Goal: Task Accomplishment & Management: Use online tool/utility

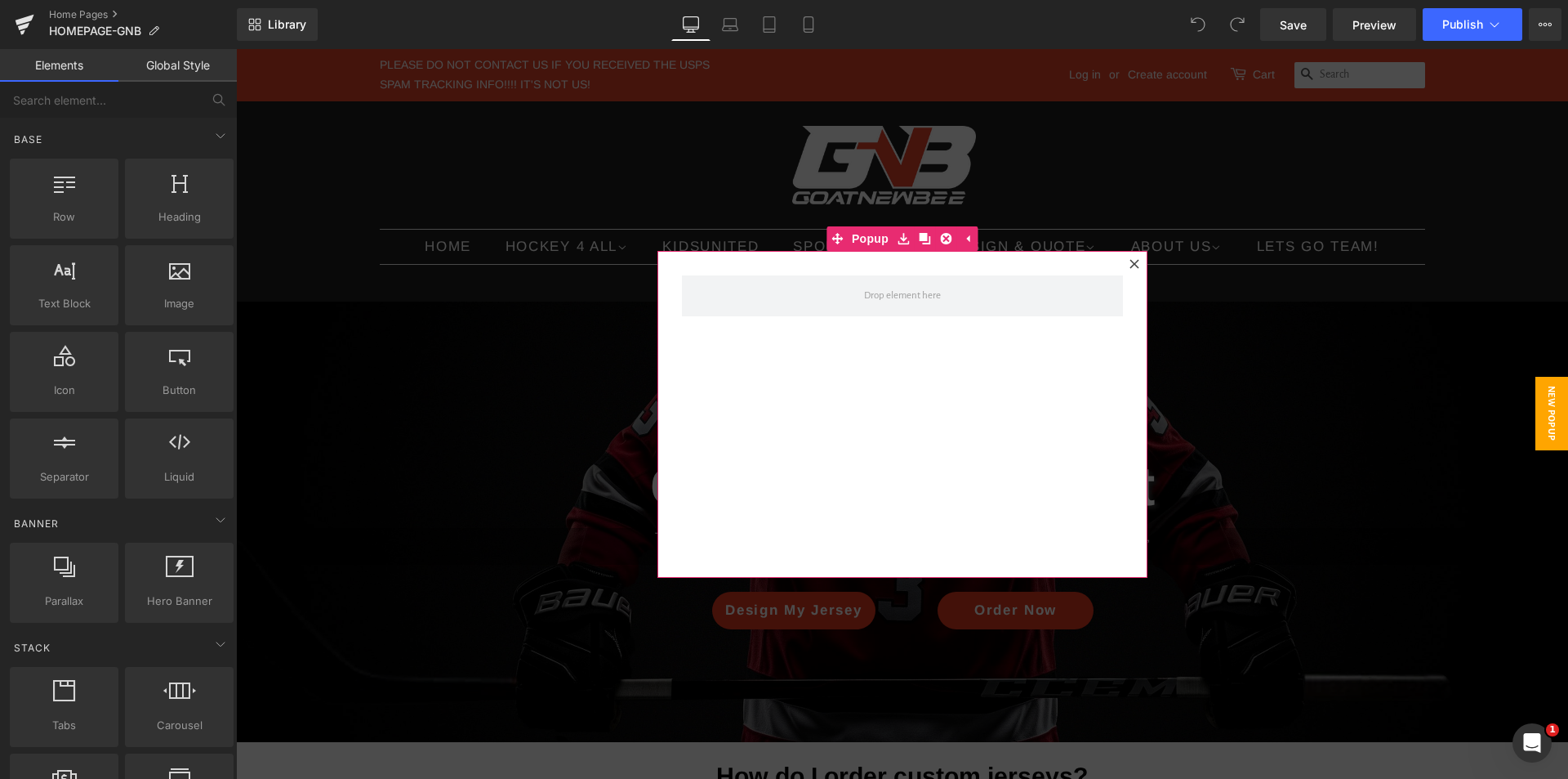
click at [1129, 262] on icon at bounding box center [1134, 264] width 10 height 10
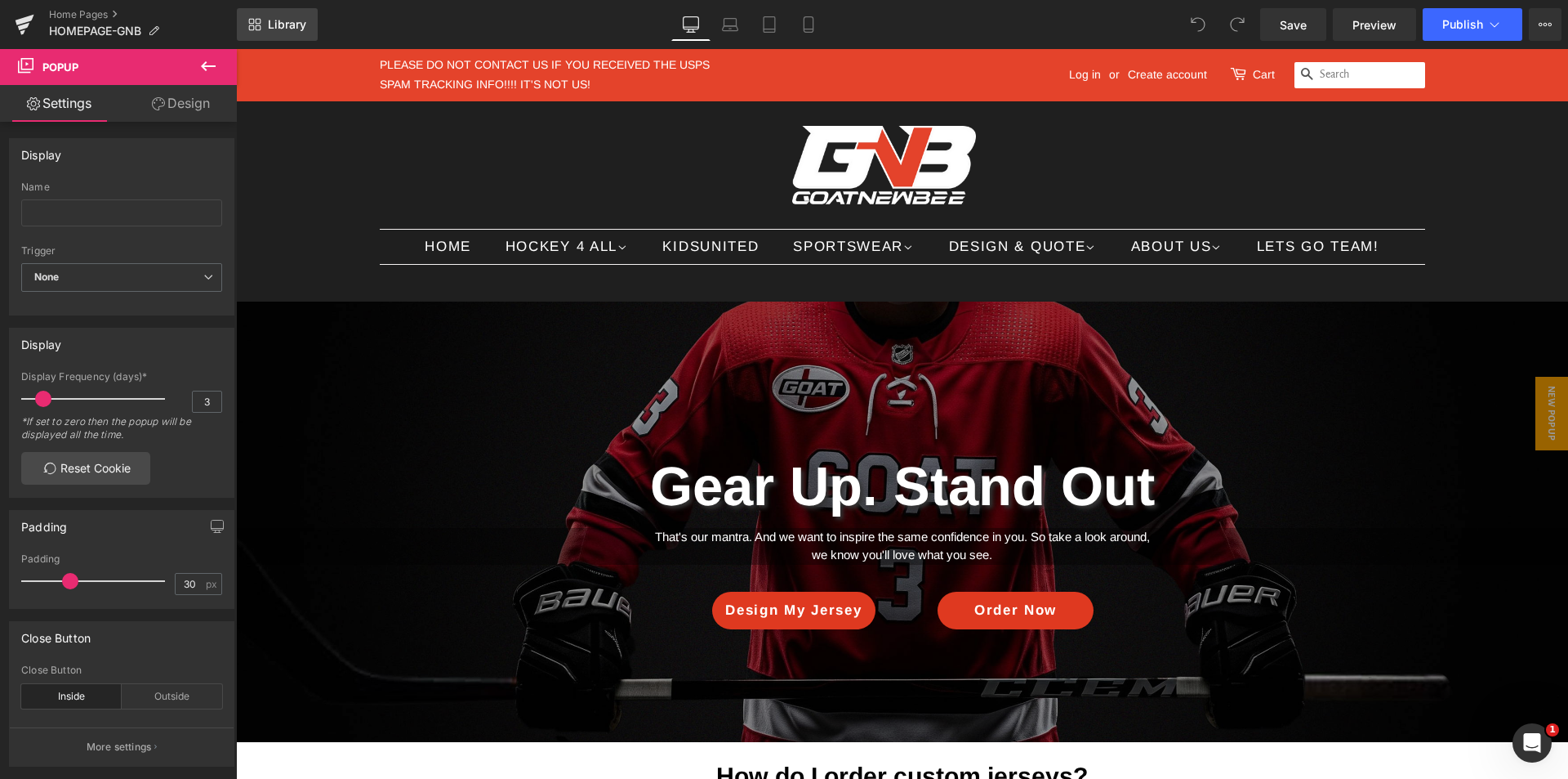
click at [256, 25] on icon at bounding box center [258, 28] width 6 height 6
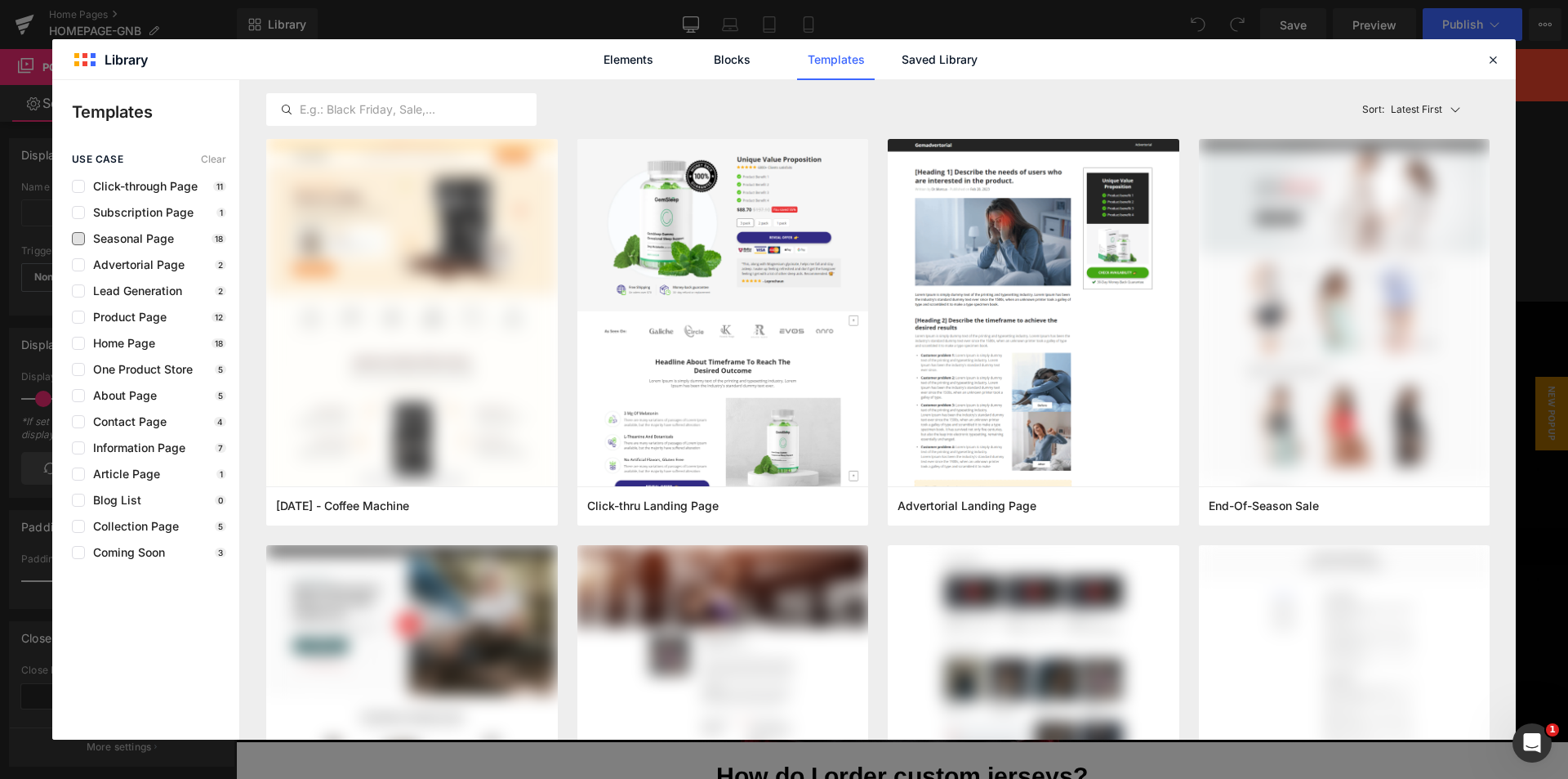
click at [172, 239] on span "Seasonal Page" at bounding box center [129, 238] width 89 height 13
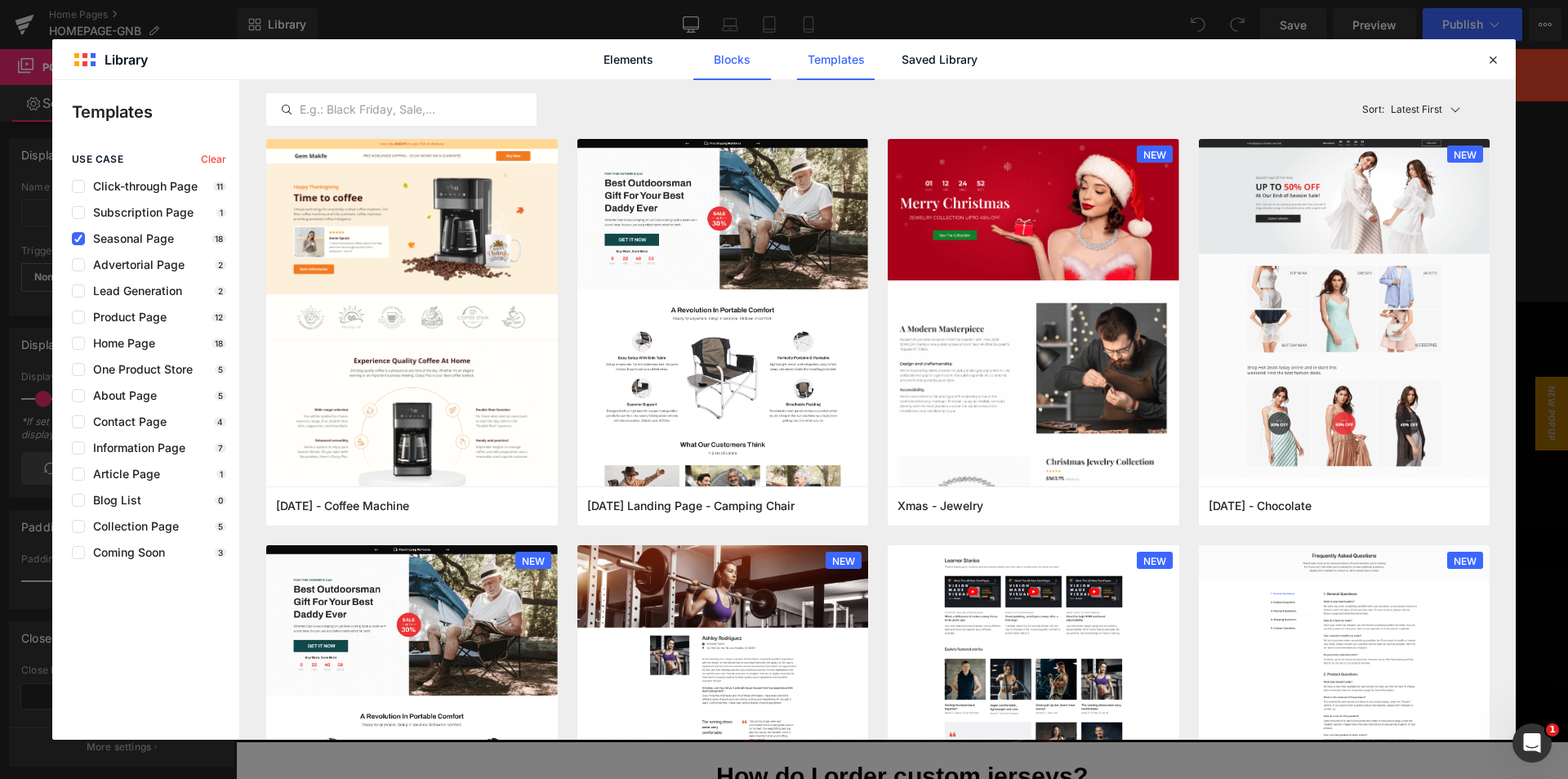
click at [901, 66] on link "Blocks" at bounding box center [939, 60] width 78 height 41
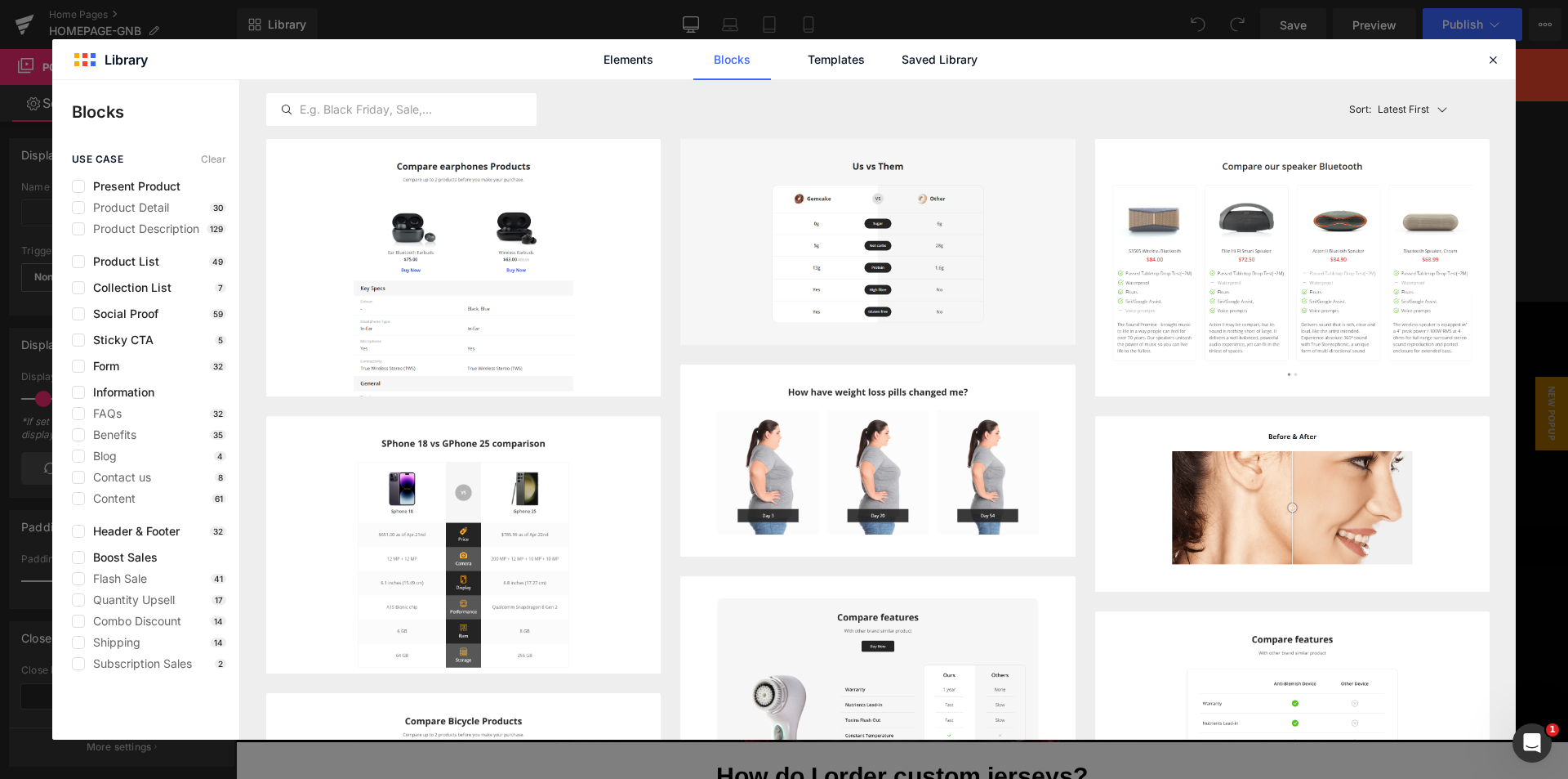
click at [108, 585] on div "Flash Sale 41 Quantity Upsell 17 Combo Discount 14 Shipping 14 Subscription Sal…" at bounding box center [149, 621] width 155 height 98
click at [120, 579] on span "Flash Sale" at bounding box center [116, 578] width 62 height 13
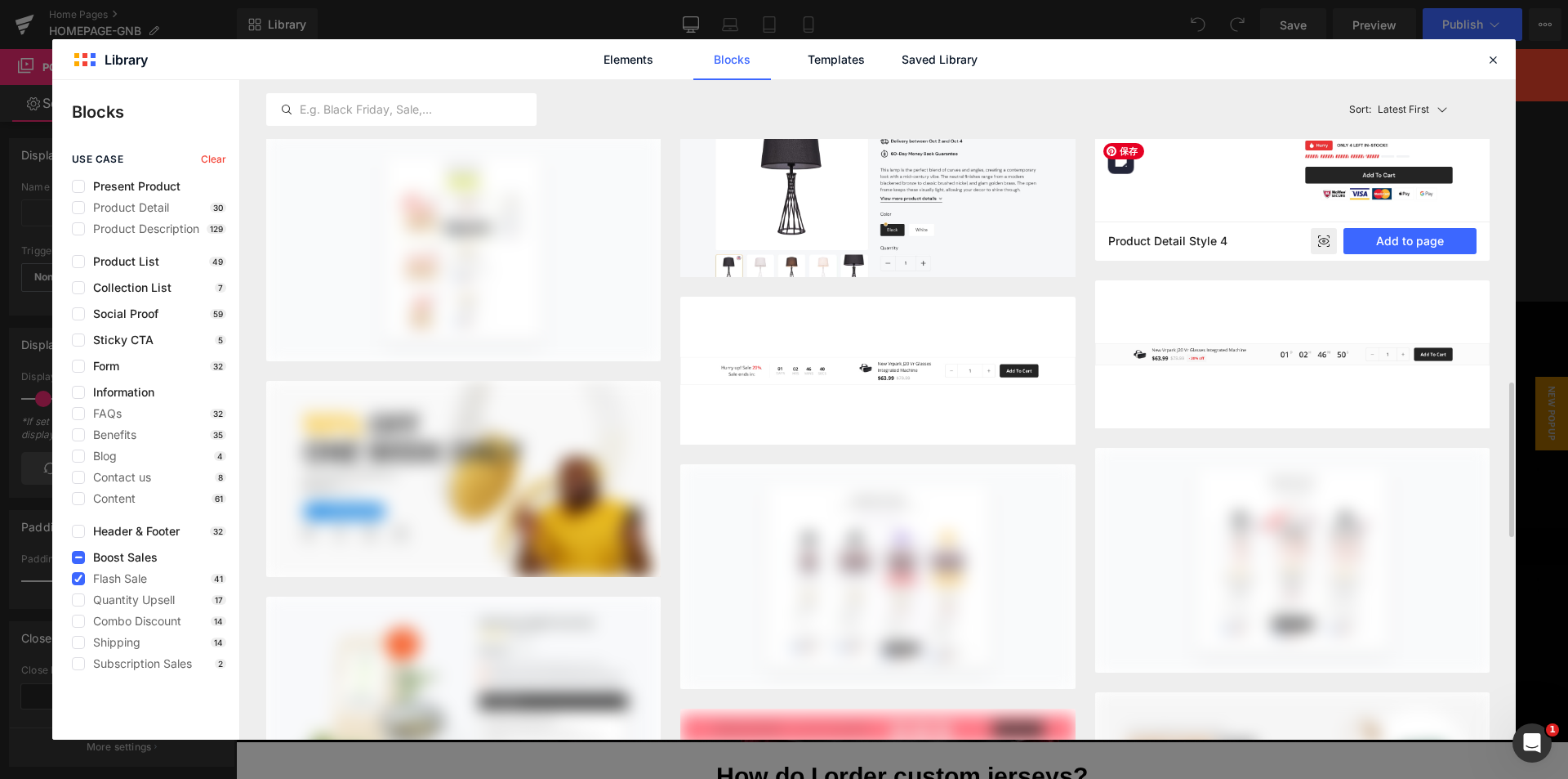
scroll to position [1850, 0]
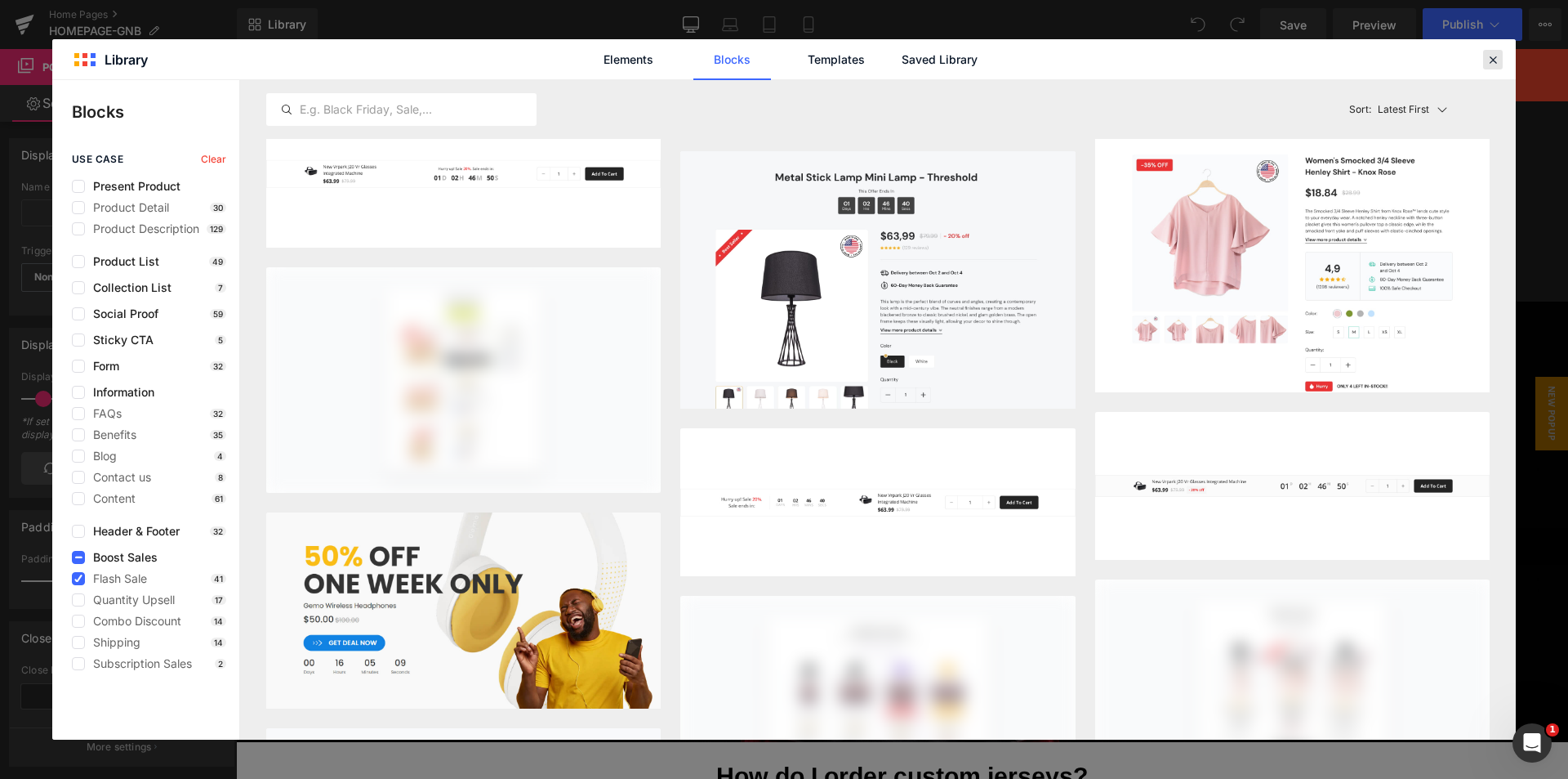
click at [1501, 56] on div at bounding box center [1493, 60] width 20 height 20
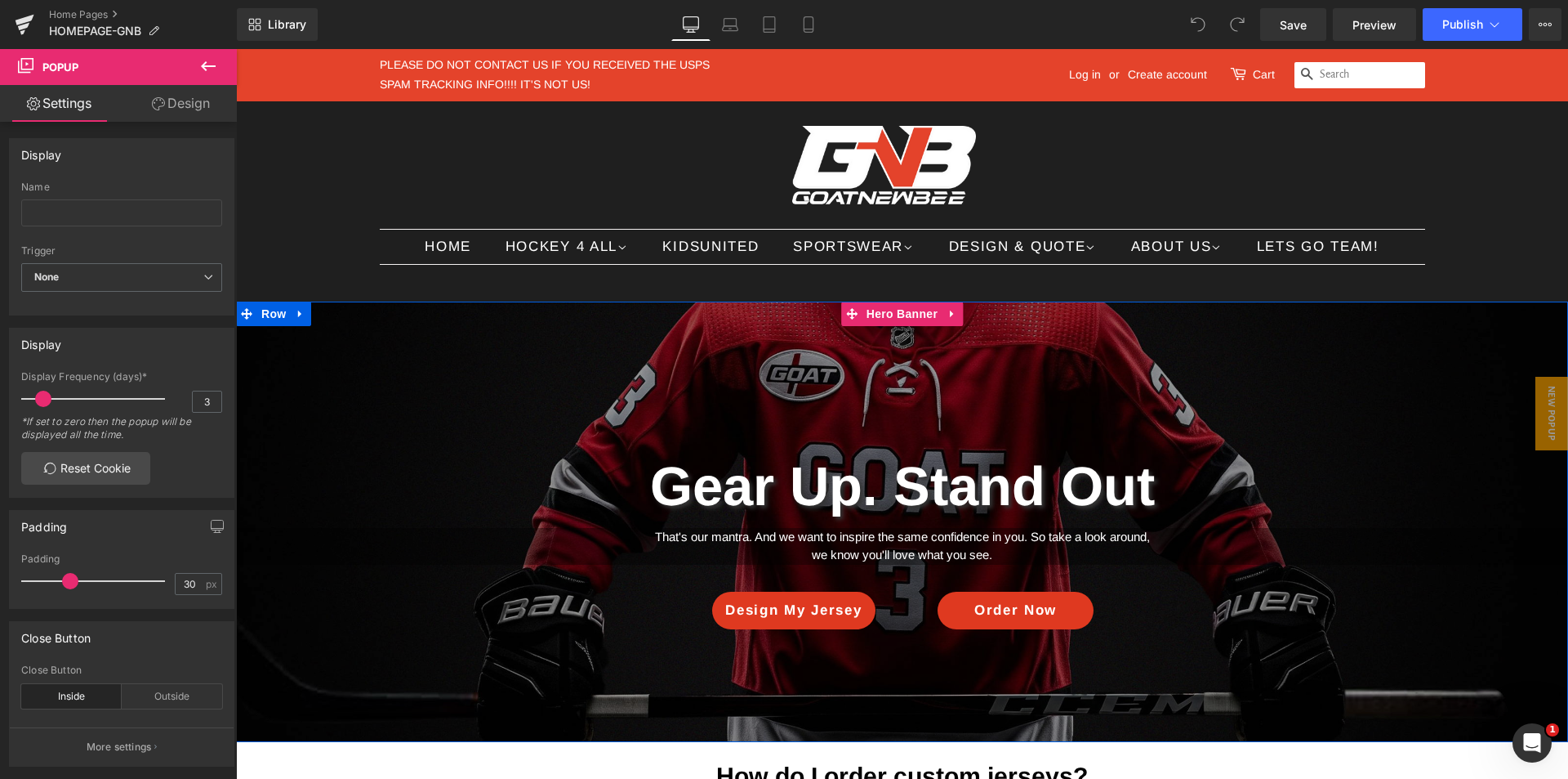
click at [559, 408] on div at bounding box center [901, 522] width 1332 height 441
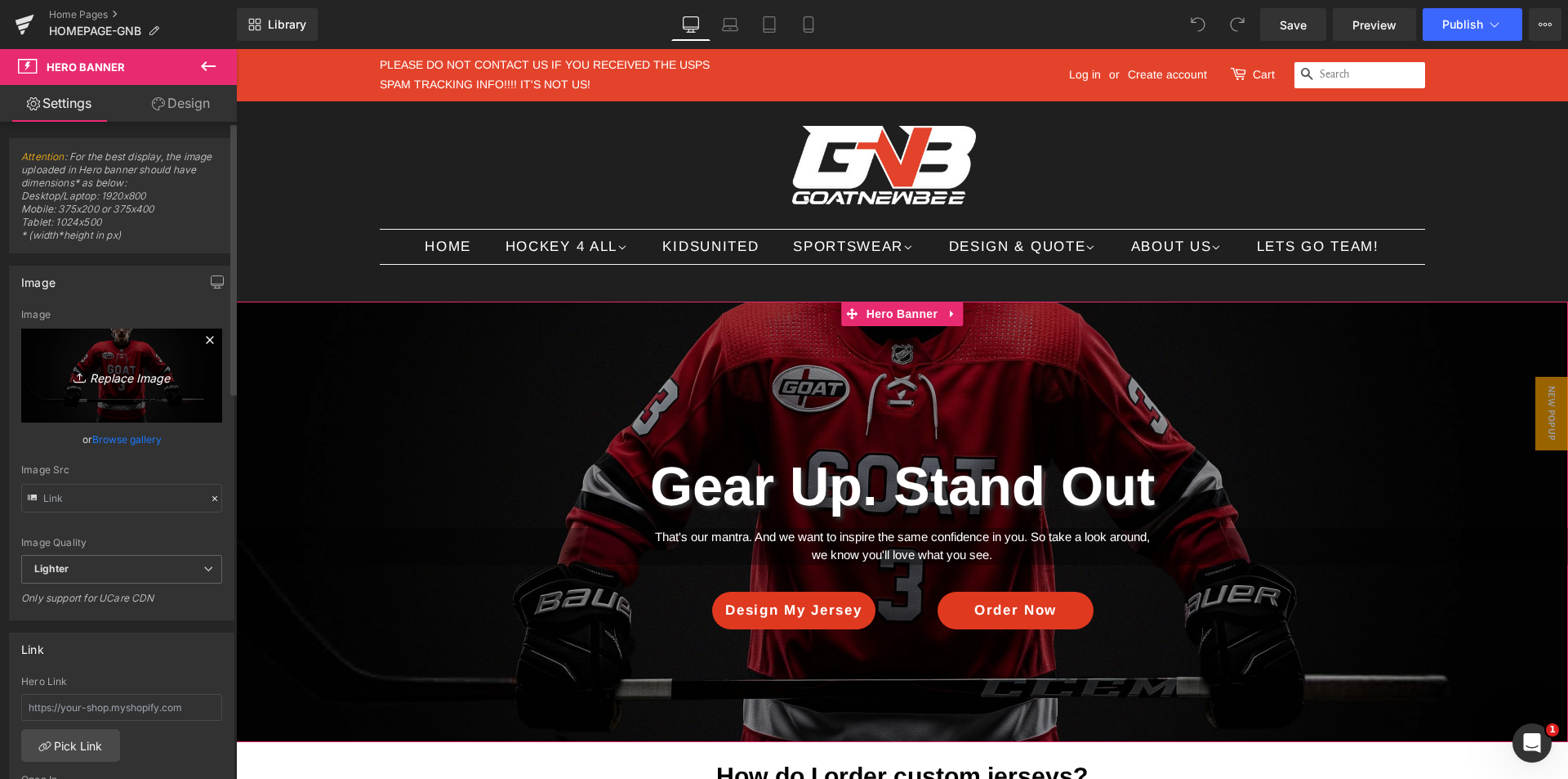
click at [138, 379] on icon "Replace Image" at bounding box center [122, 375] width 131 height 20
click at [142, 442] on link "Browse gallery" at bounding box center [127, 439] width 70 height 29
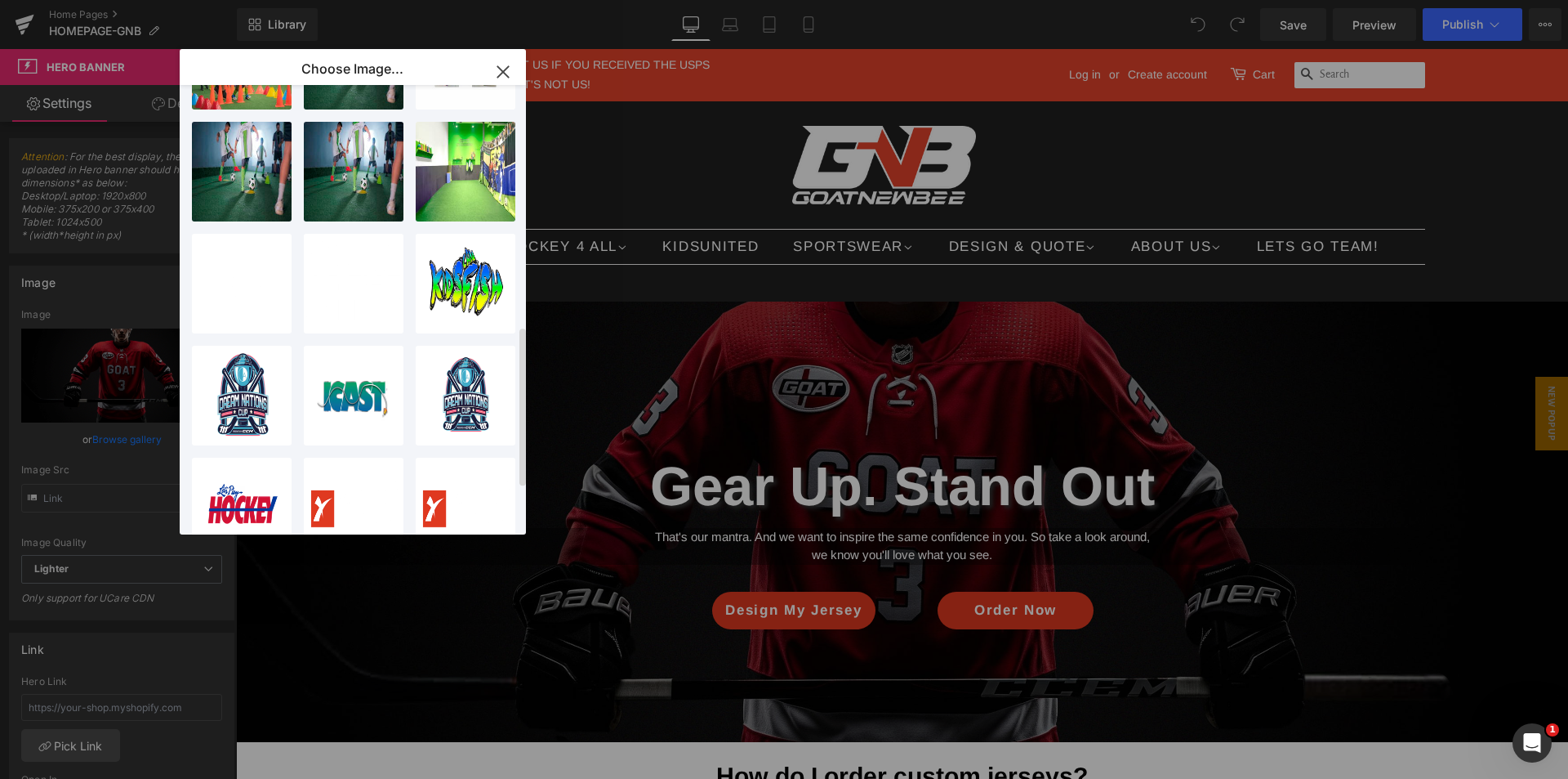
scroll to position [806, 0]
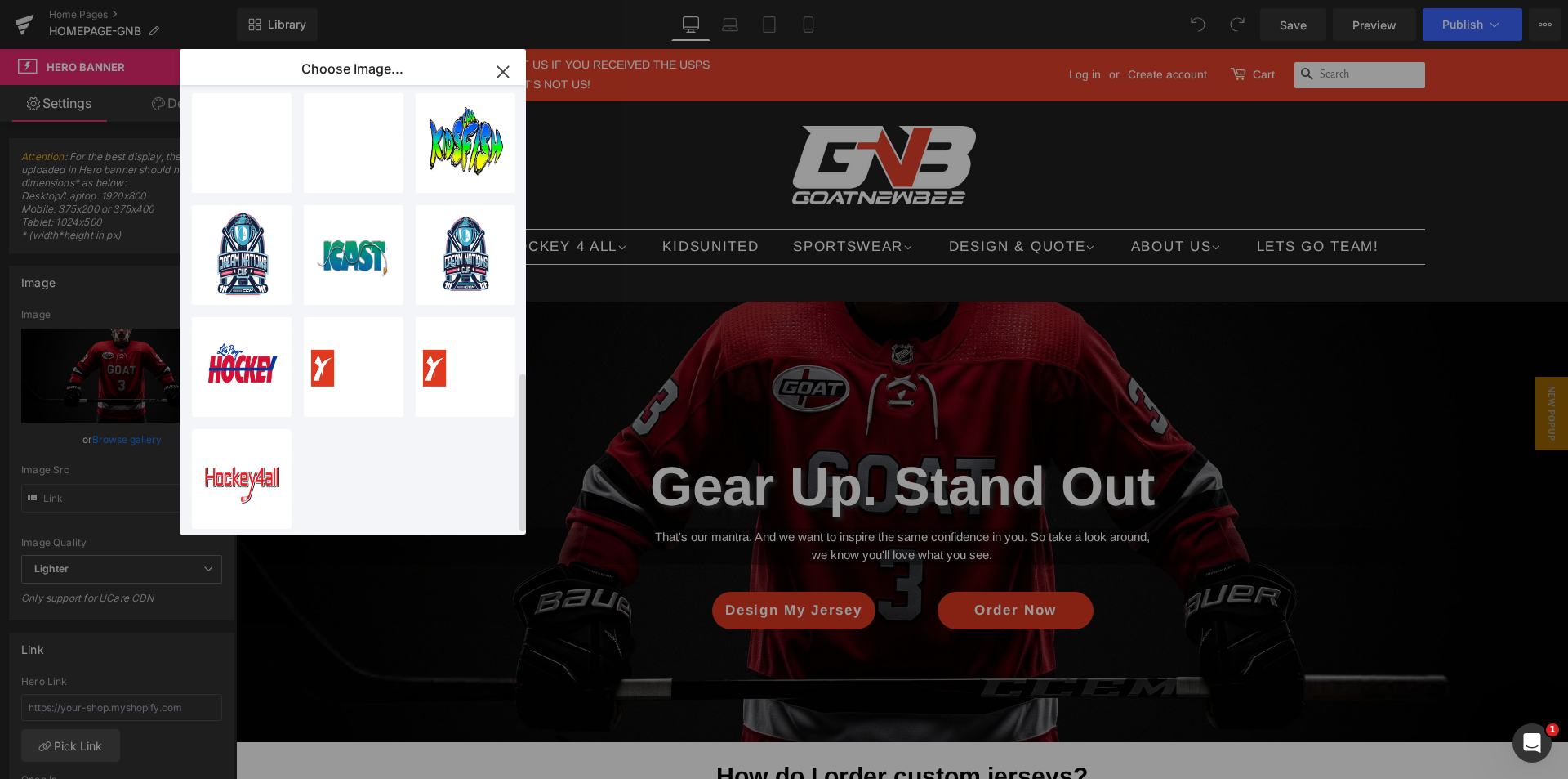
click at [408, 460] on div "best-so...er-3.jpg 182.87 KB Delete image? Yes No best-so...er-3.jpg 182.87 KB …" at bounding box center [362, 313] width 341 height 456
click at [504, 74] on icon "button" at bounding box center [502, 71] width 11 height 11
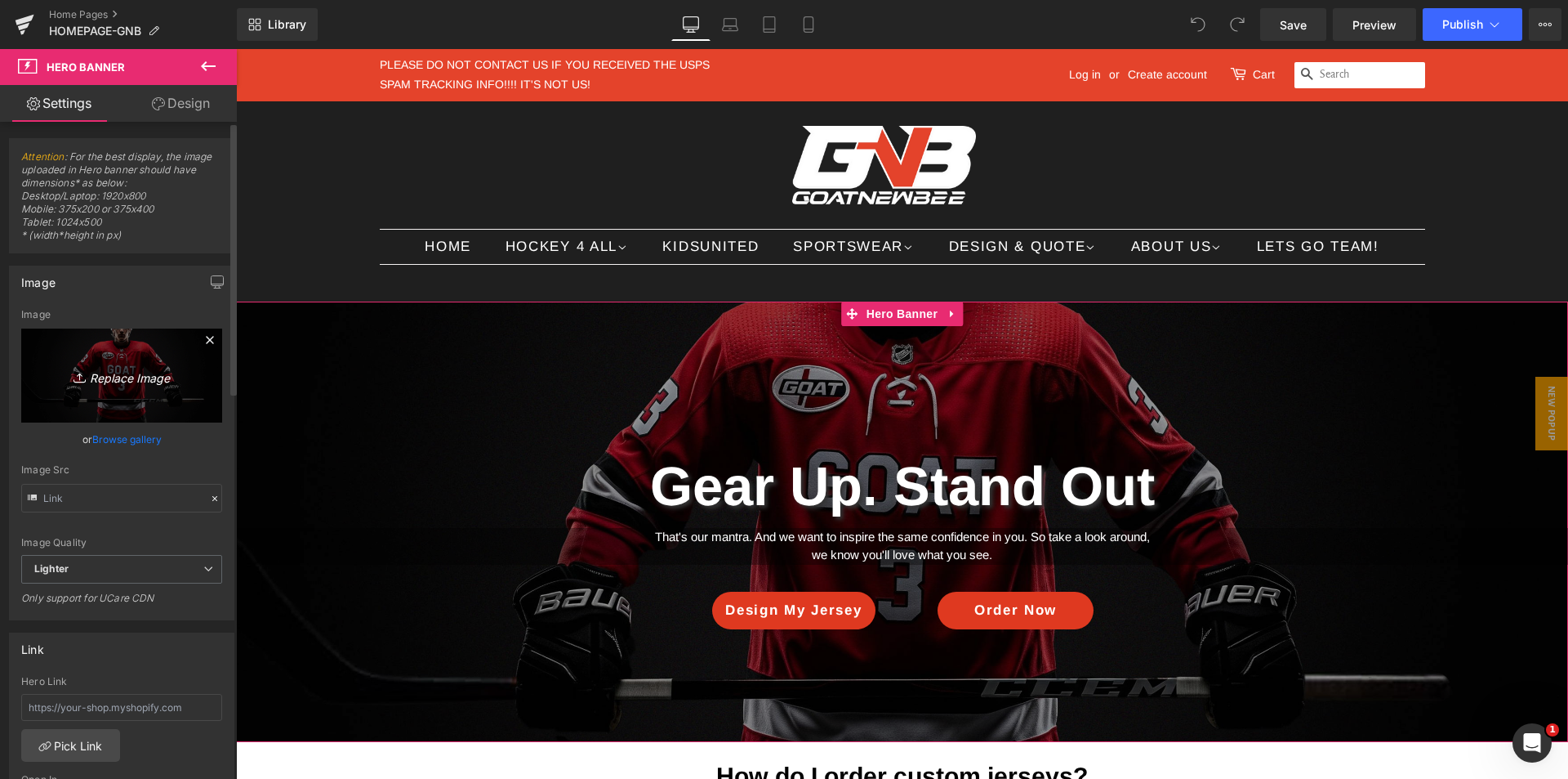
click at [151, 381] on icon "Replace Image" at bounding box center [122, 375] width 131 height 20
type input "C:\fakepath\[DATE]-sale.jpg"
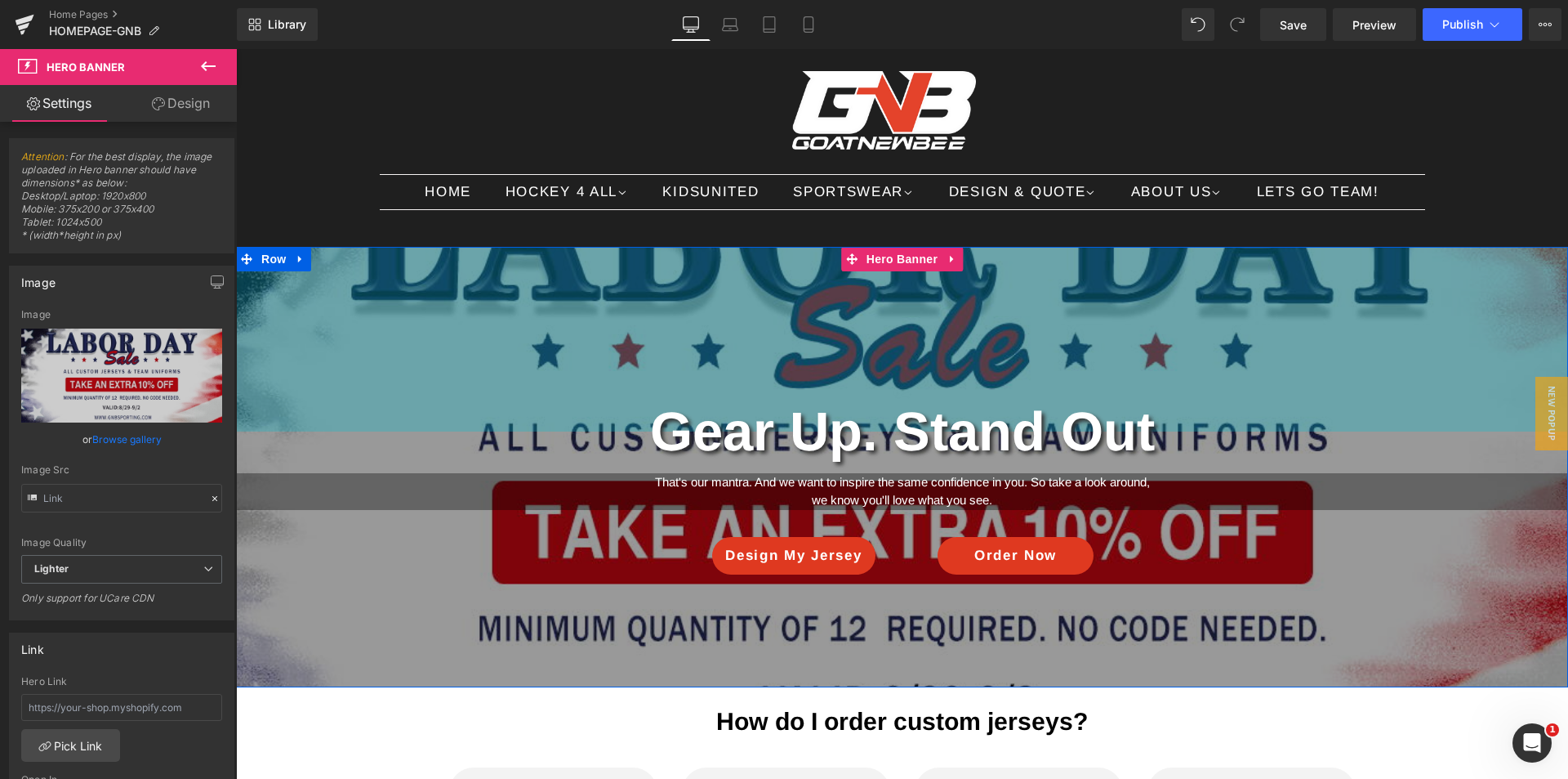
scroll to position [82, 0]
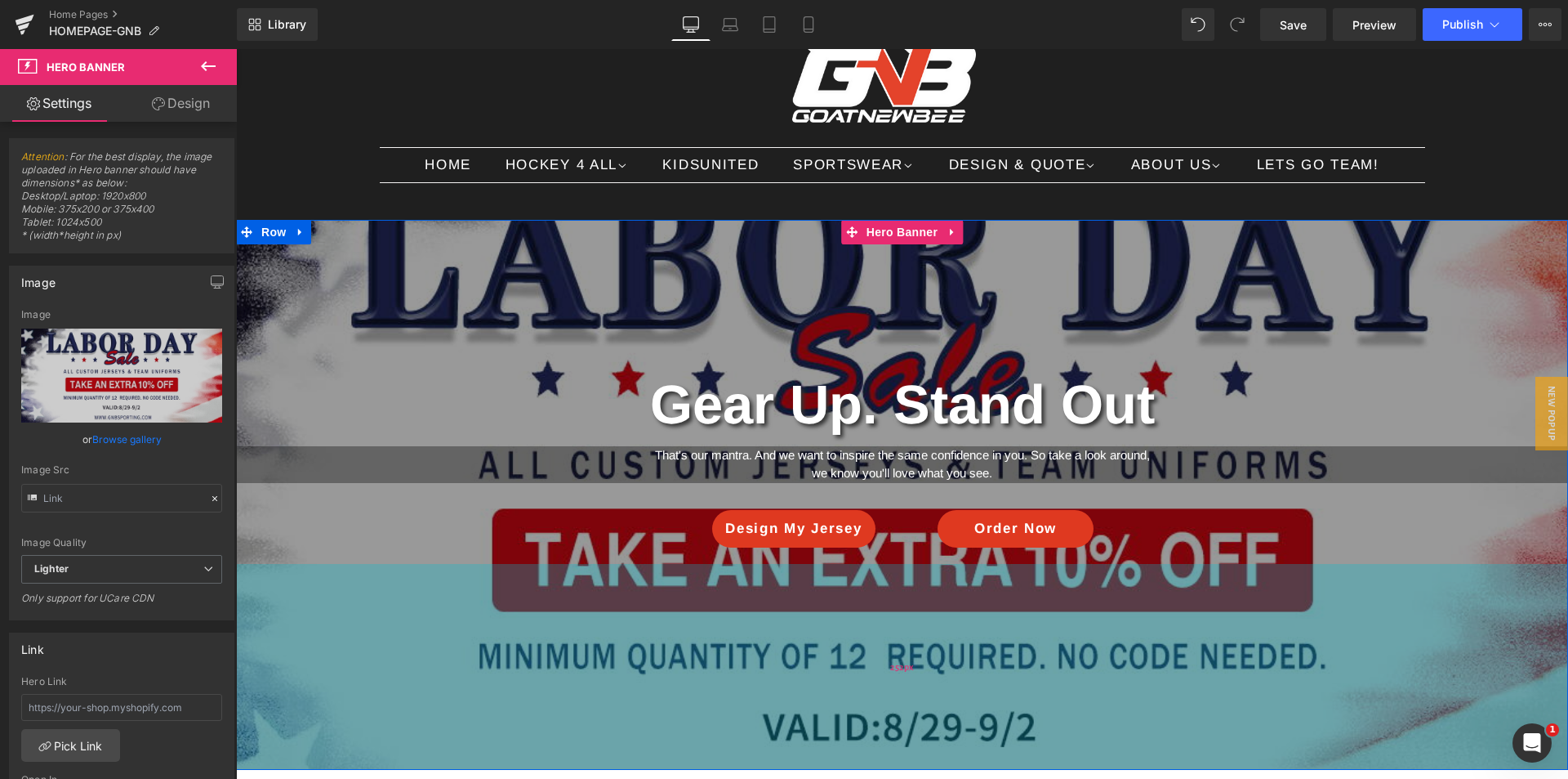
drag, startPoint x: 780, startPoint y: 653, endPoint x: 793, endPoint y: 763, distance: 110.8
click at [793, 763] on div "252px" at bounding box center [901, 666] width 1332 height 206
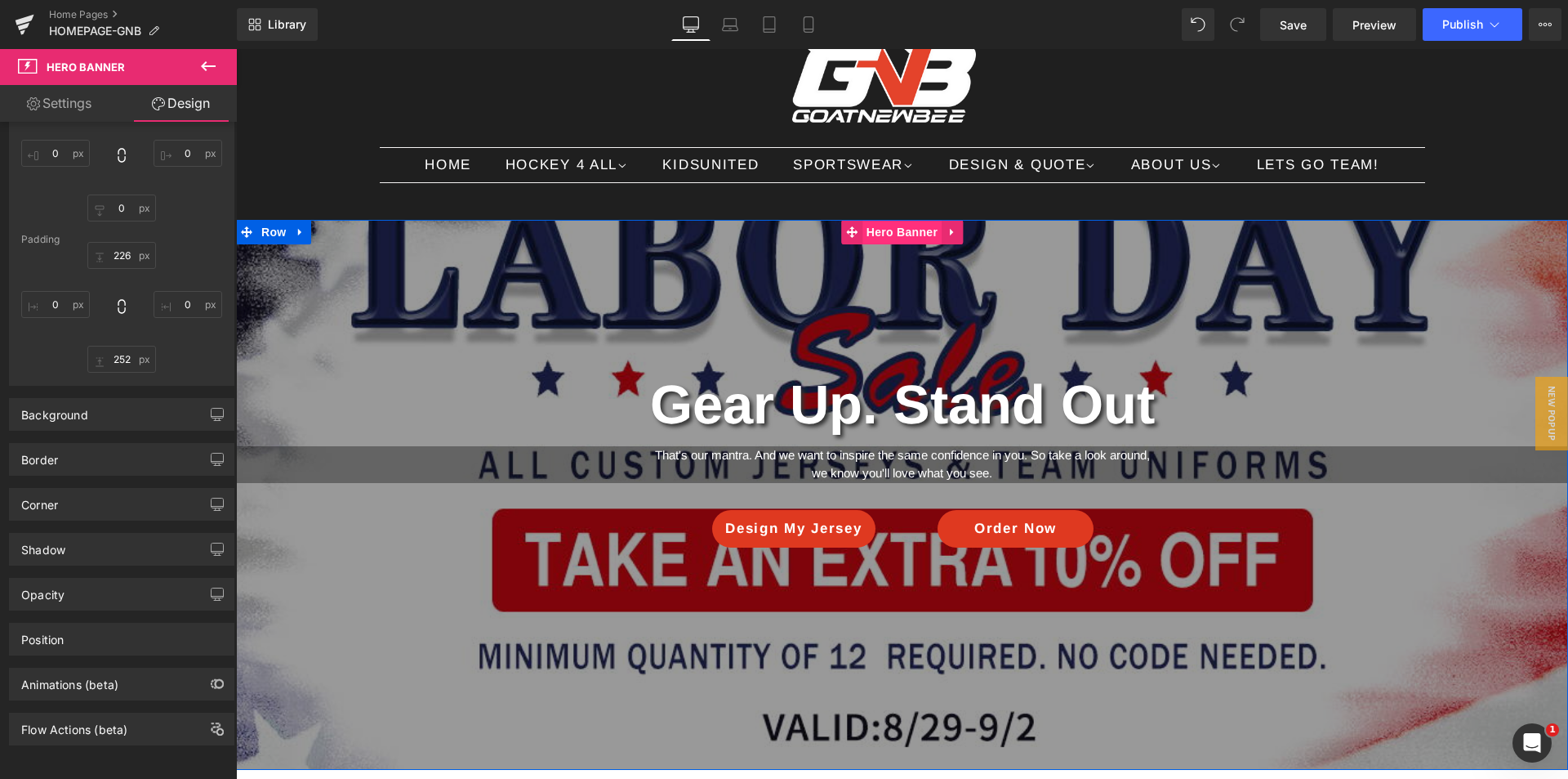
click at [904, 228] on span "Hero Banner" at bounding box center [901, 232] width 79 height 25
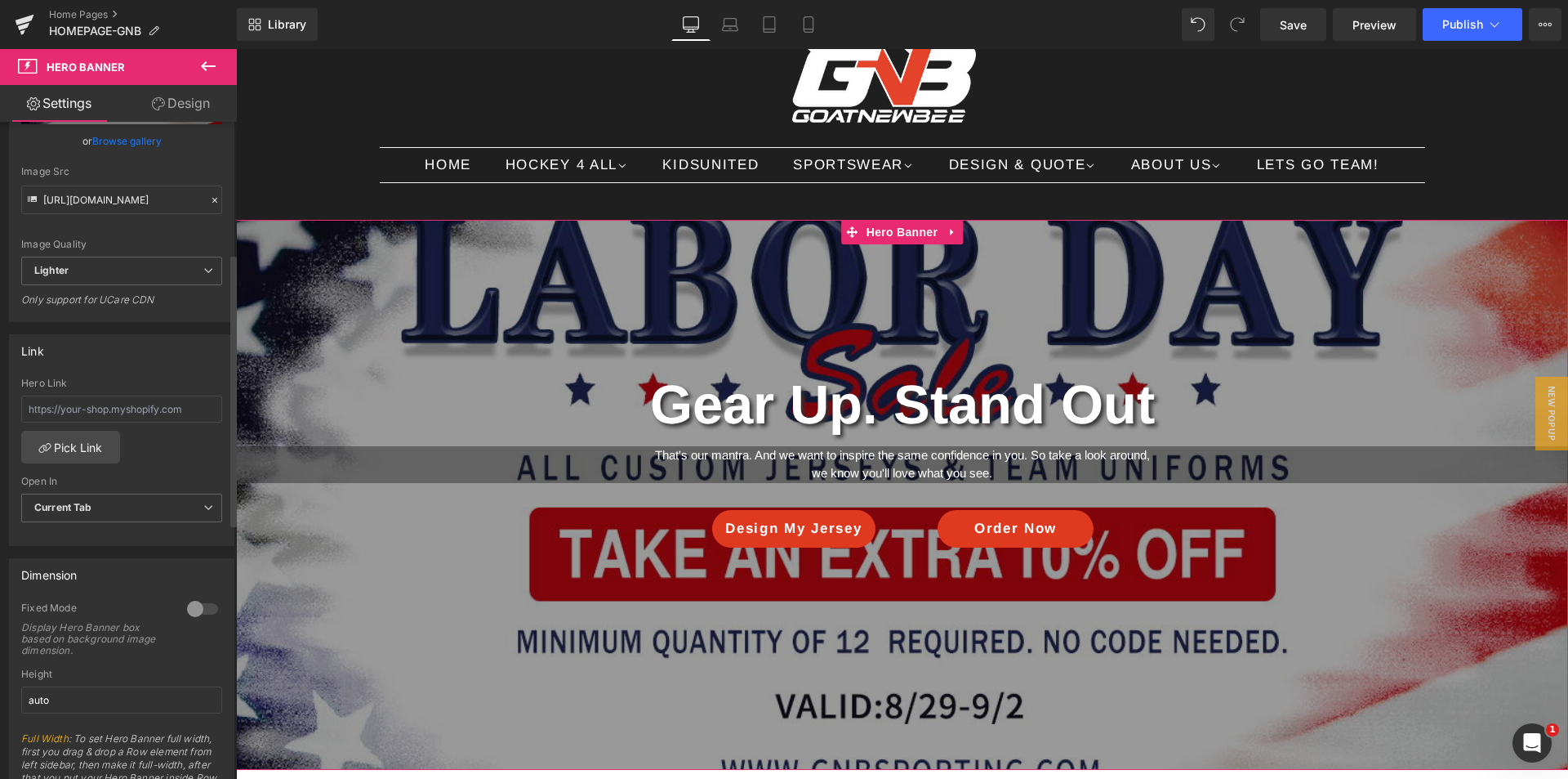
scroll to position [327, 0]
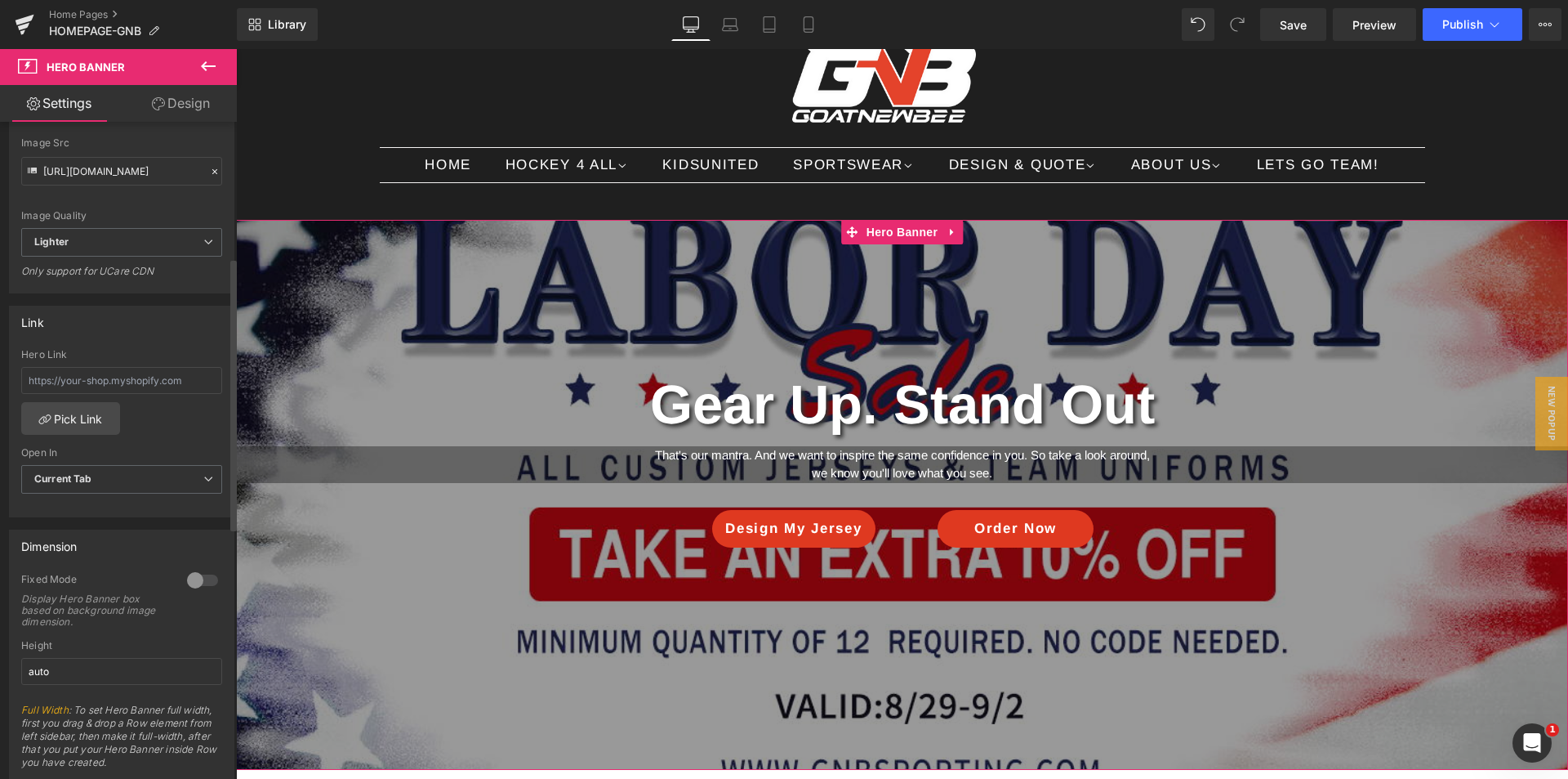
click at [196, 581] on div at bounding box center [202, 580] width 39 height 26
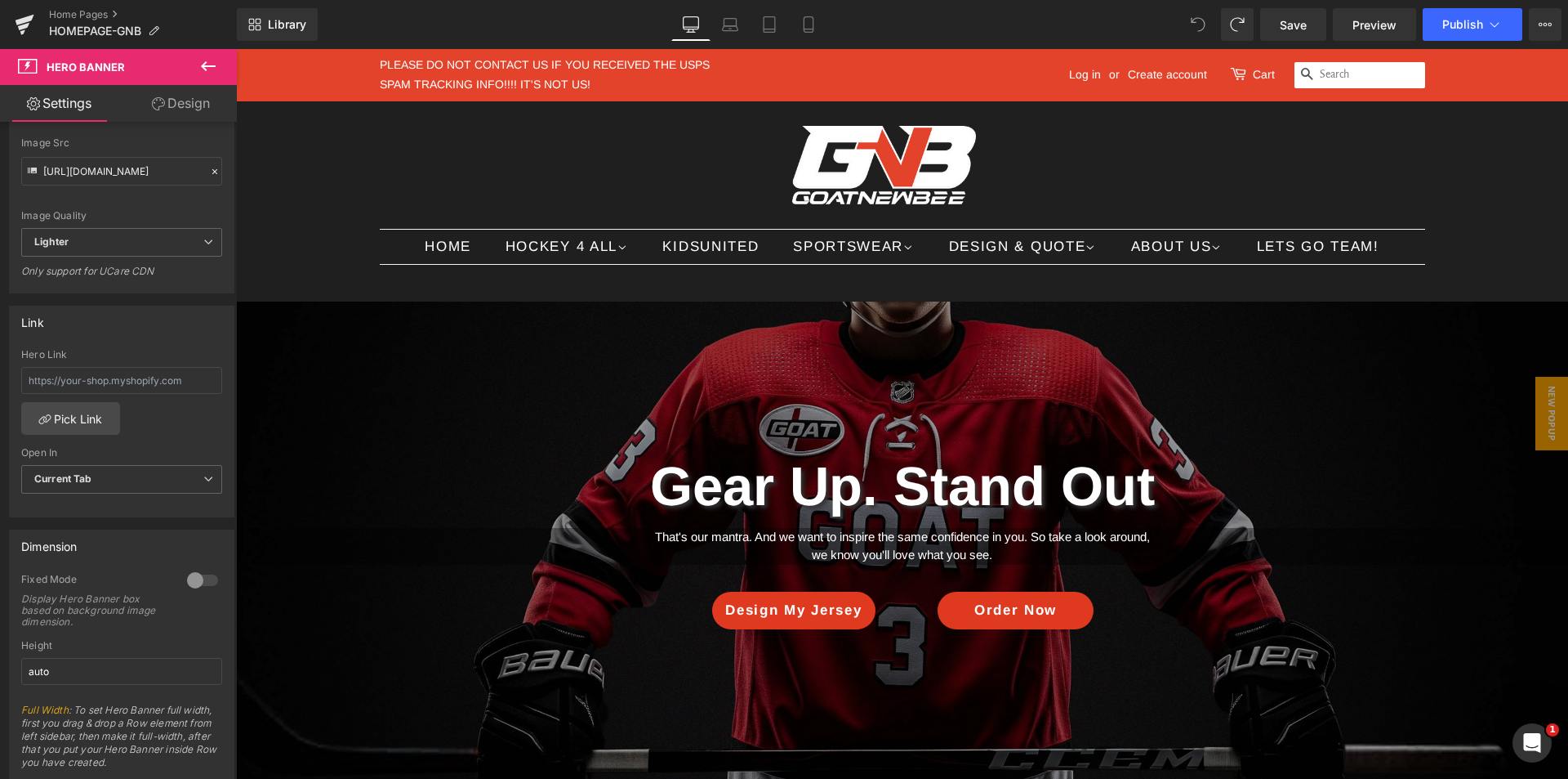
scroll to position [82, 0]
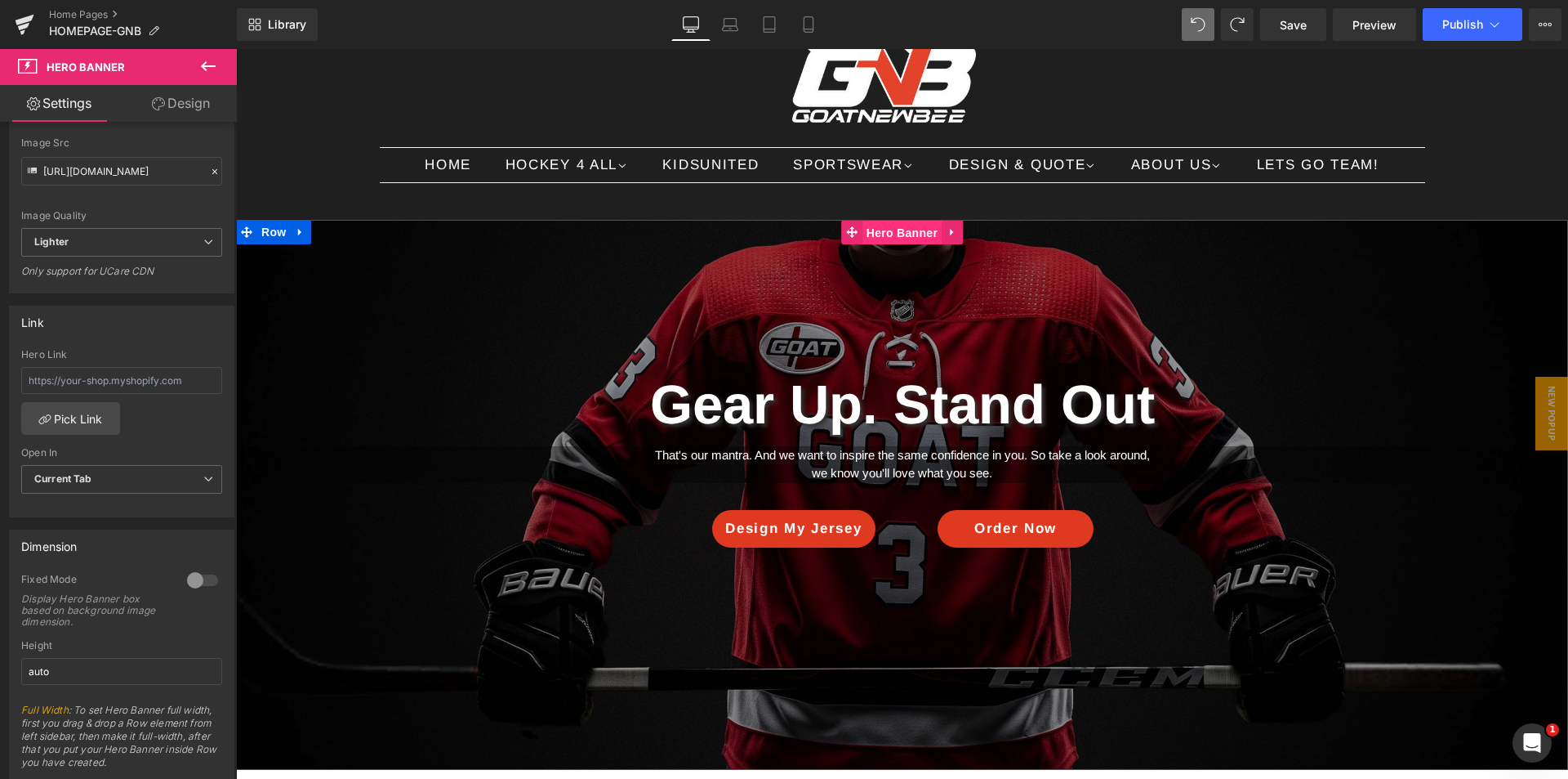
click at [899, 229] on span "Hero Banner" at bounding box center [901, 233] width 79 height 25
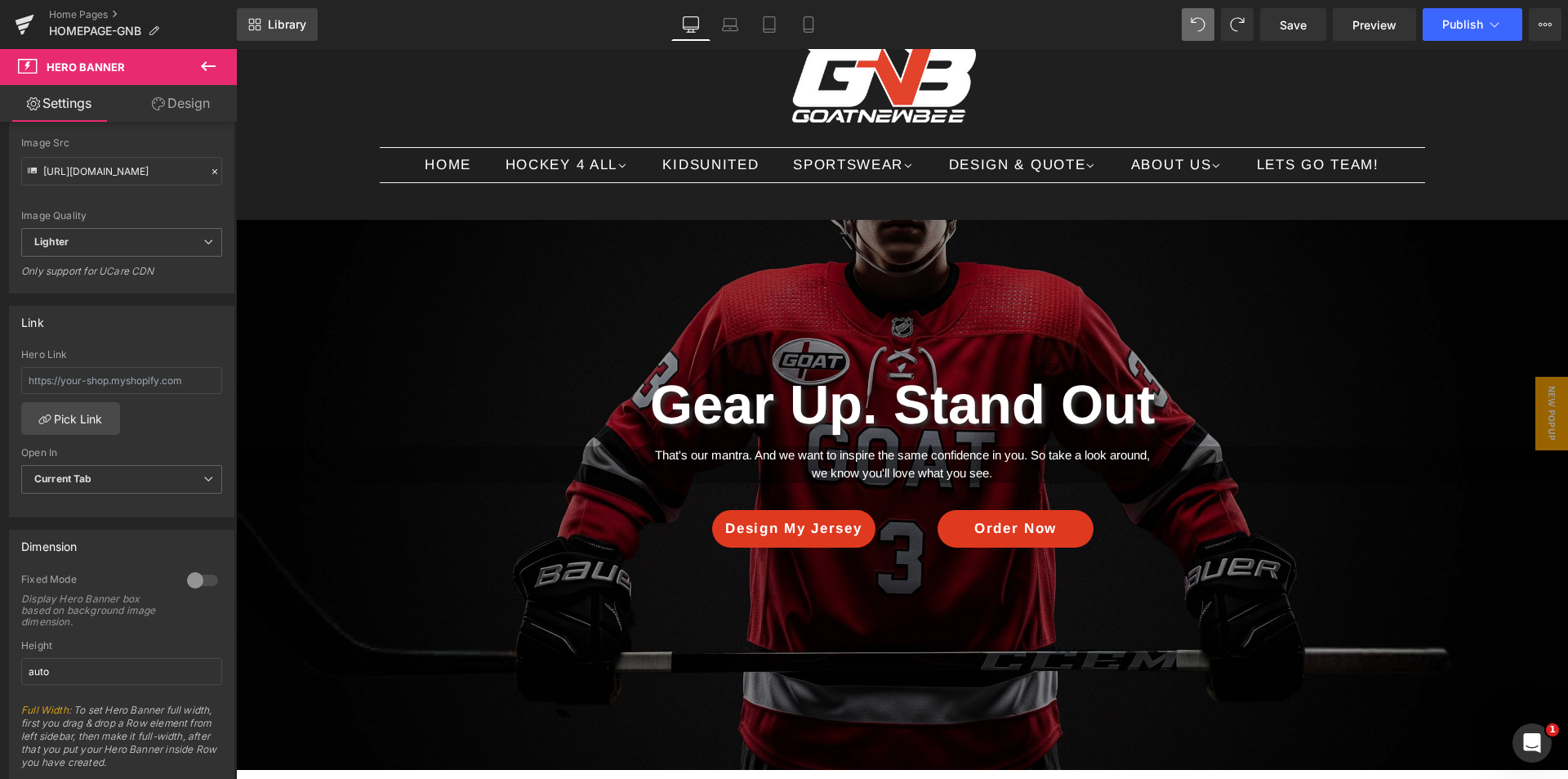
click at [262, 29] on link "Library" at bounding box center [277, 25] width 81 height 33
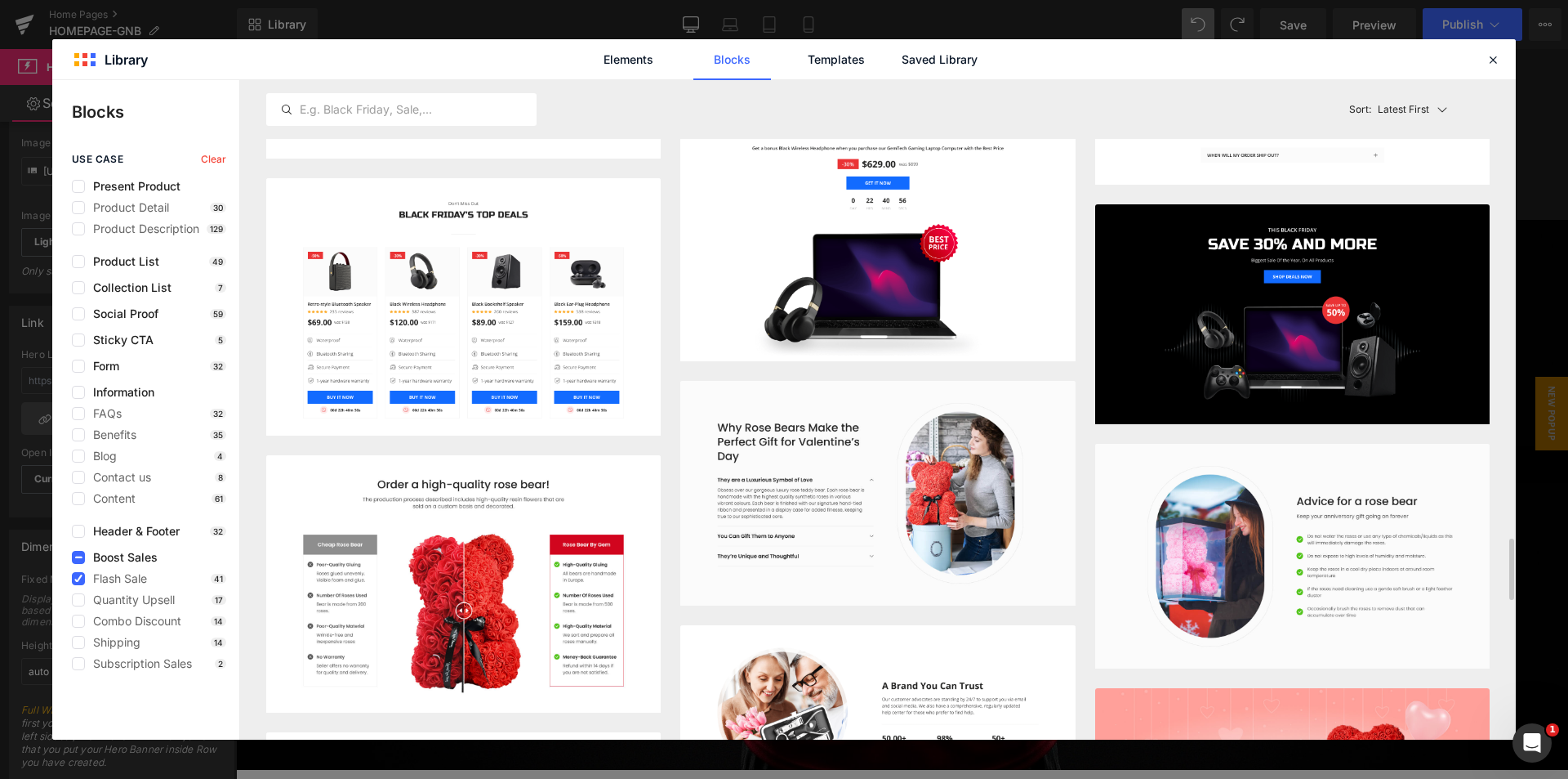
scroll to position [4601, 0]
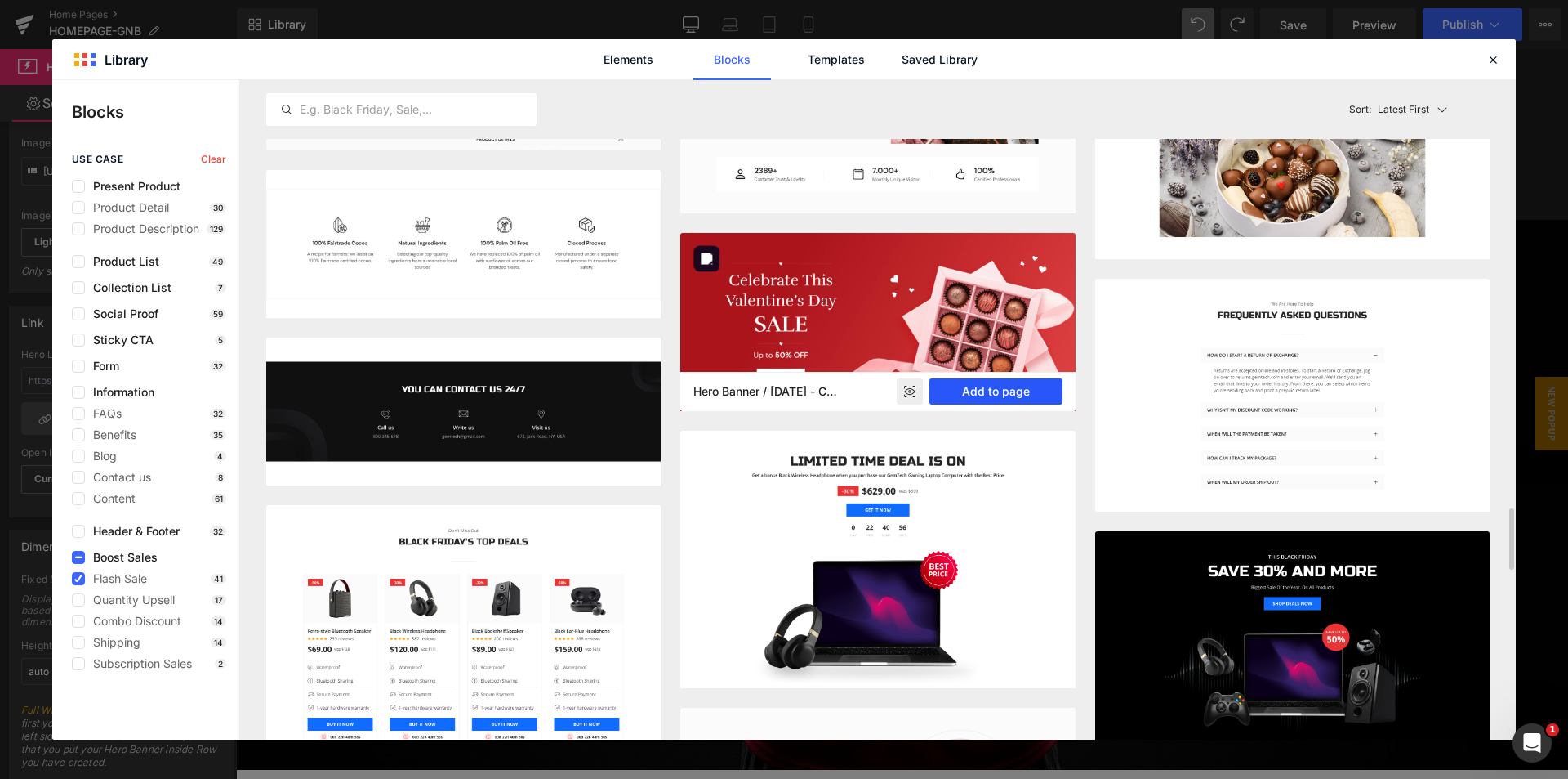
click at [1000, 386] on button "Add to page" at bounding box center [996, 392] width 133 height 26
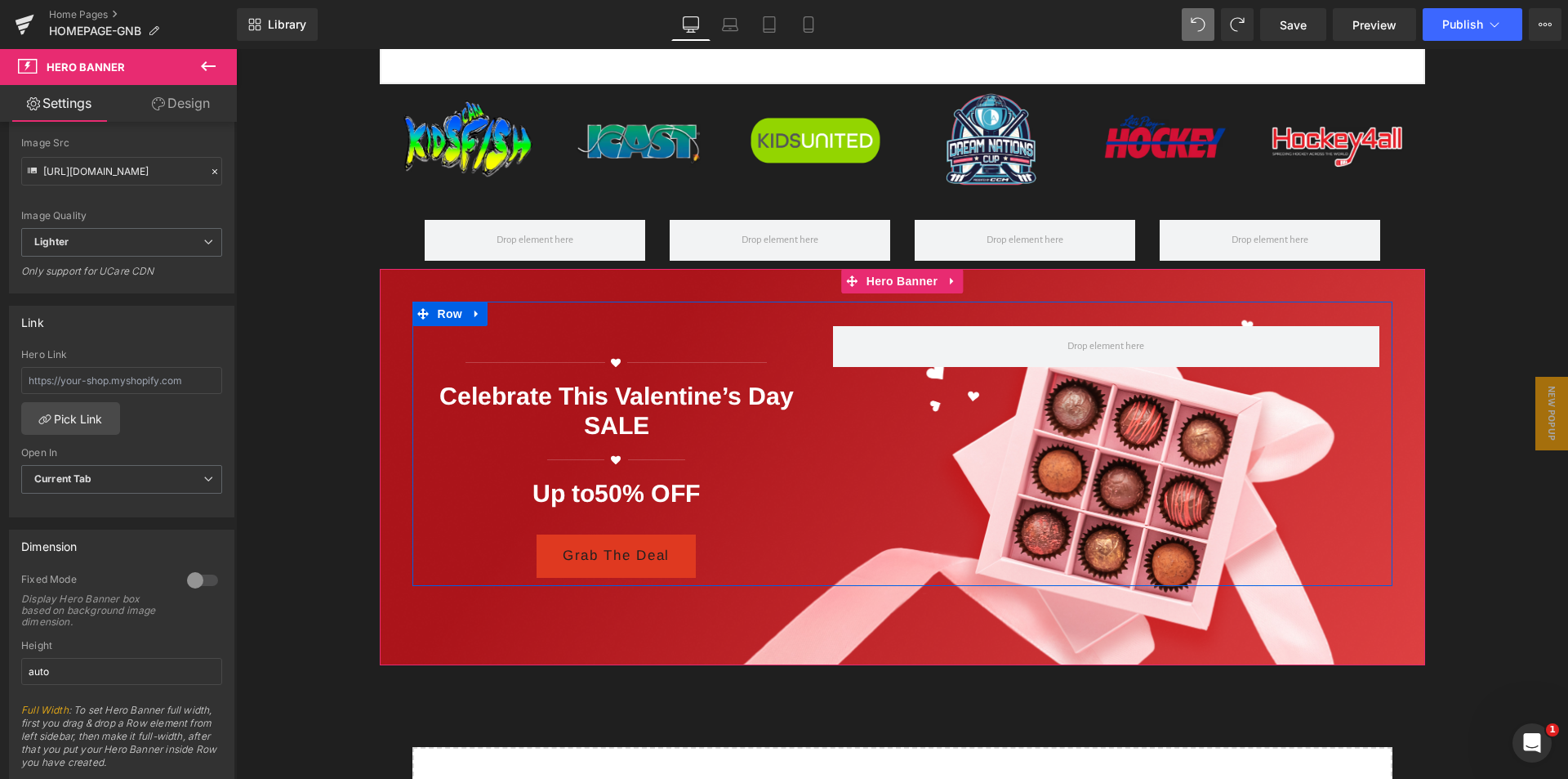
scroll to position [4899, 0]
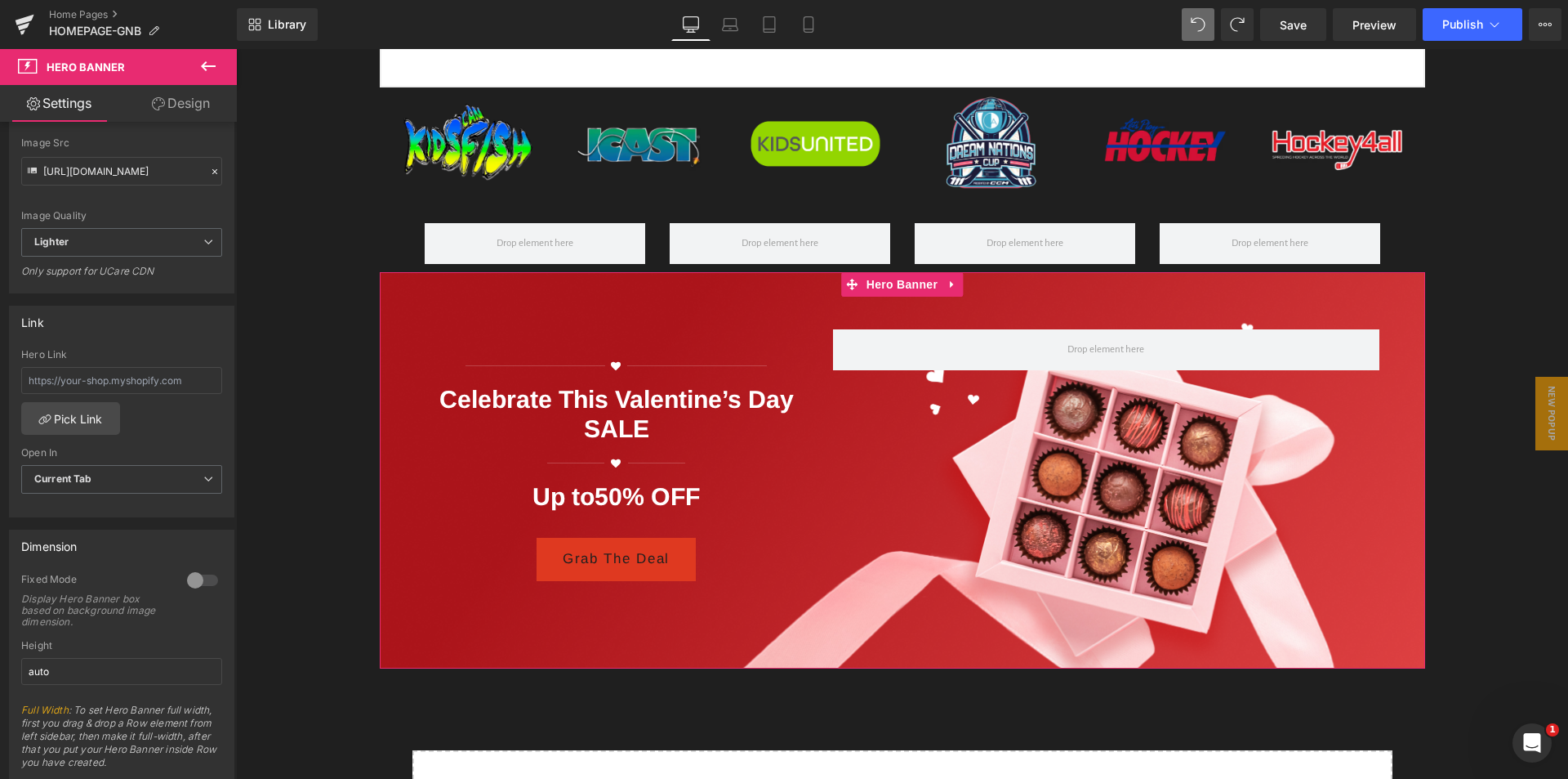
click at [1137, 653] on div at bounding box center [902, 470] width 1046 height 396
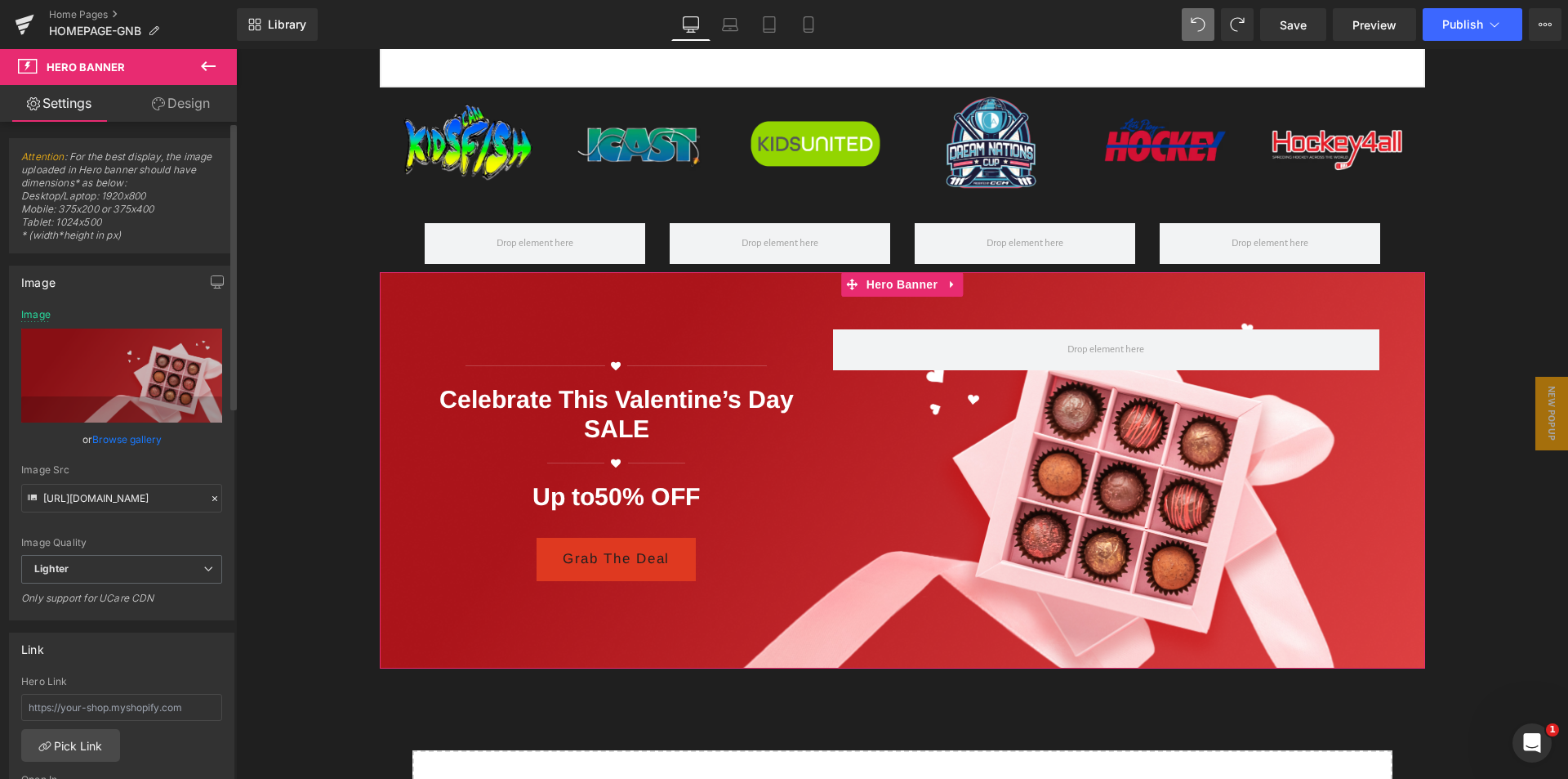
click at [124, 440] on link "Browse gallery" at bounding box center [127, 439] width 70 height 29
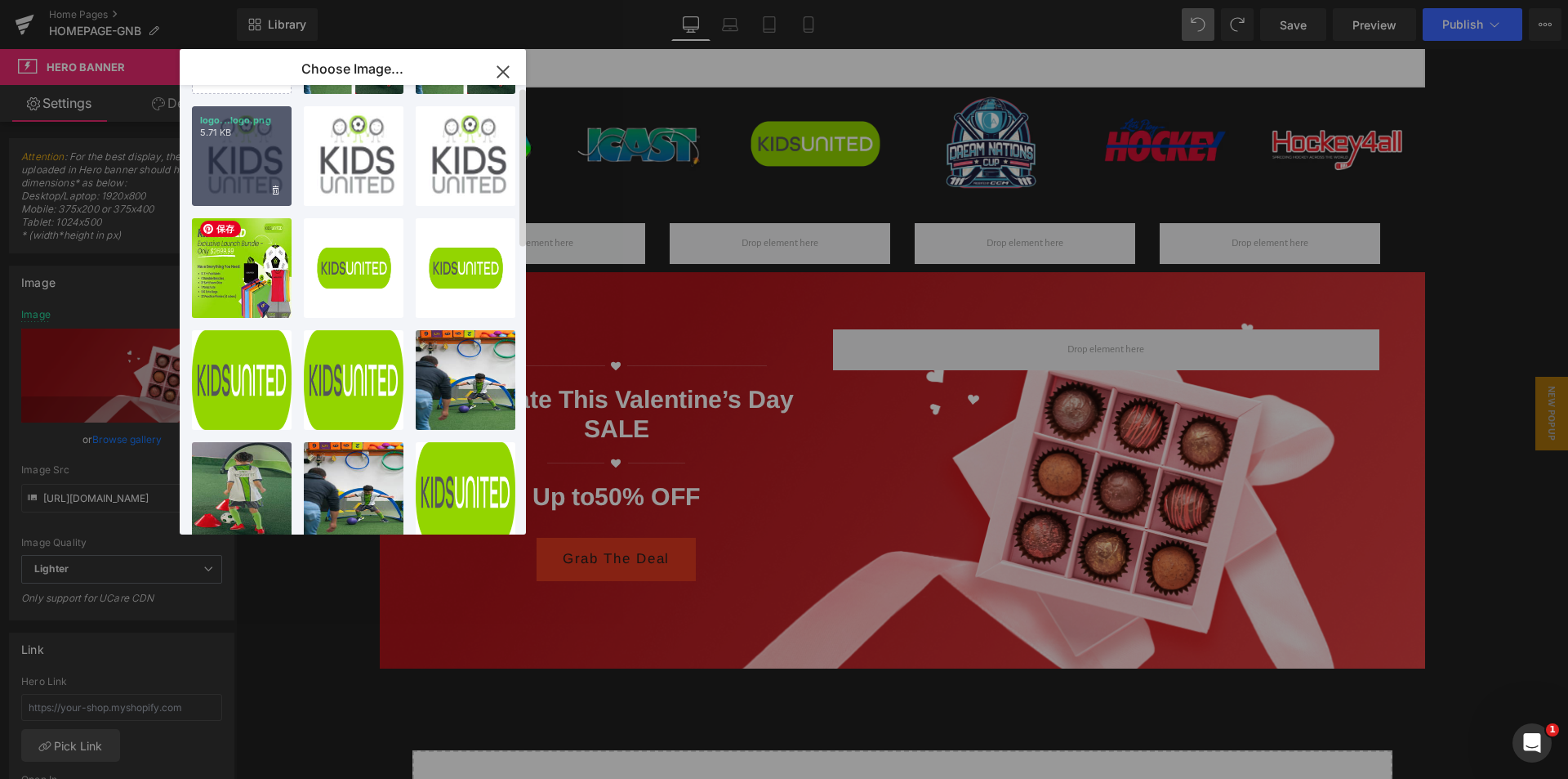
scroll to position [0, 0]
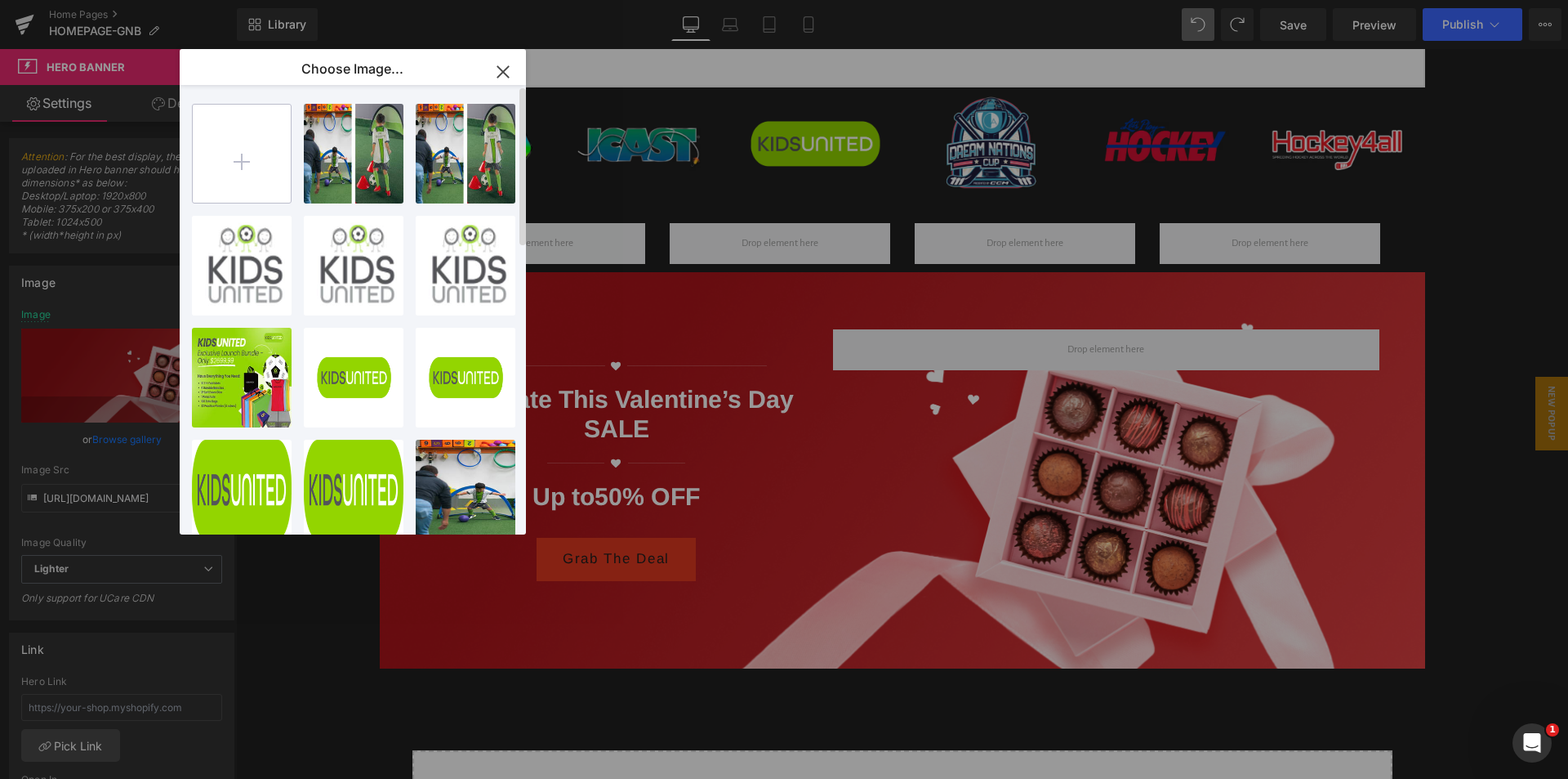
click at [255, 160] on input "file" at bounding box center [242, 154] width 98 height 98
type input "C:\fakepath\[DATE]-sale.jpg"
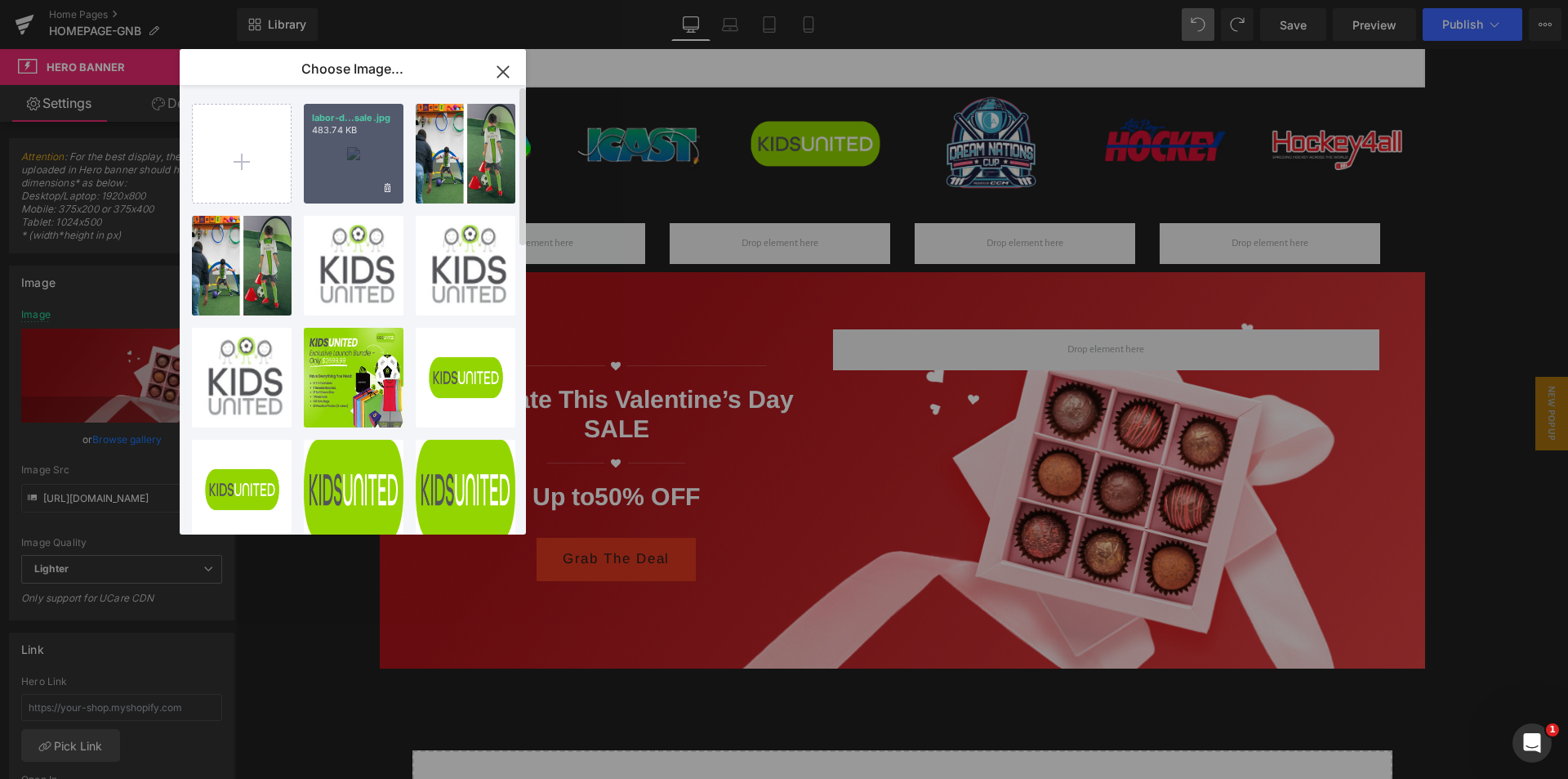
click at [348, 157] on div "labor-d...sale.jpg 483.74 KB" at bounding box center [354, 154] width 100 height 100
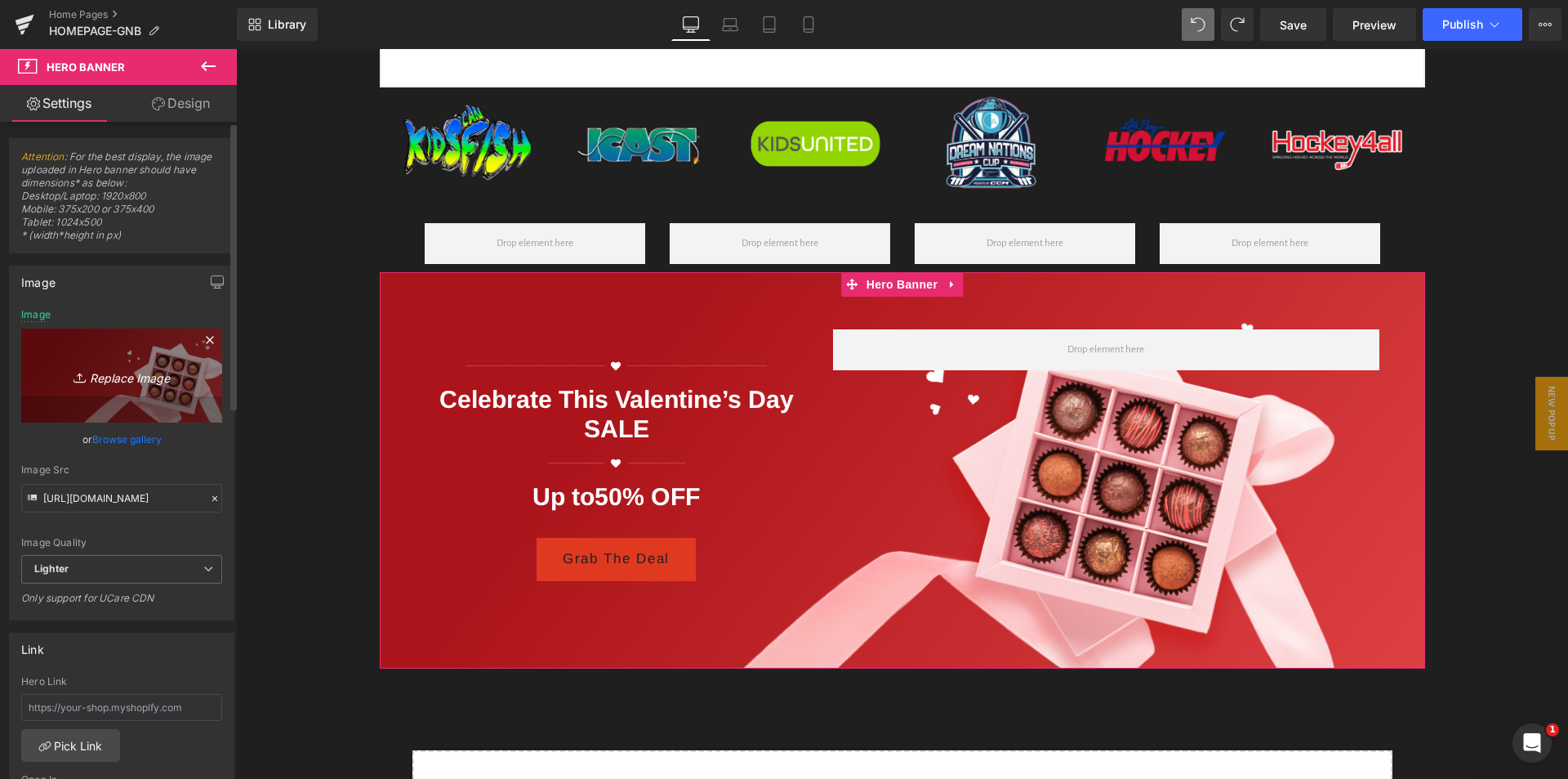
click at [126, 379] on icon "Replace Image" at bounding box center [122, 375] width 131 height 20
type input "C:\fakepath\[DATE]-sale.jpg"
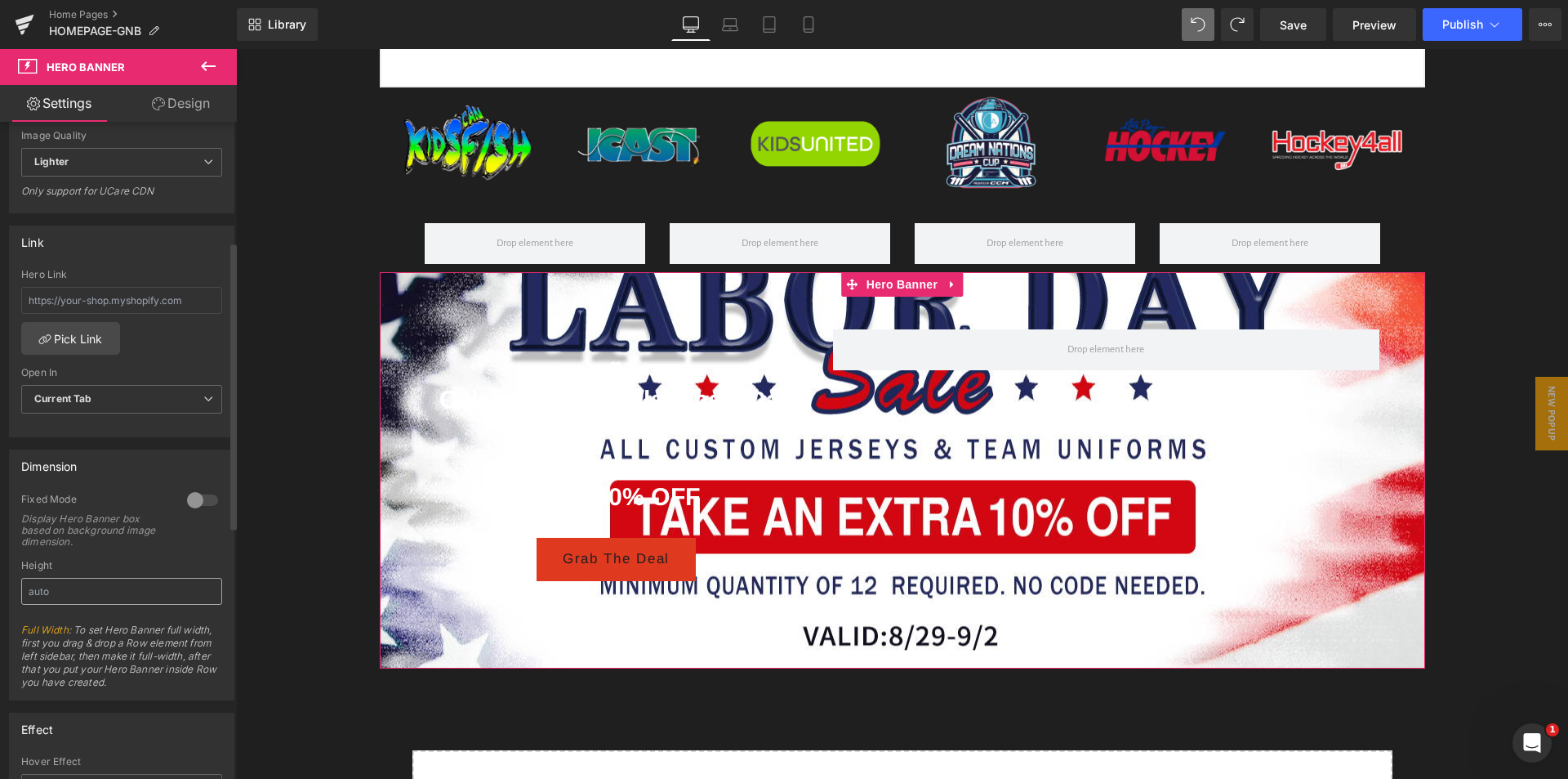
scroll to position [409, 0]
click at [201, 499] on div at bounding box center [202, 498] width 39 height 26
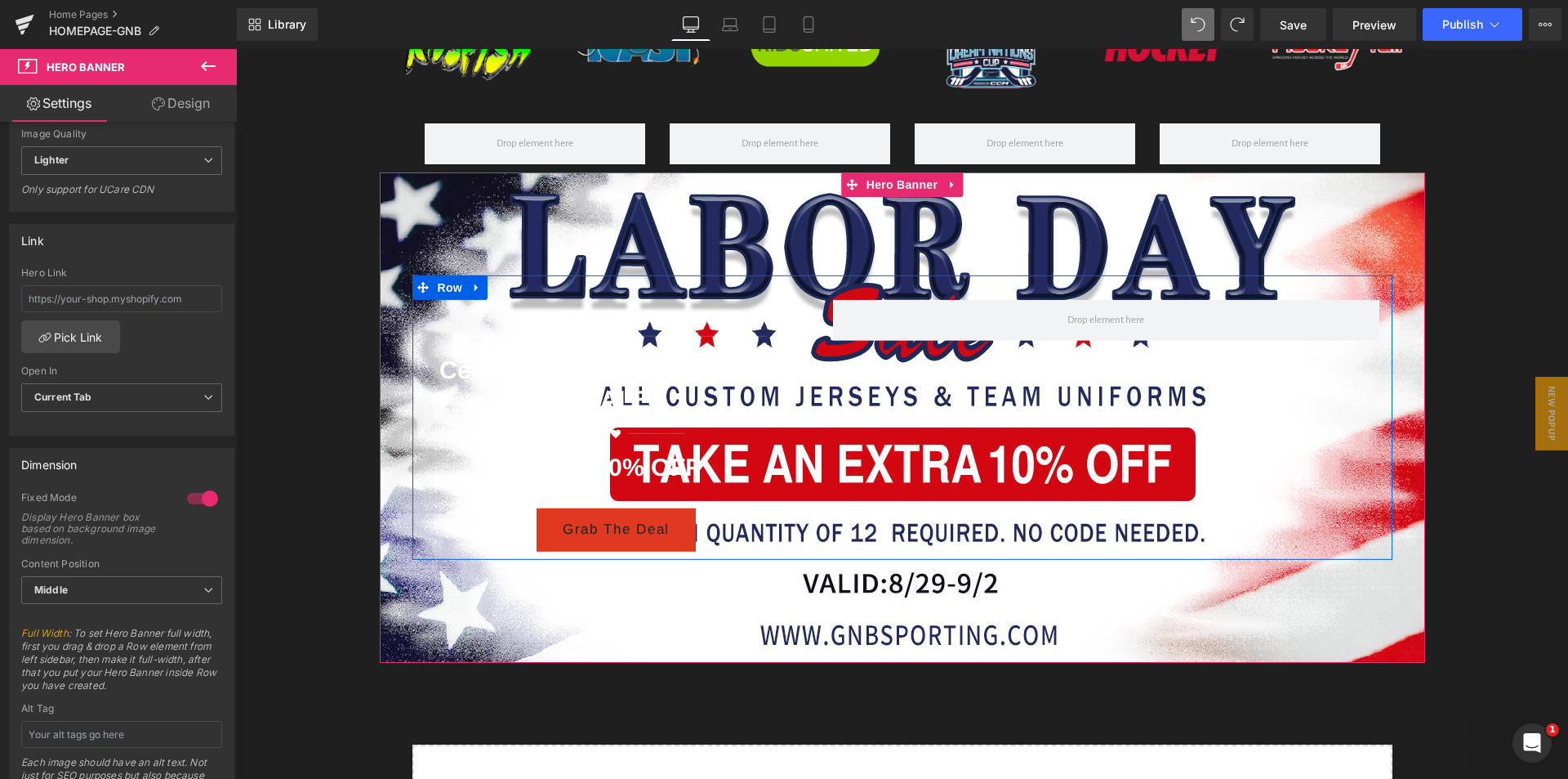
scroll to position [4981, 0]
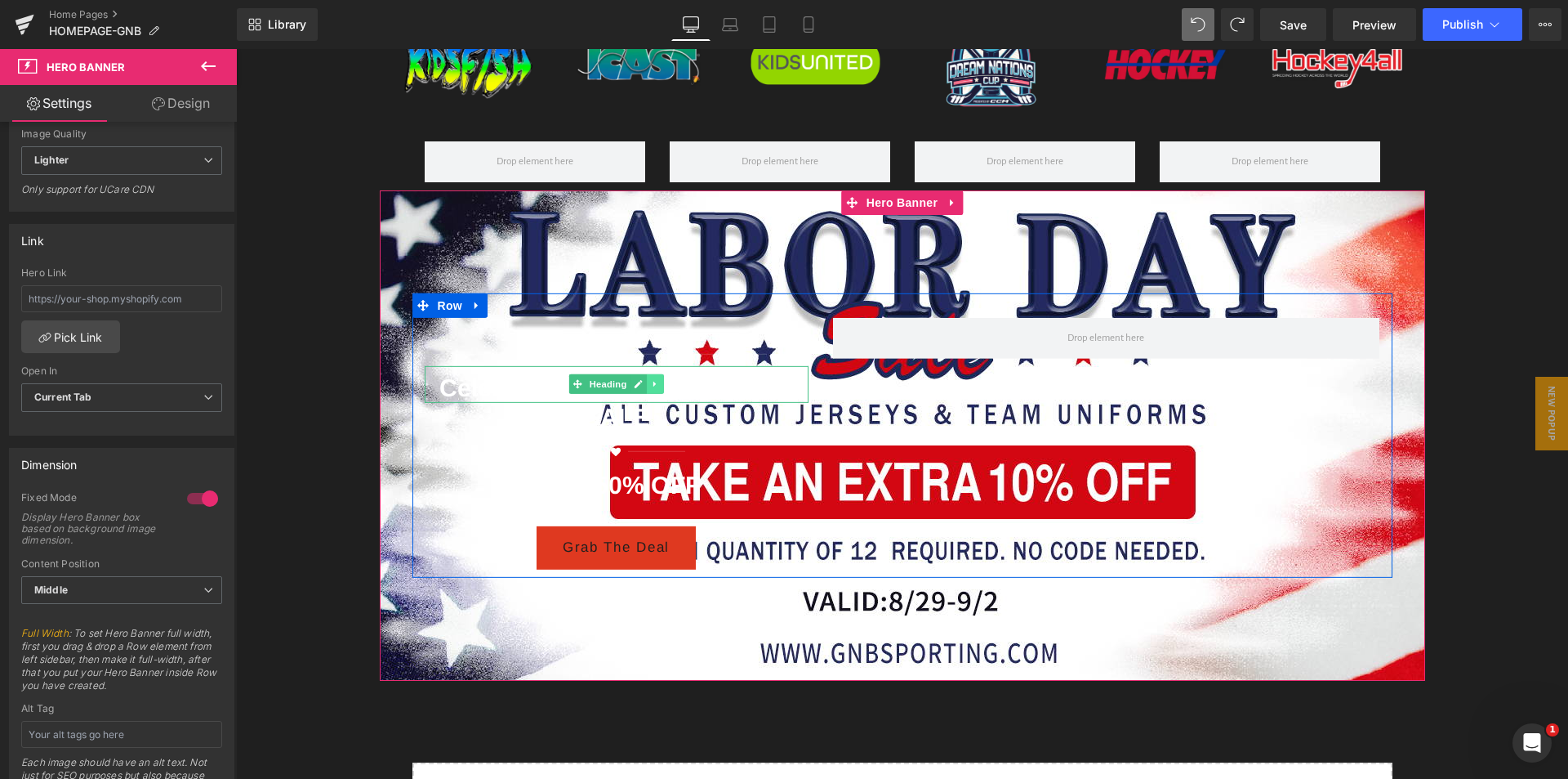
click at [653, 387] on icon at bounding box center [654, 384] width 2 height 6
click at [472, 311] on icon at bounding box center [477, 305] width 11 height 12
click at [513, 311] on icon at bounding box center [519, 306] width 11 height 11
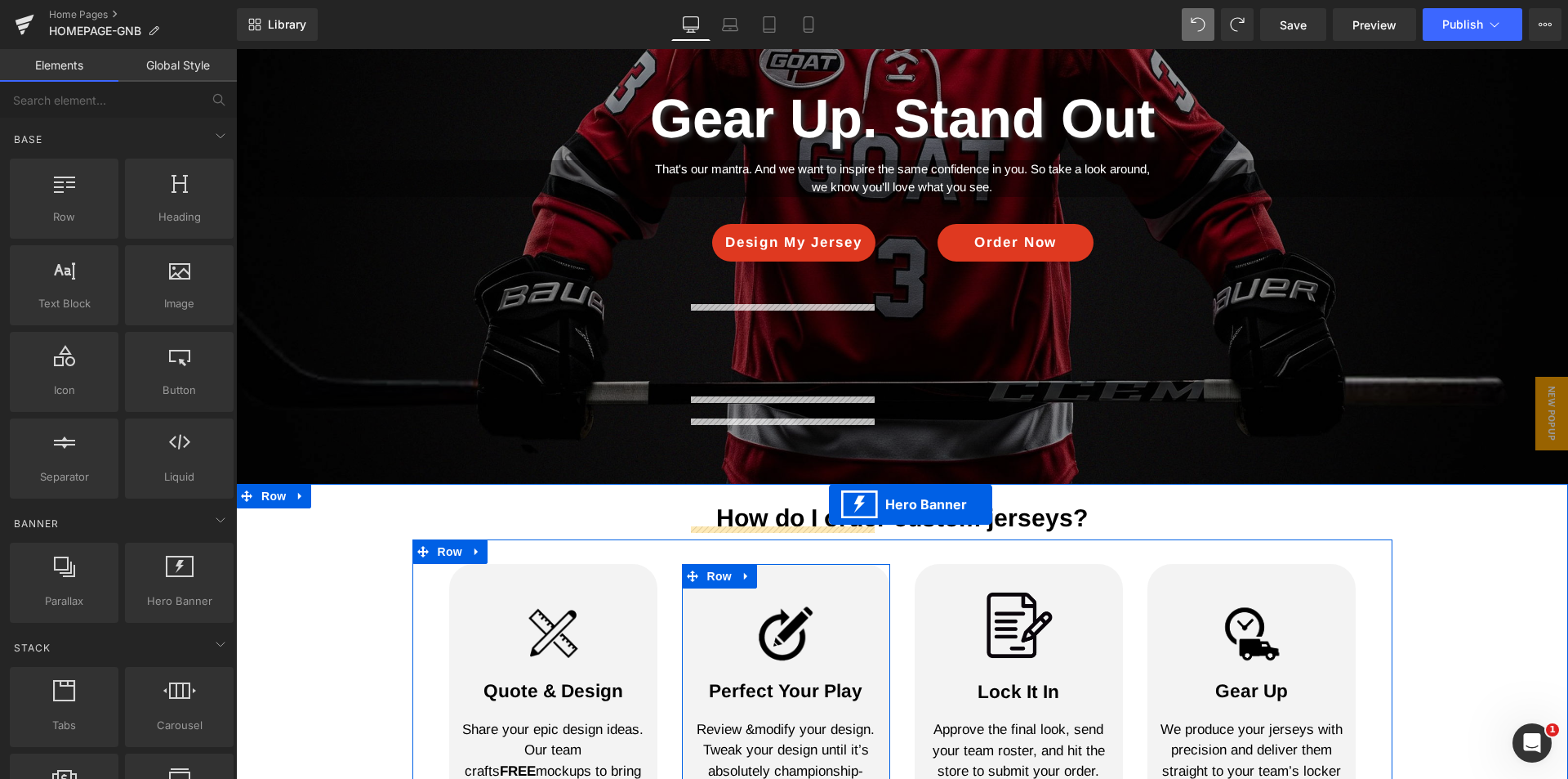
scroll to position [161, 0]
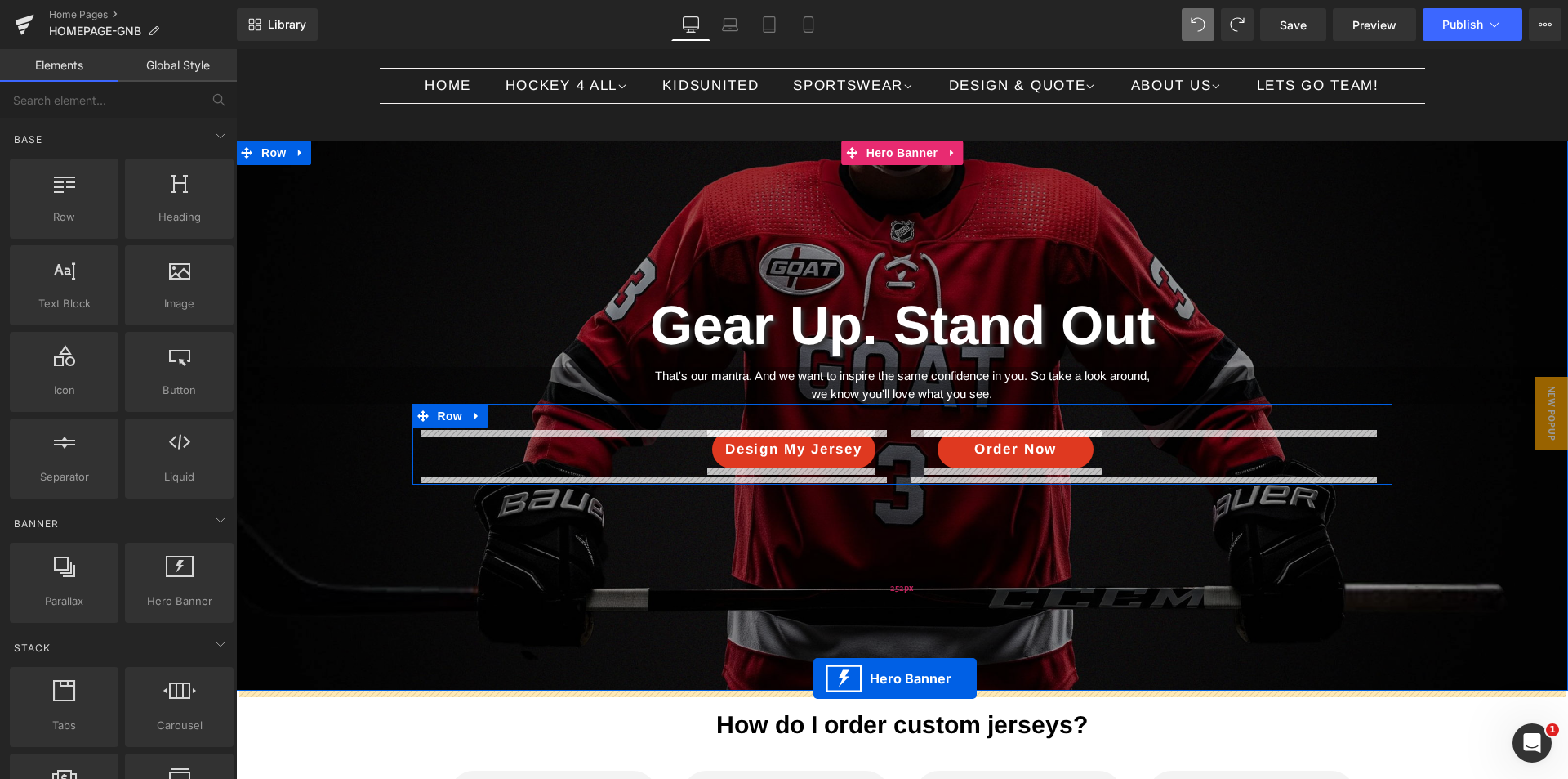
drag, startPoint x: 844, startPoint y: 225, endPoint x: 813, endPoint y: 678, distance: 454.1
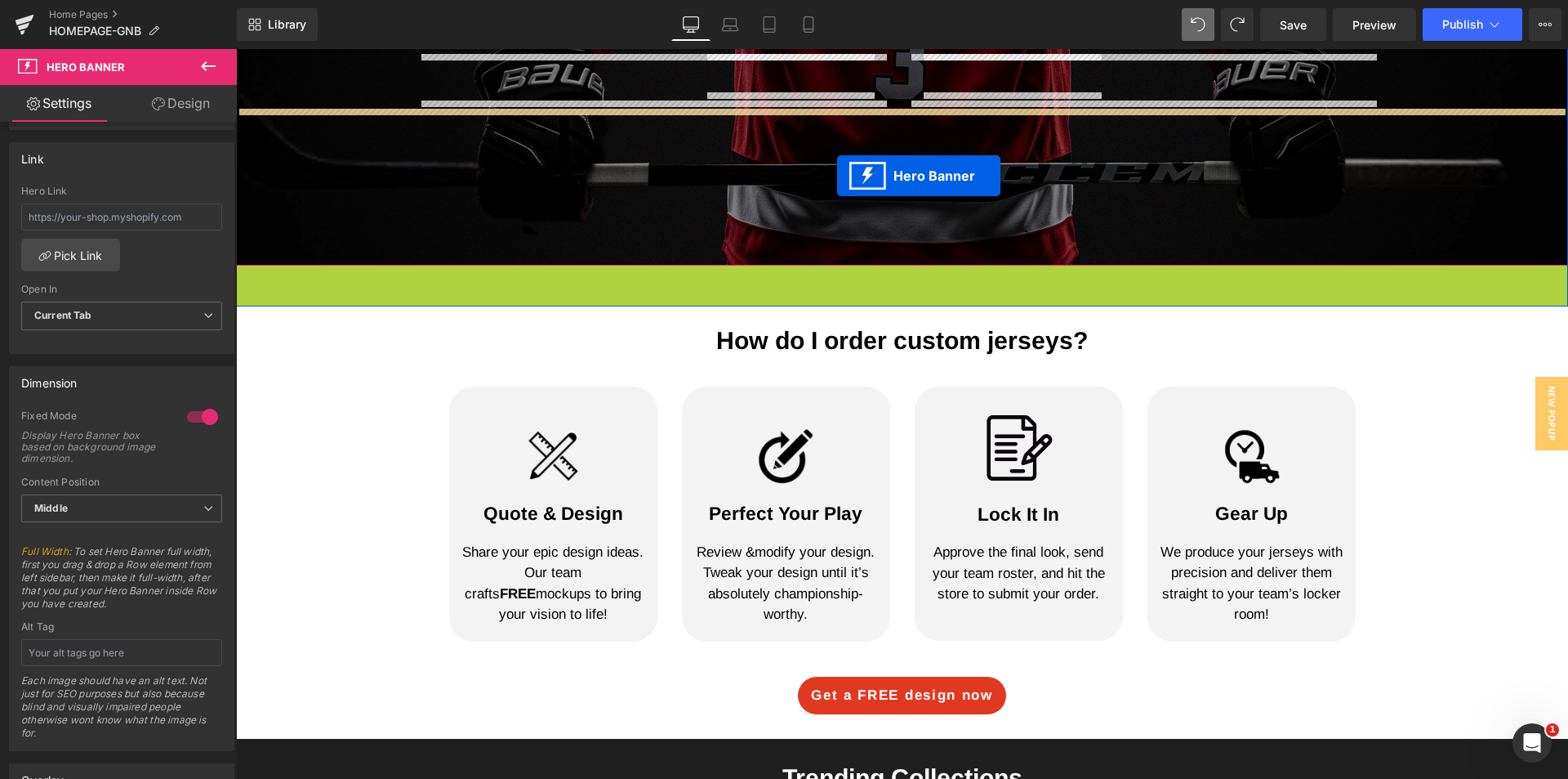
scroll to position [537, 0]
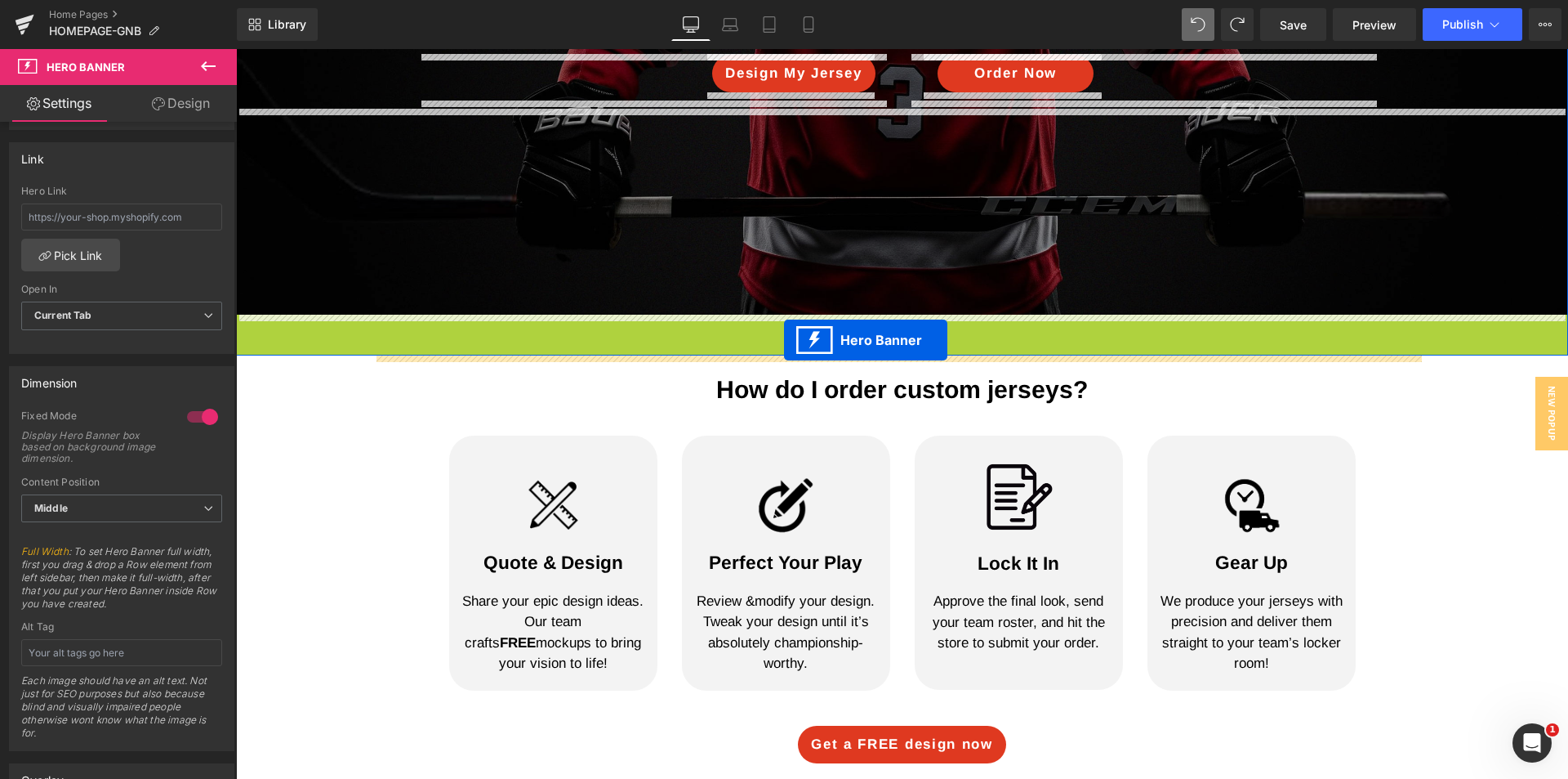
drag, startPoint x: 882, startPoint y: 291, endPoint x: 784, endPoint y: 340, distance: 109.6
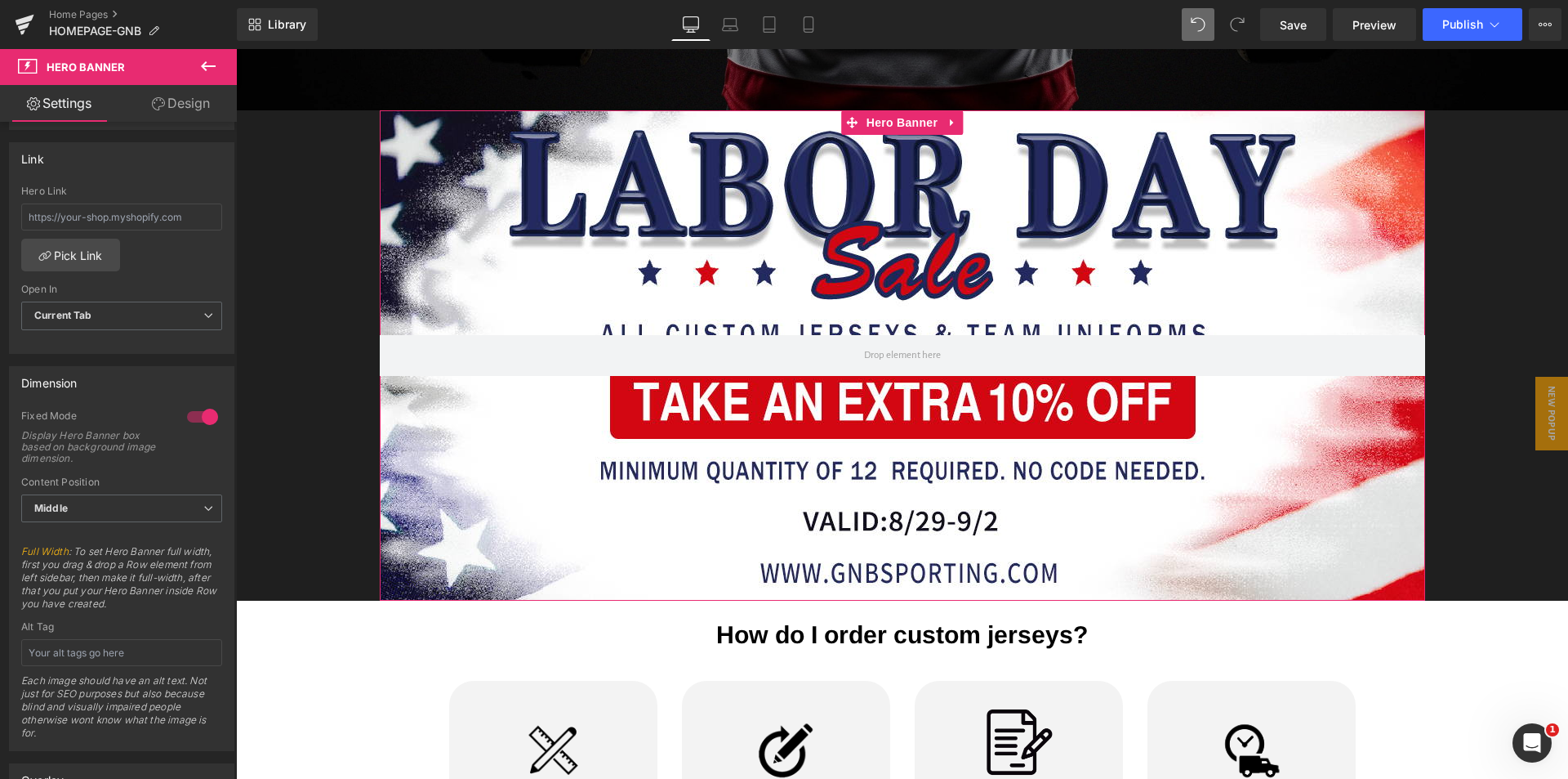
scroll to position [618, 0]
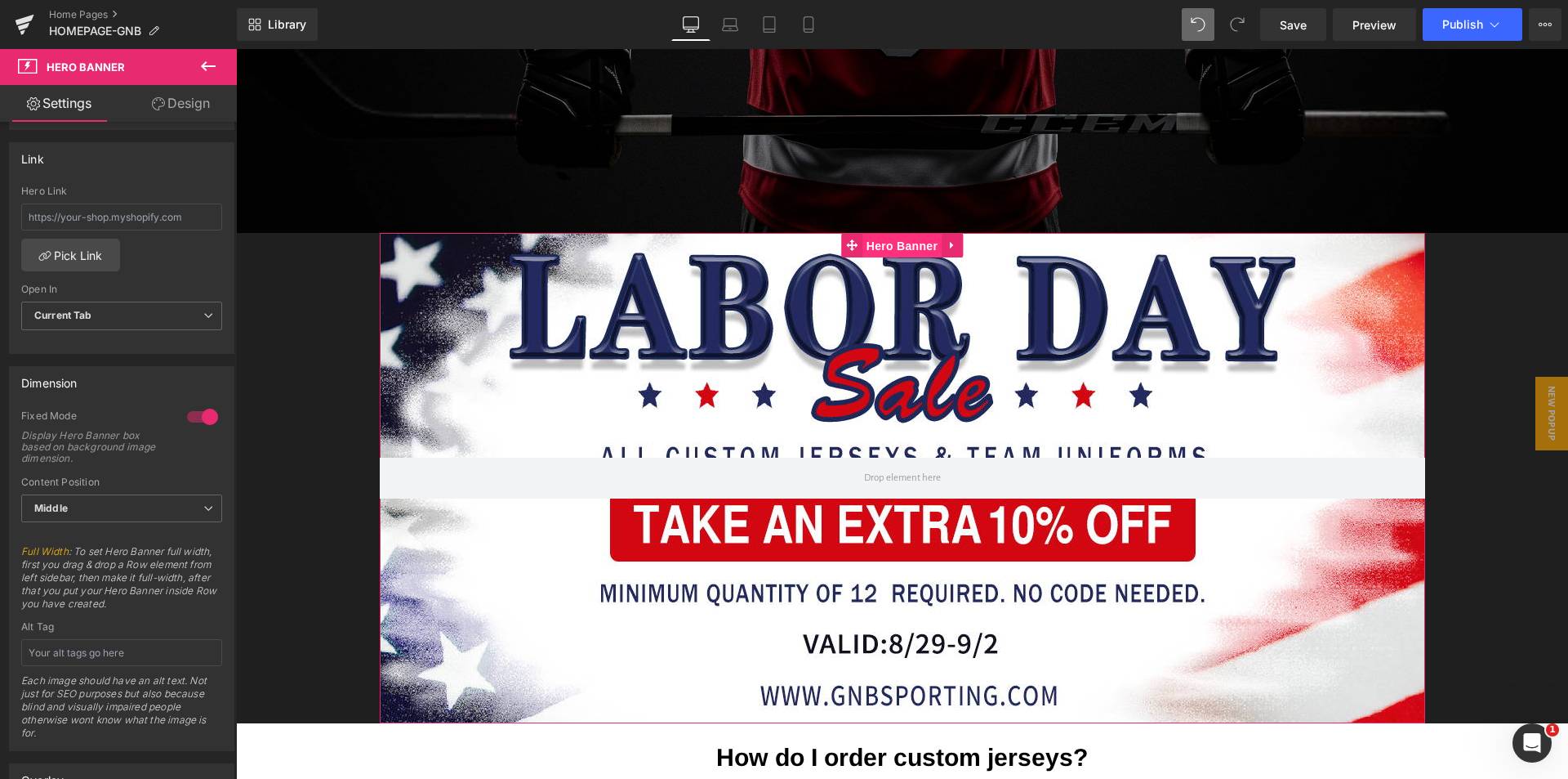
click at [883, 238] on span "Hero Banner" at bounding box center [901, 246] width 79 height 25
click at [164, 509] on span "Middle" at bounding box center [121, 508] width 201 height 29
click at [165, 464] on div "Fixed Mode Display Hero Banner box based on background image dimension." at bounding box center [121, 443] width 201 height 67
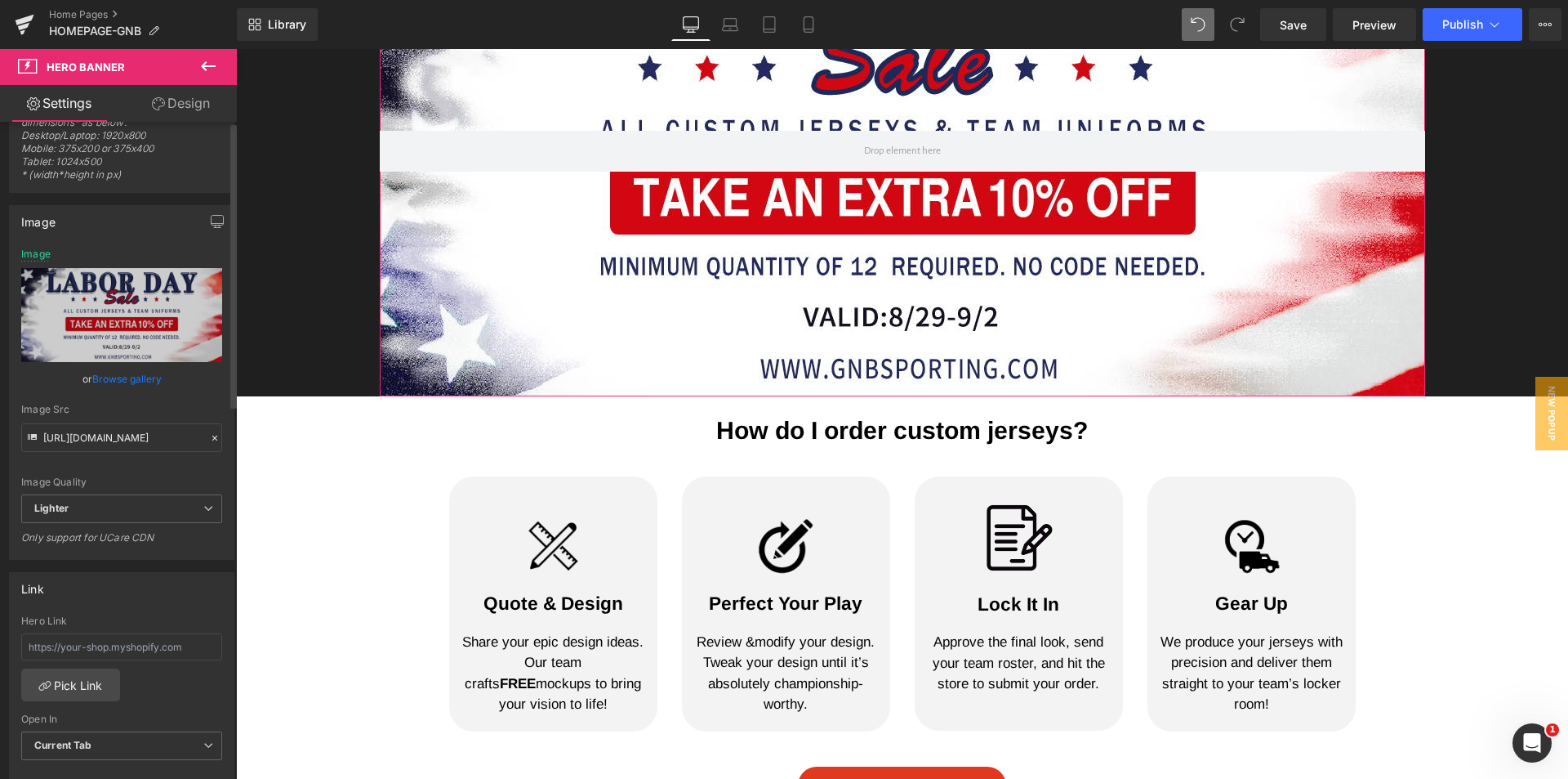
scroll to position [0, 0]
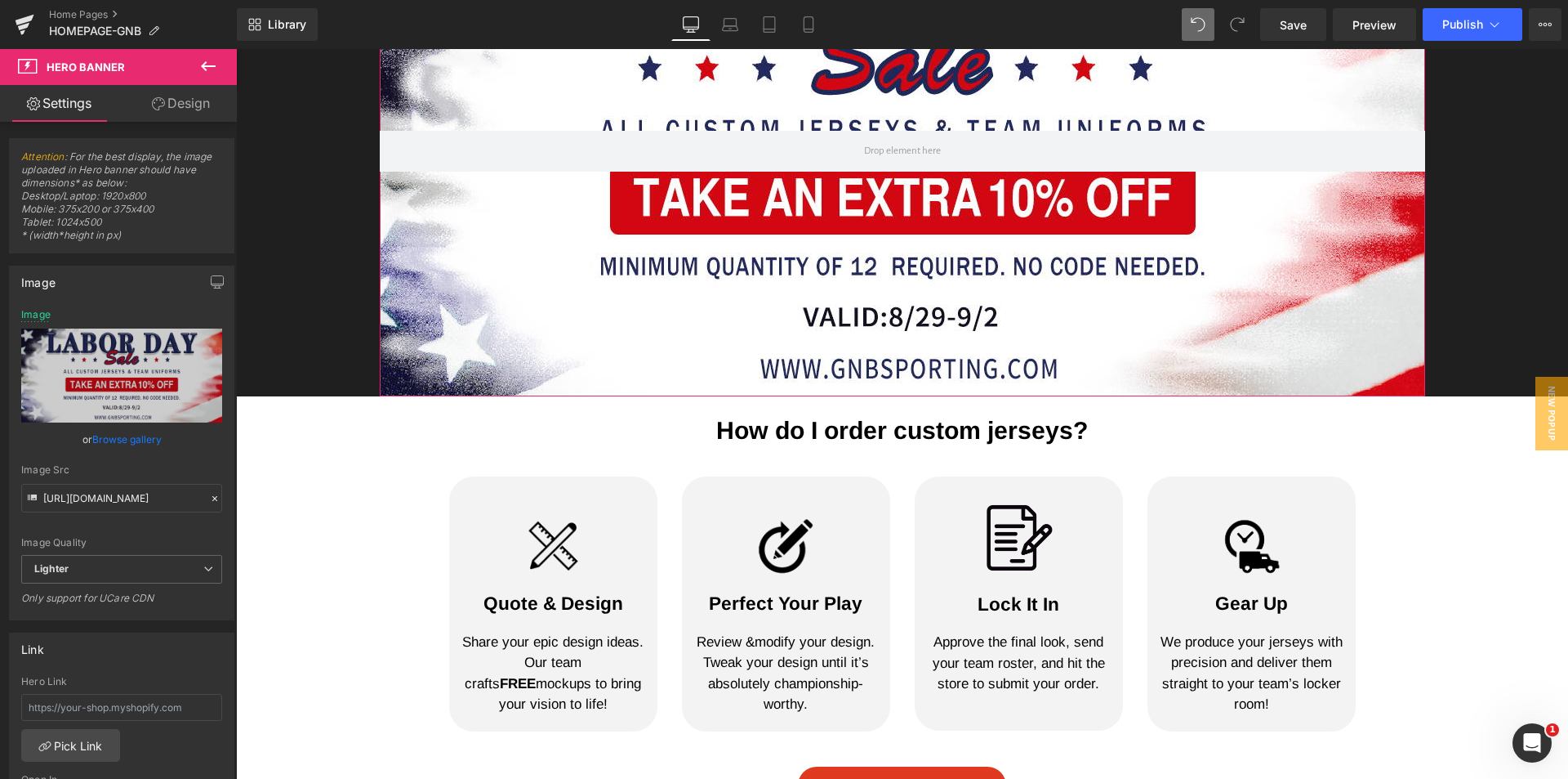
click at [197, 102] on link "Design" at bounding box center [181, 103] width 119 height 37
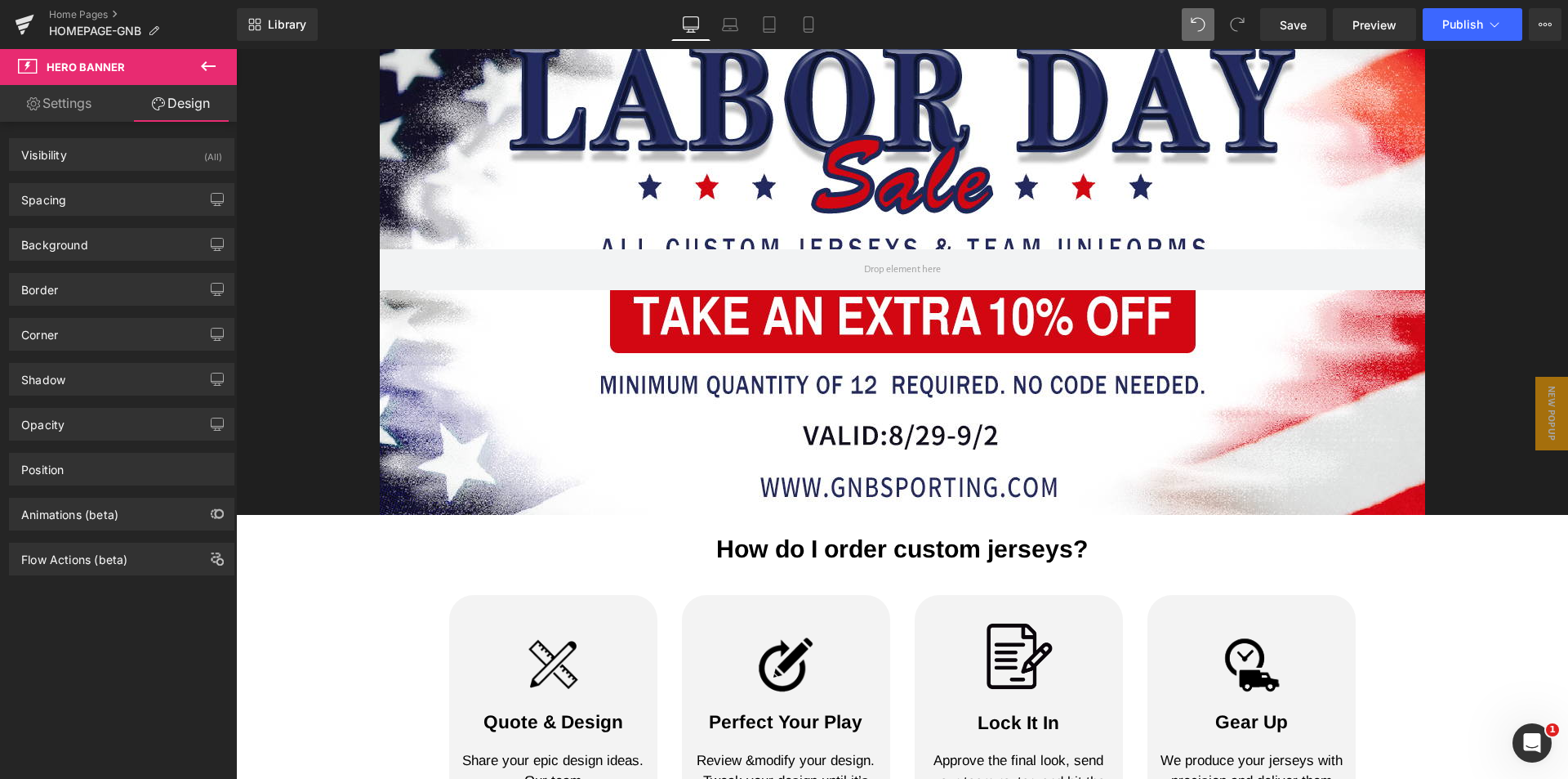
scroll to position [700, 0]
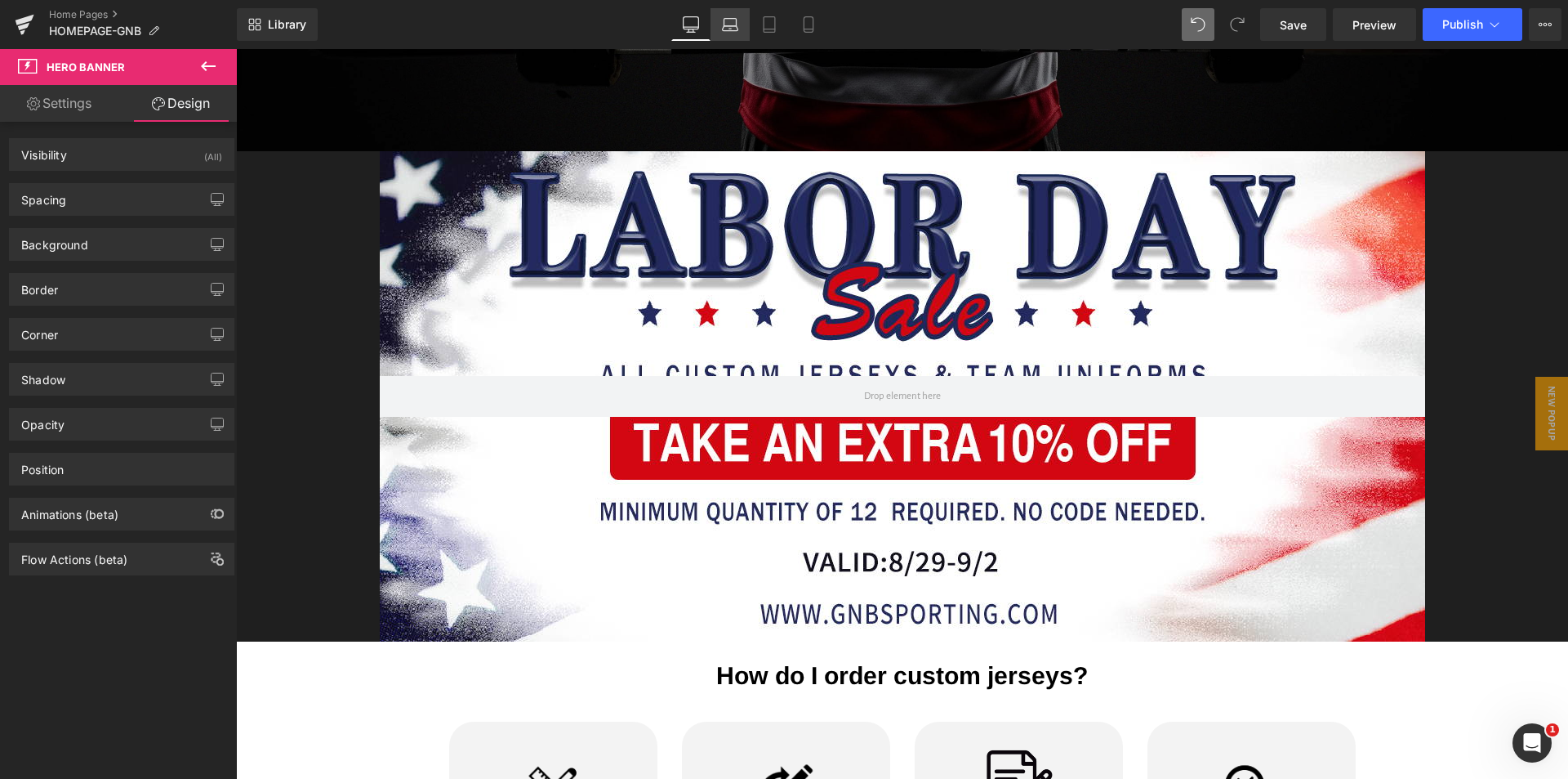
click at [732, 11] on link "Laptop" at bounding box center [730, 25] width 39 height 33
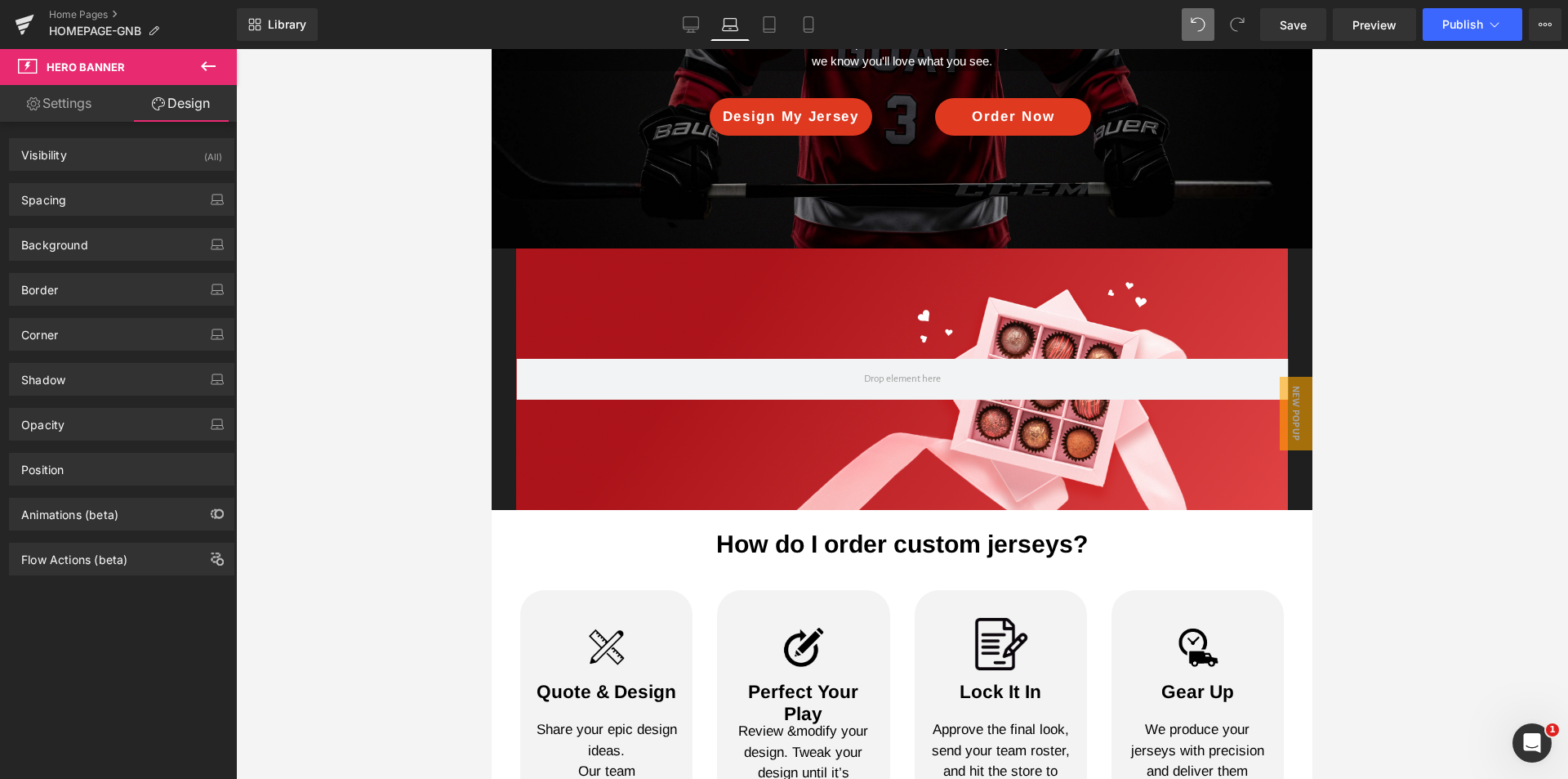
scroll to position [572, 0]
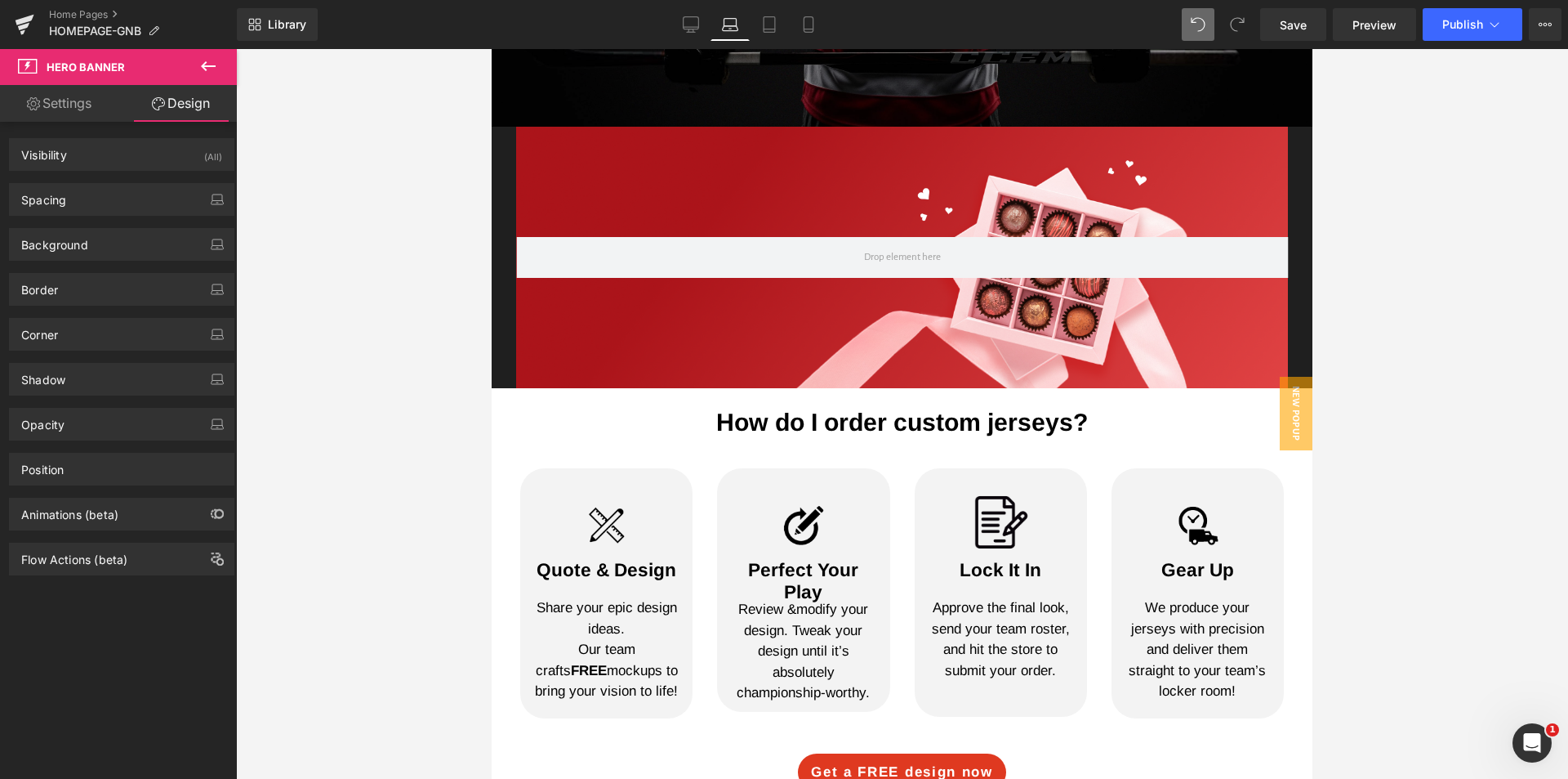
click at [786, 164] on div at bounding box center [901, 257] width 772 height 261
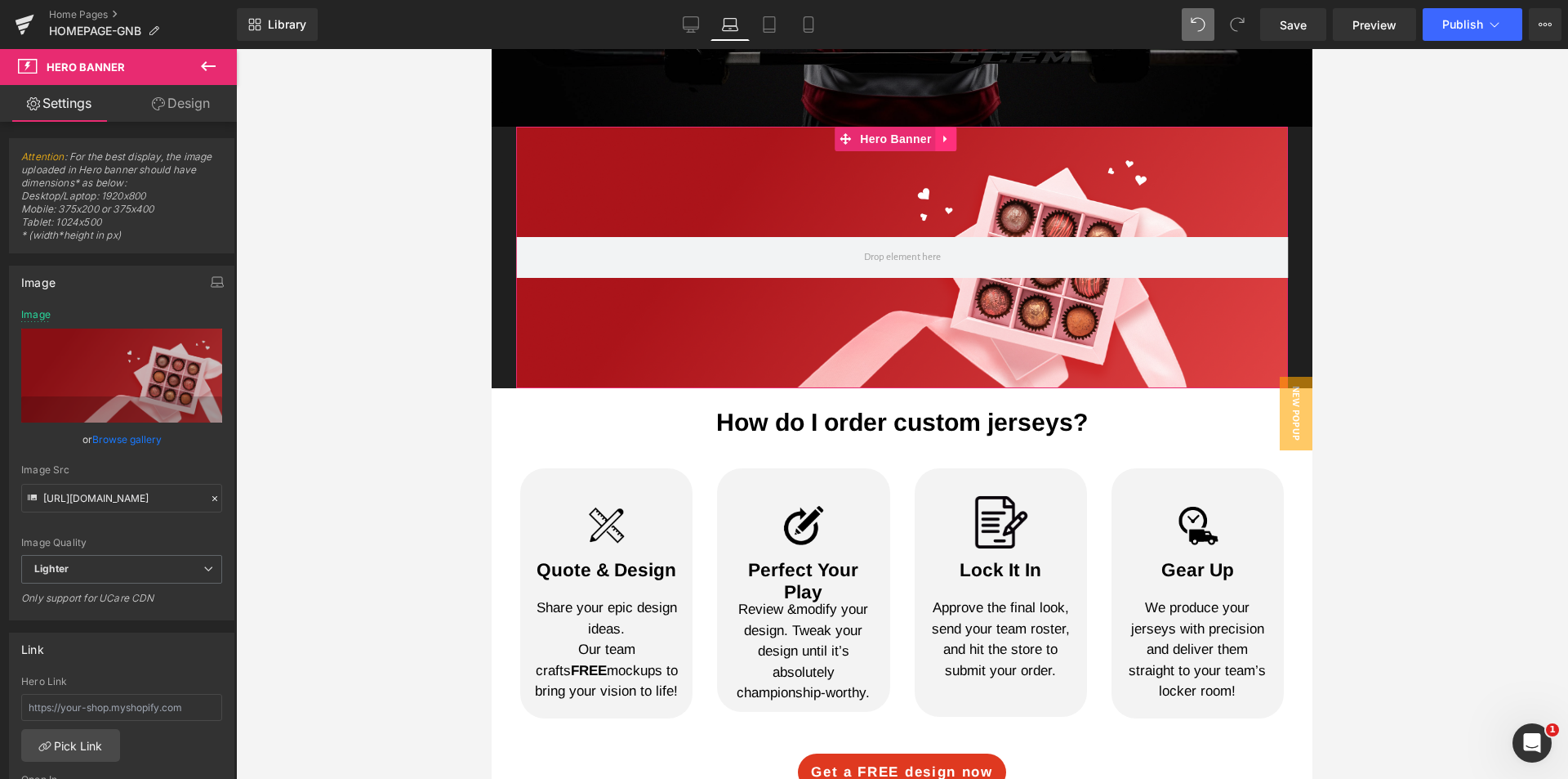
click at [944, 138] on icon at bounding box center [947, 139] width 11 height 12
click at [955, 144] on icon at bounding box center [957, 139] width 11 height 11
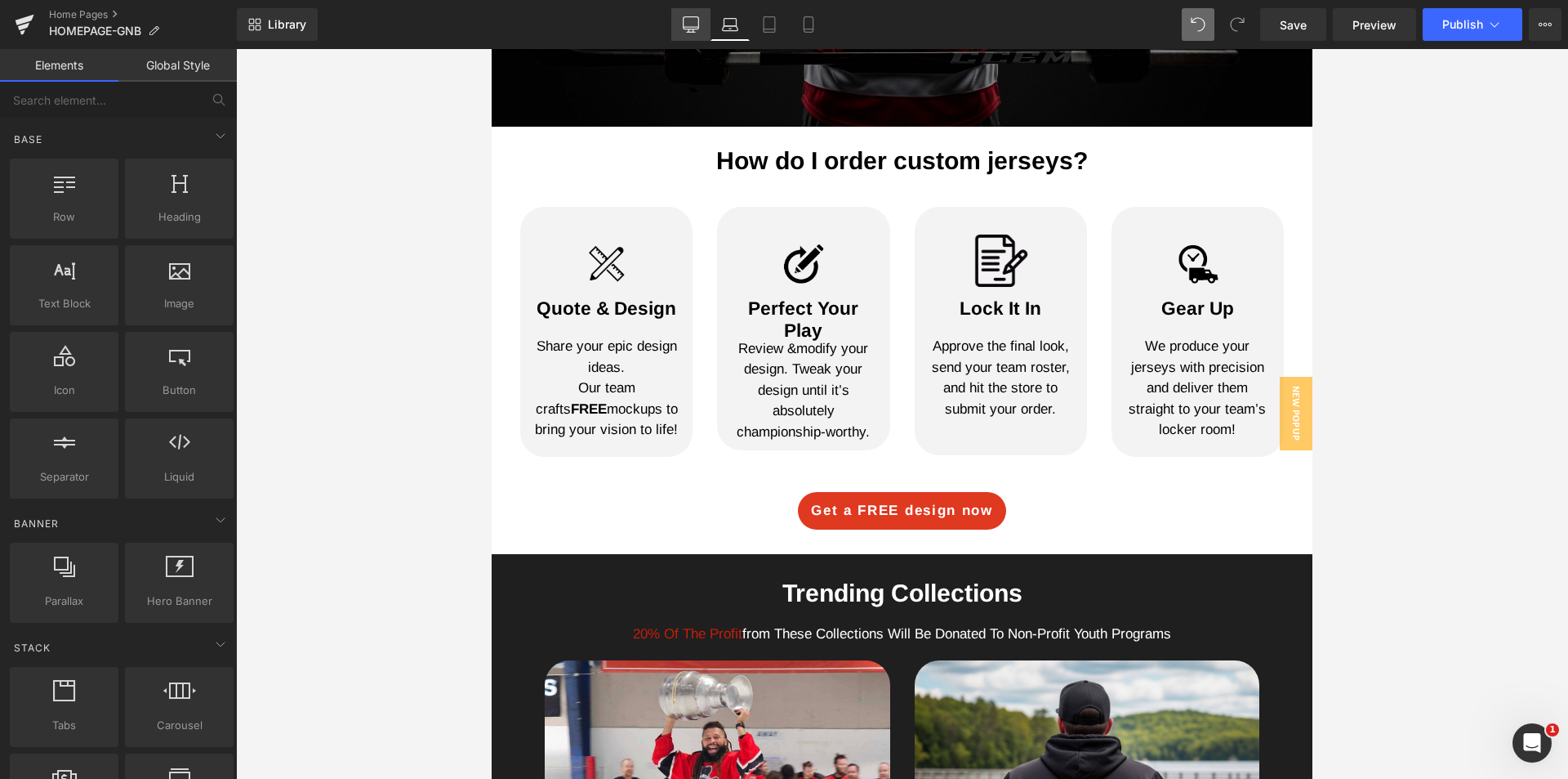
click at [704, 25] on link "Desktop" at bounding box center [691, 25] width 39 height 33
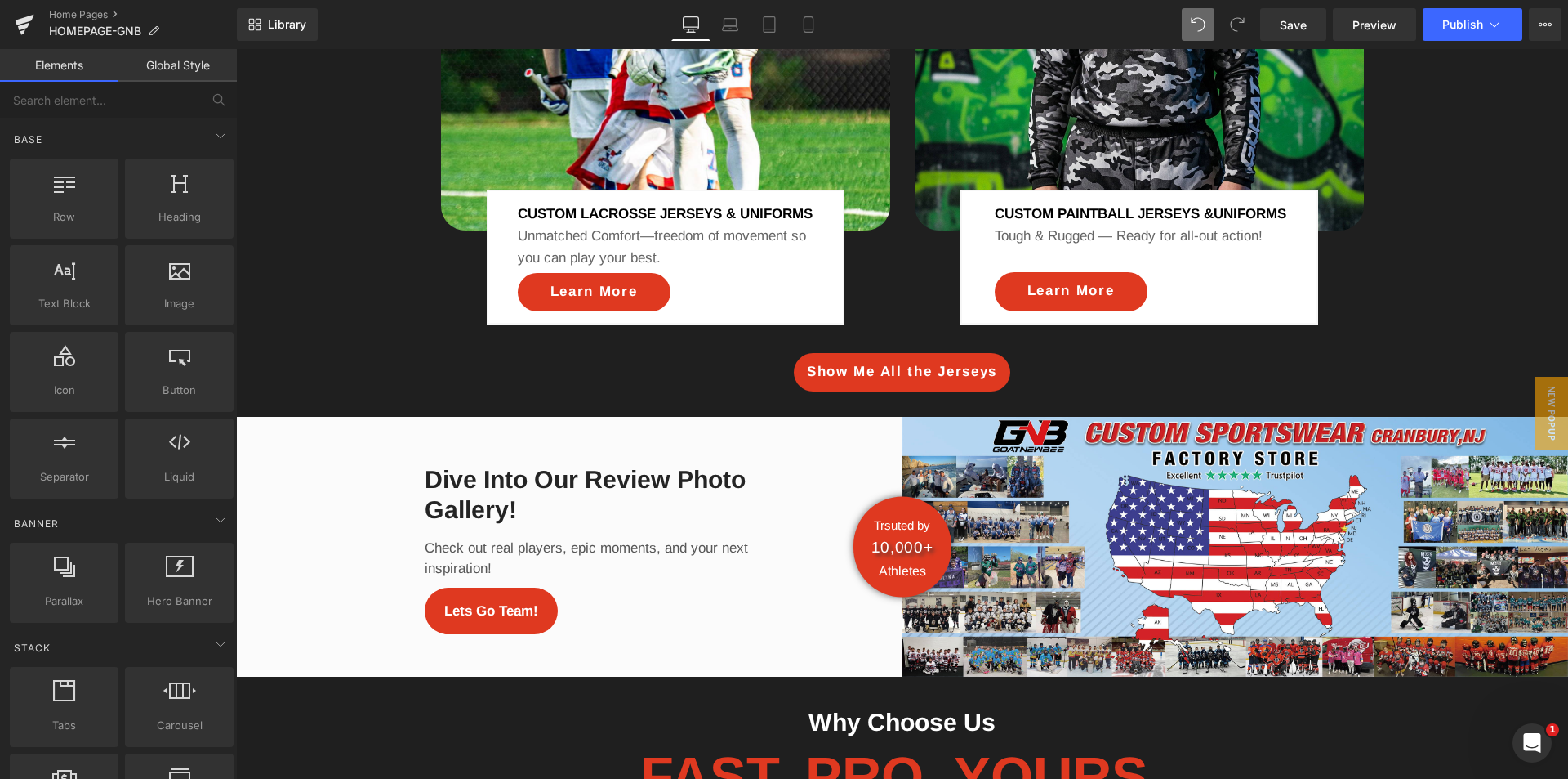
scroll to position [2354, 0]
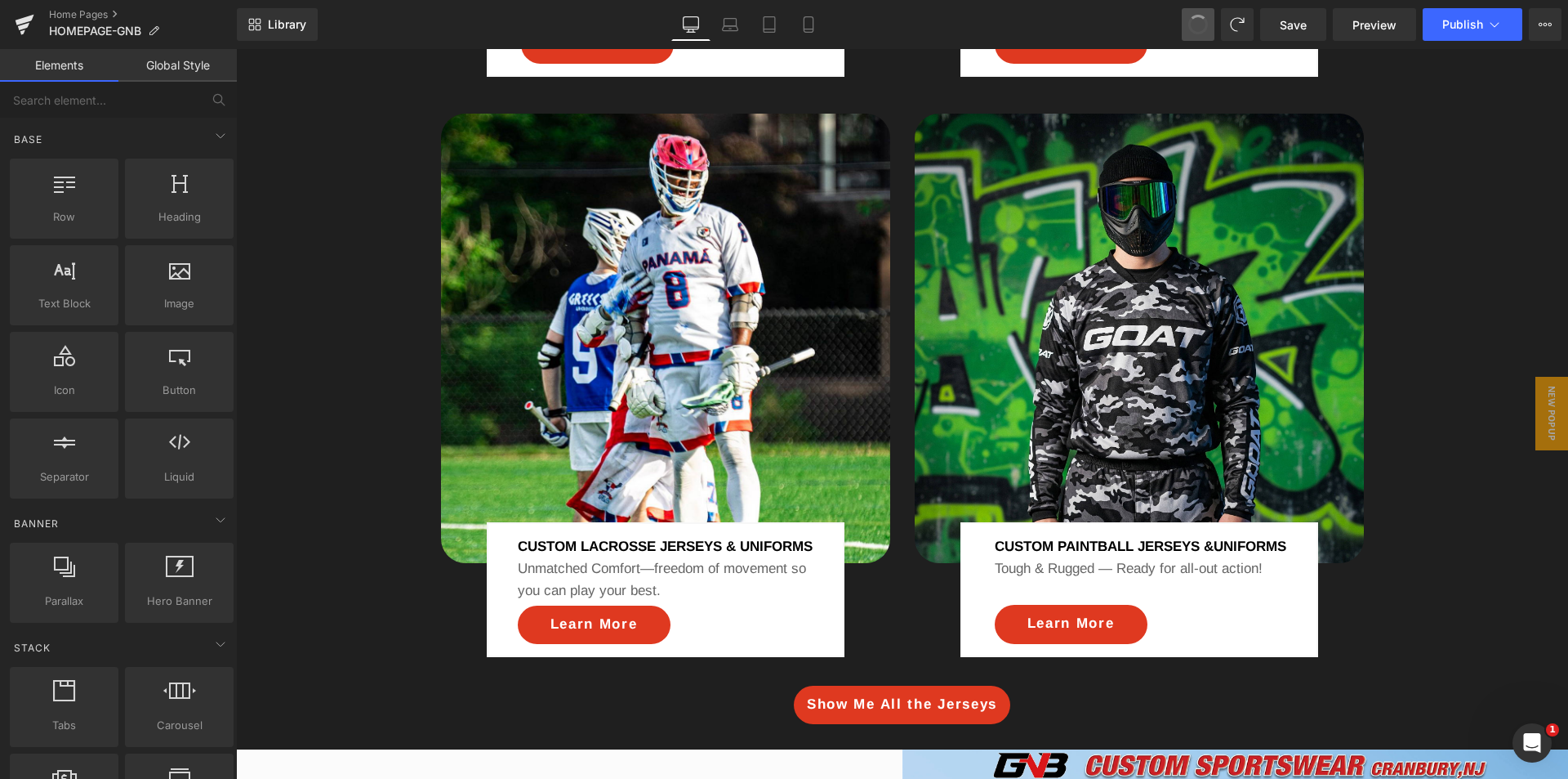
drag, startPoint x: 1199, startPoint y: 29, endPoint x: 942, endPoint y: 1, distance: 258.5
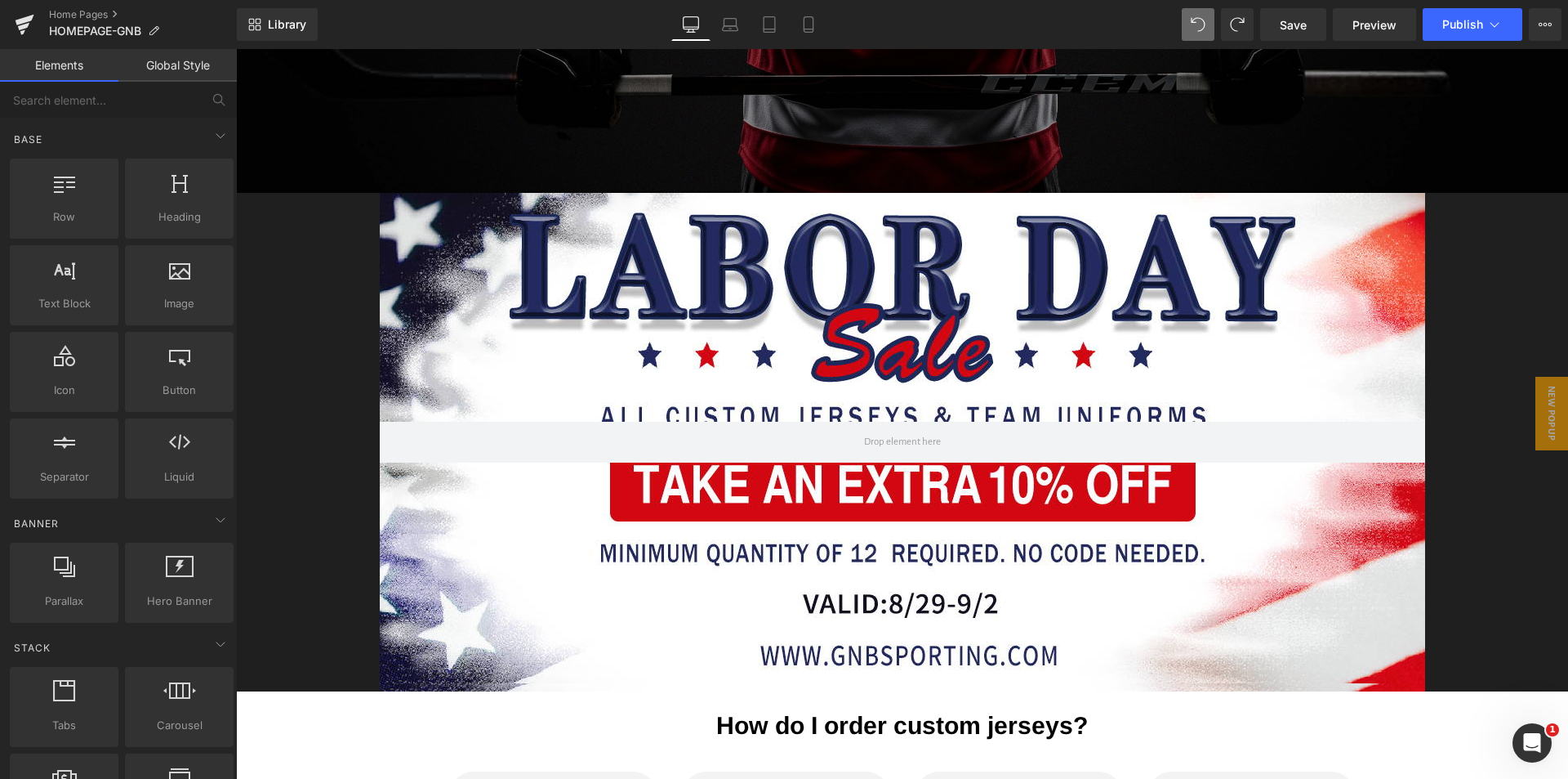
scroll to position [556, 0]
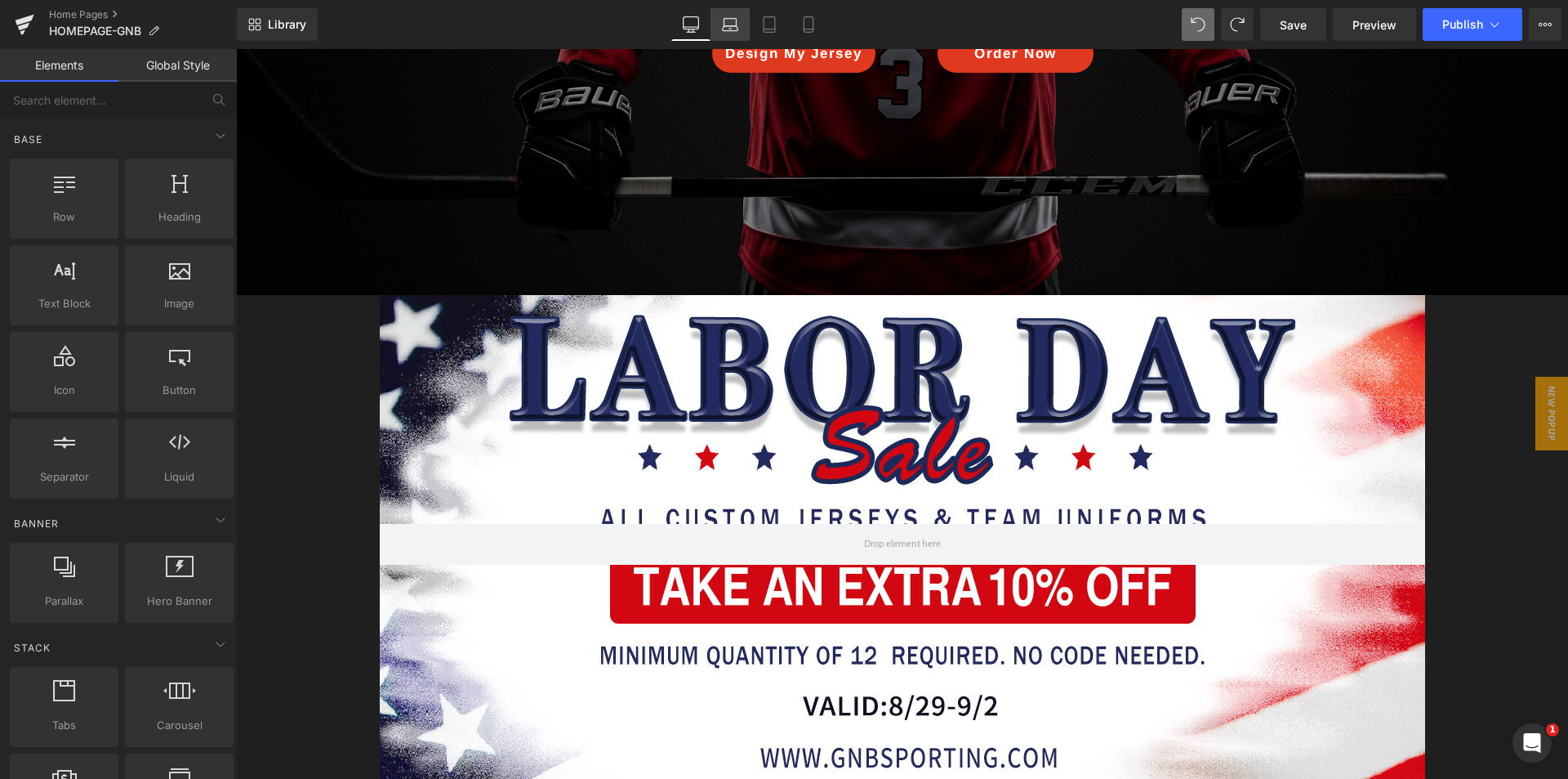
click at [736, 31] on icon at bounding box center [730, 29] width 16 height 5
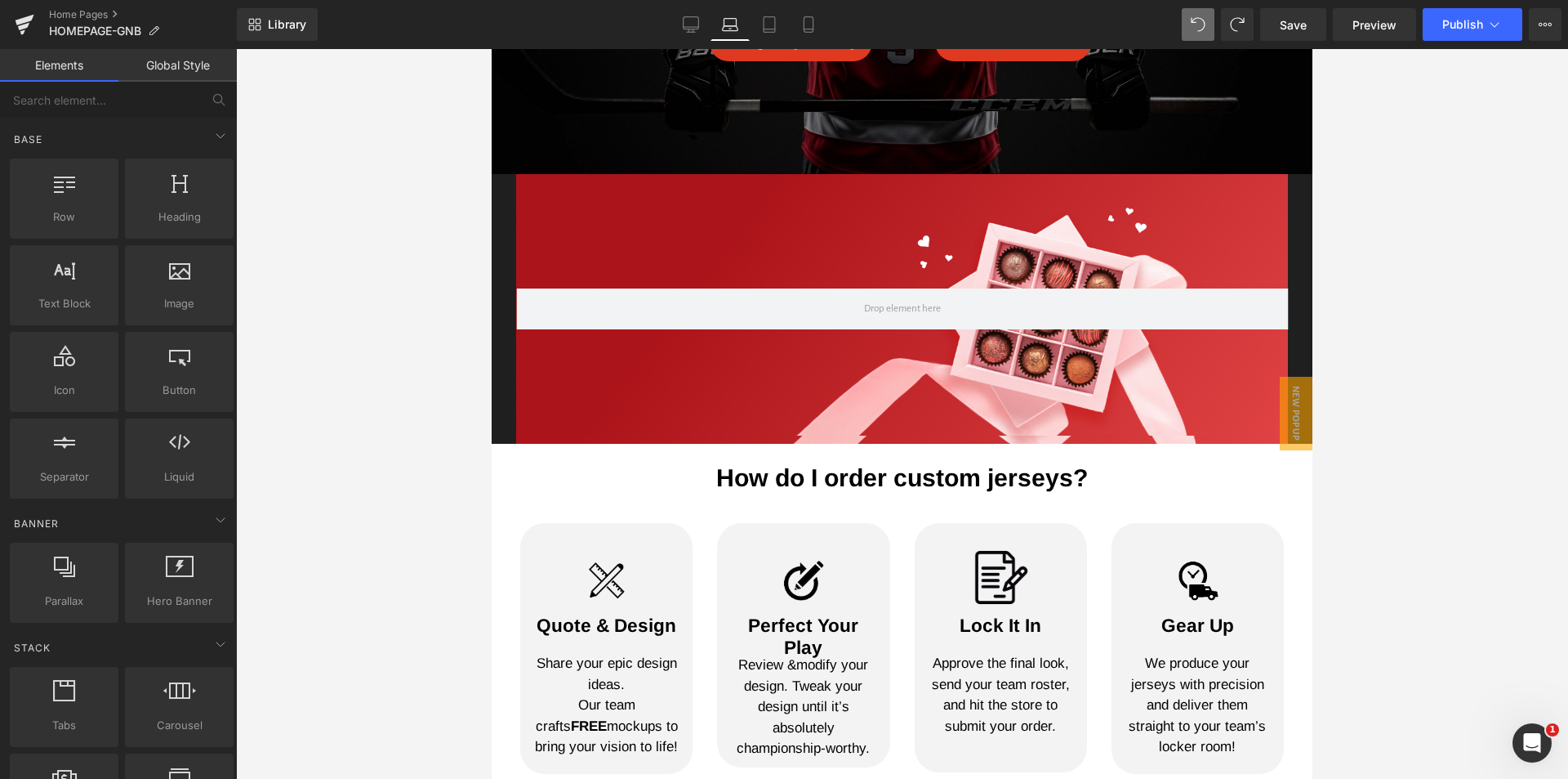
scroll to position [405, 0]
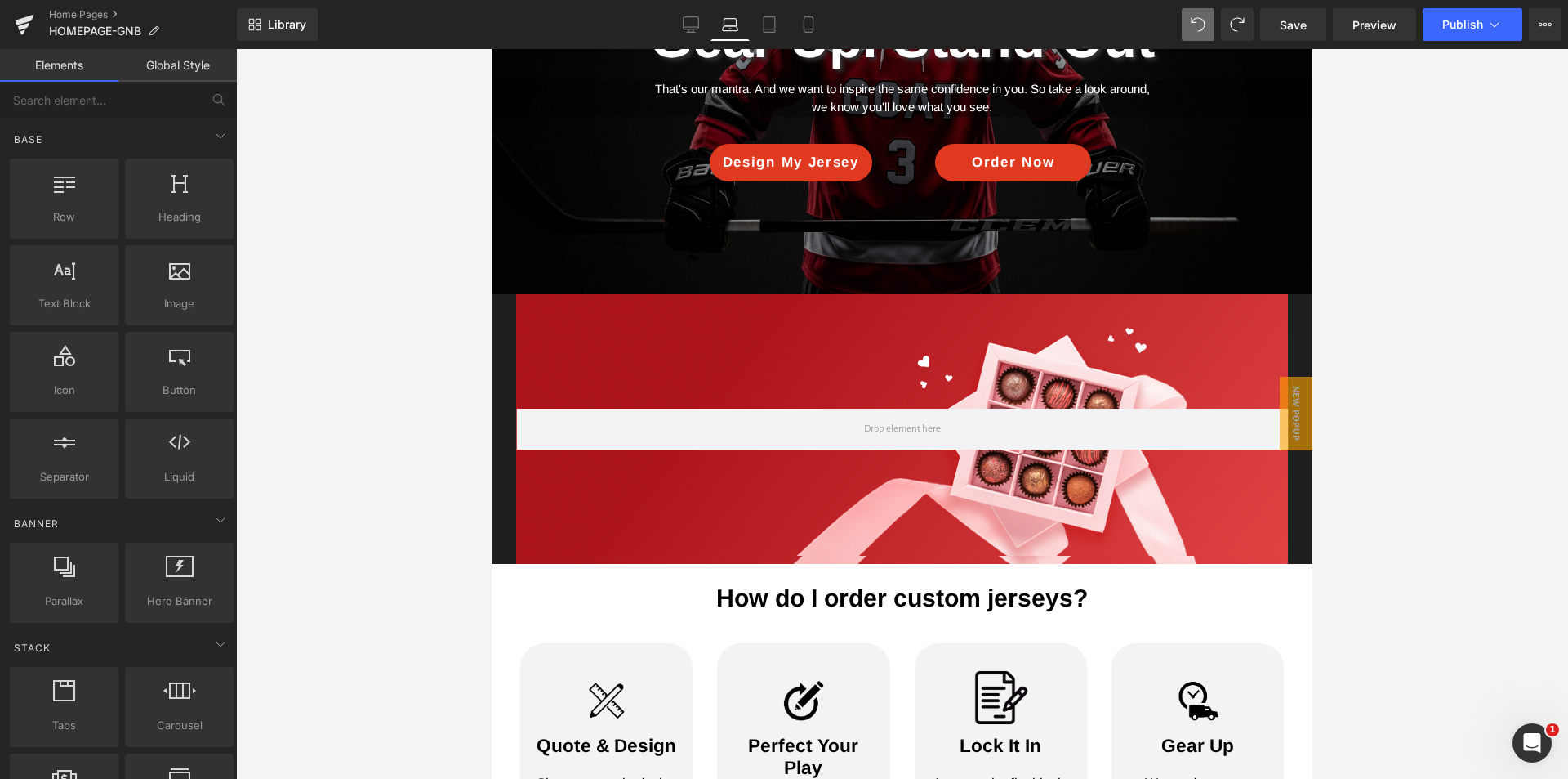
click at [886, 323] on div at bounding box center [901, 428] width 772 height 269
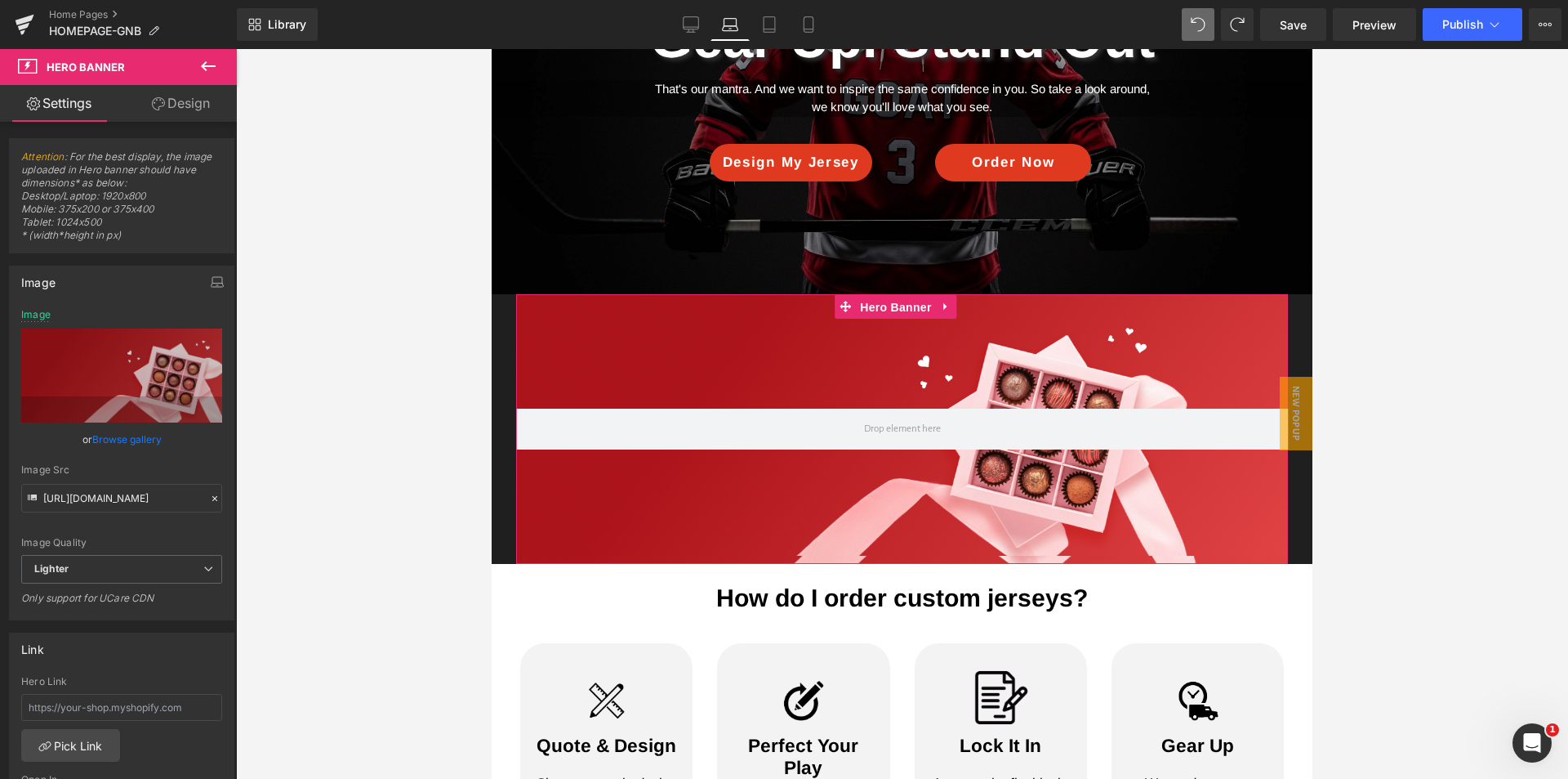
click at [902, 306] on span "Hero Banner" at bounding box center [895, 307] width 79 height 25
click at [106, 429] on link "Browse gallery" at bounding box center [127, 439] width 70 height 29
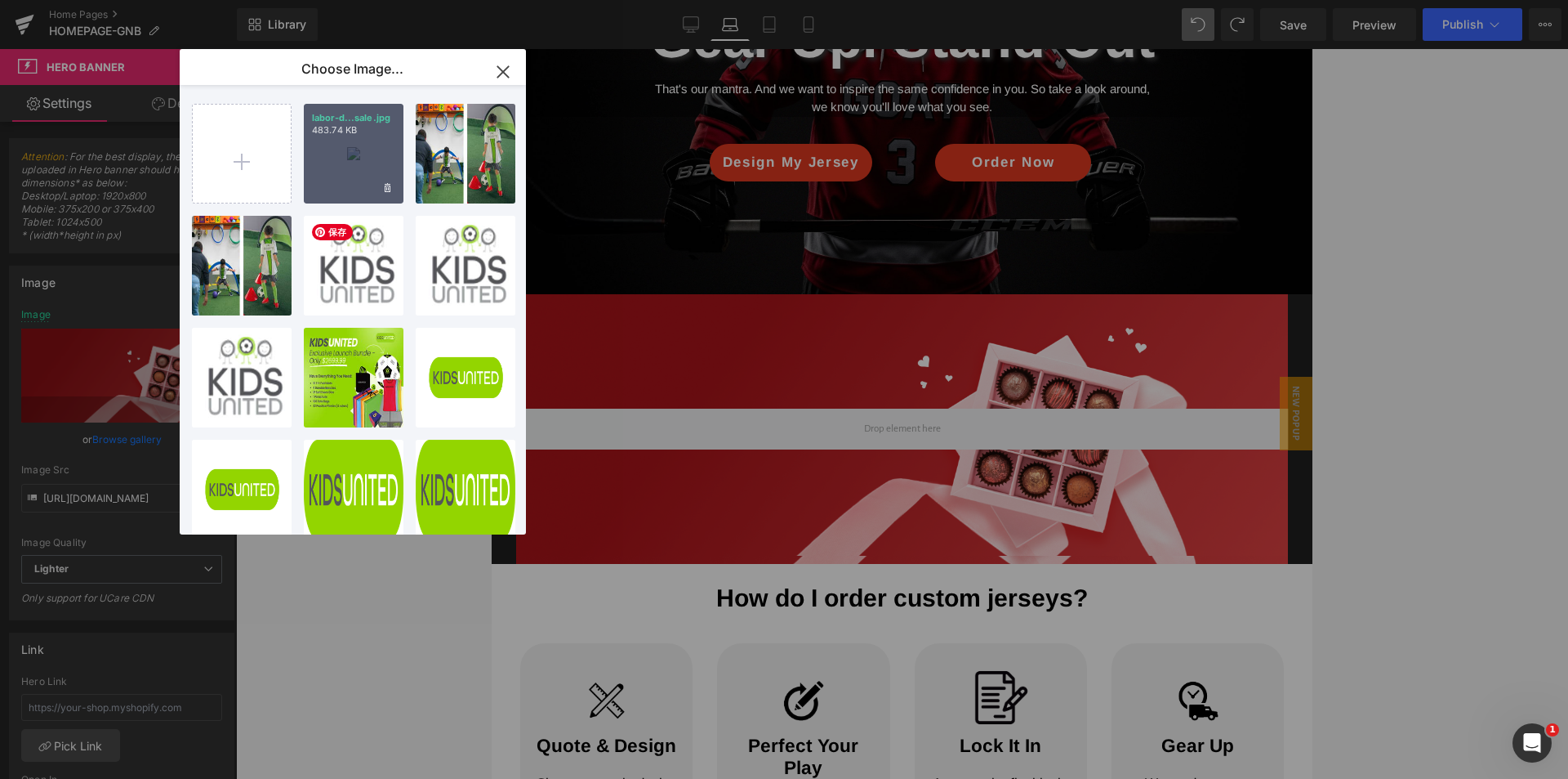
click at [378, 161] on div "labor-d...sale.jpg 483.74 KB" at bounding box center [354, 154] width 100 height 100
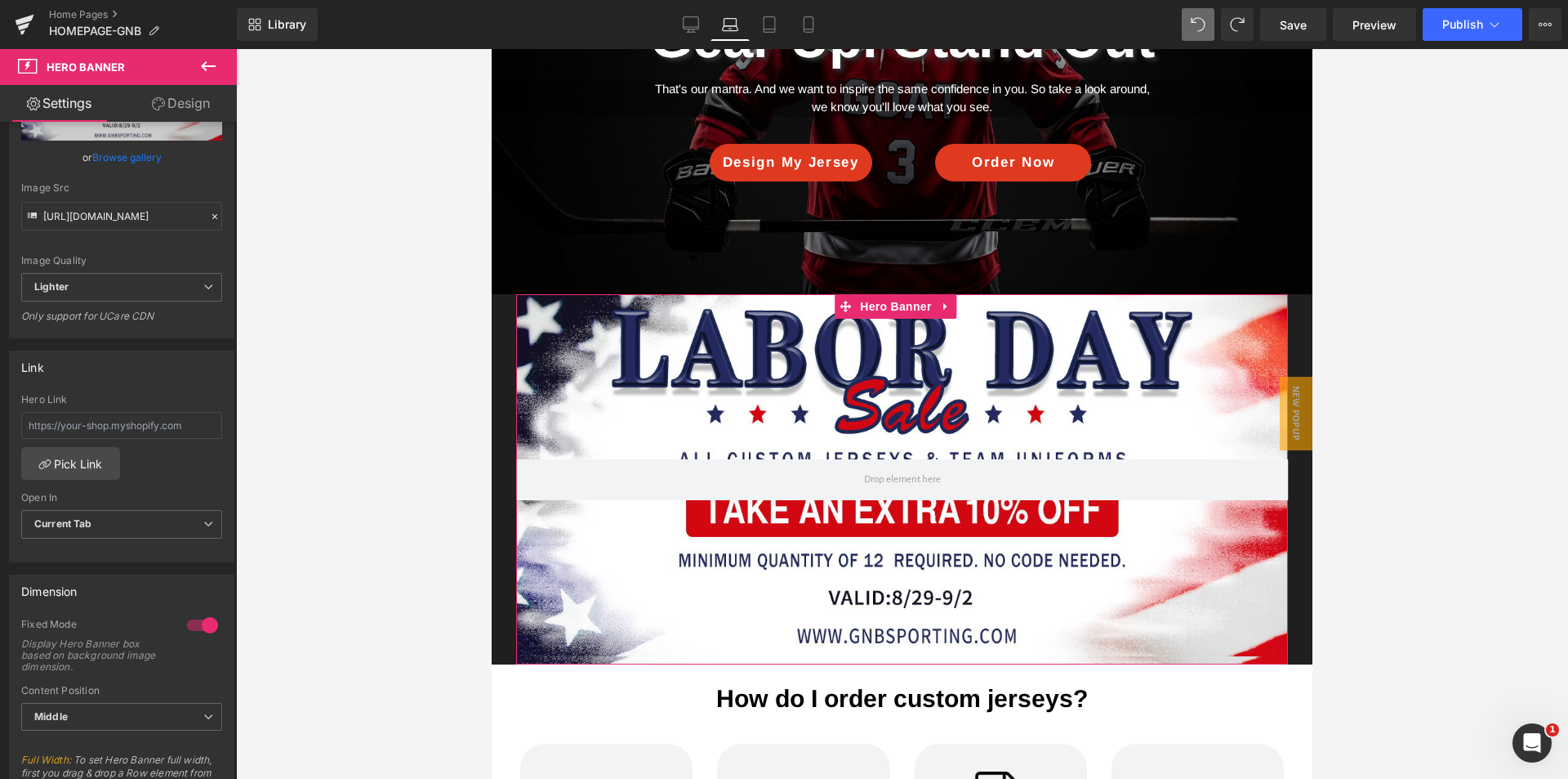
scroll to position [327, 0]
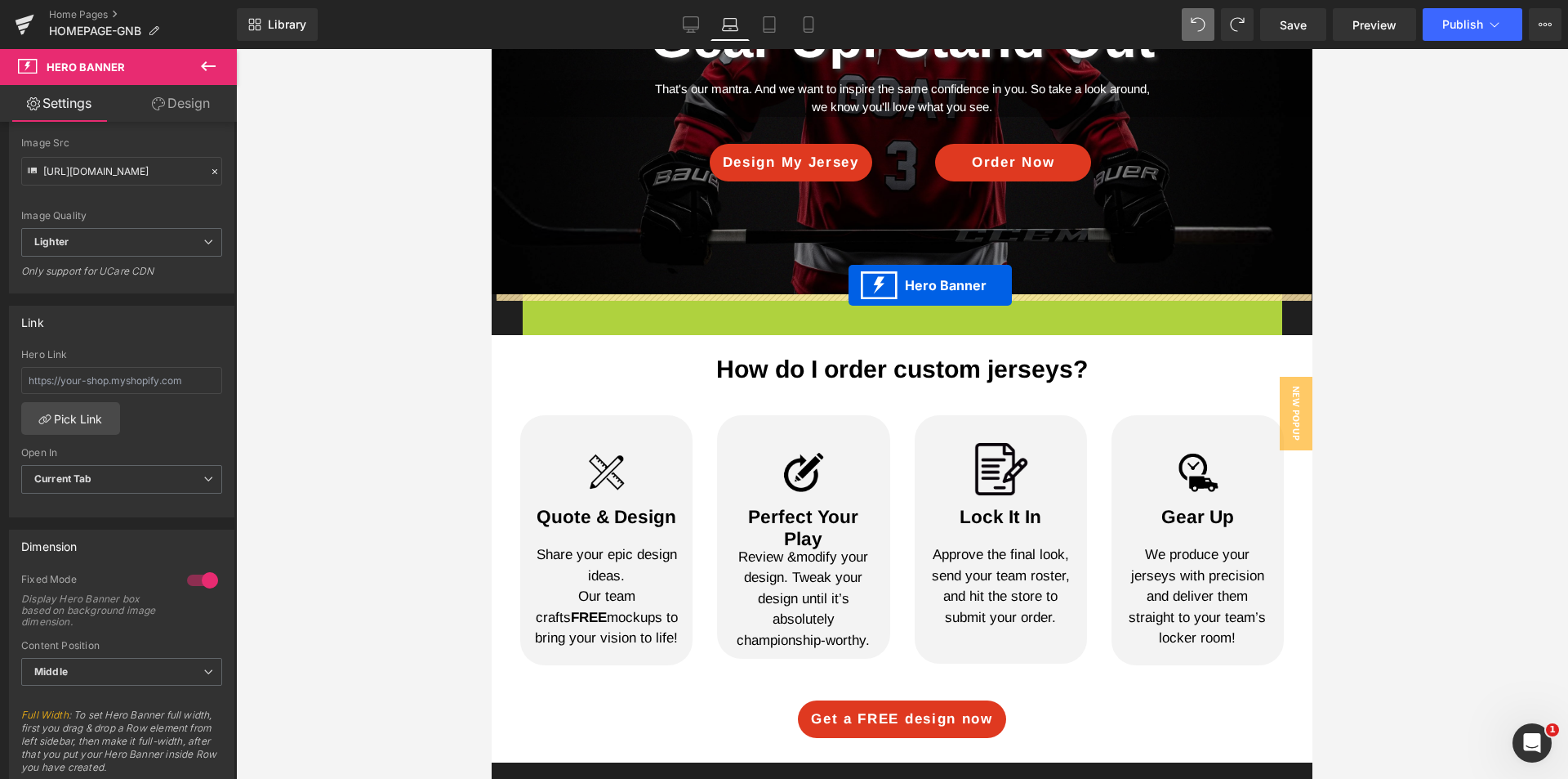
drag, startPoint x: 849, startPoint y: 310, endPoint x: 847, endPoint y: 285, distance: 25.1
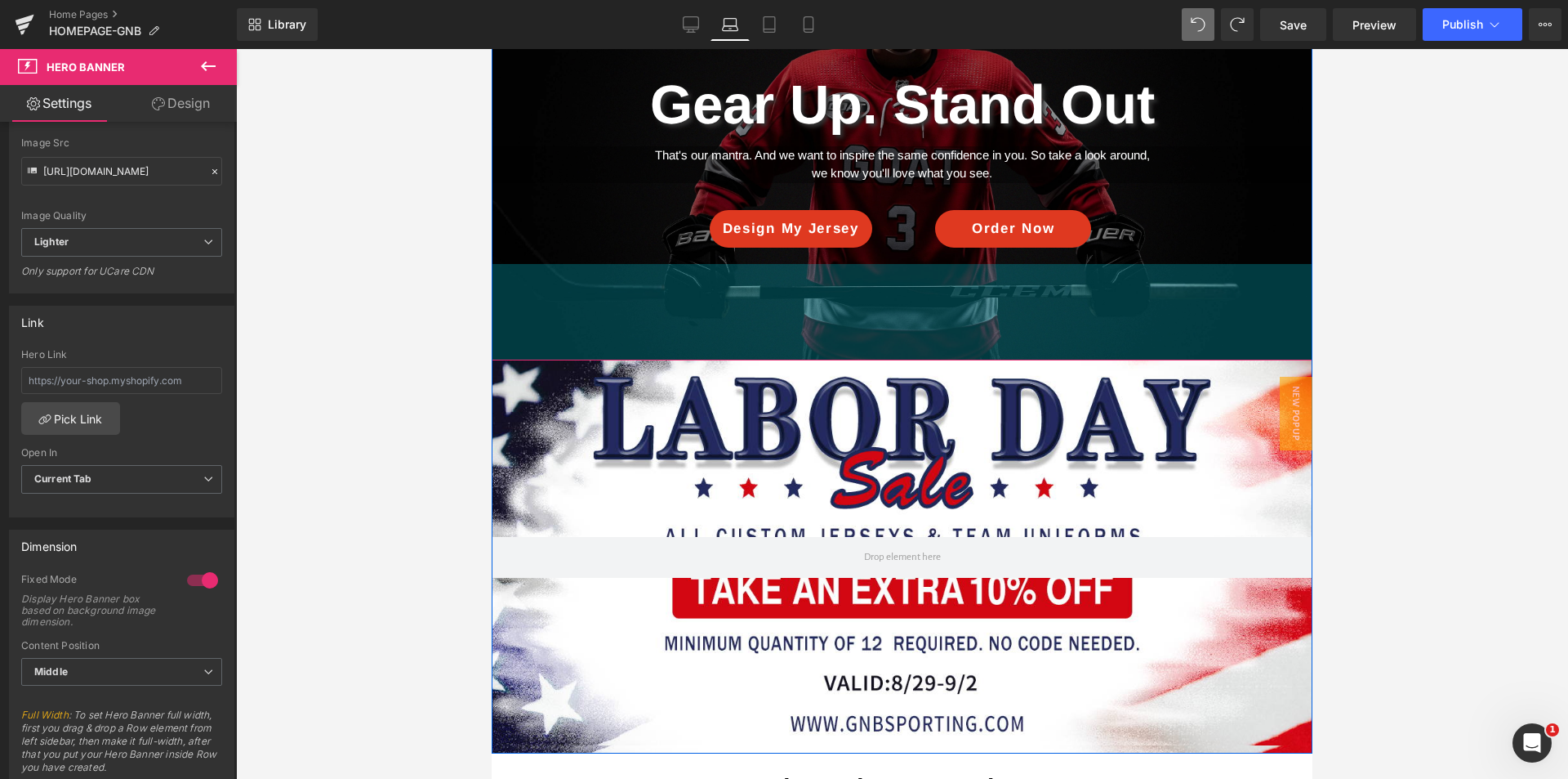
scroll to position [78, 0]
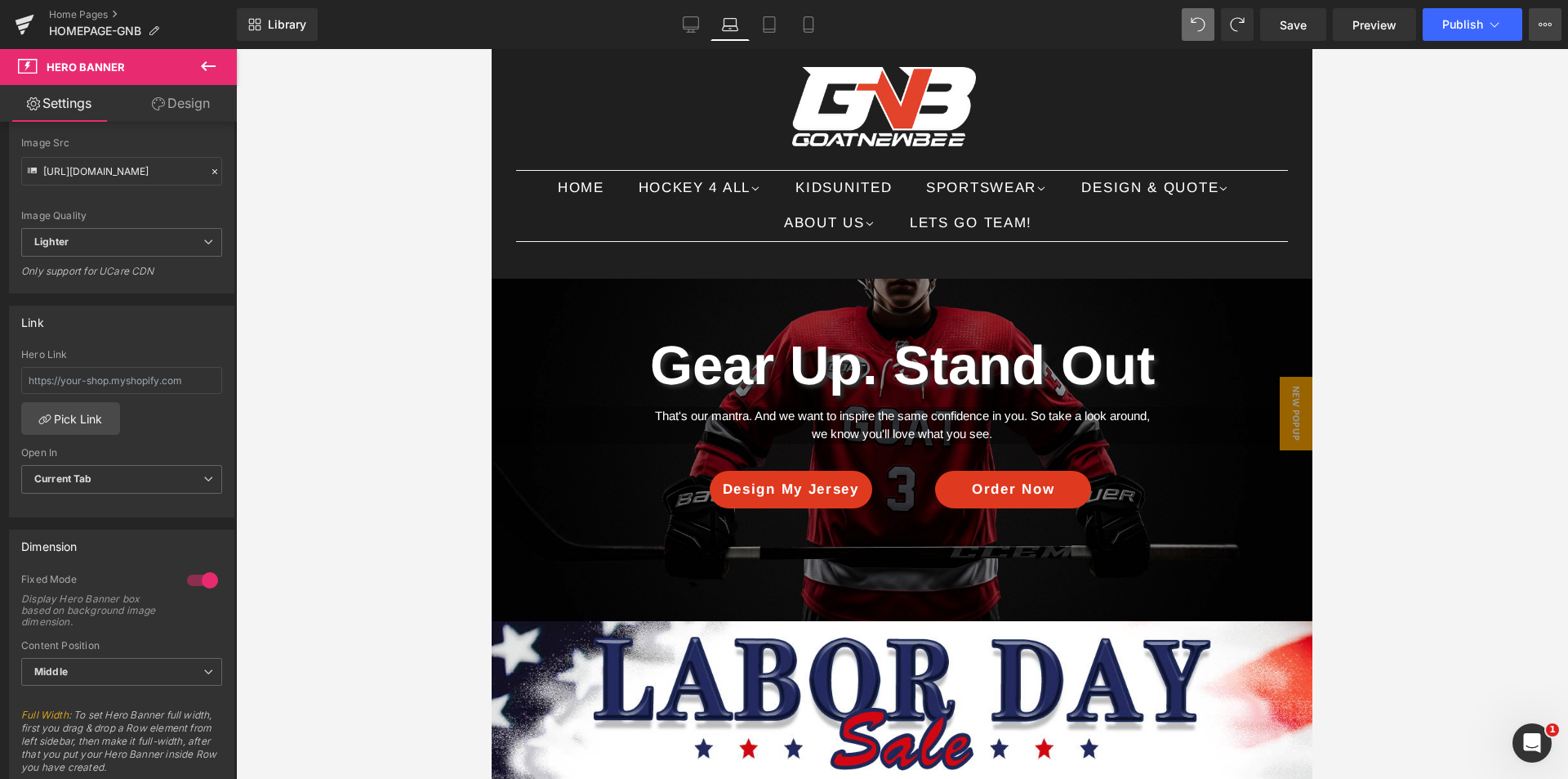
click at [1548, 34] on button "View Live Page View with current Template Save Template to Library Schedule Pub…" at bounding box center [1545, 25] width 33 height 33
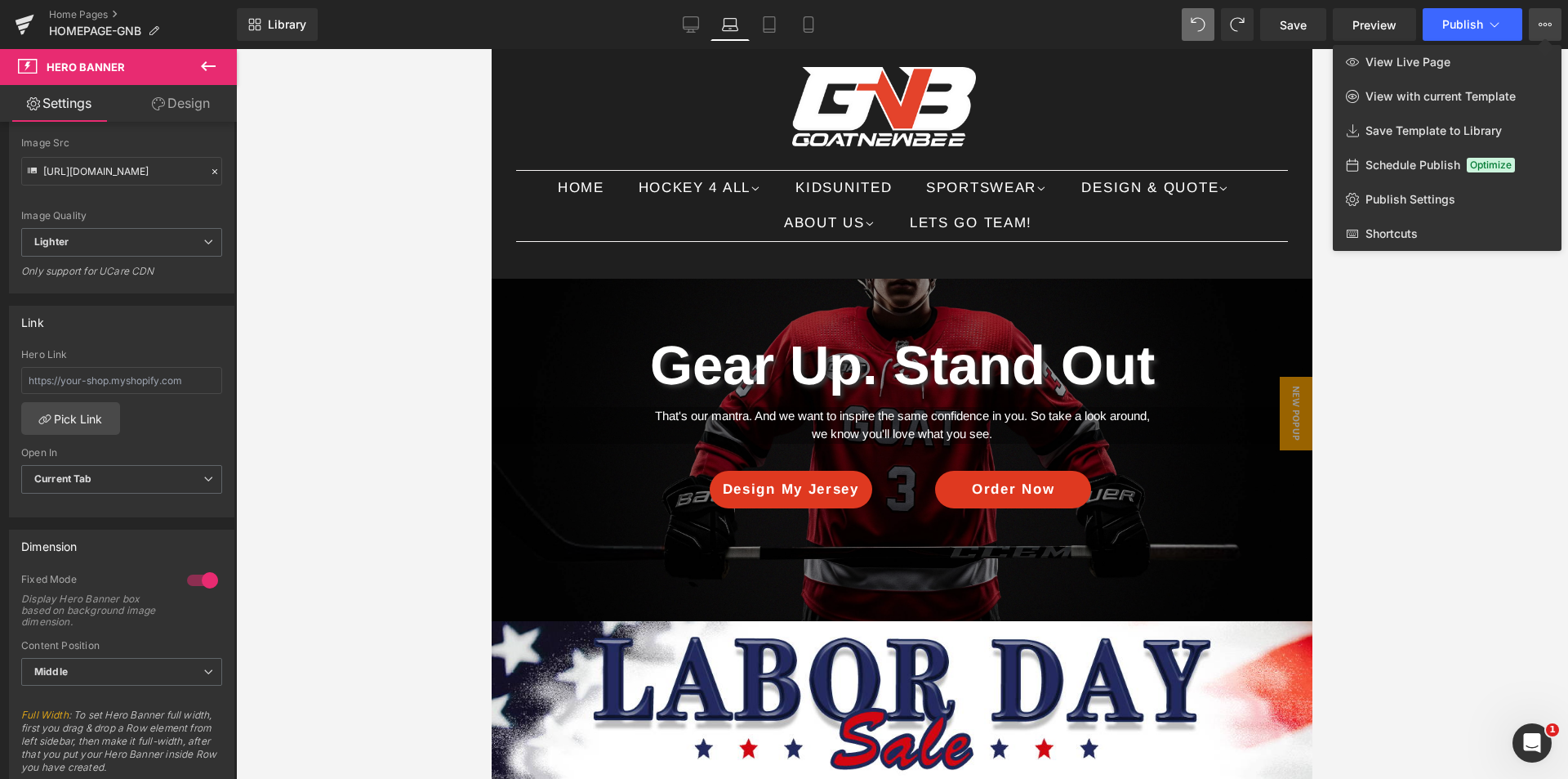
click at [1417, 522] on div at bounding box center [901, 414] width 1332 height 730
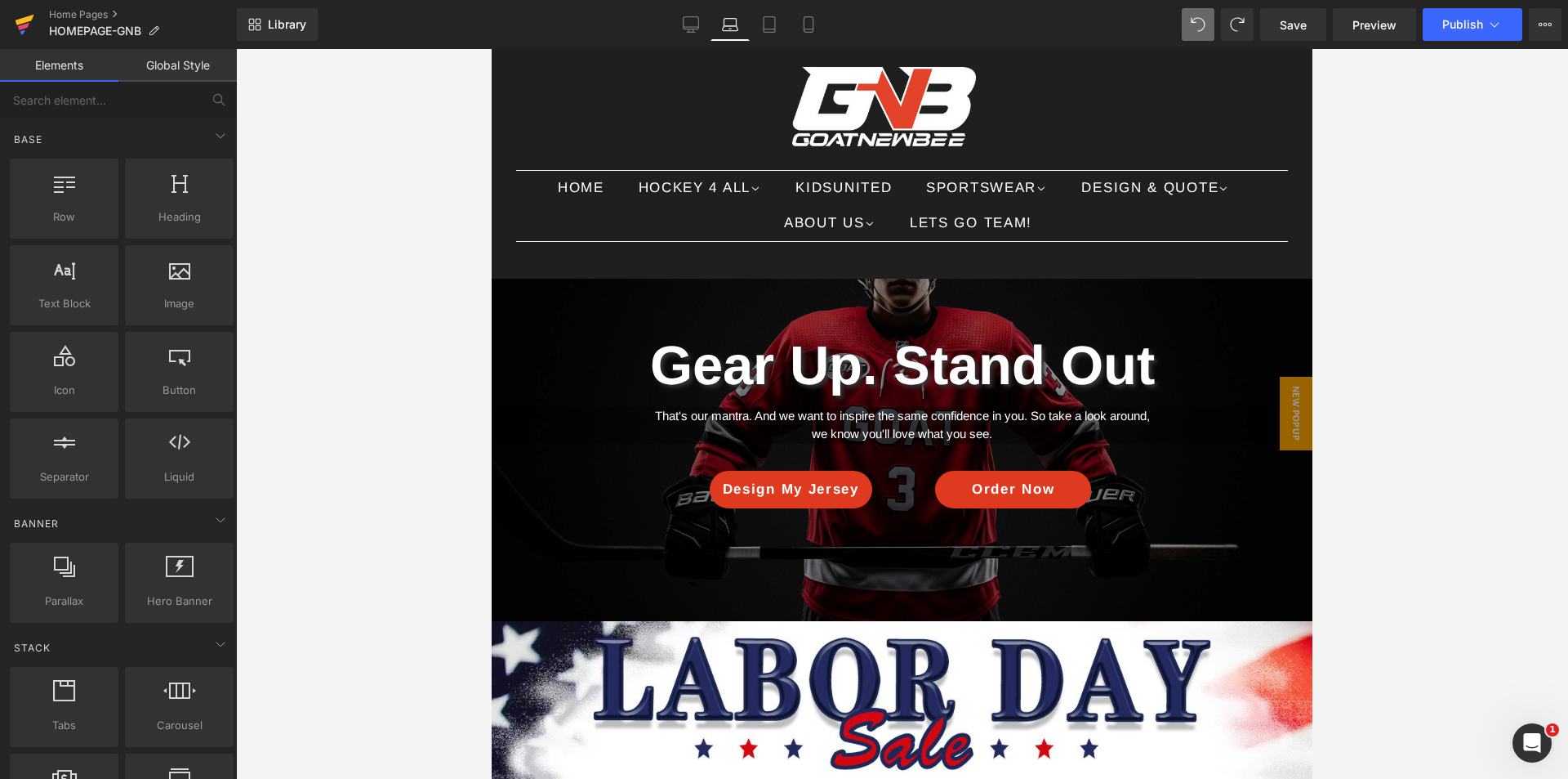
click at [29, 19] on icon at bounding box center [25, 20] width 19 height 11
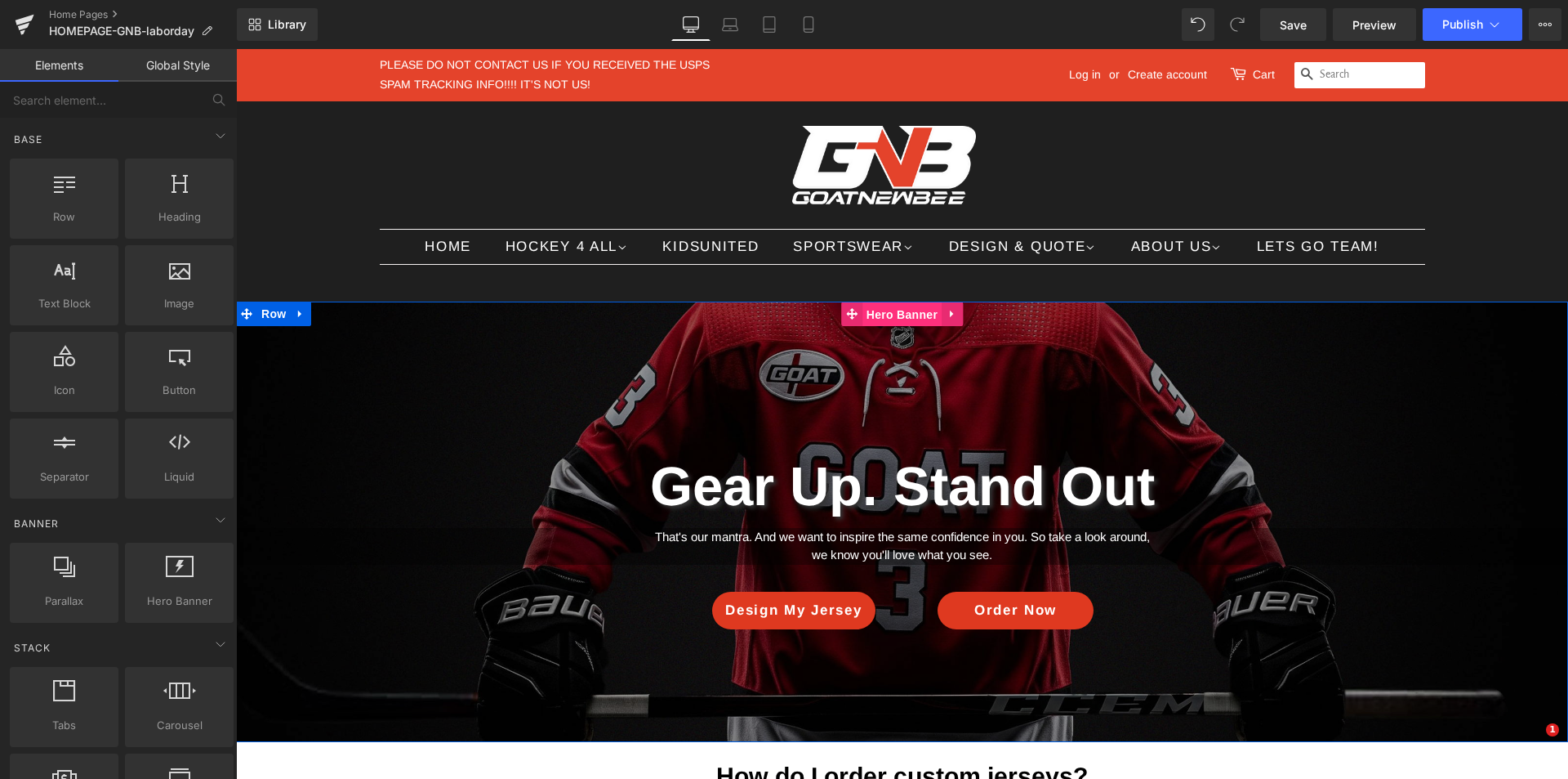
click at [891, 319] on span "Hero Banner" at bounding box center [901, 315] width 79 height 25
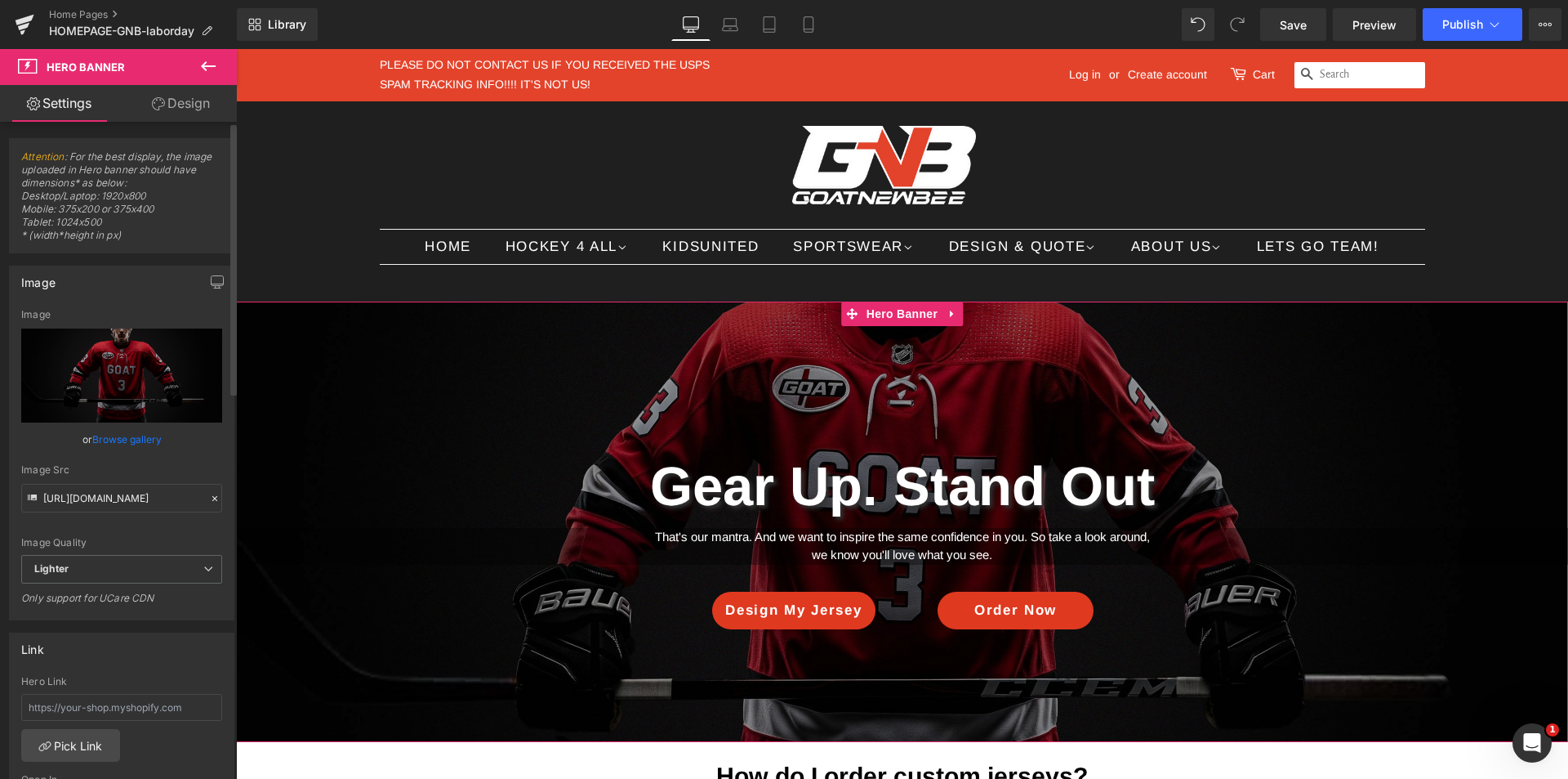
click at [125, 437] on link "Browse gallery" at bounding box center [127, 439] width 70 height 29
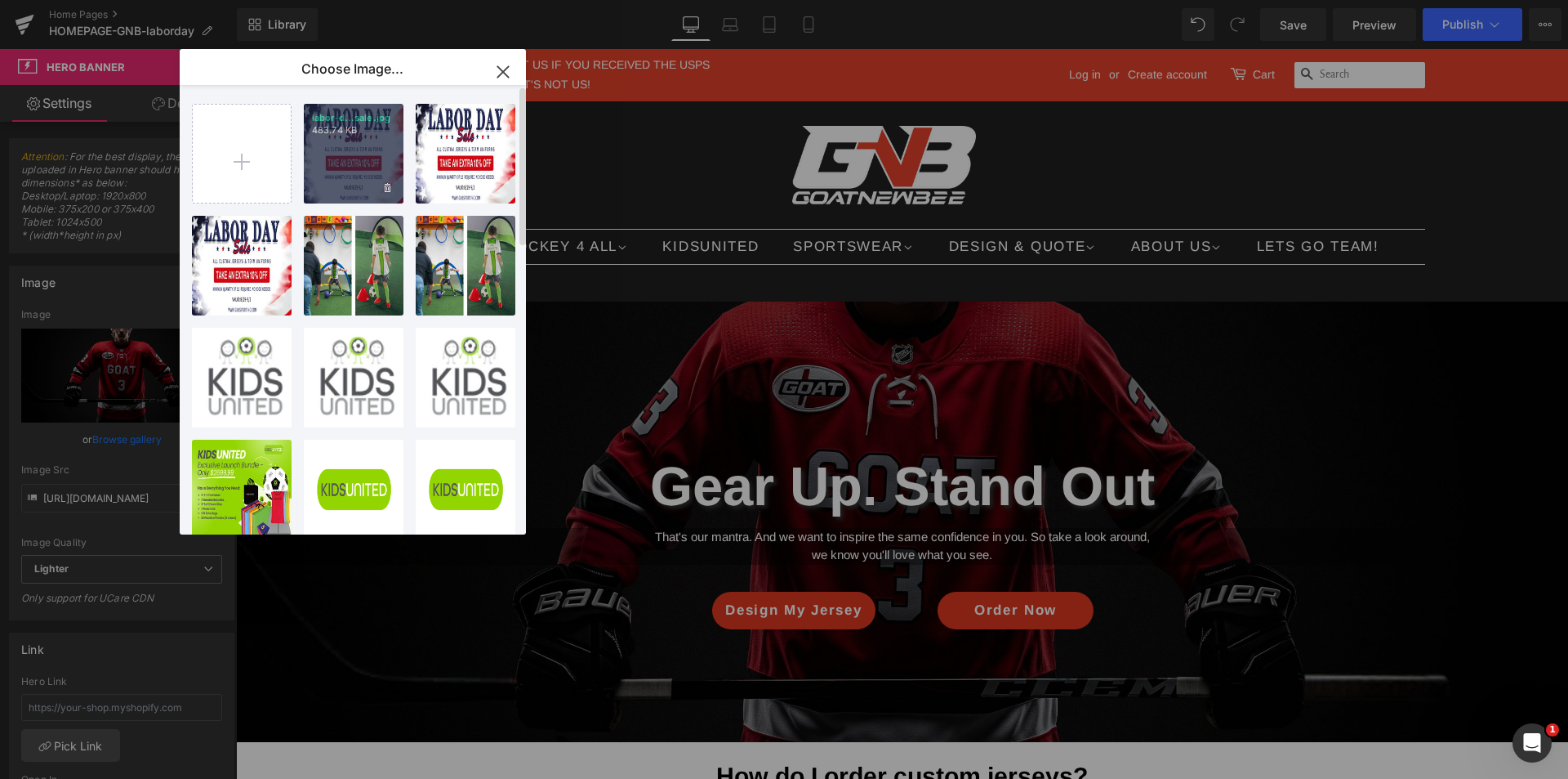
click at [359, 143] on div "labor-d...sale.jpg 483.74 KB" at bounding box center [354, 154] width 100 height 100
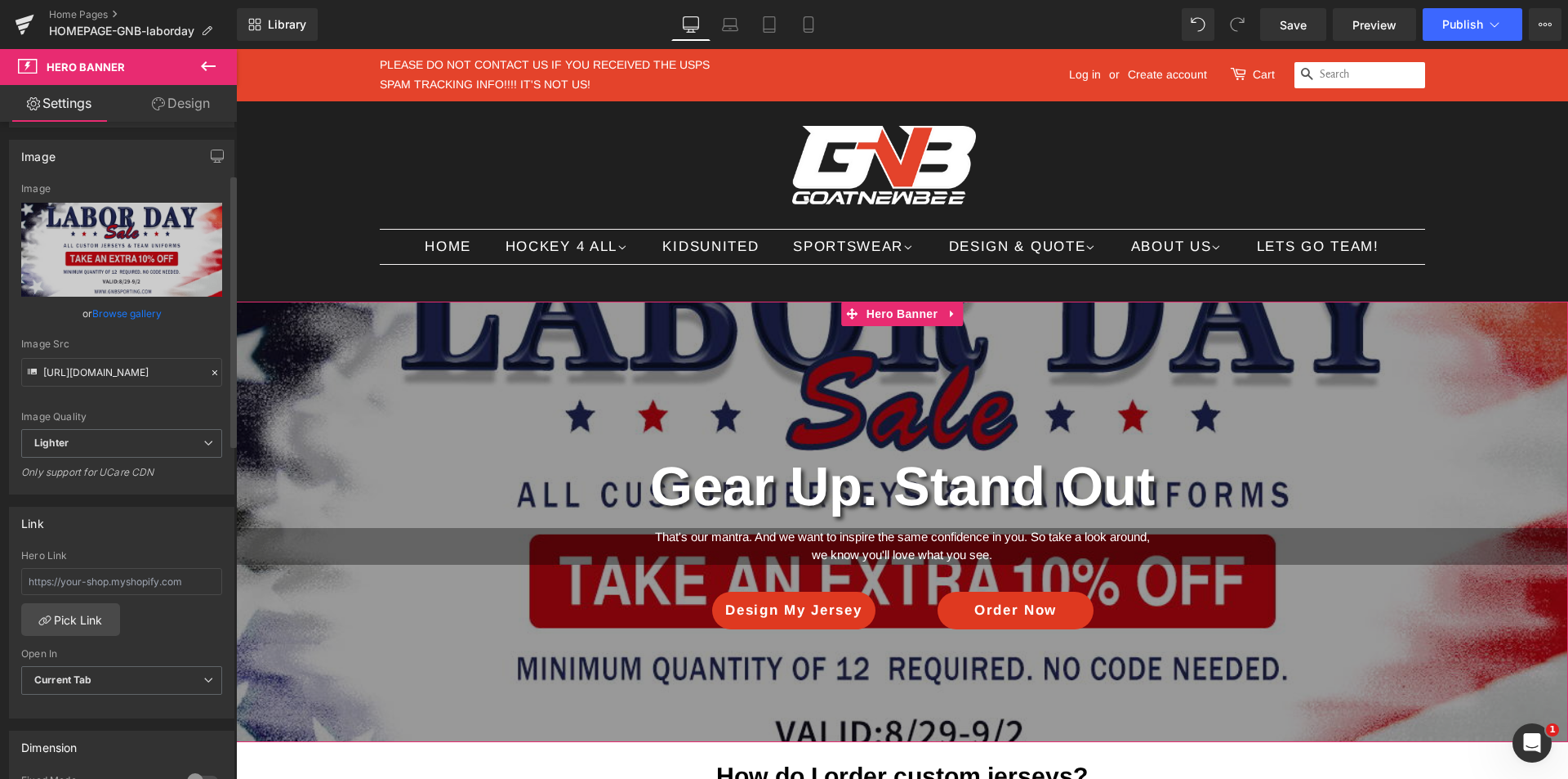
scroll to position [327, 0]
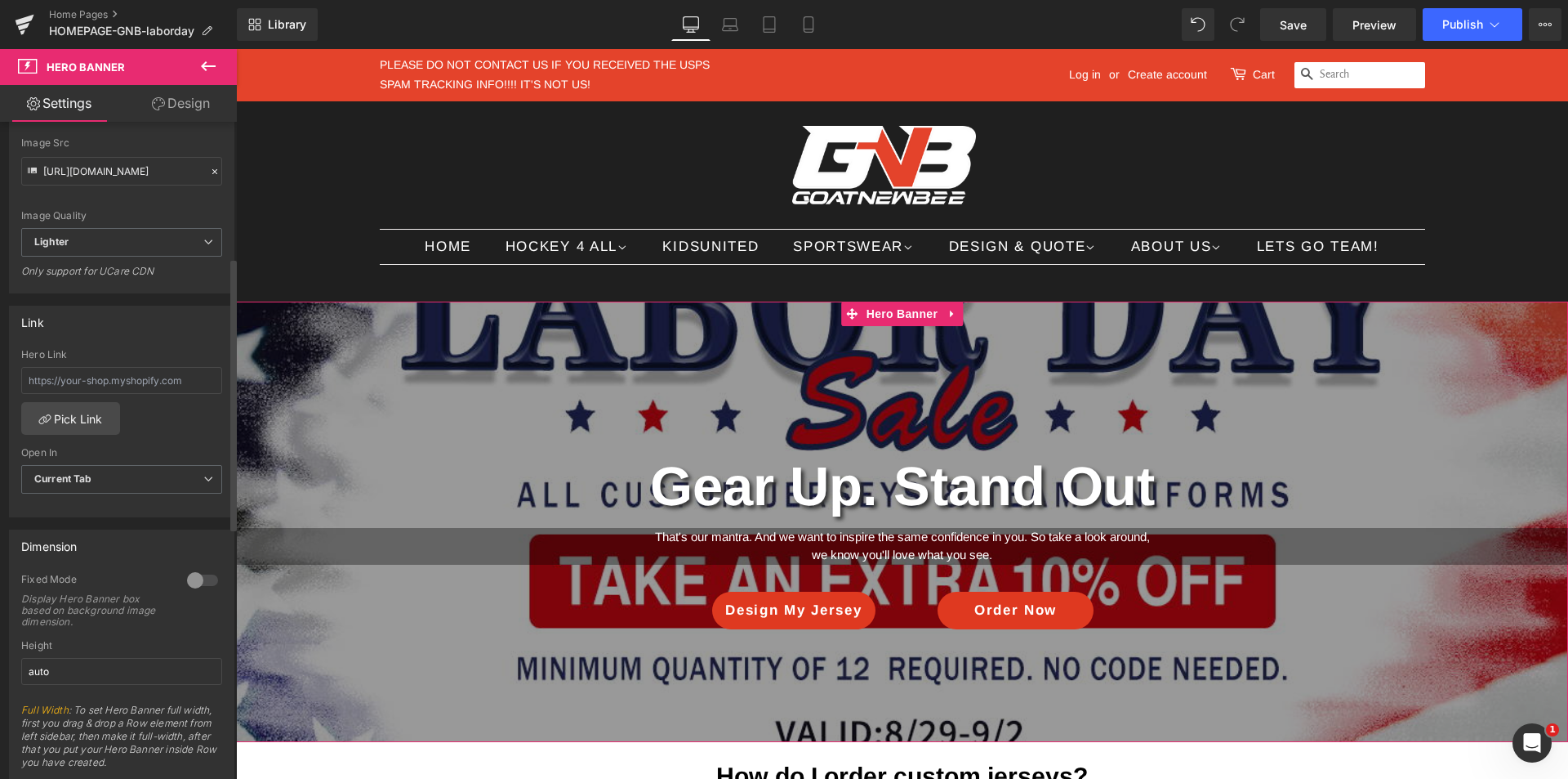
click at [194, 578] on div at bounding box center [202, 580] width 39 height 26
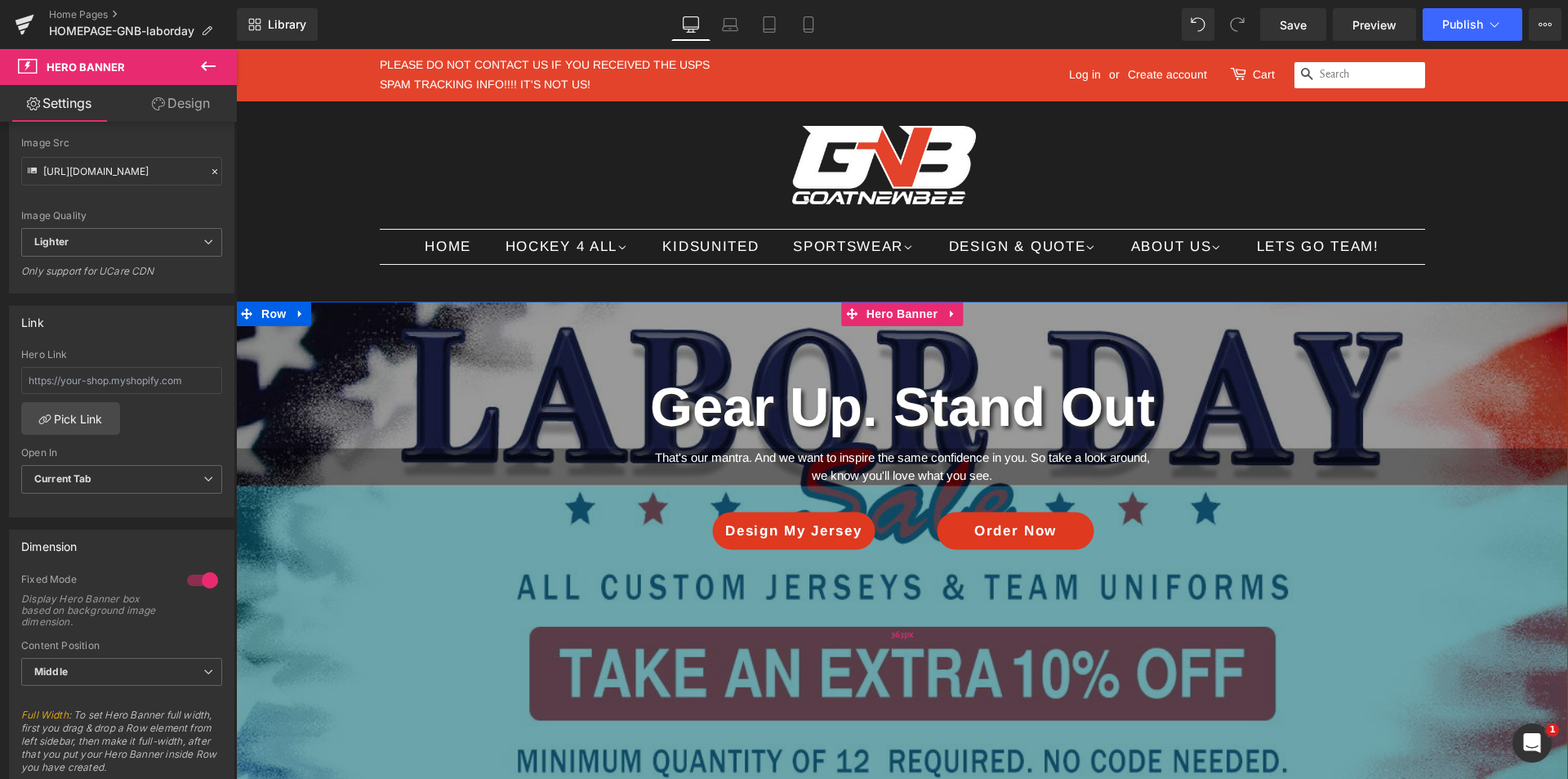
drag, startPoint x: 810, startPoint y: 573, endPoint x: 801, endPoint y: 491, distance: 82.5
click at [816, 774] on div "363px" at bounding box center [901, 634] width 1332 height 297
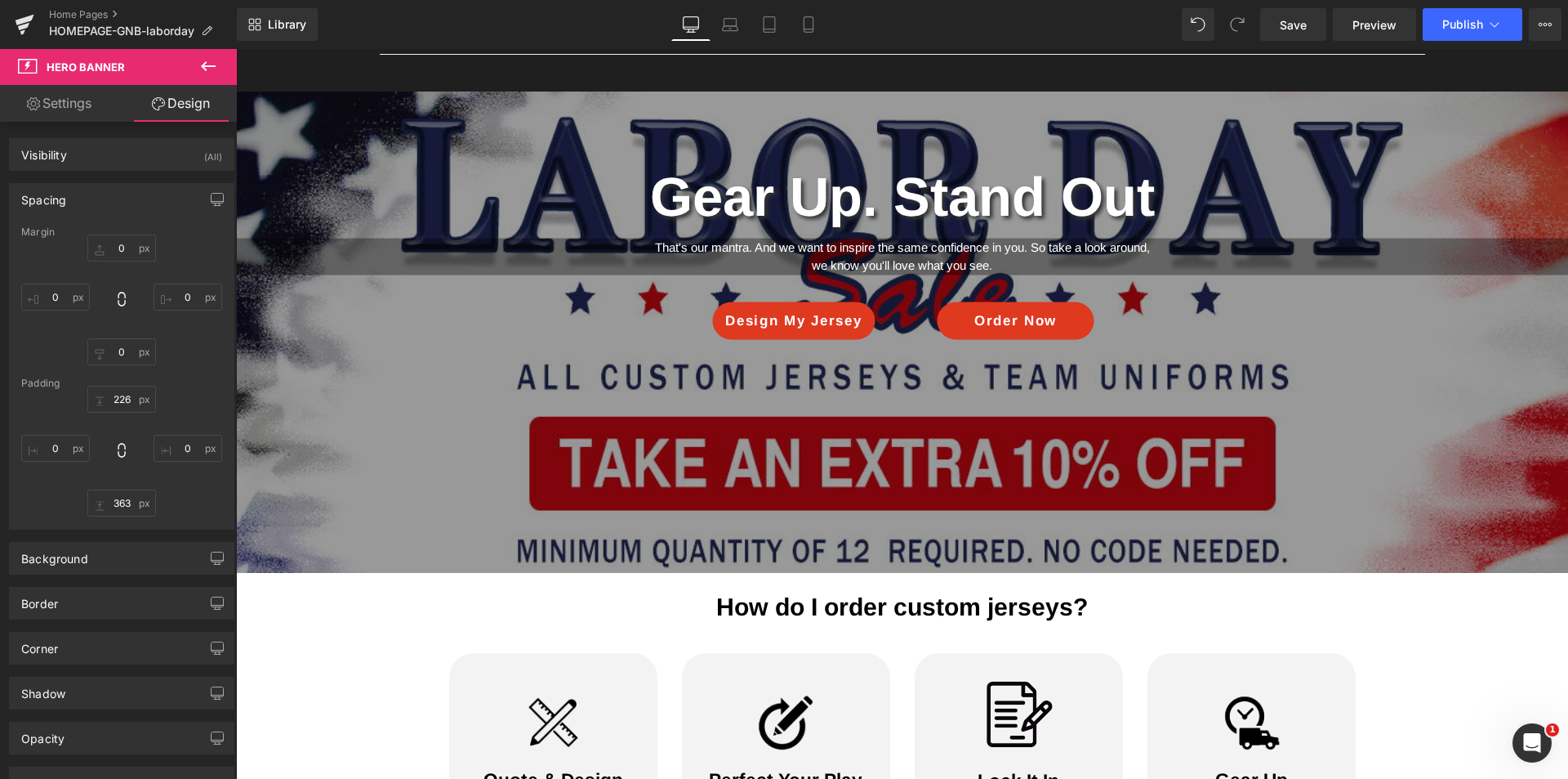
scroll to position [163, 0]
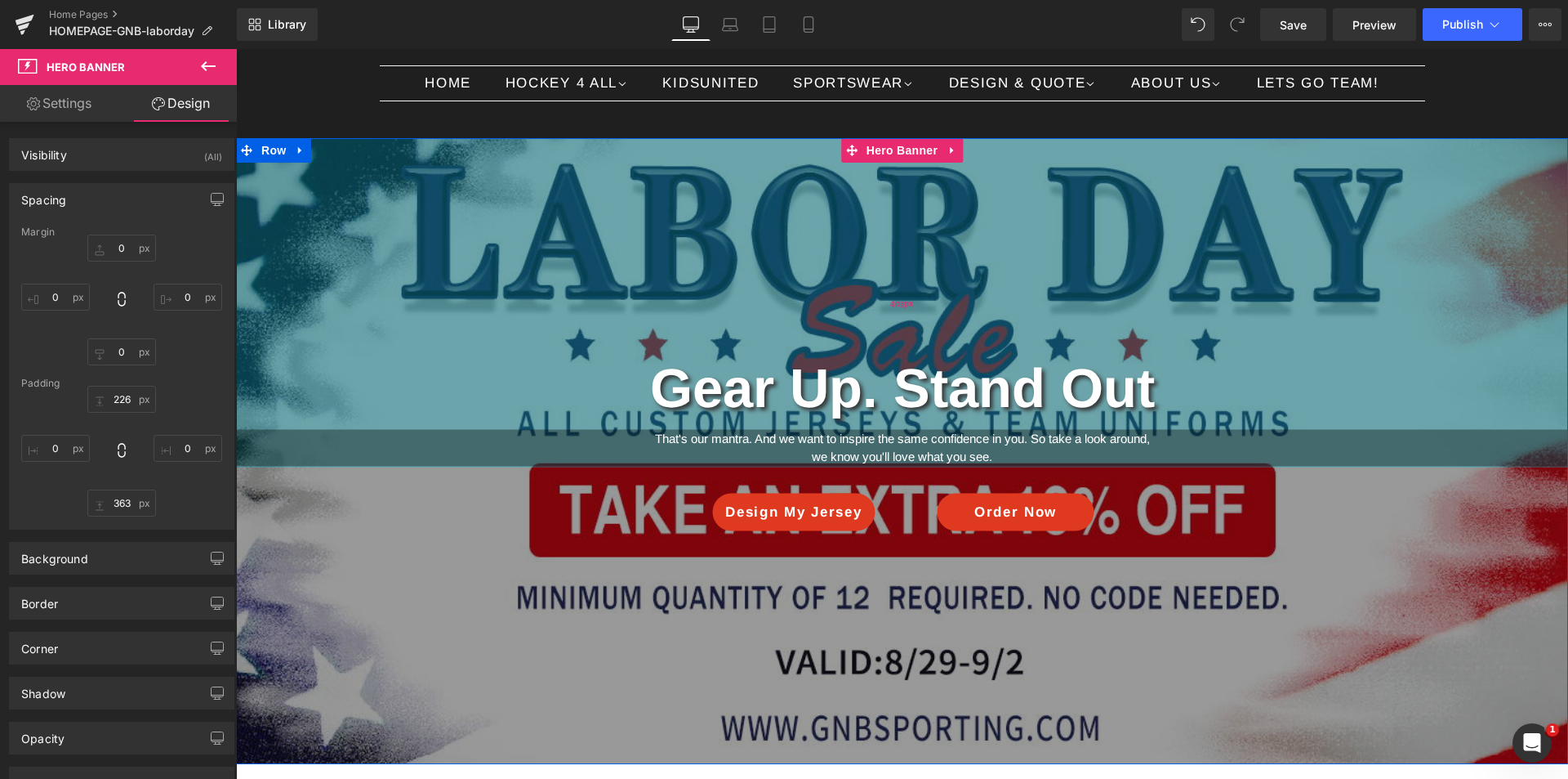
drag, startPoint x: 824, startPoint y: 157, endPoint x: 811, endPoint y: 302, distance: 145.6
click at [811, 302] on div "403px" at bounding box center [901, 303] width 1332 height 329
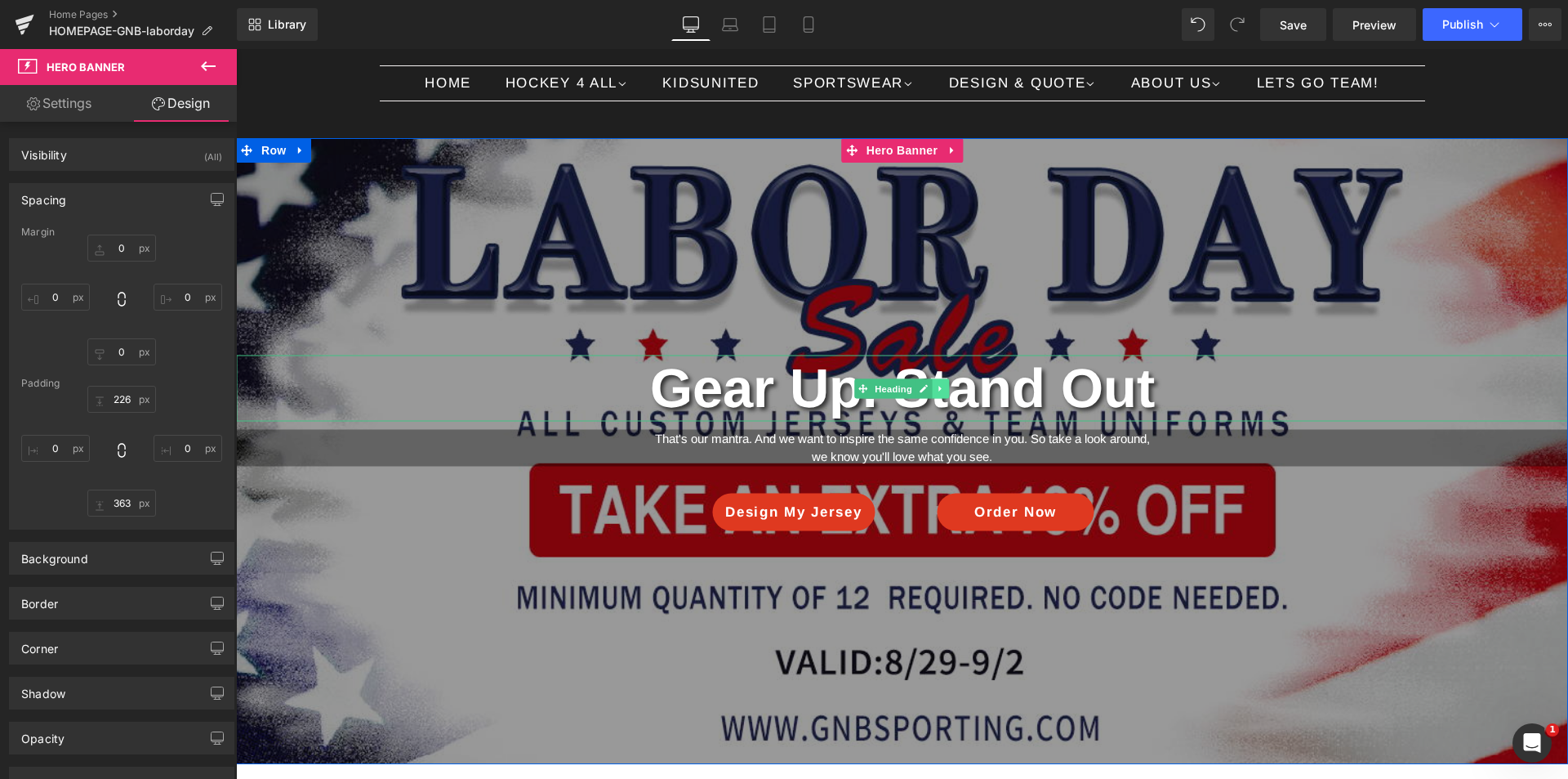
click at [937, 390] on icon at bounding box center [941, 388] width 9 height 10
click at [944, 395] on link at bounding box center [949, 388] width 17 height 20
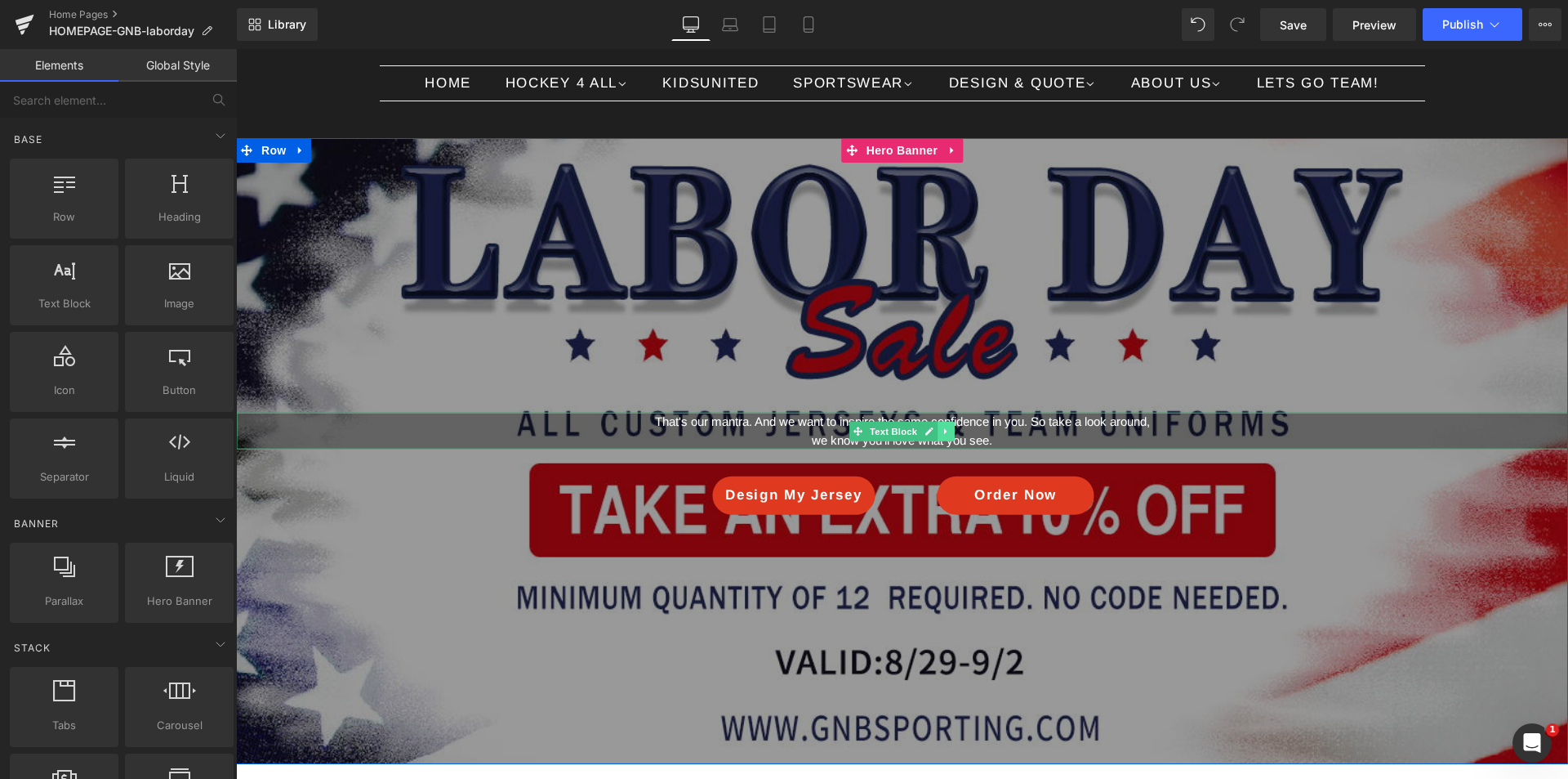
click at [942, 433] on icon at bounding box center [946, 432] width 9 height 10
click at [946, 433] on link at bounding box center [954, 432] width 17 height 20
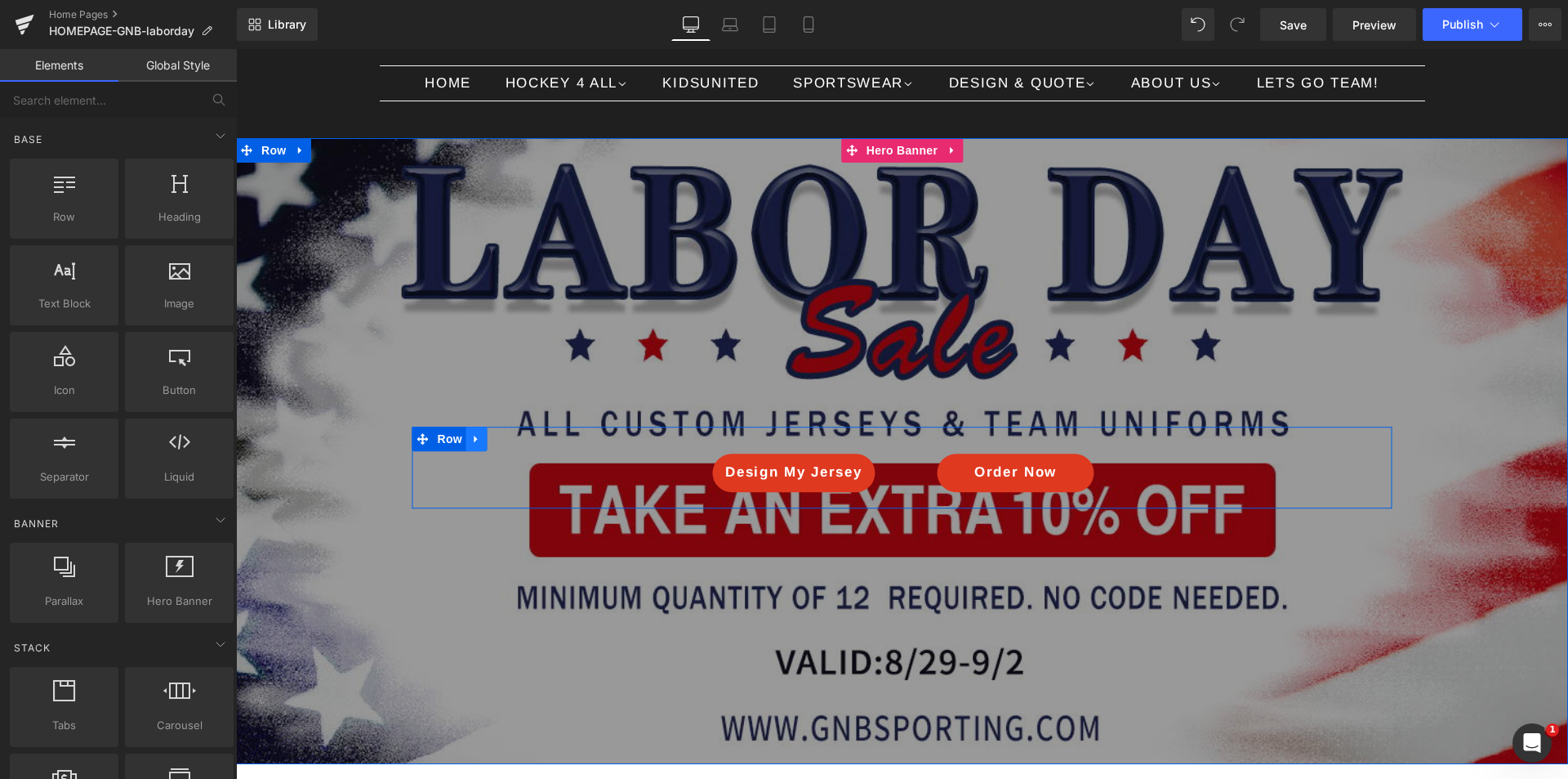
click at [477, 437] on link at bounding box center [477, 440] width 21 height 25
click at [513, 436] on icon at bounding box center [519, 439] width 11 height 12
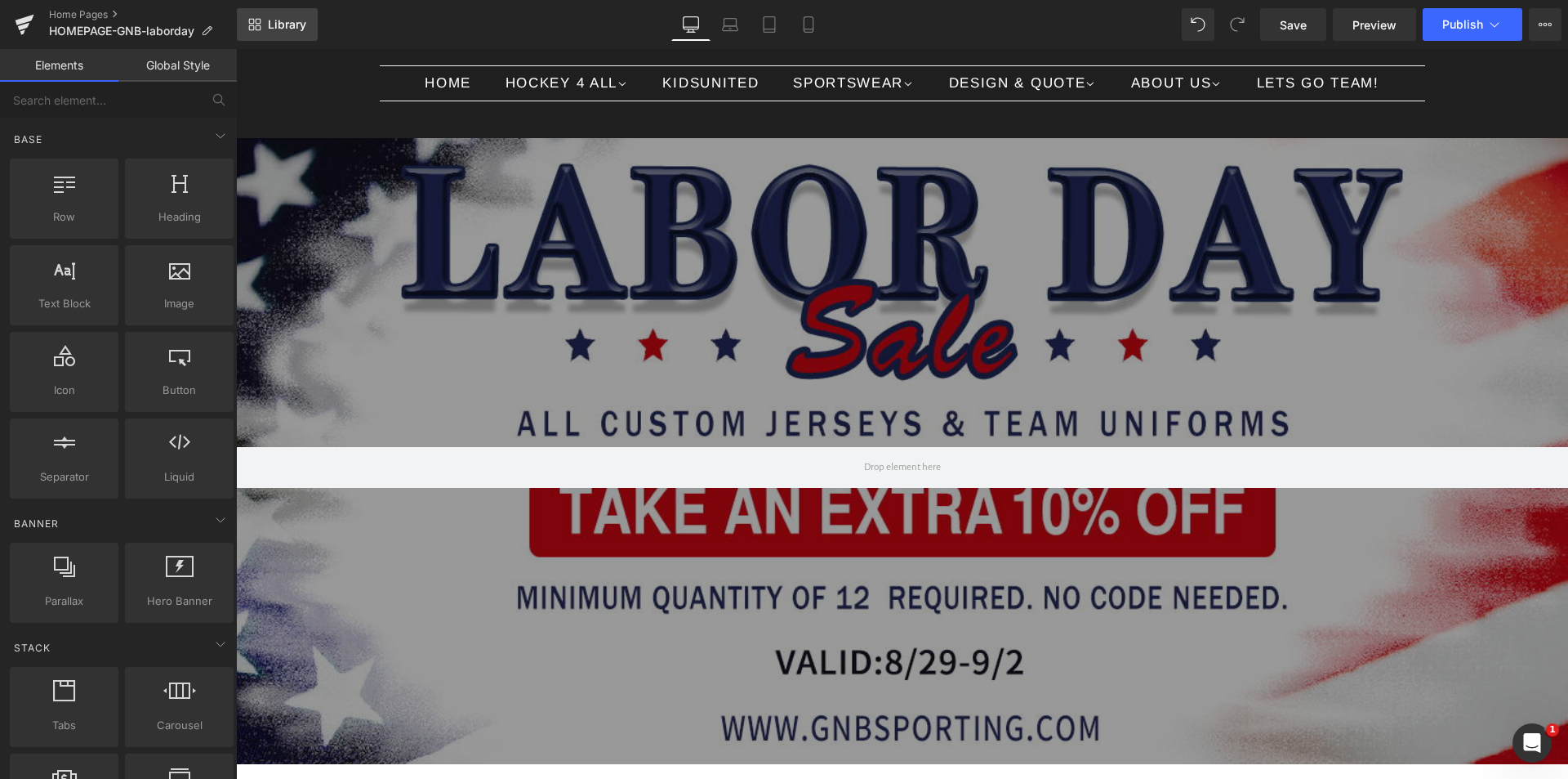
click at [278, 27] on span "Library" at bounding box center [287, 25] width 38 height 15
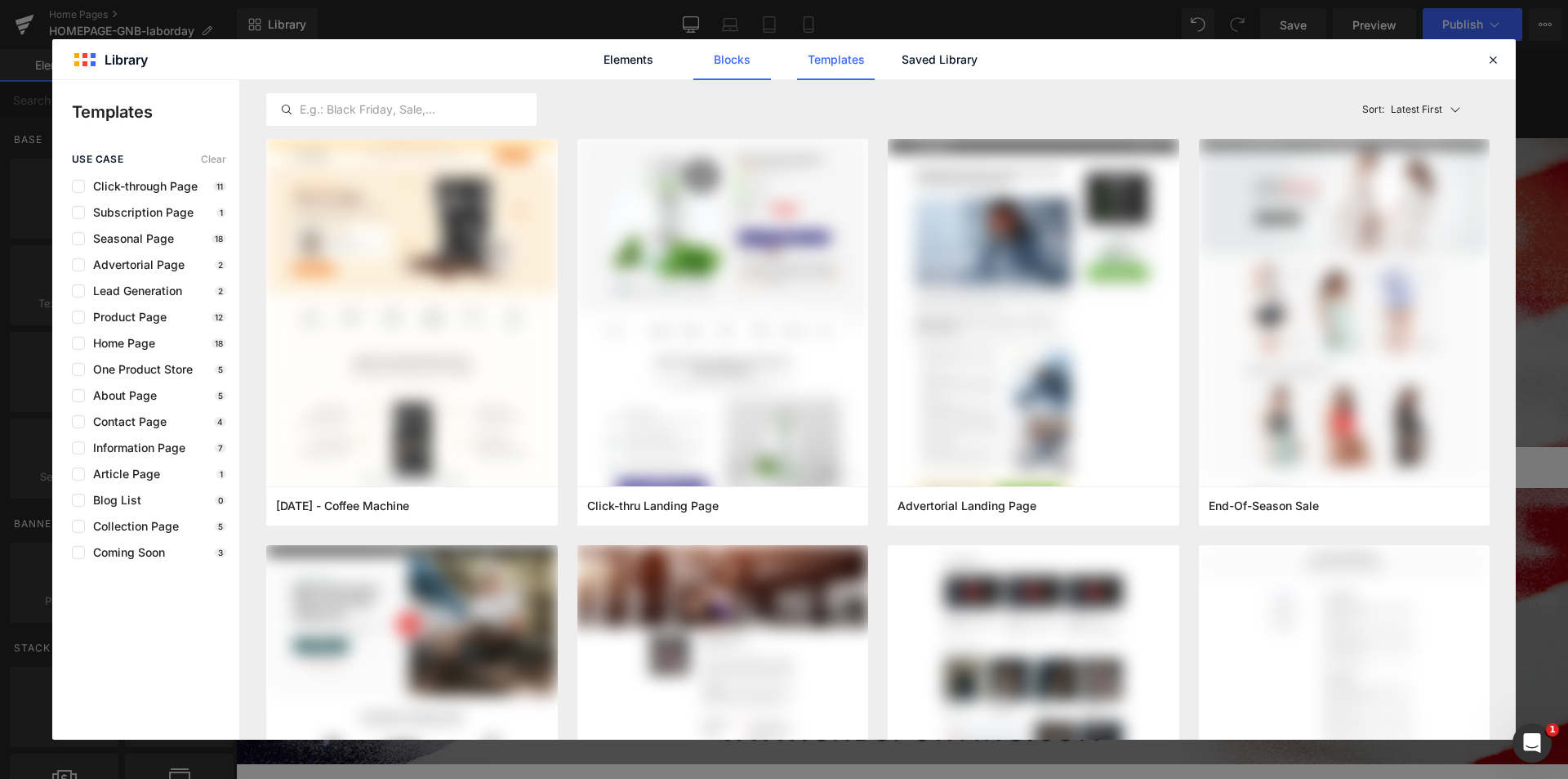
click at [901, 65] on link "Blocks" at bounding box center [939, 60] width 78 height 41
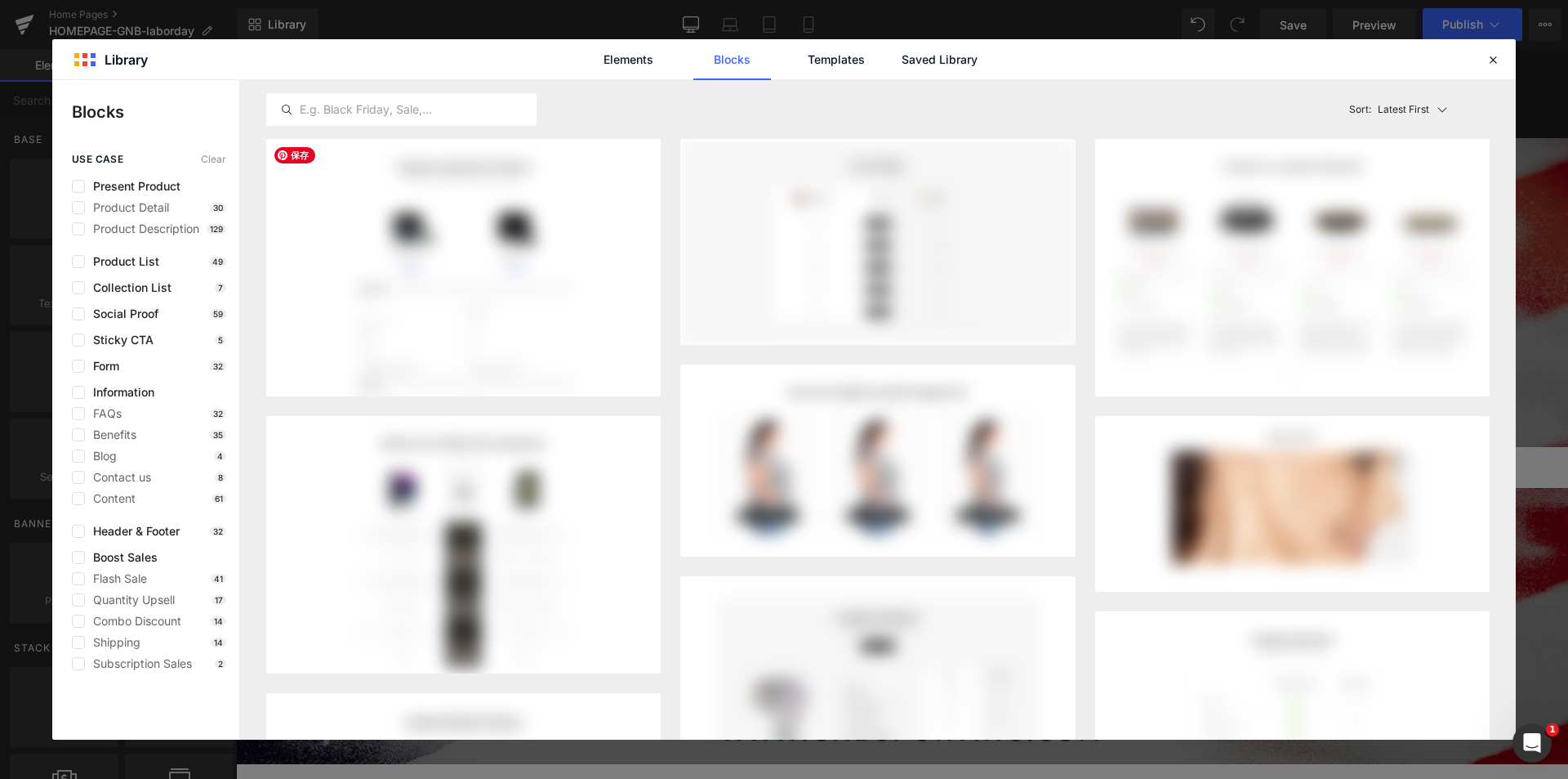
drag, startPoint x: 175, startPoint y: 537, endPoint x: 159, endPoint y: 553, distance: 22.6
drag, startPoint x: 159, startPoint y: 553, endPoint x: 128, endPoint y: 581, distance: 41.8
click at [128, 581] on span "Flash Sale" at bounding box center [116, 578] width 62 height 13
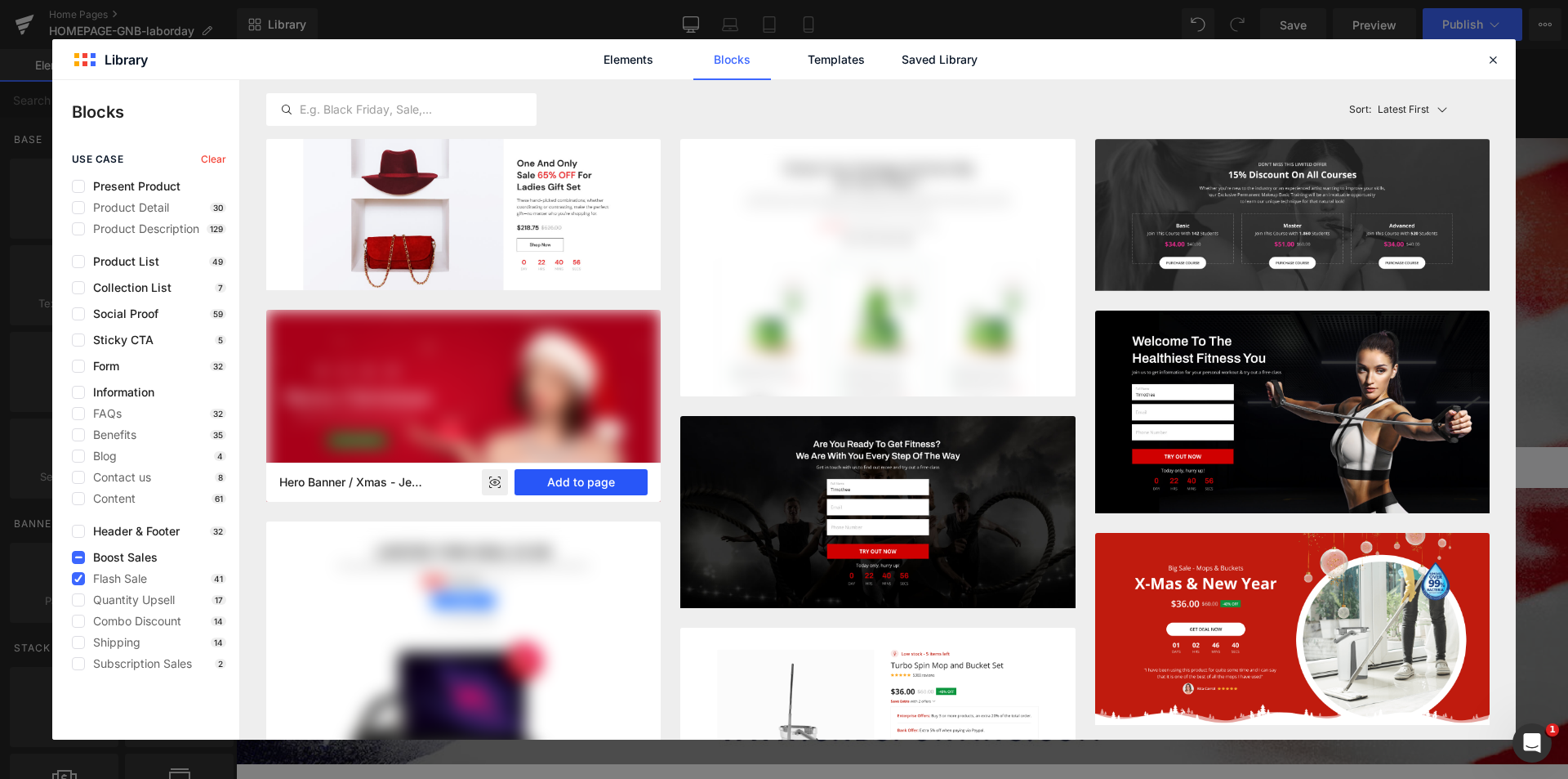
click at [563, 482] on button "Add to page" at bounding box center [581, 482] width 133 height 26
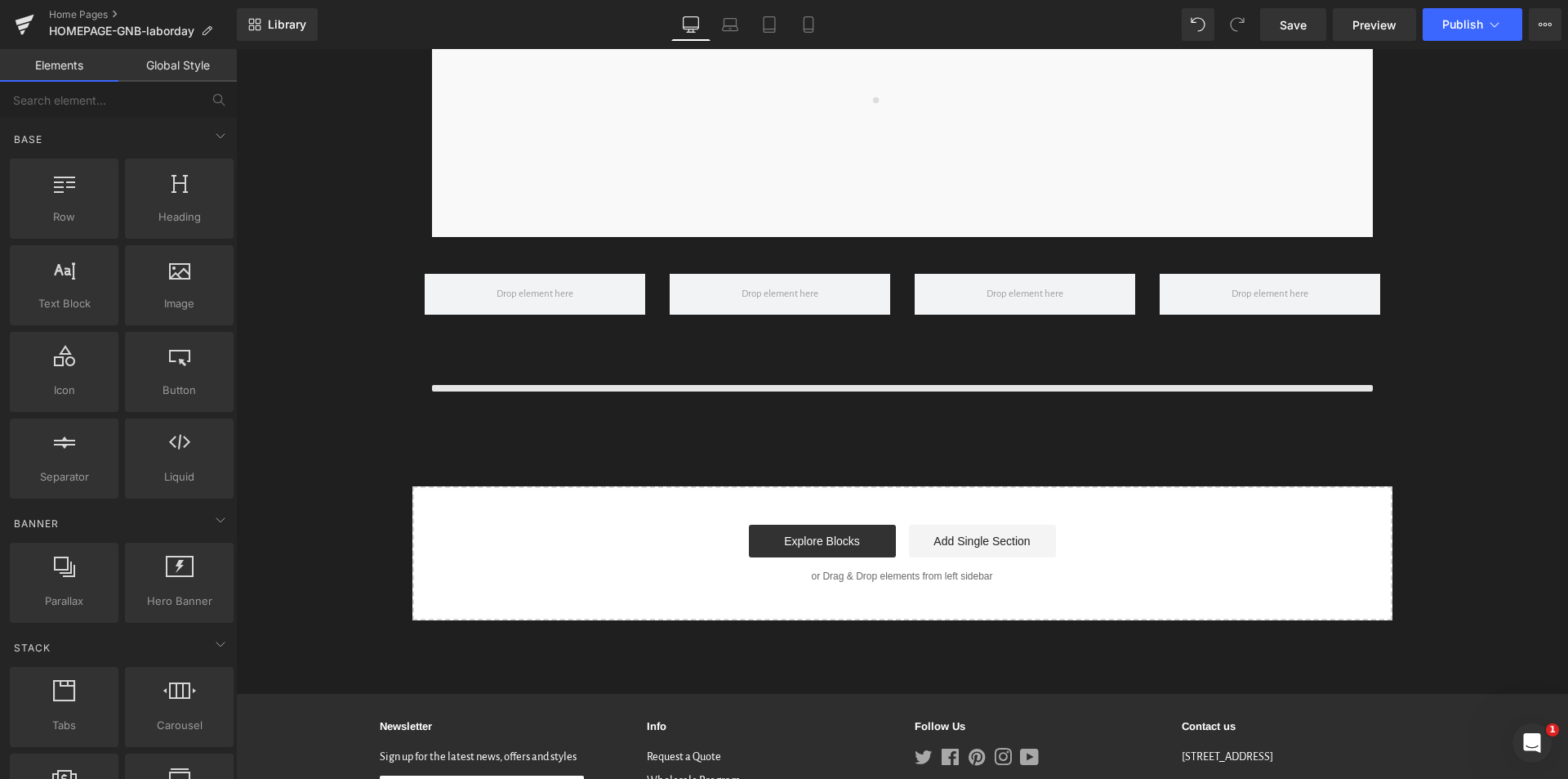
scroll to position [3967, 0]
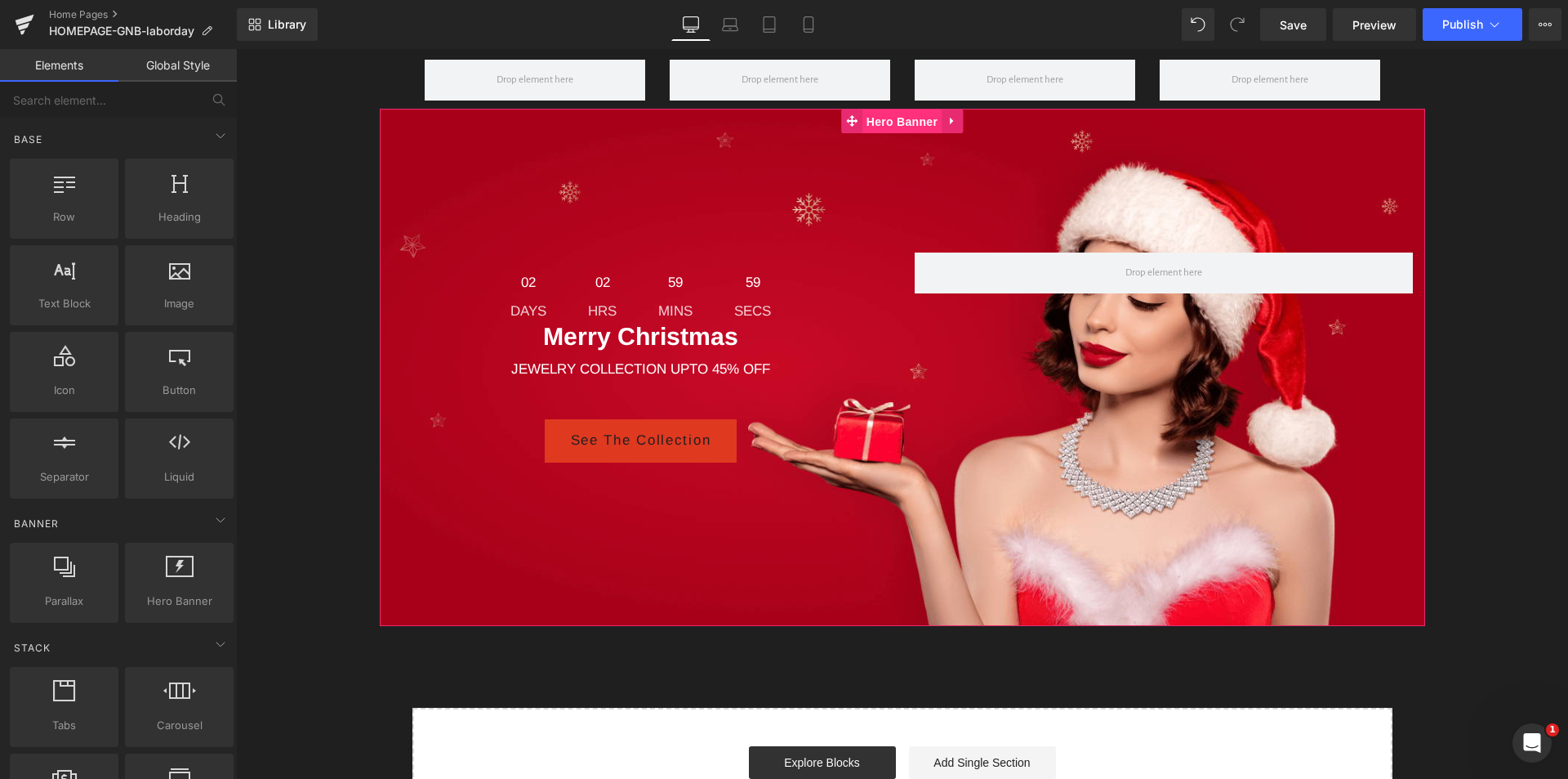
click at [894, 134] on span "Hero Banner" at bounding box center [901, 122] width 79 height 25
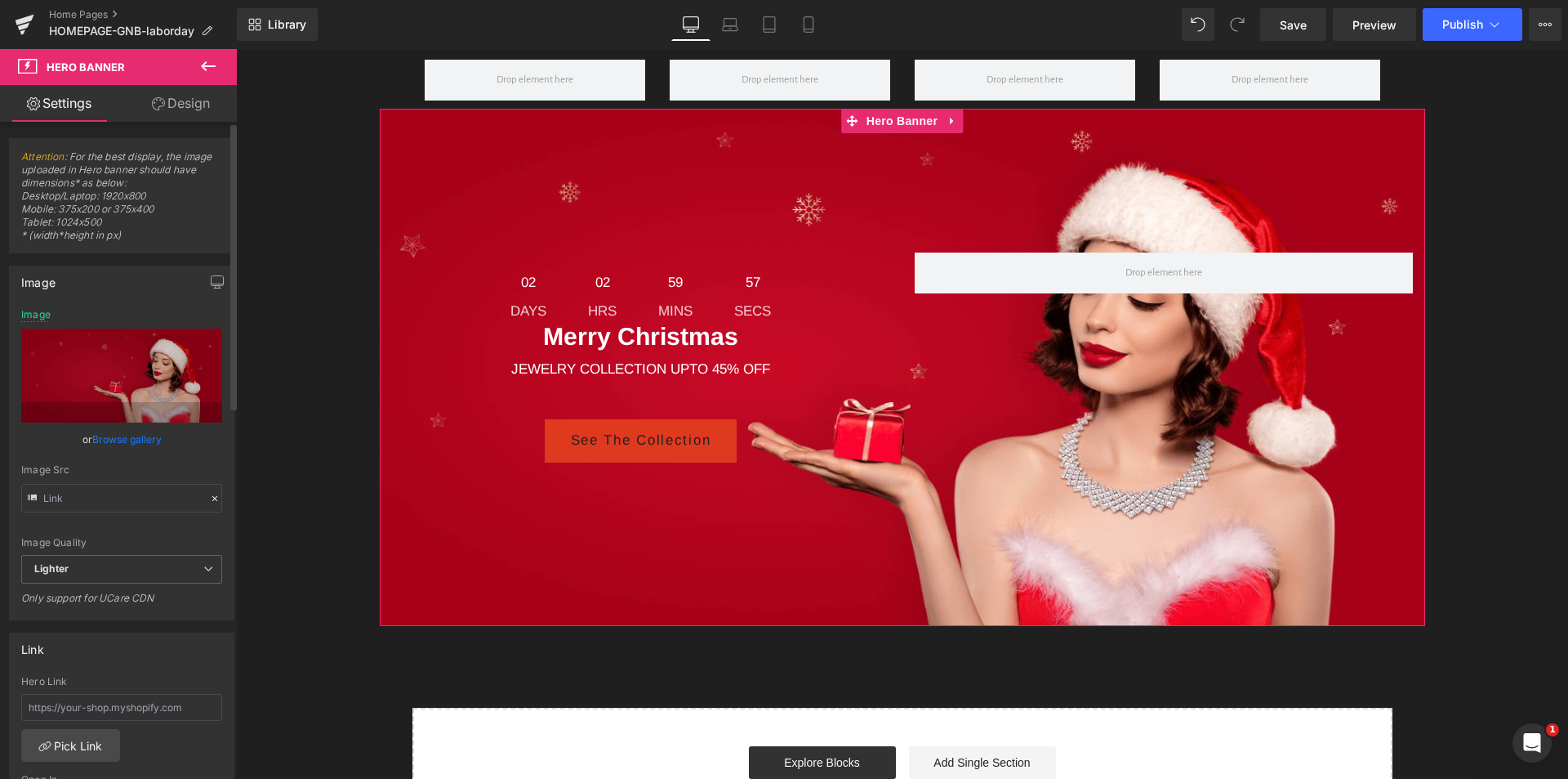
click at [115, 440] on link "Browse gallery" at bounding box center [127, 439] width 70 height 29
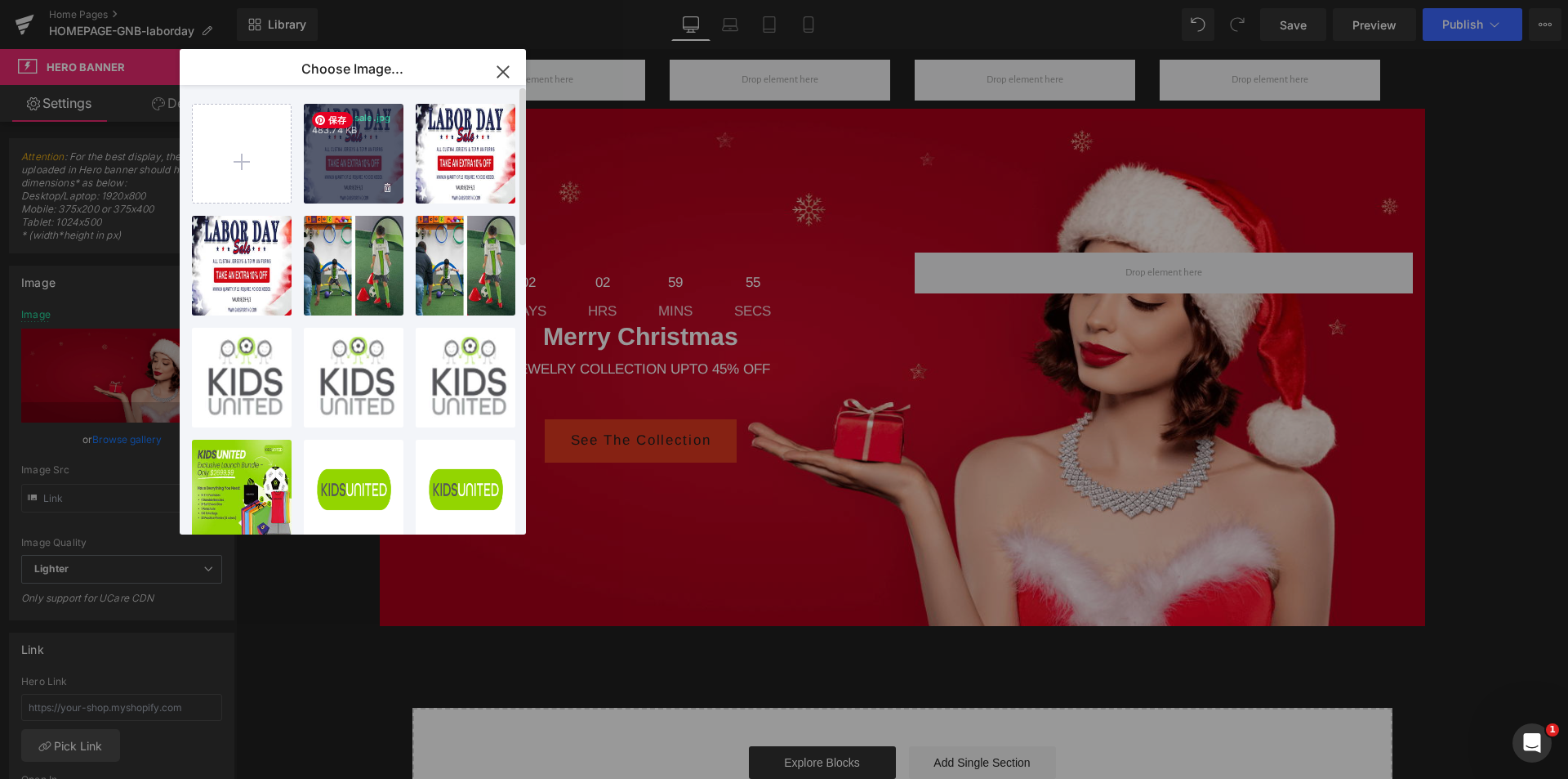
click at [378, 160] on div "labor-d...sale.jpg 483.74 KB" at bounding box center [354, 154] width 100 height 100
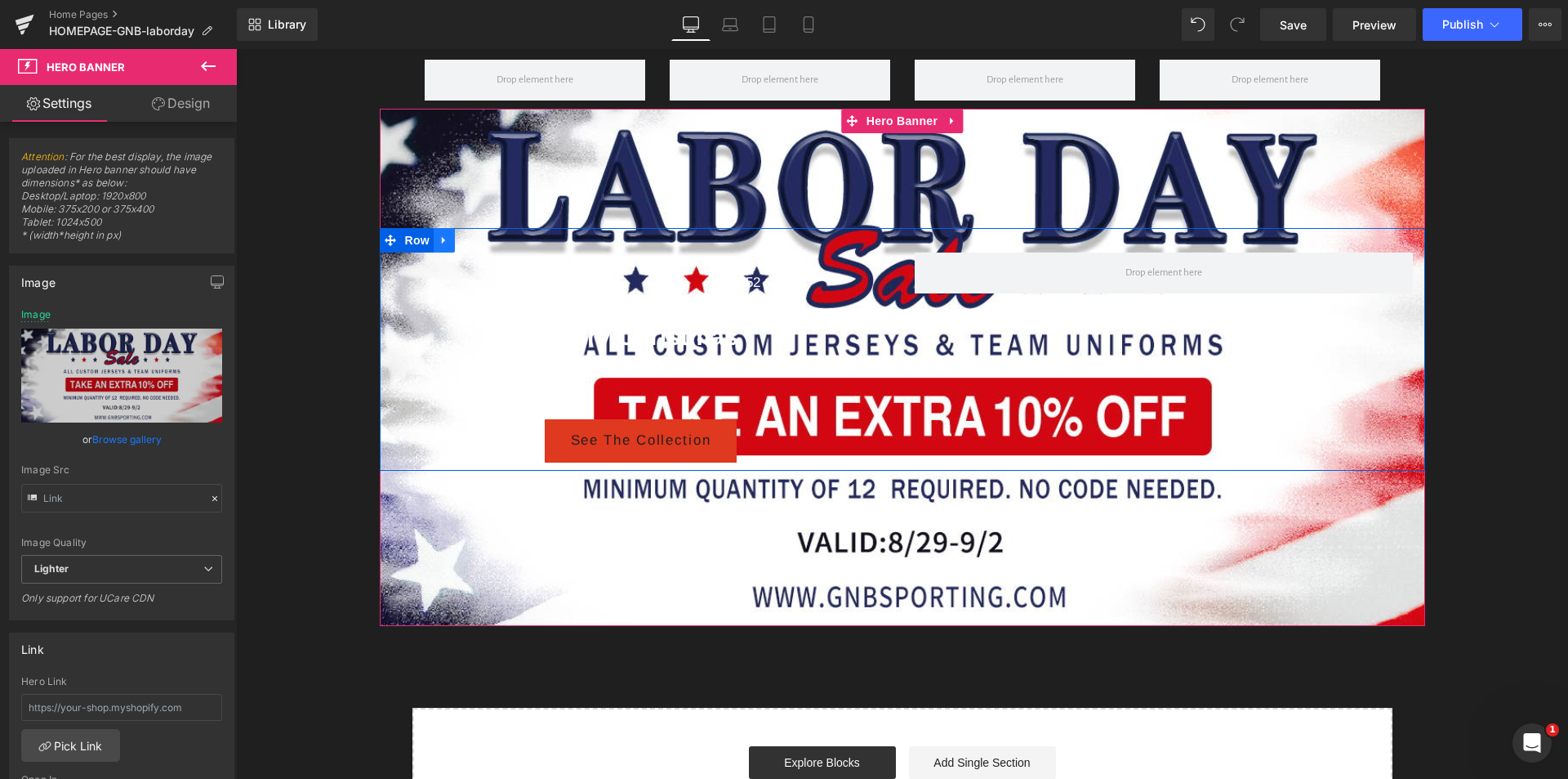
click at [442, 243] on icon at bounding box center [444, 239] width 3 height 7
click at [481, 246] on icon at bounding box center [486, 240] width 11 height 11
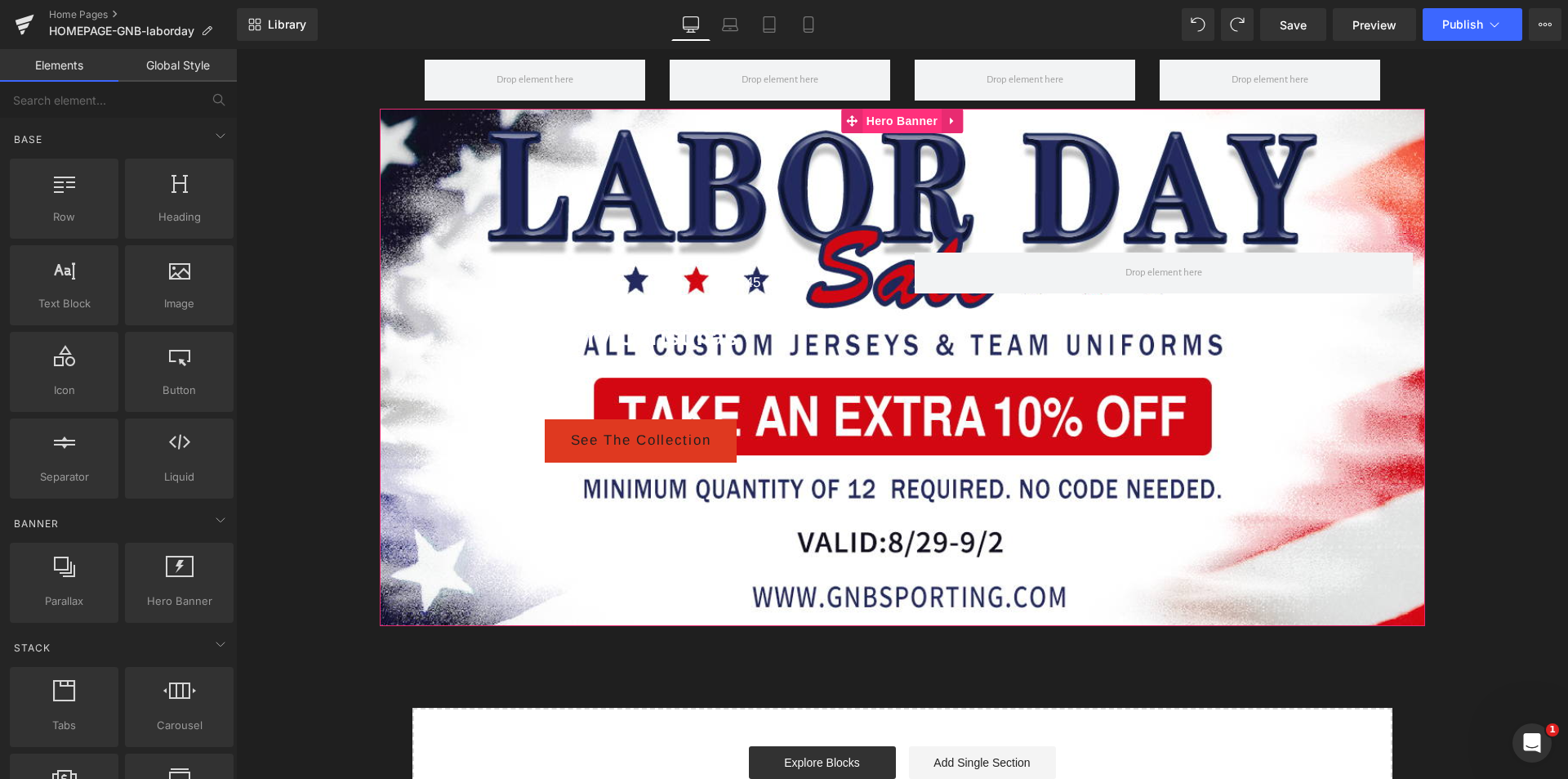
click at [884, 134] on span "Hero Banner" at bounding box center [901, 121] width 79 height 25
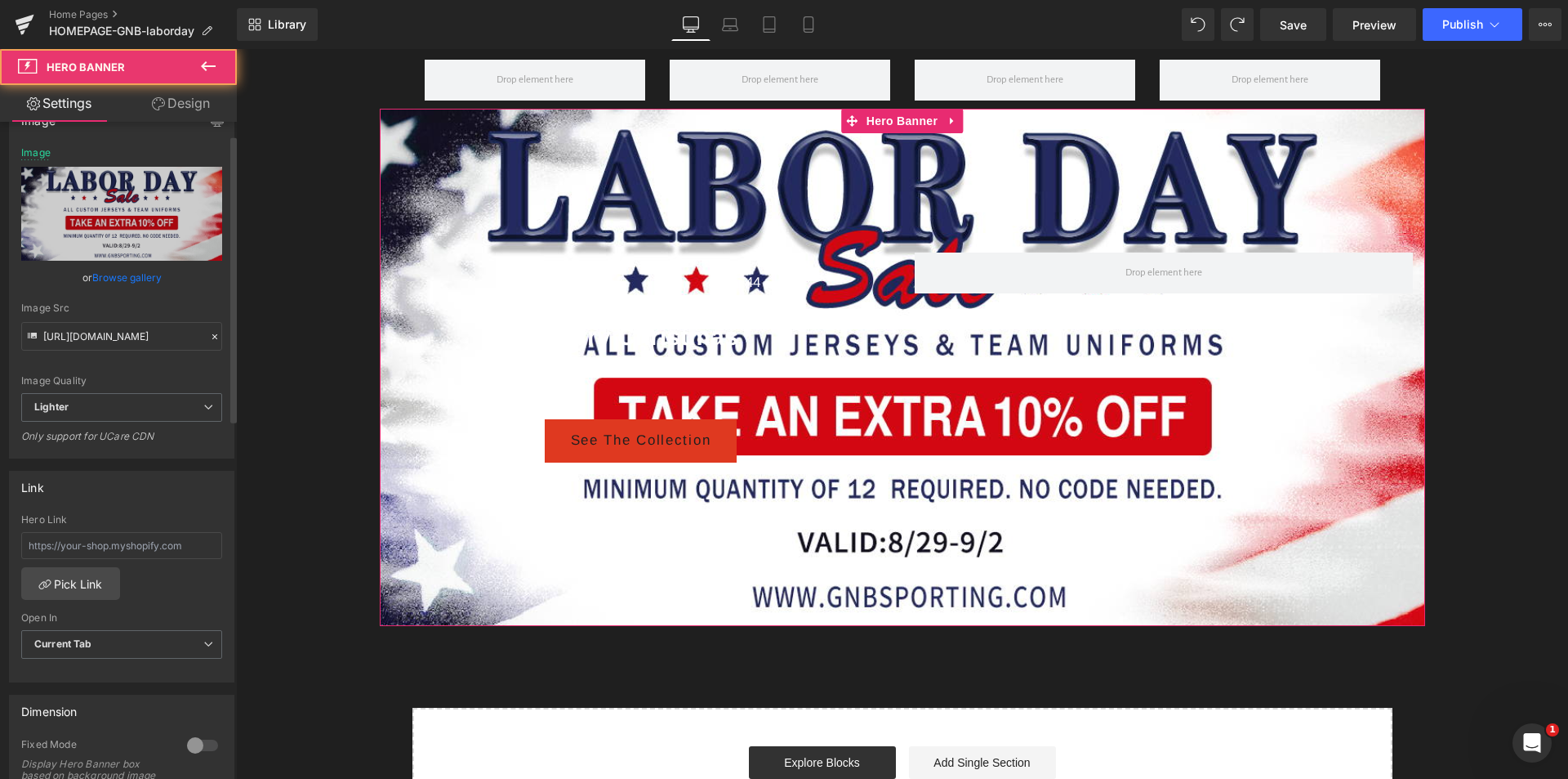
scroll to position [327, 0]
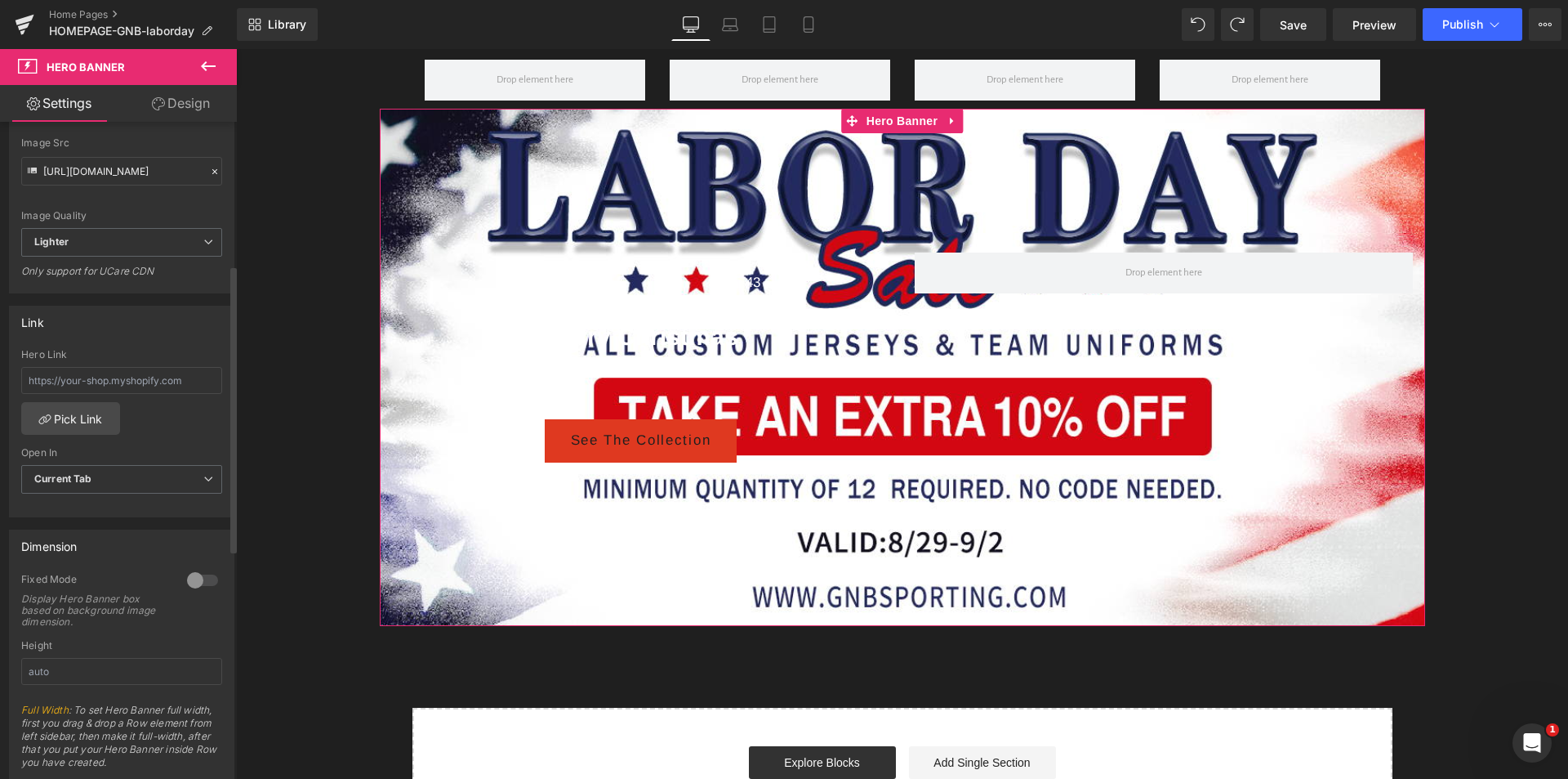
click at [197, 580] on div at bounding box center [202, 580] width 39 height 26
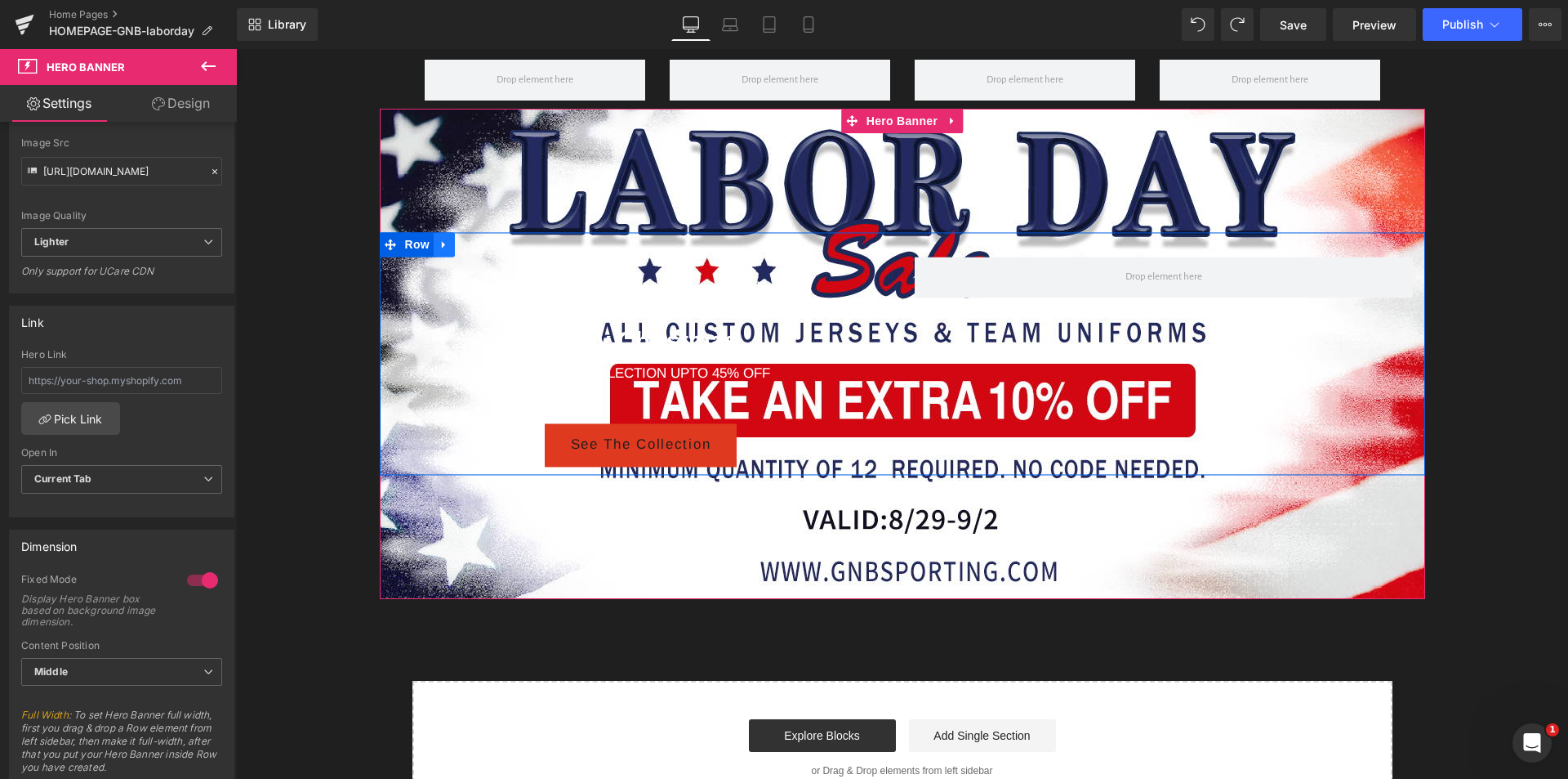
click at [439, 251] on icon at bounding box center [445, 244] width 11 height 12
click at [481, 250] on icon at bounding box center [486, 244] width 11 height 11
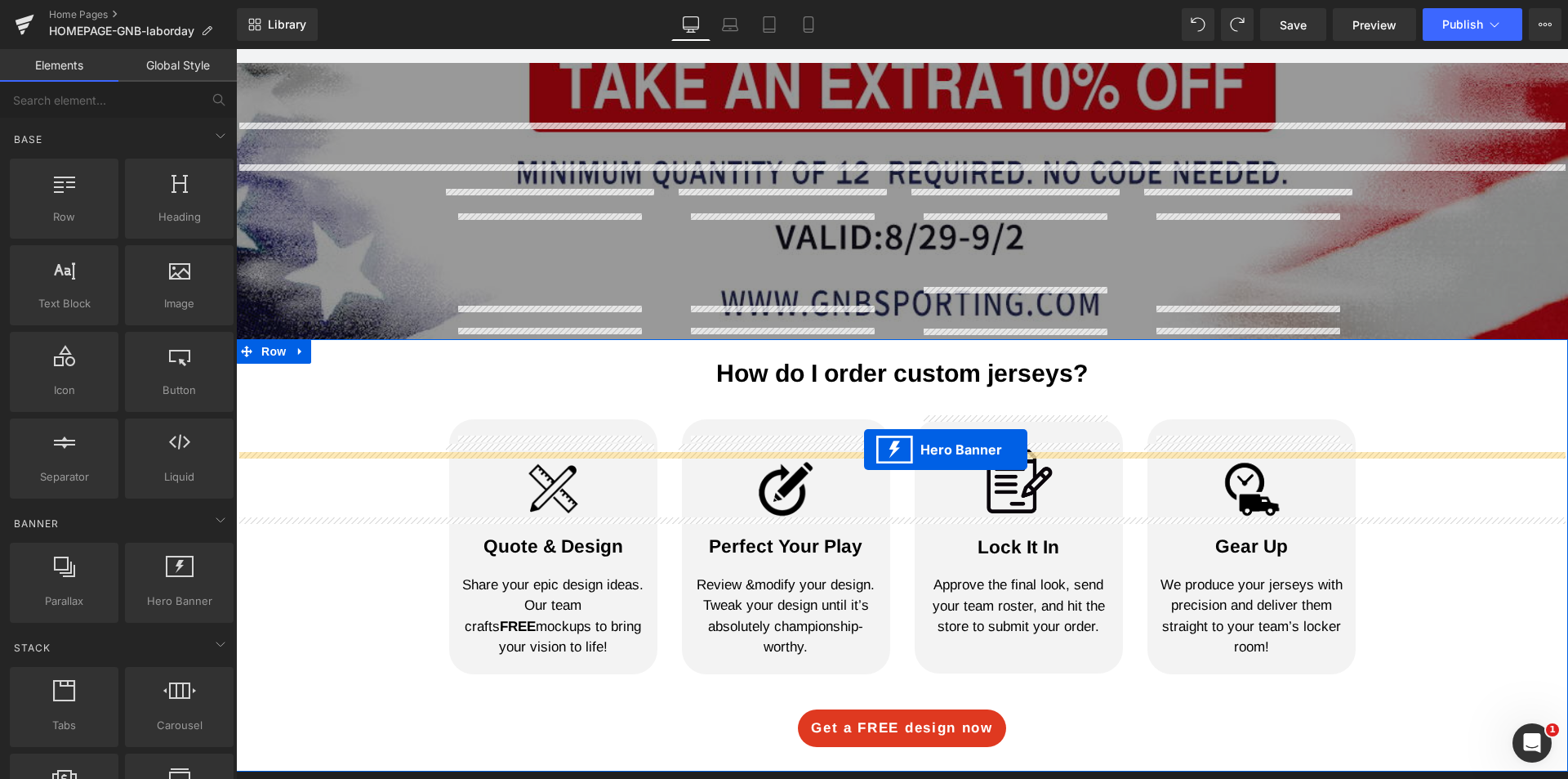
scroll to position [373, 0]
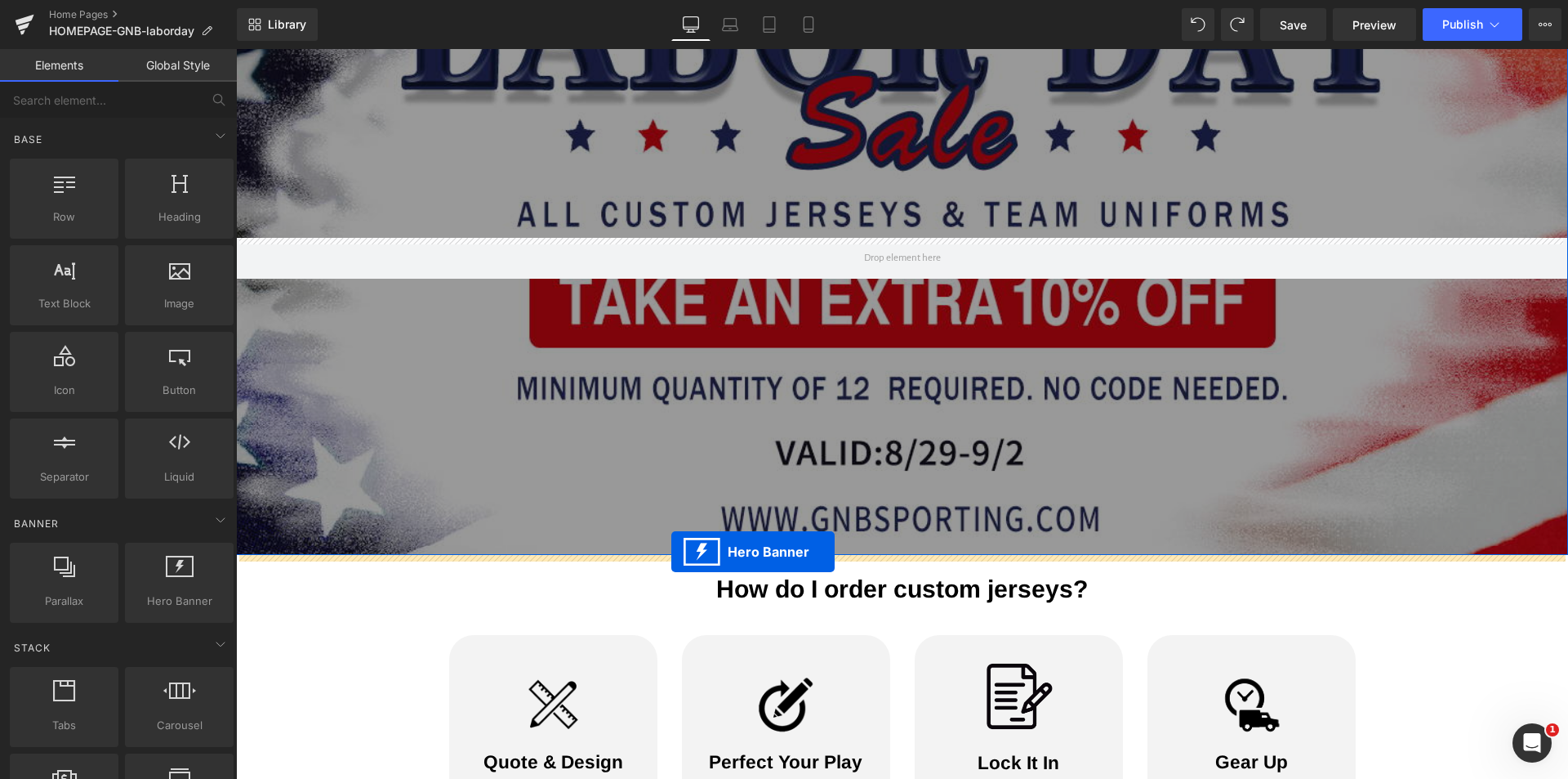
drag, startPoint x: 847, startPoint y: 145, endPoint x: 671, endPoint y: 551, distance: 442.5
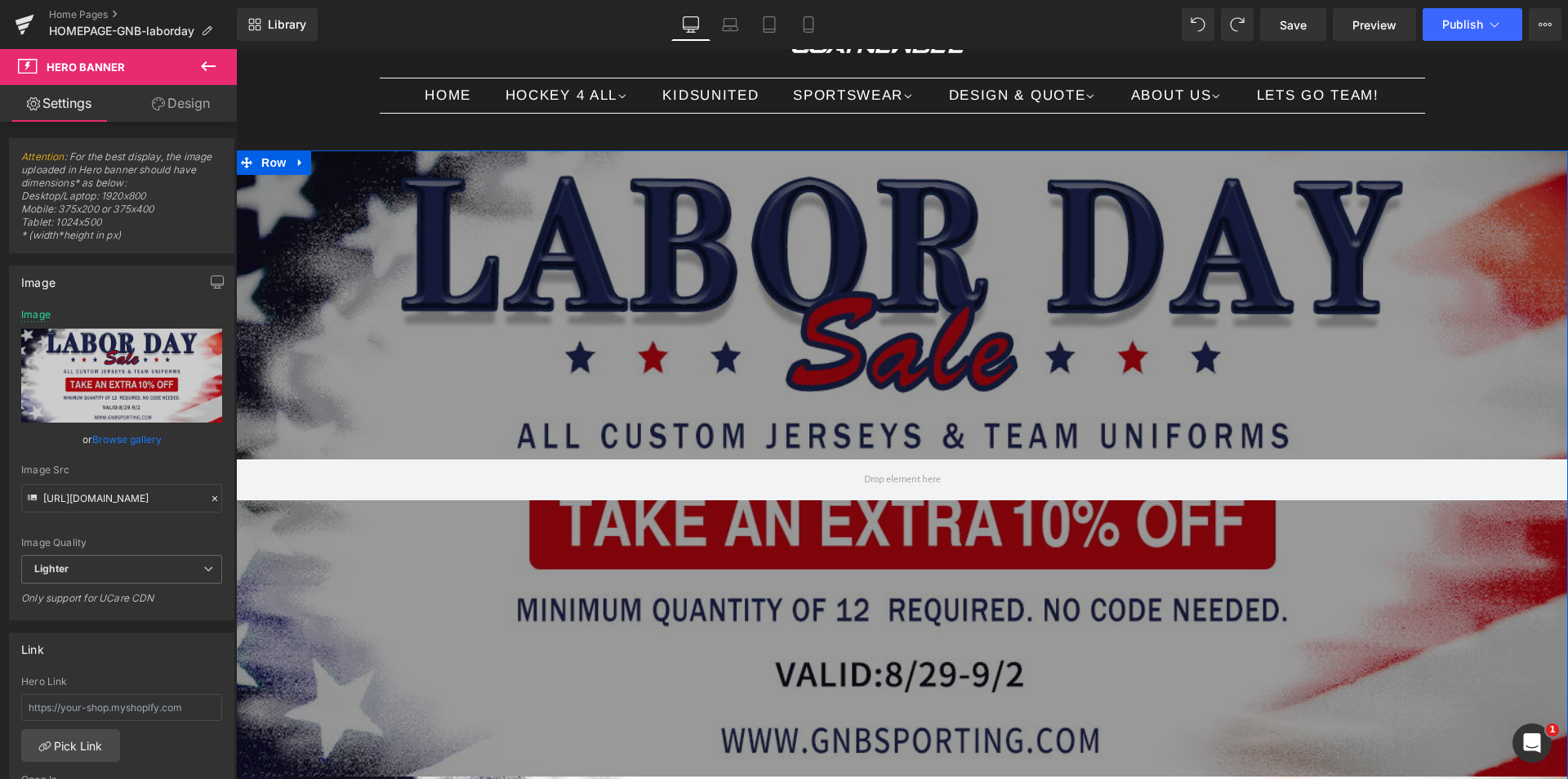
scroll to position [128, 0]
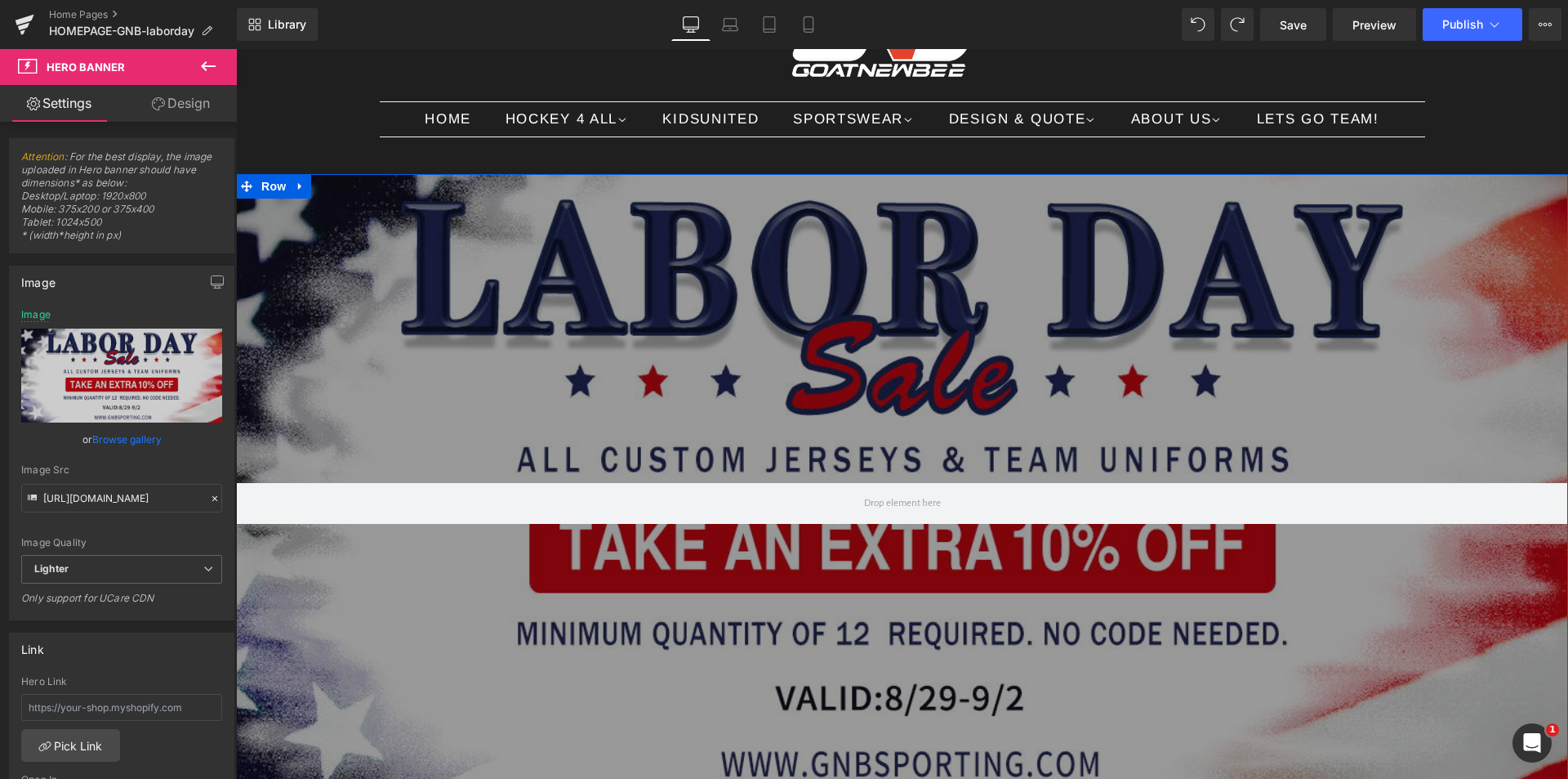
click at [530, 286] on div "Hero Banner 403px 363px" at bounding box center [901, 487] width 1332 height 626
click at [298, 185] on icon at bounding box center [300, 186] width 3 height 7
click at [337, 192] on link at bounding box center [343, 186] width 21 height 25
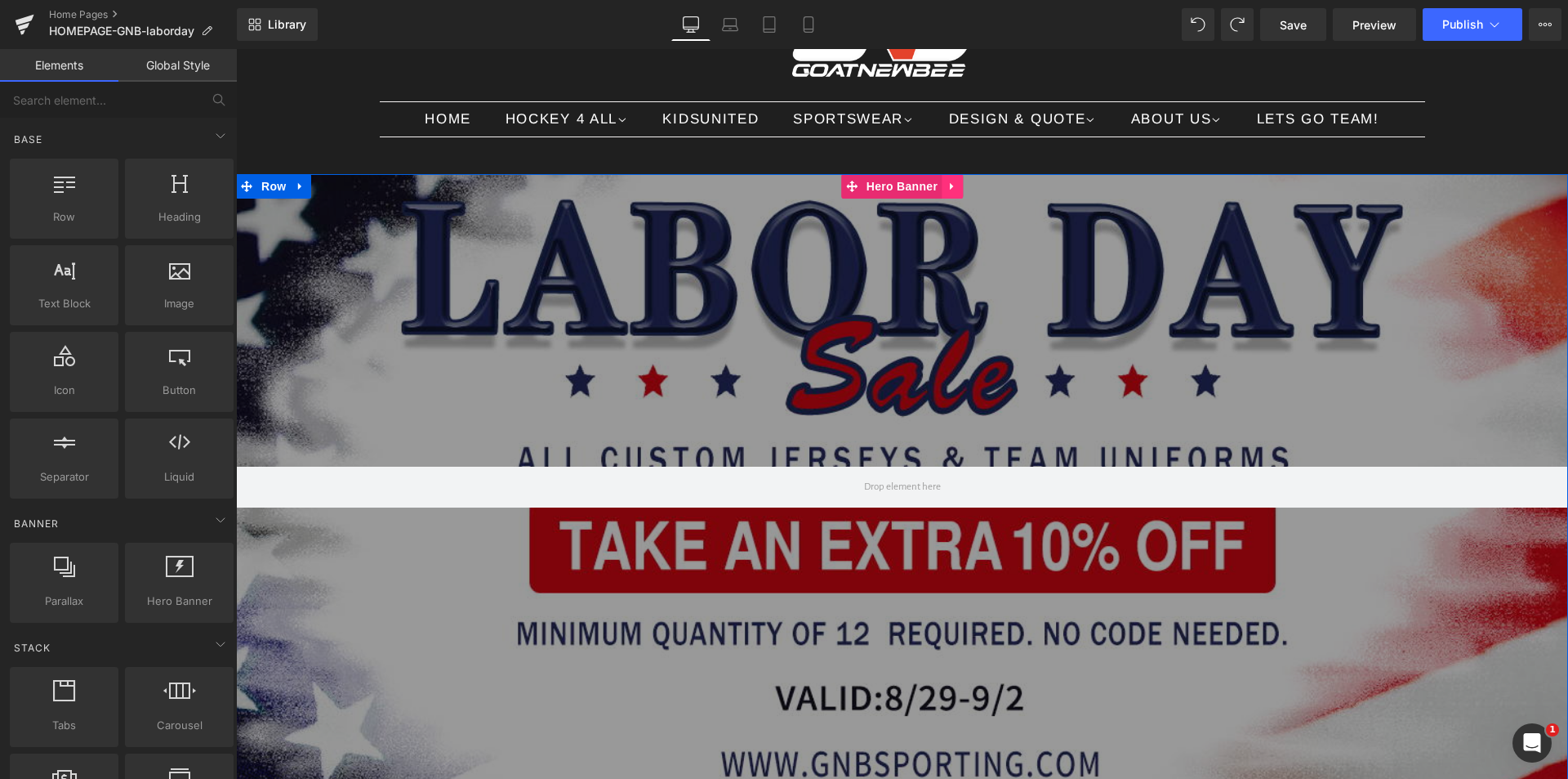
click at [950, 187] on icon at bounding box center [951, 186] width 3 height 7
click at [957, 190] on icon at bounding box center [963, 186] width 11 height 11
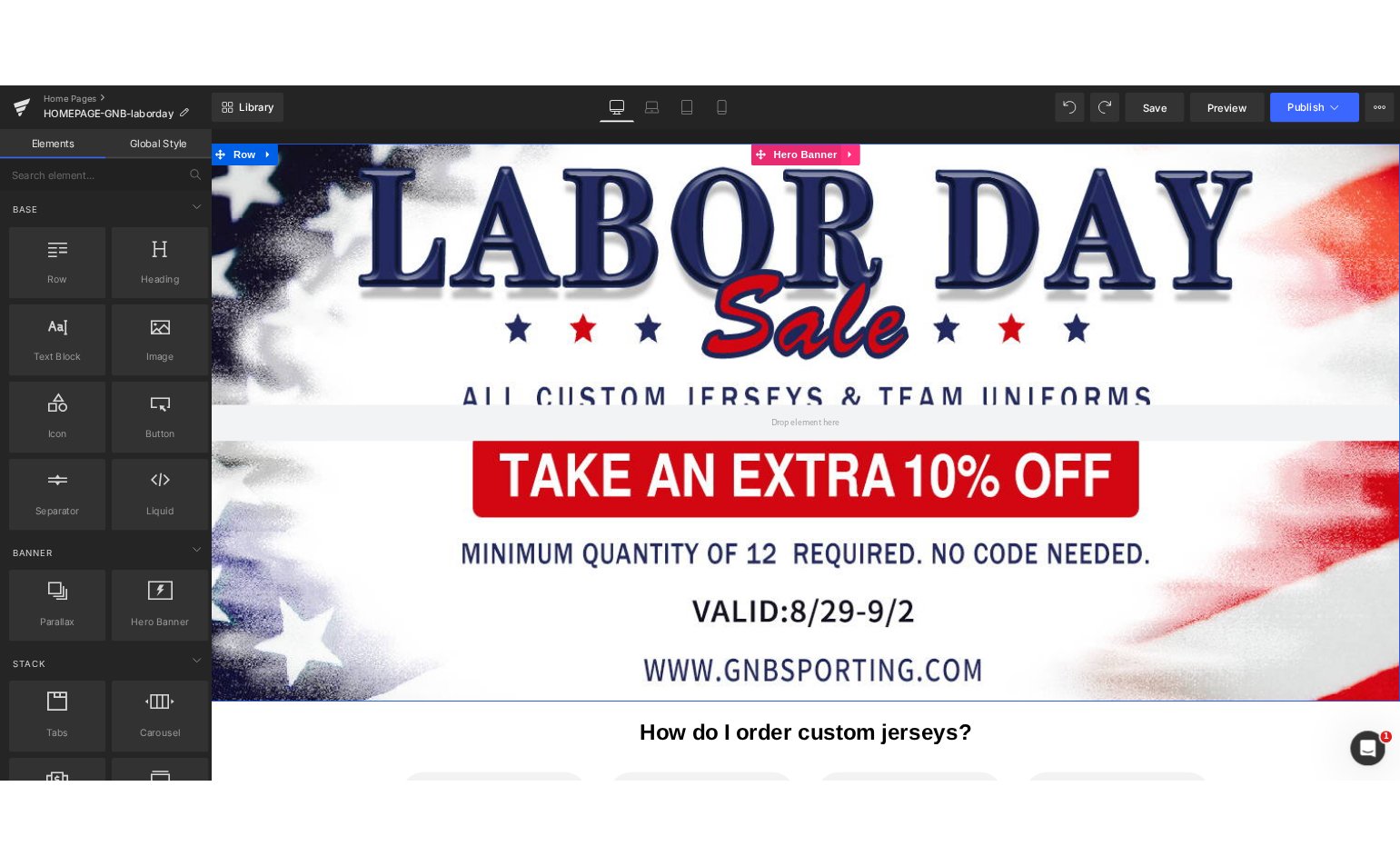
scroll to position [232, 0]
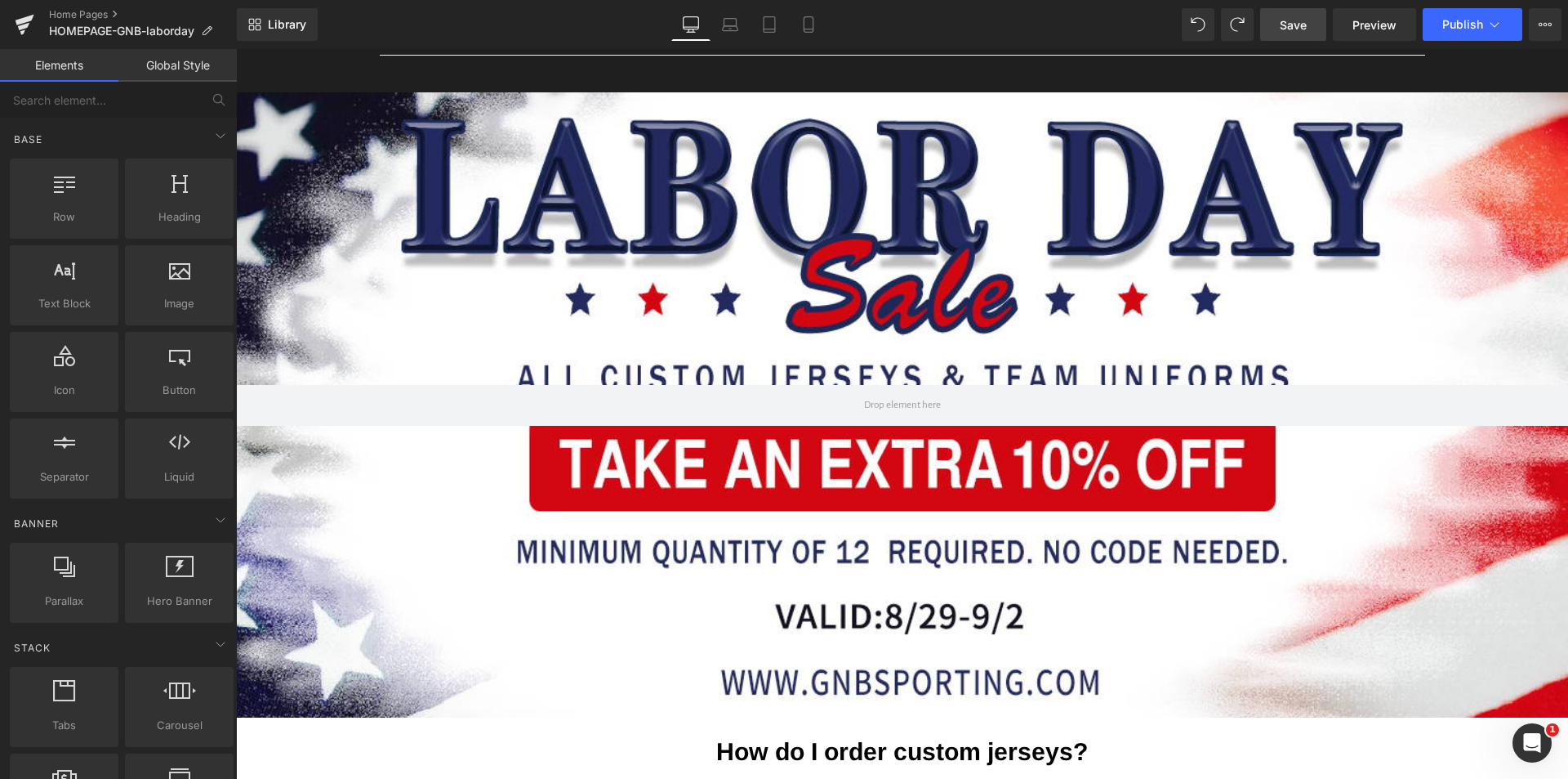
click at [1299, 20] on span "Save" at bounding box center [1293, 25] width 27 height 17
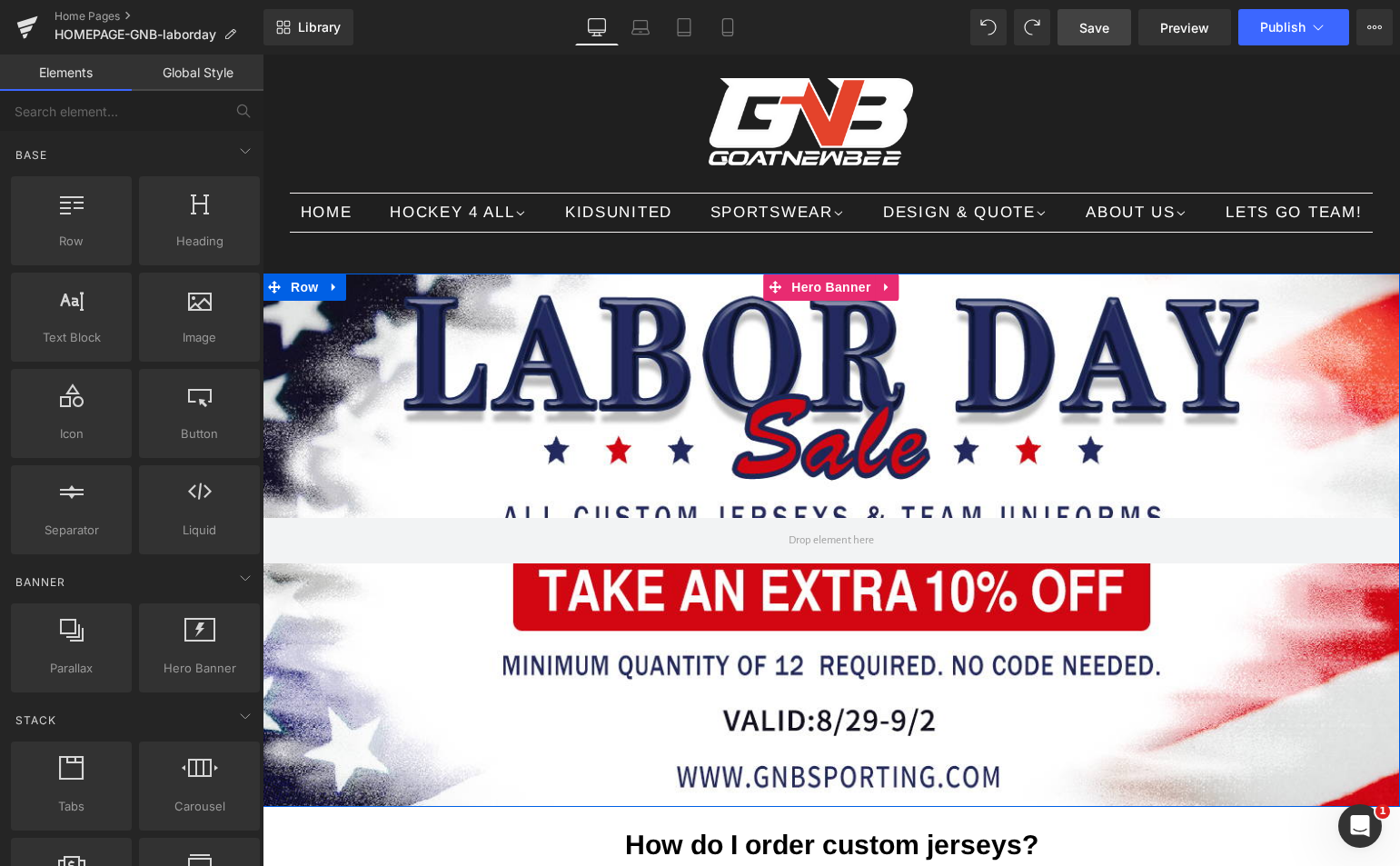
scroll to position [51, 0]
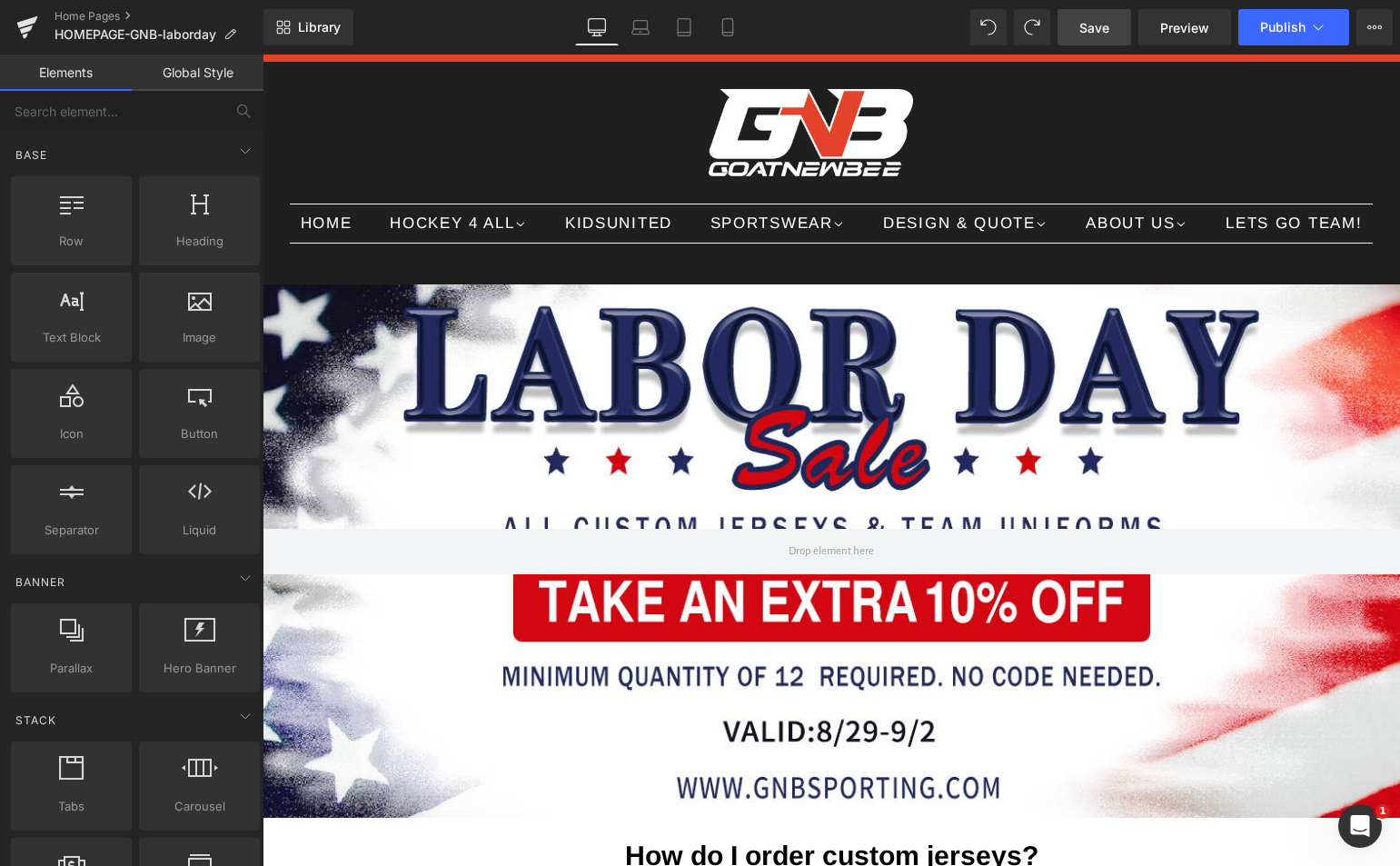
click at [1099, 31] on span "Save" at bounding box center [1094, 27] width 30 height 19
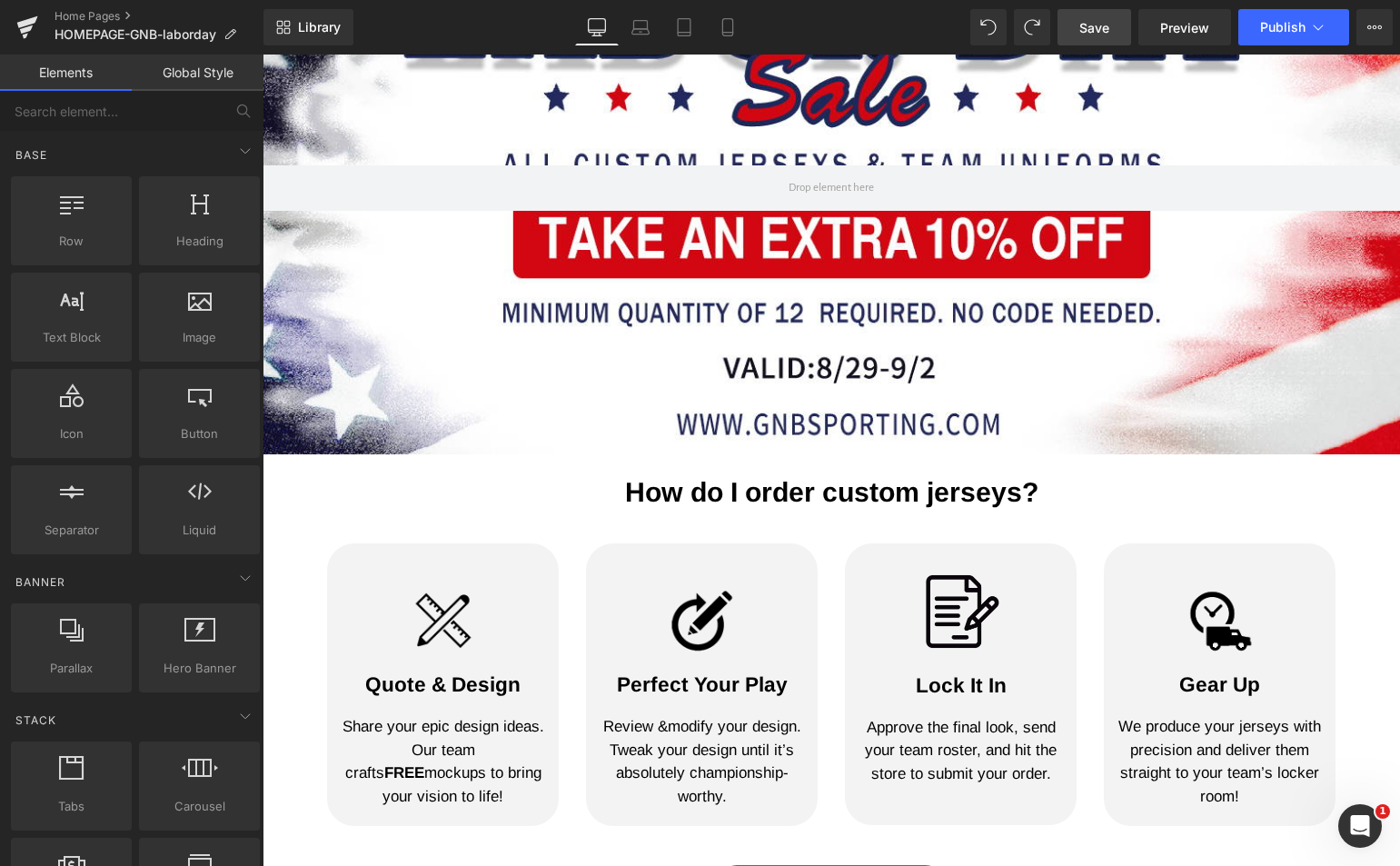
scroll to position [142, 0]
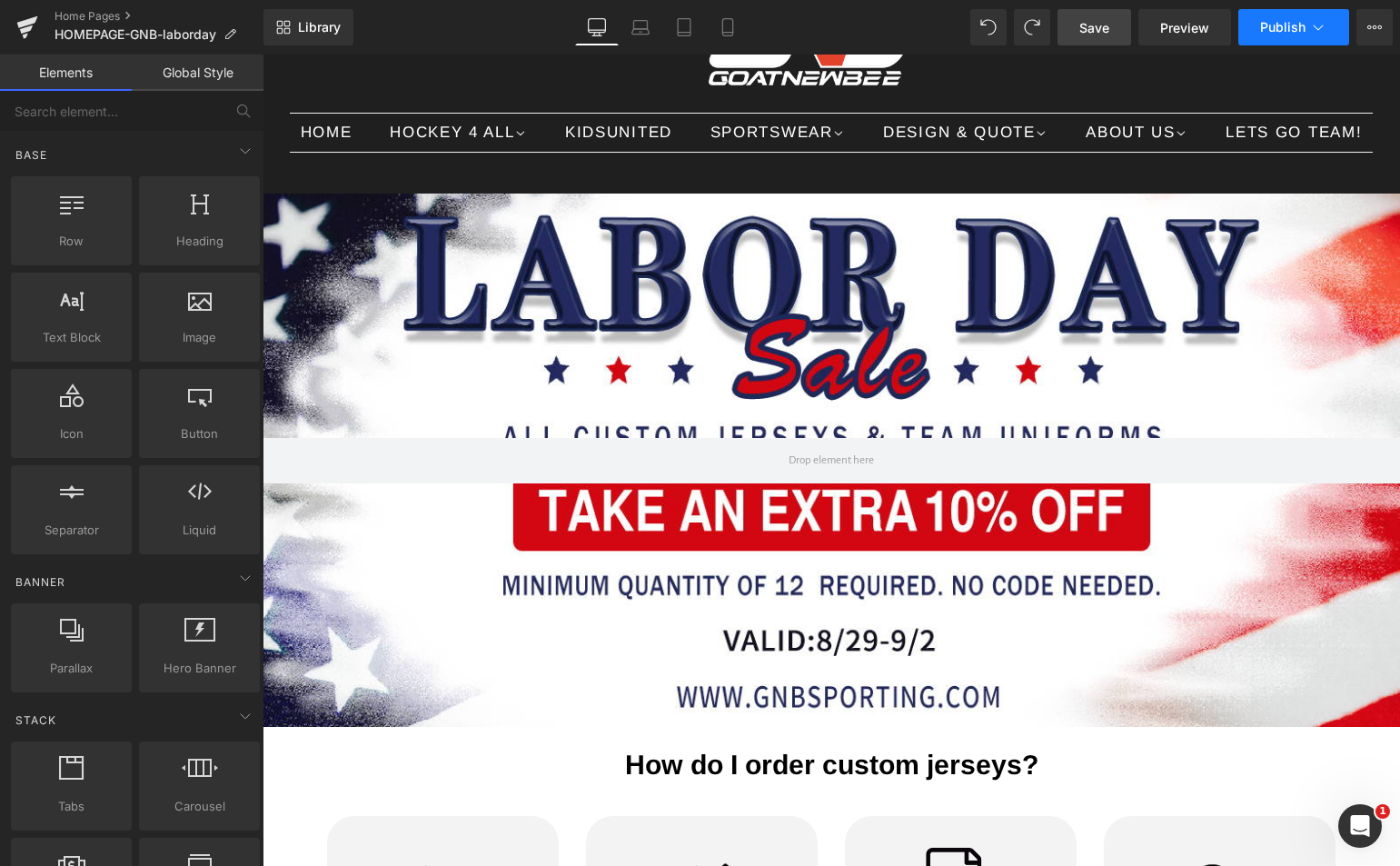
click at [1305, 24] on button "Publish" at bounding box center [1293, 27] width 111 height 36
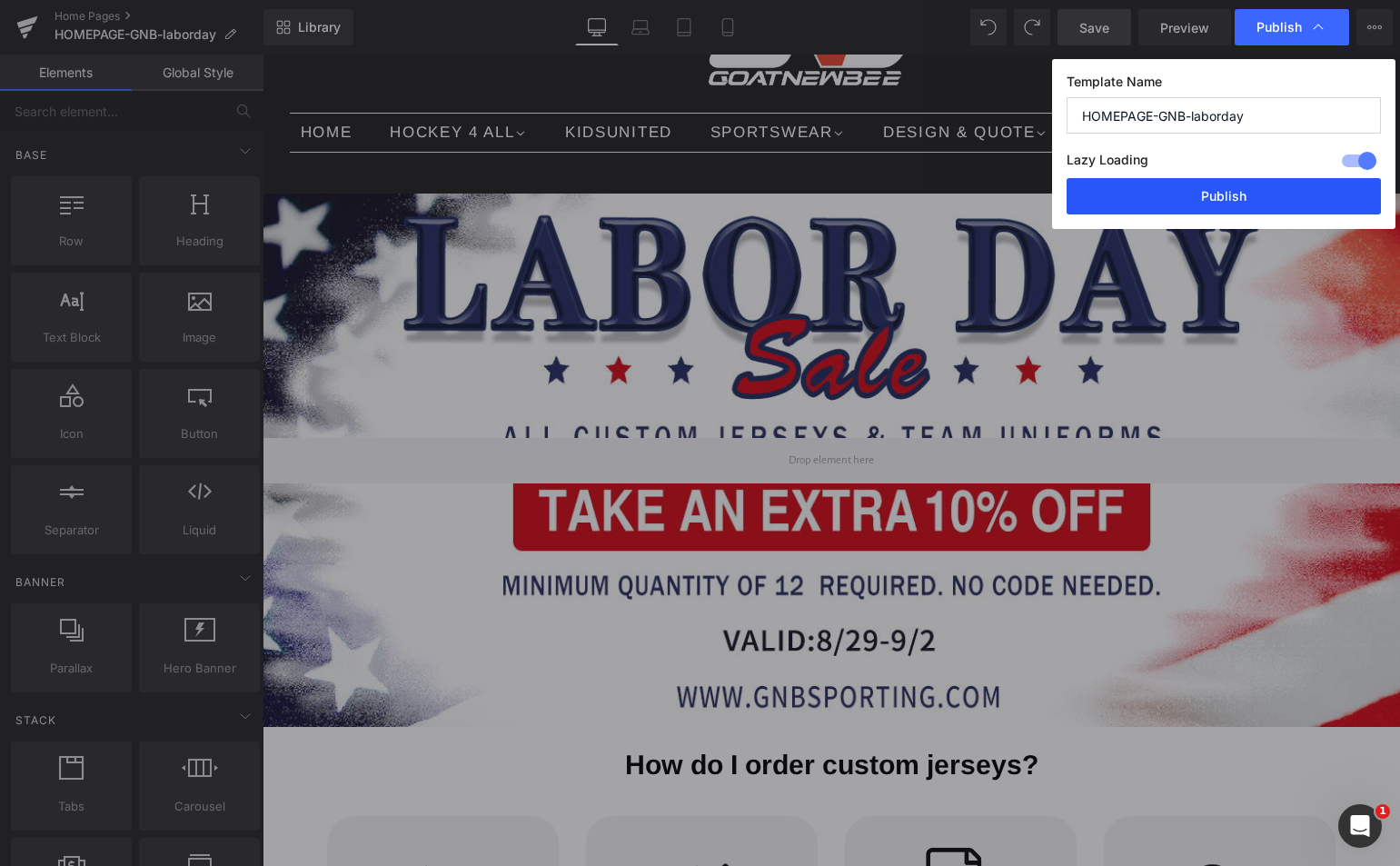
click at [1266, 194] on button "Publish" at bounding box center [1223, 196] width 314 height 36
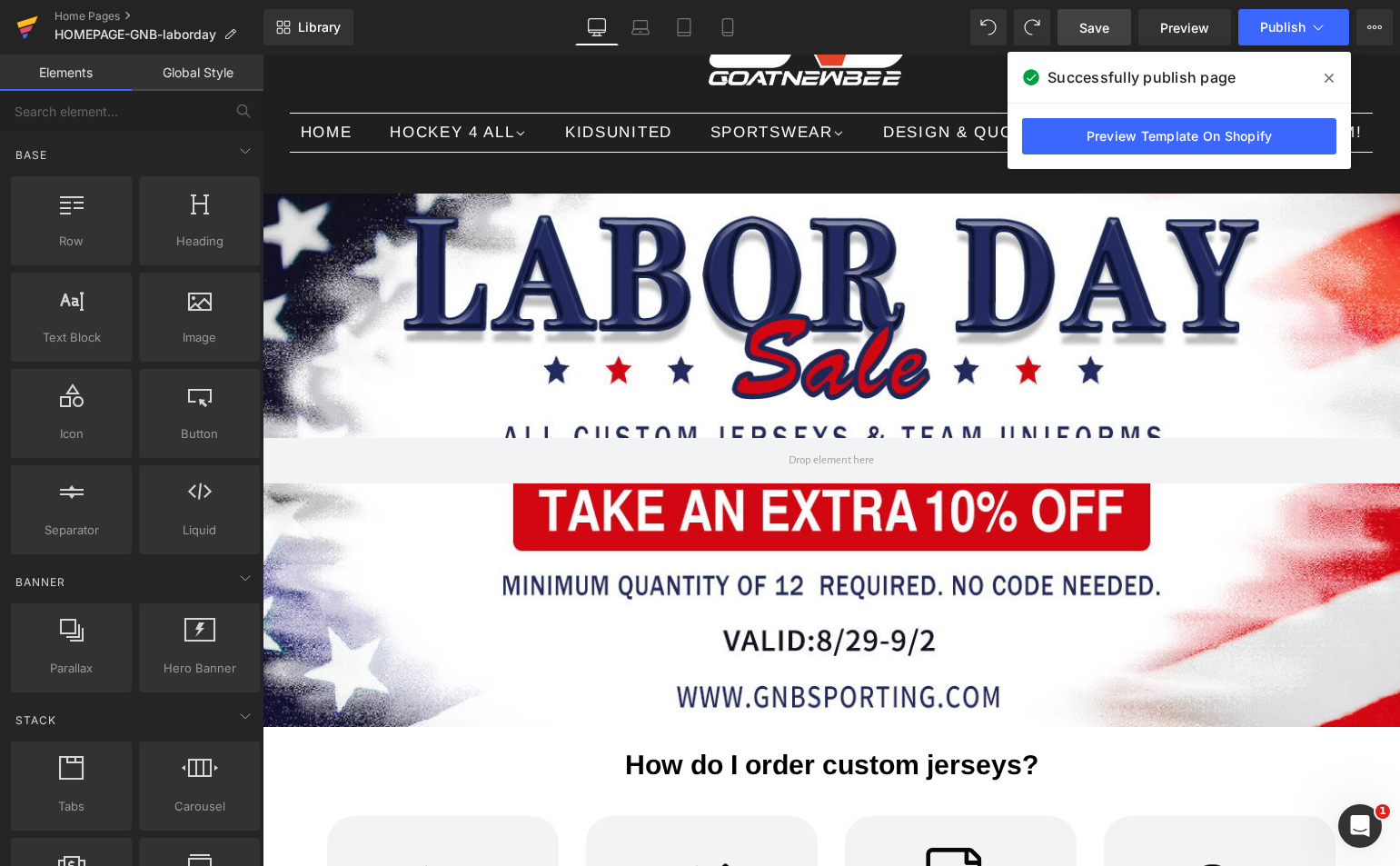
click at [25, 17] on icon at bounding box center [27, 27] width 22 height 46
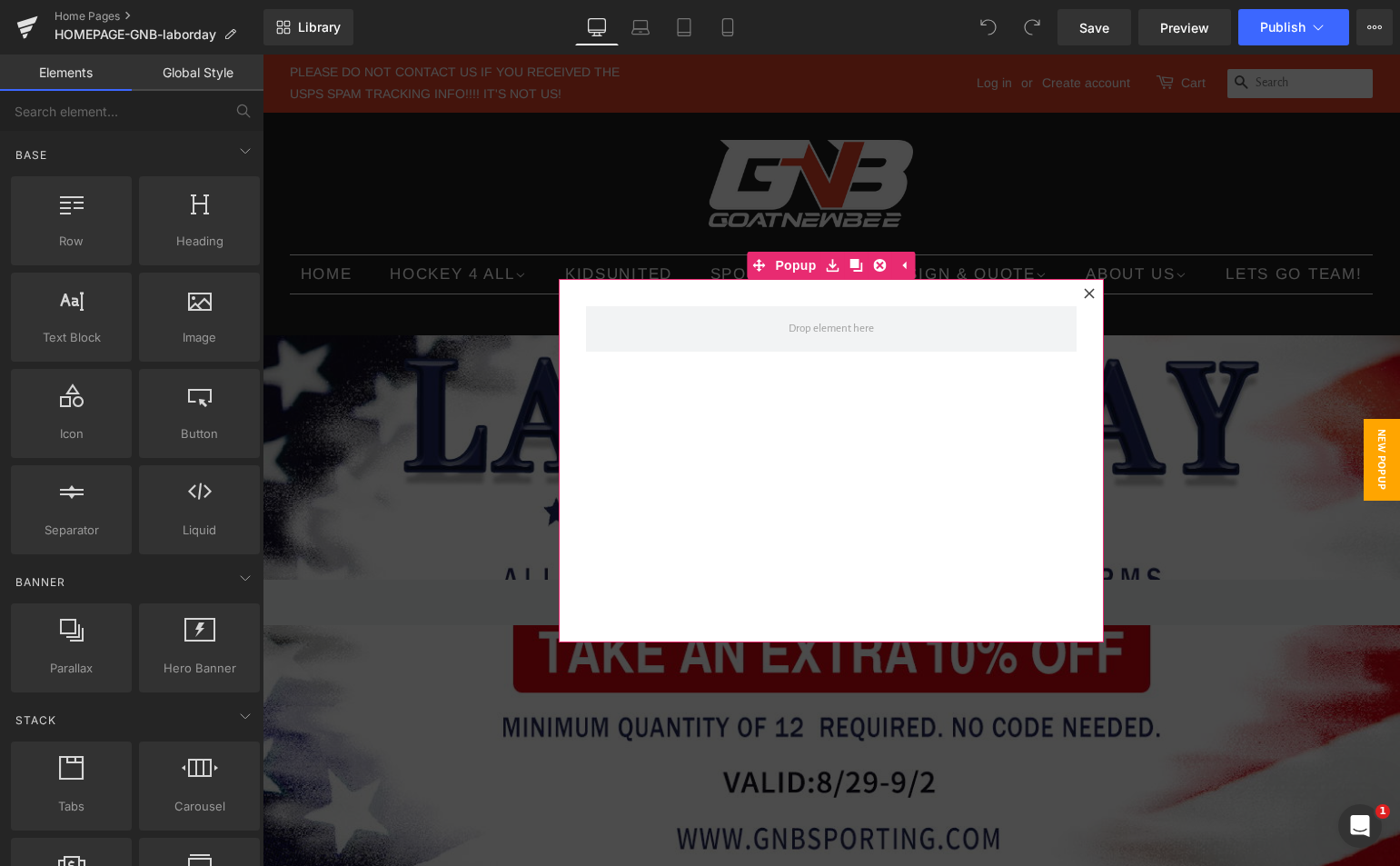
click at [1084, 295] on icon at bounding box center [1088, 292] width 10 height 10
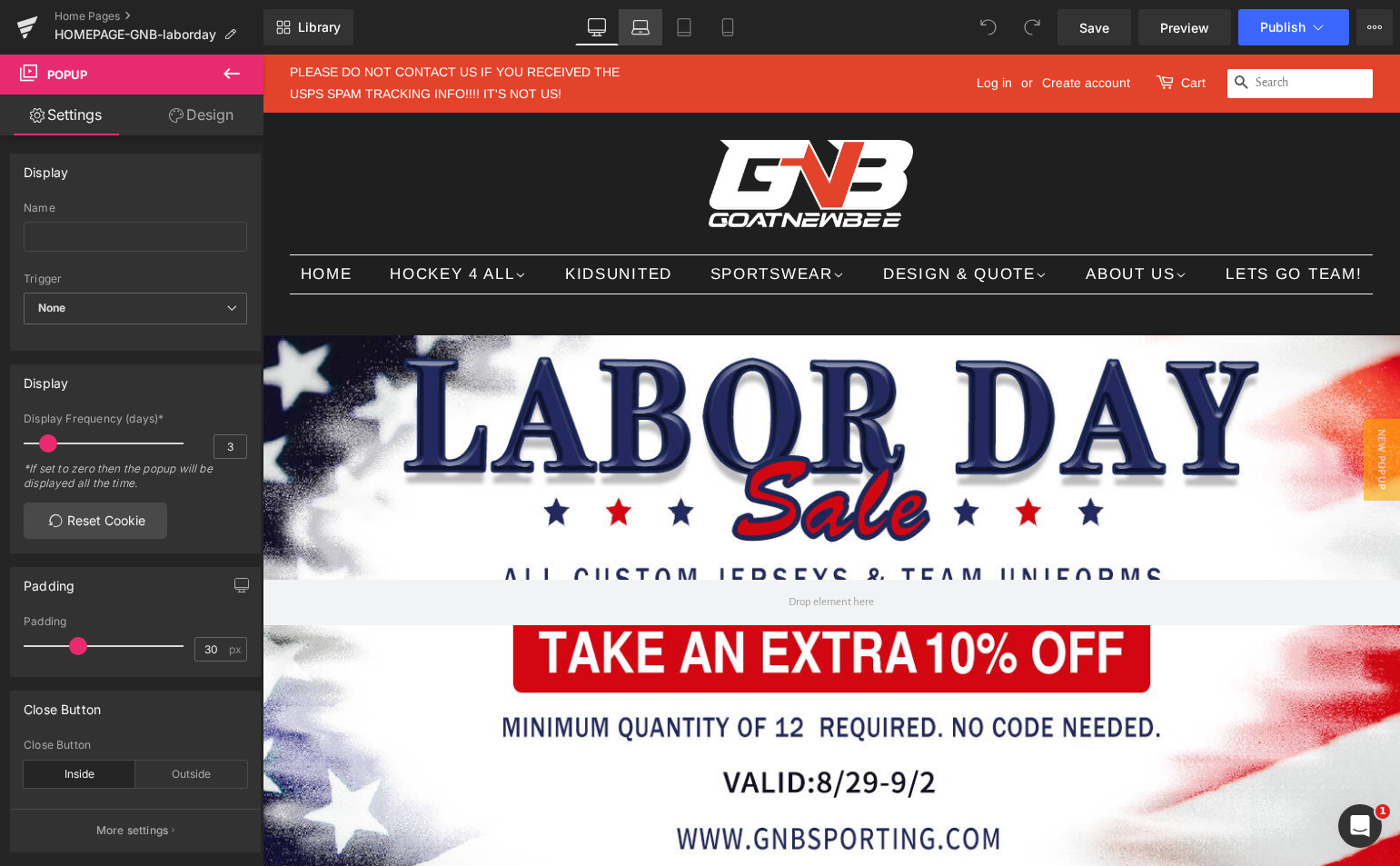
click at [631, 30] on icon at bounding box center [640, 27] width 18 height 18
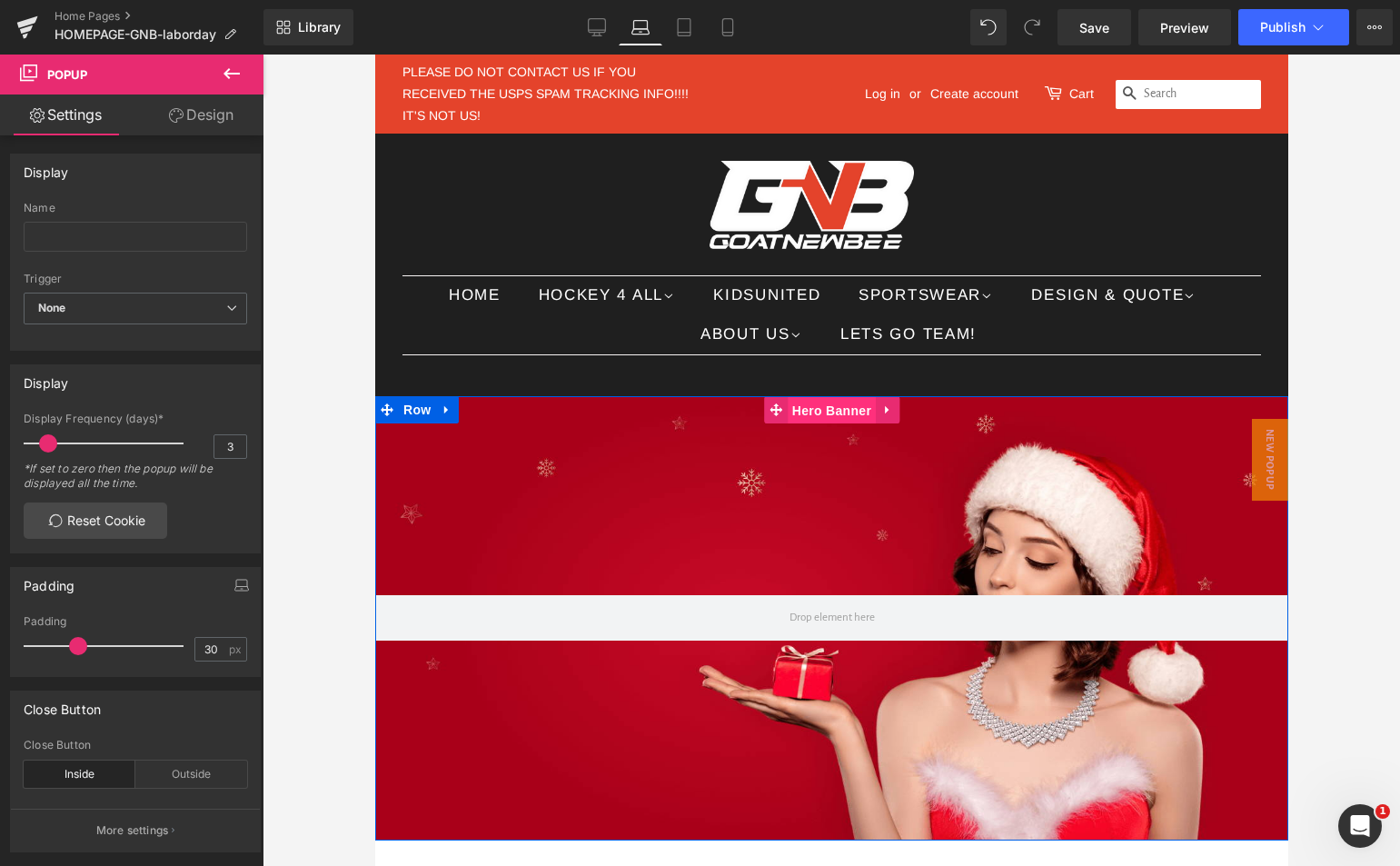
click at [823, 411] on span "Hero Banner" at bounding box center [831, 411] width 88 height 27
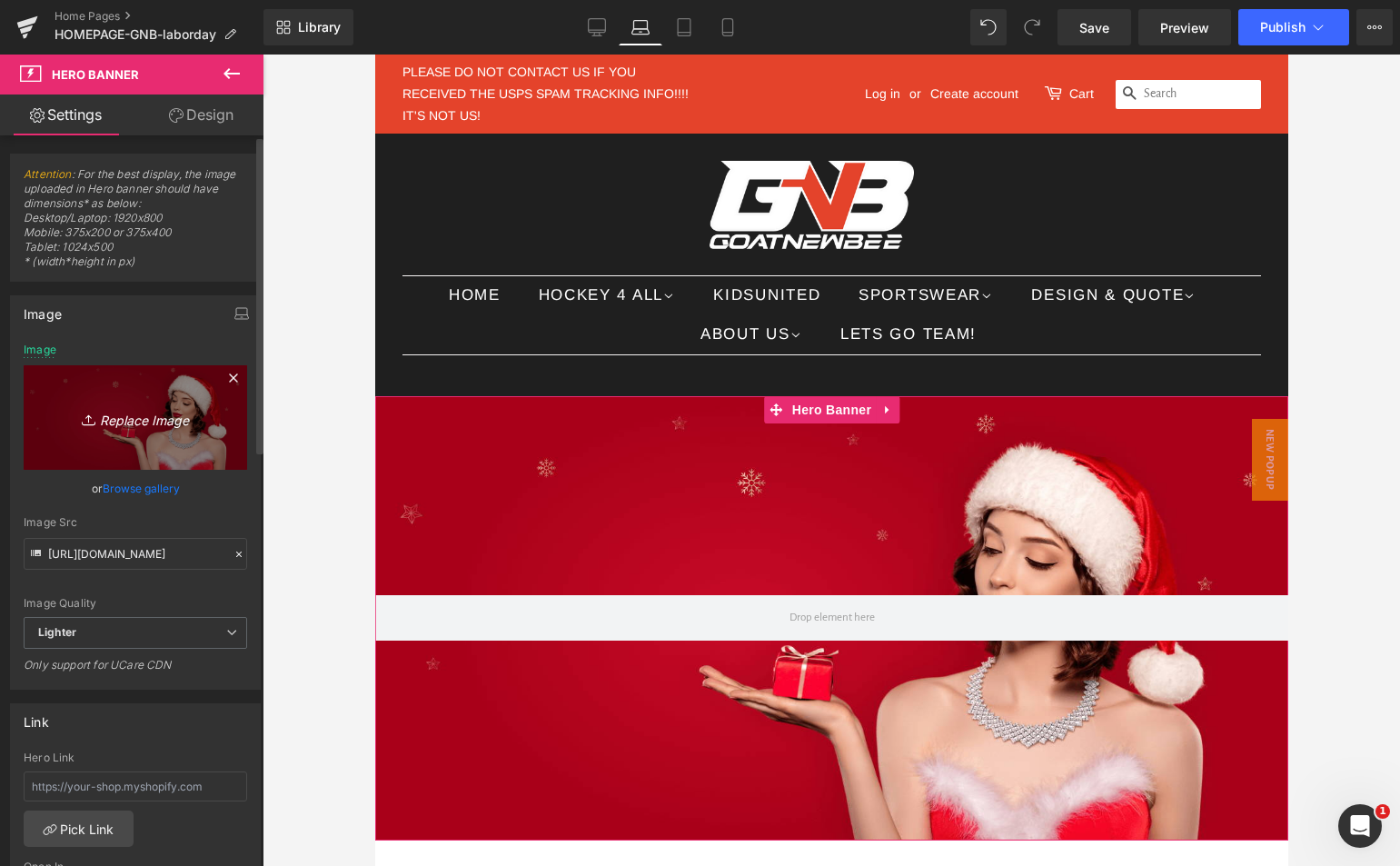
click at [176, 416] on icon "Replace Image" at bounding box center [136, 417] width 146 height 23
type input "C:\fakepath\[DATE]-sale.jpg"
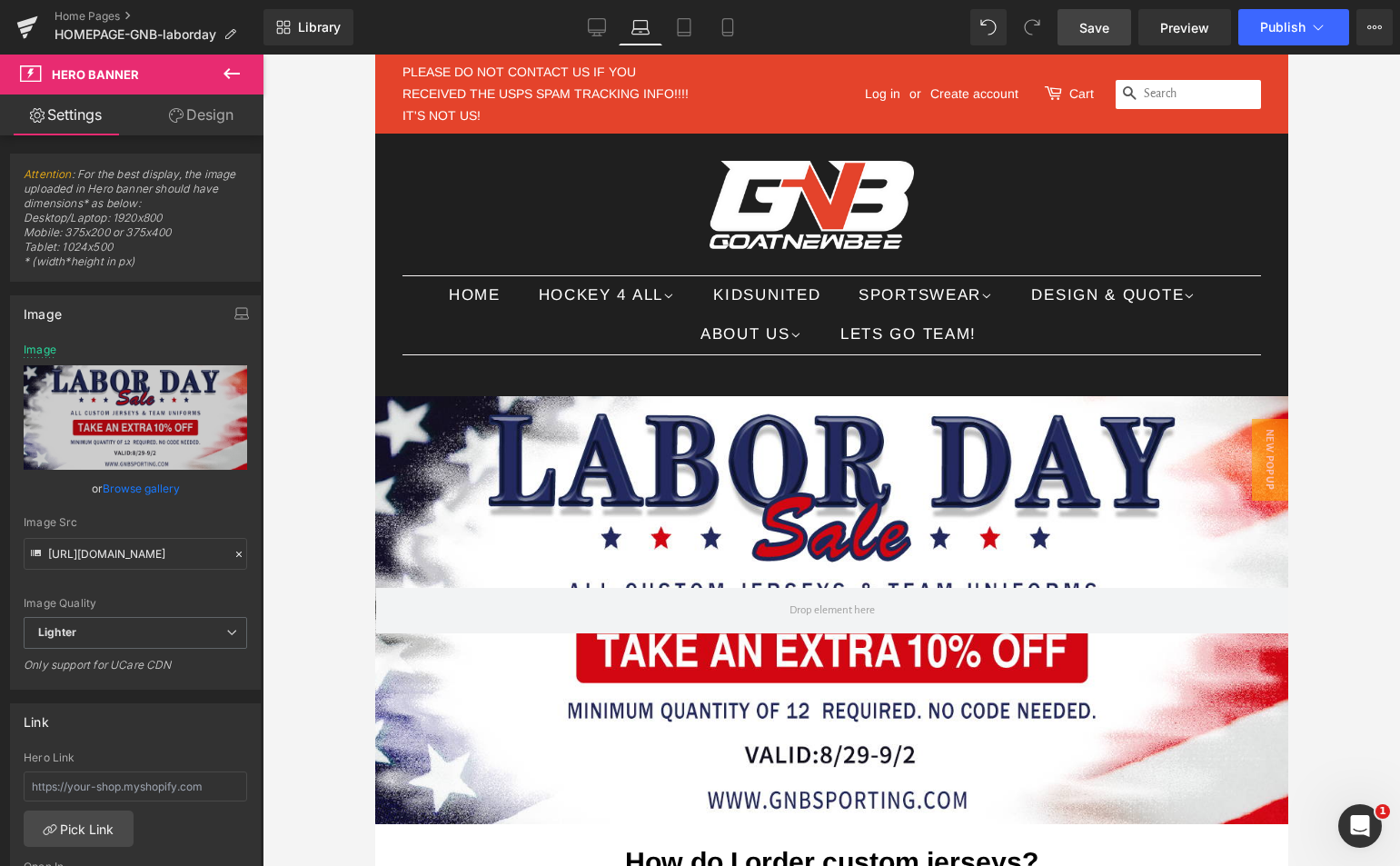
click at [1111, 23] on link "Save" at bounding box center [1094, 27] width 74 height 36
click at [683, 35] on icon at bounding box center [684, 27] width 18 height 18
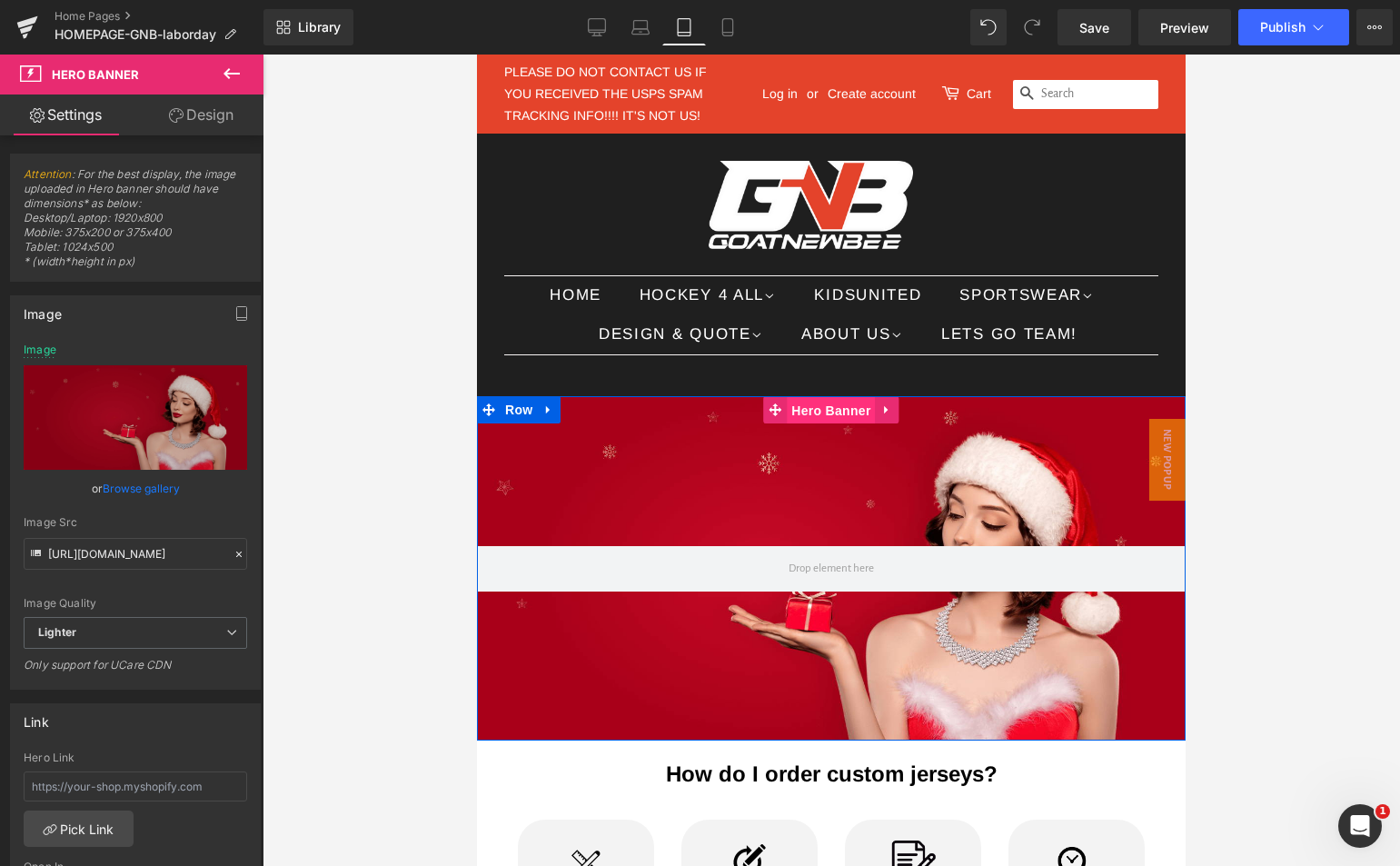
click at [821, 418] on span "Hero Banner" at bounding box center [831, 411] width 88 height 27
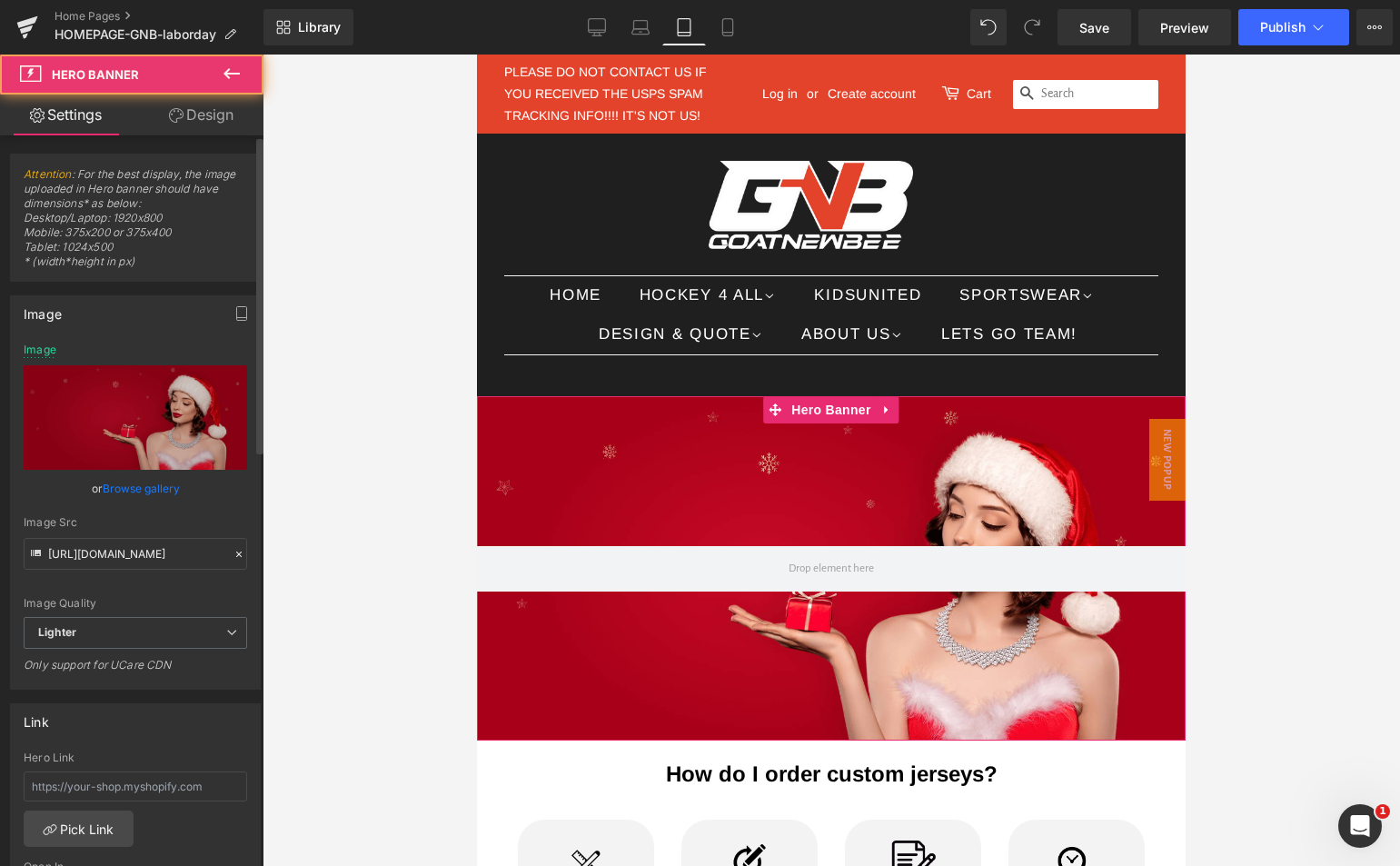
click at [138, 483] on link "Browse gallery" at bounding box center [141, 488] width 77 height 32
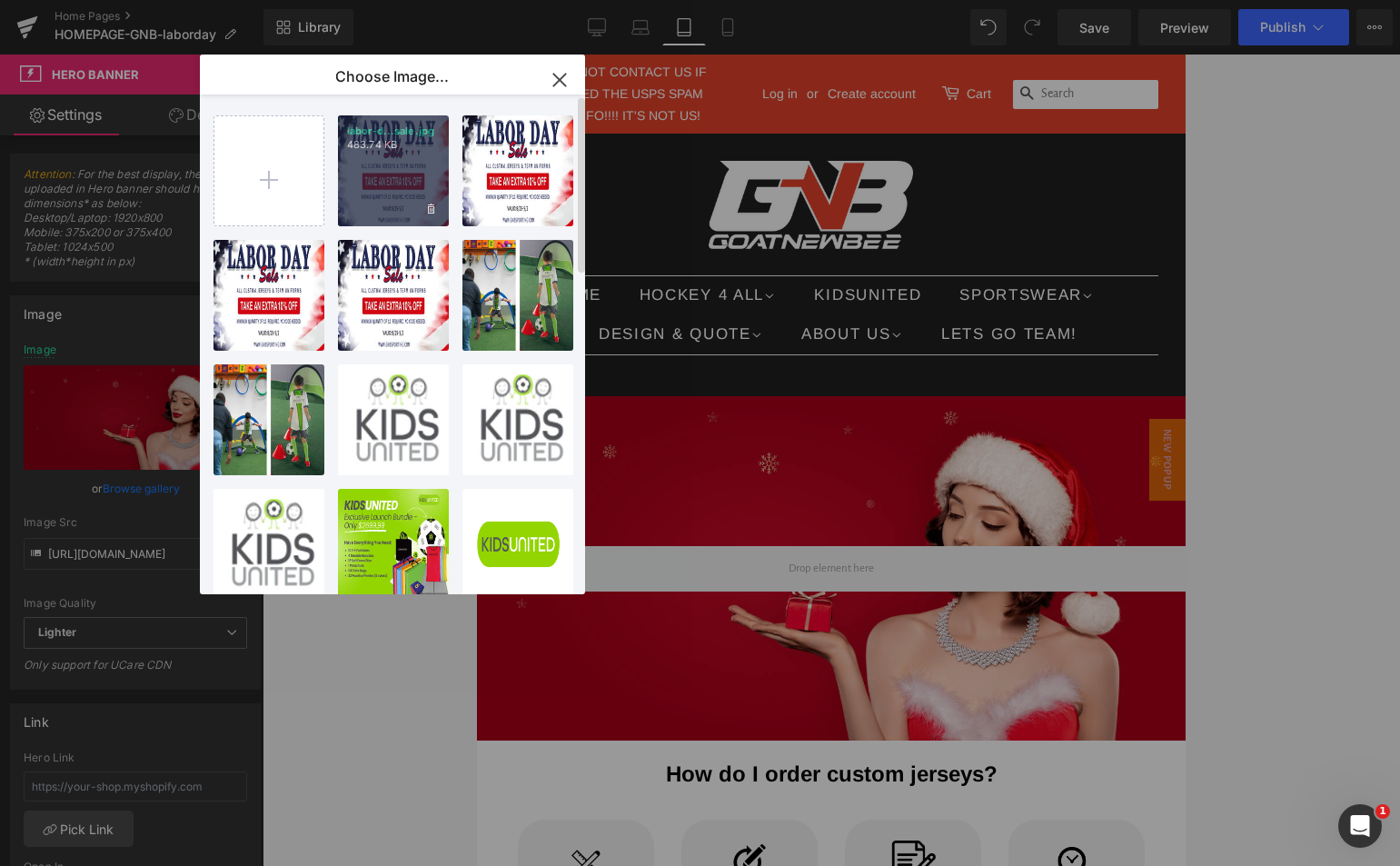
click at [413, 169] on div "labor-d...sale.jpg 483.74 KB" at bounding box center [393, 171] width 111 height 111
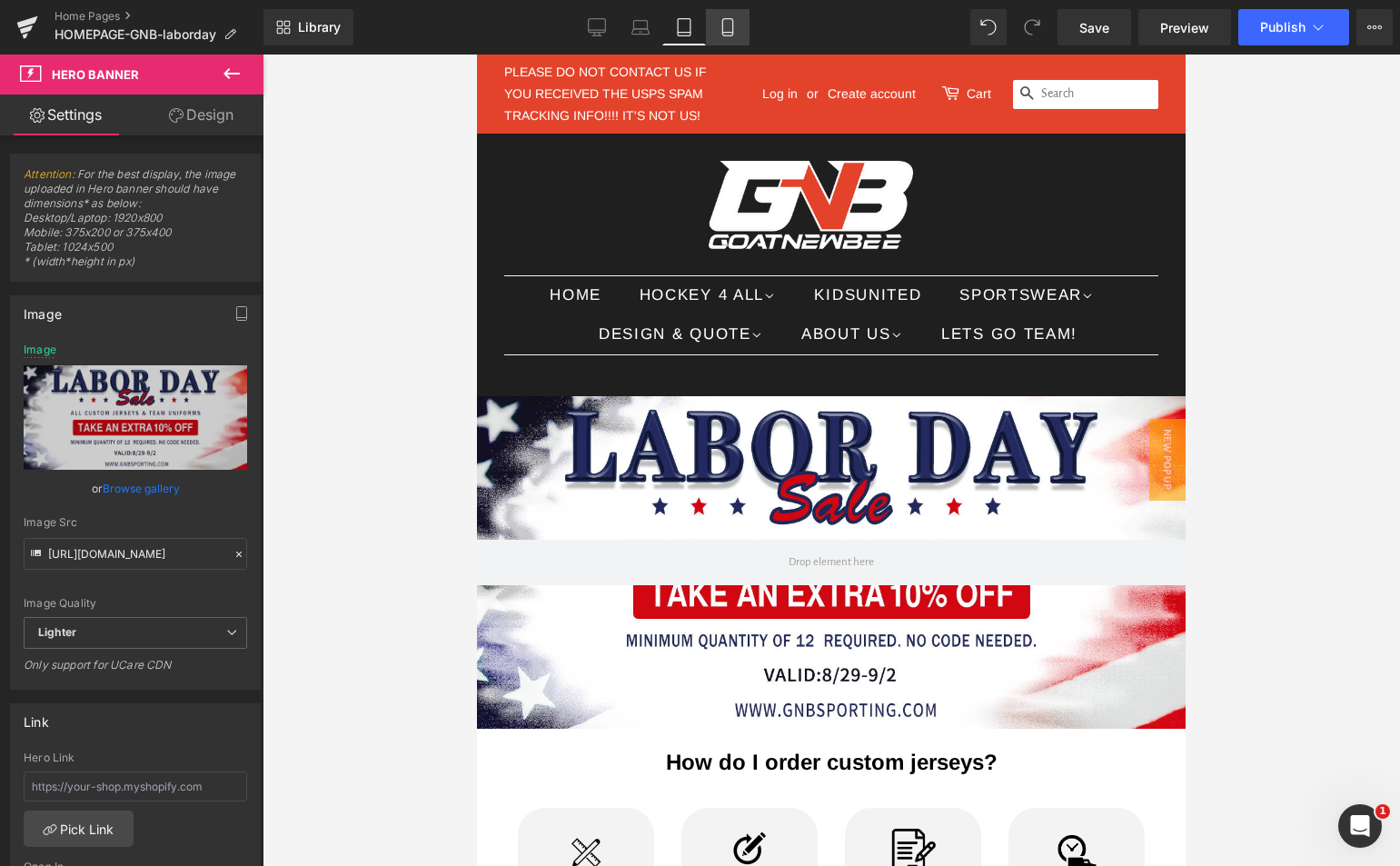
click at [742, 36] on link "Mobile" at bounding box center [728, 27] width 44 height 36
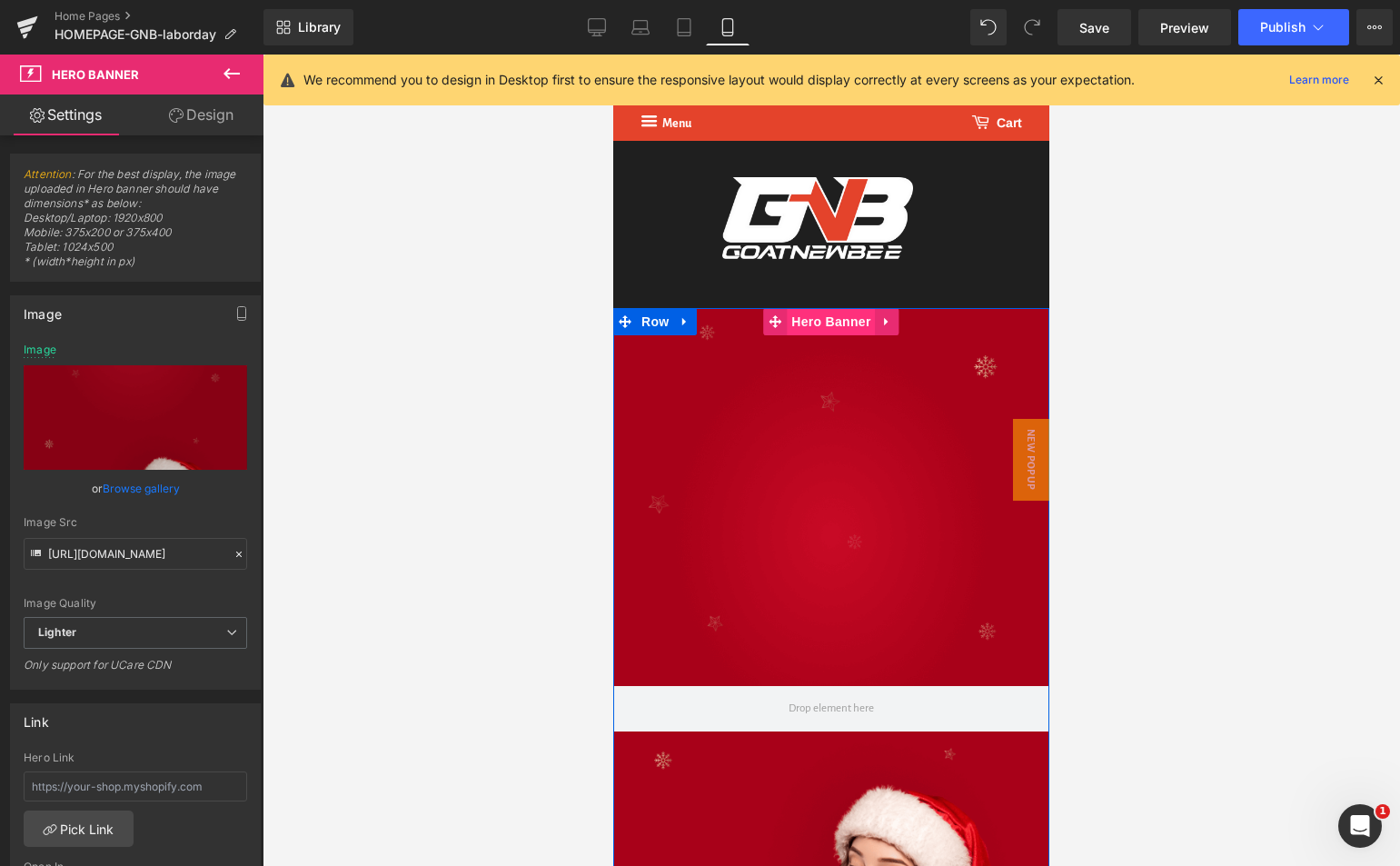
click at [822, 322] on span "Hero Banner" at bounding box center [831, 321] width 88 height 27
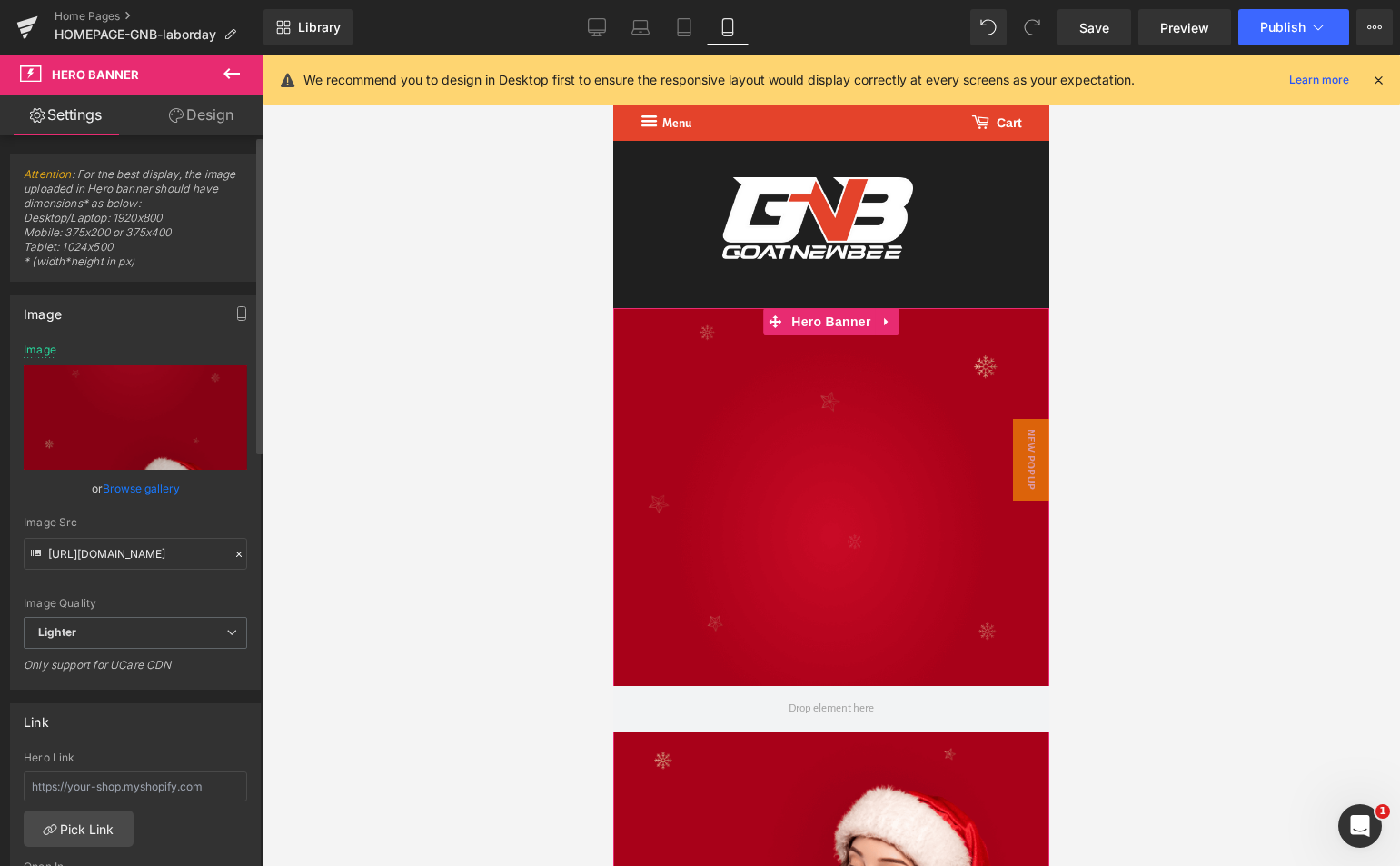
click at [138, 494] on link "Browse gallery" at bounding box center [141, 488] width 77 height 32
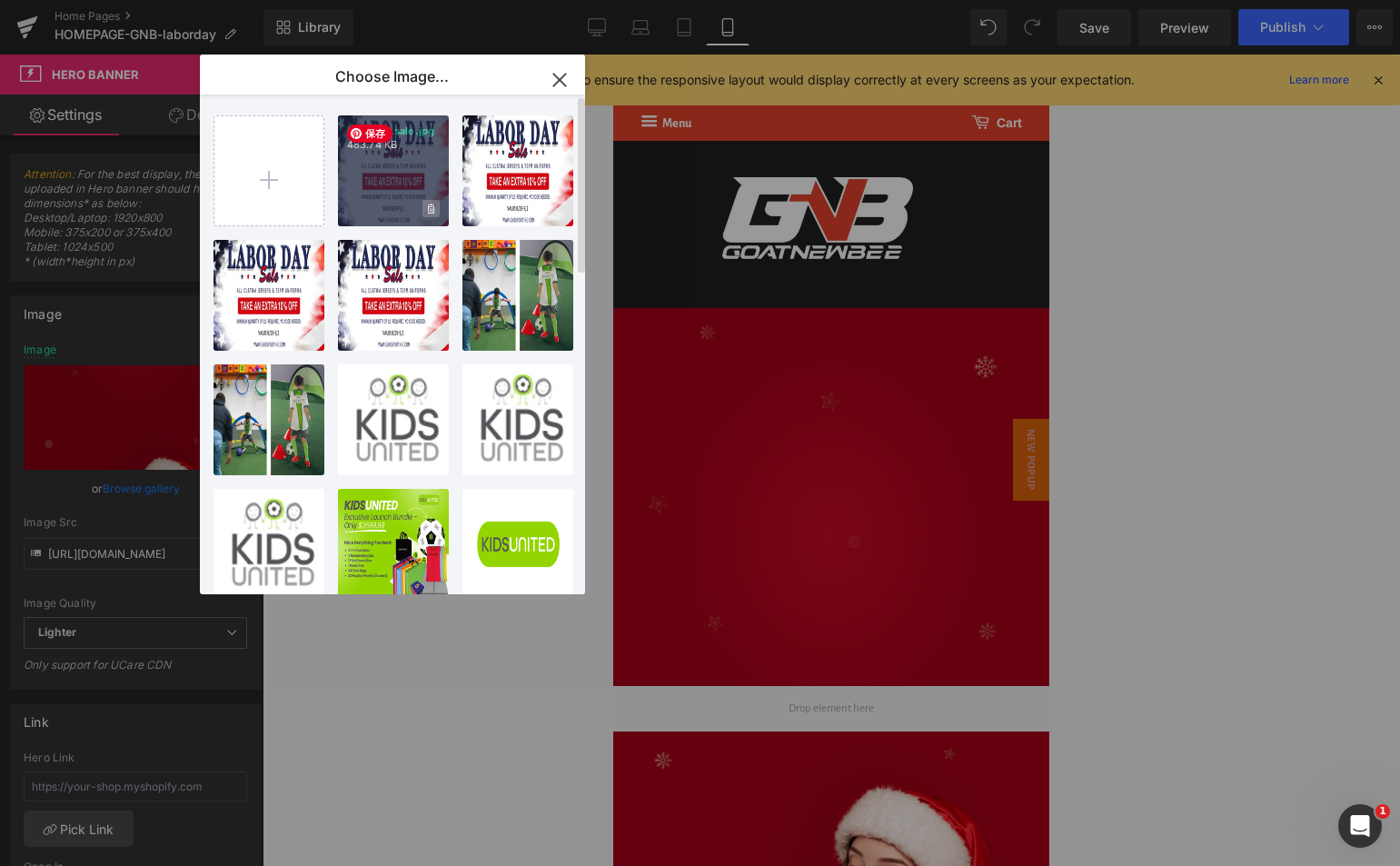
click at [436, 204] on span at bounding box center [431, 208] width 17 height 17
click at [392, 157] on div "Delete image? Yes No" at bounding box center [393, 171] width 111 height 111
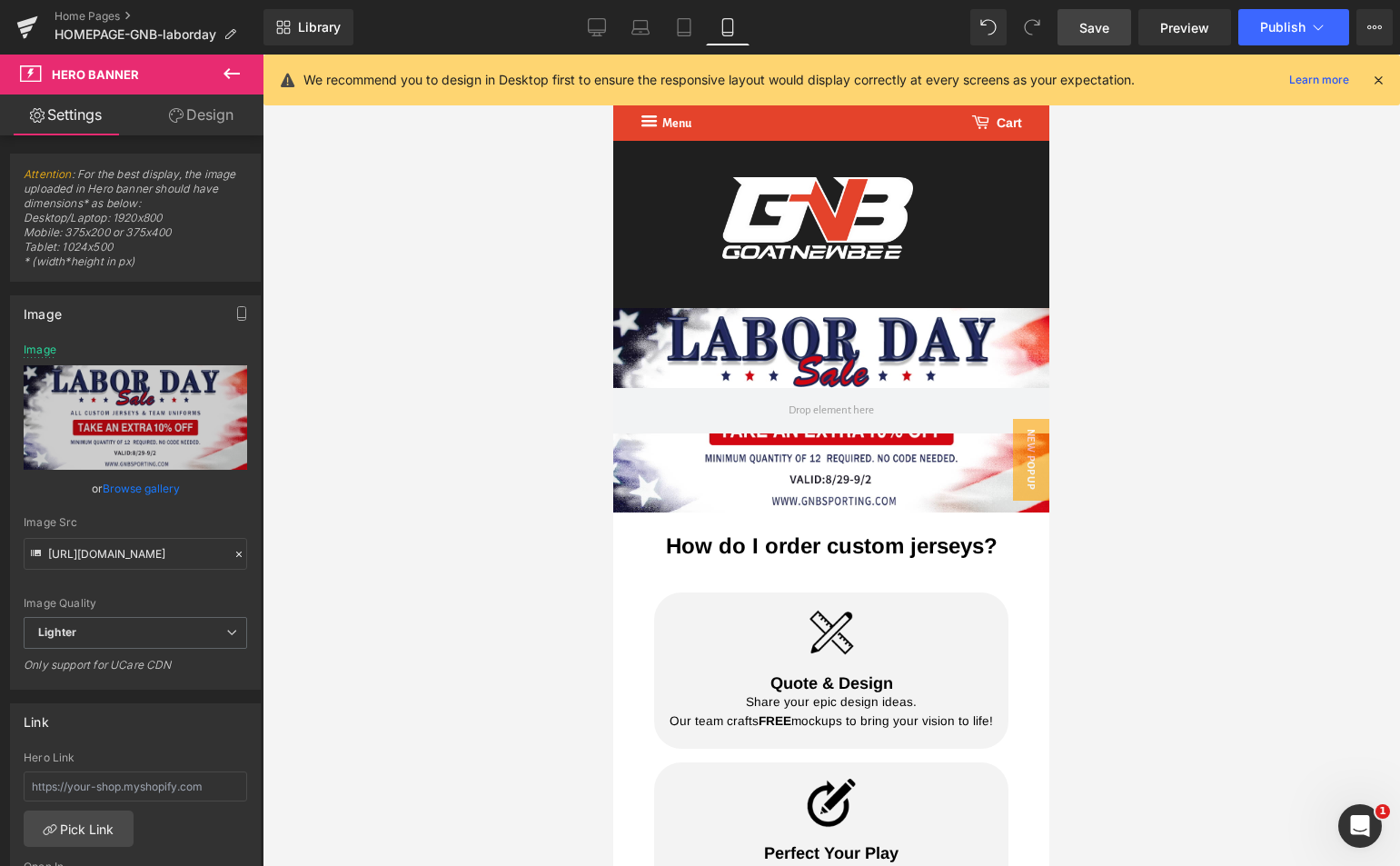
click at [1100, 27] on span "Save" at bounding box center [1094, 27] width 30 height 19
click at [1293, 28] on span "Publish" at bounding box center [1282, 27] width 46 height 15
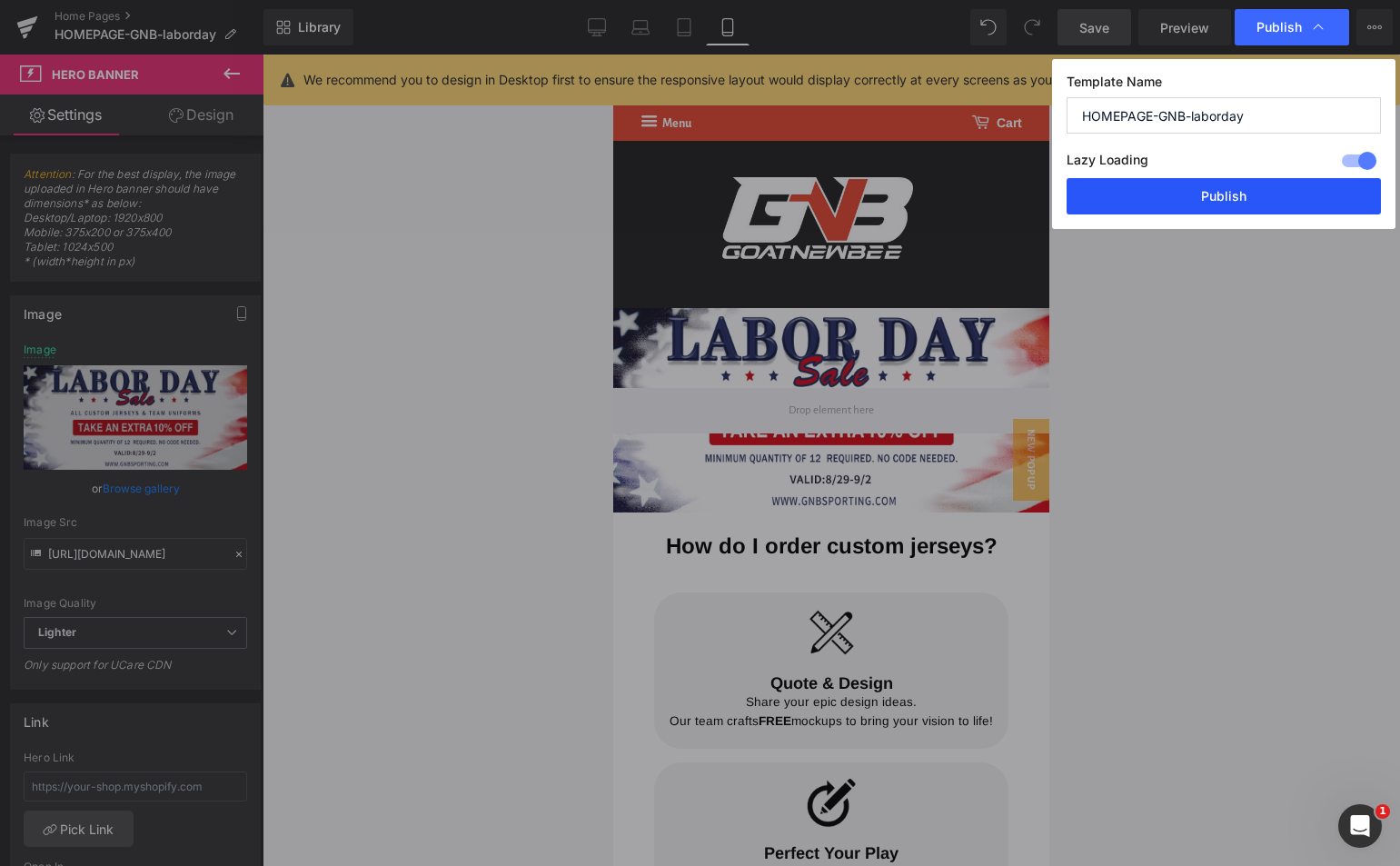
click at [1245, 190] on button "Publish" at bounding box center [1223, 196] width 314 height 36
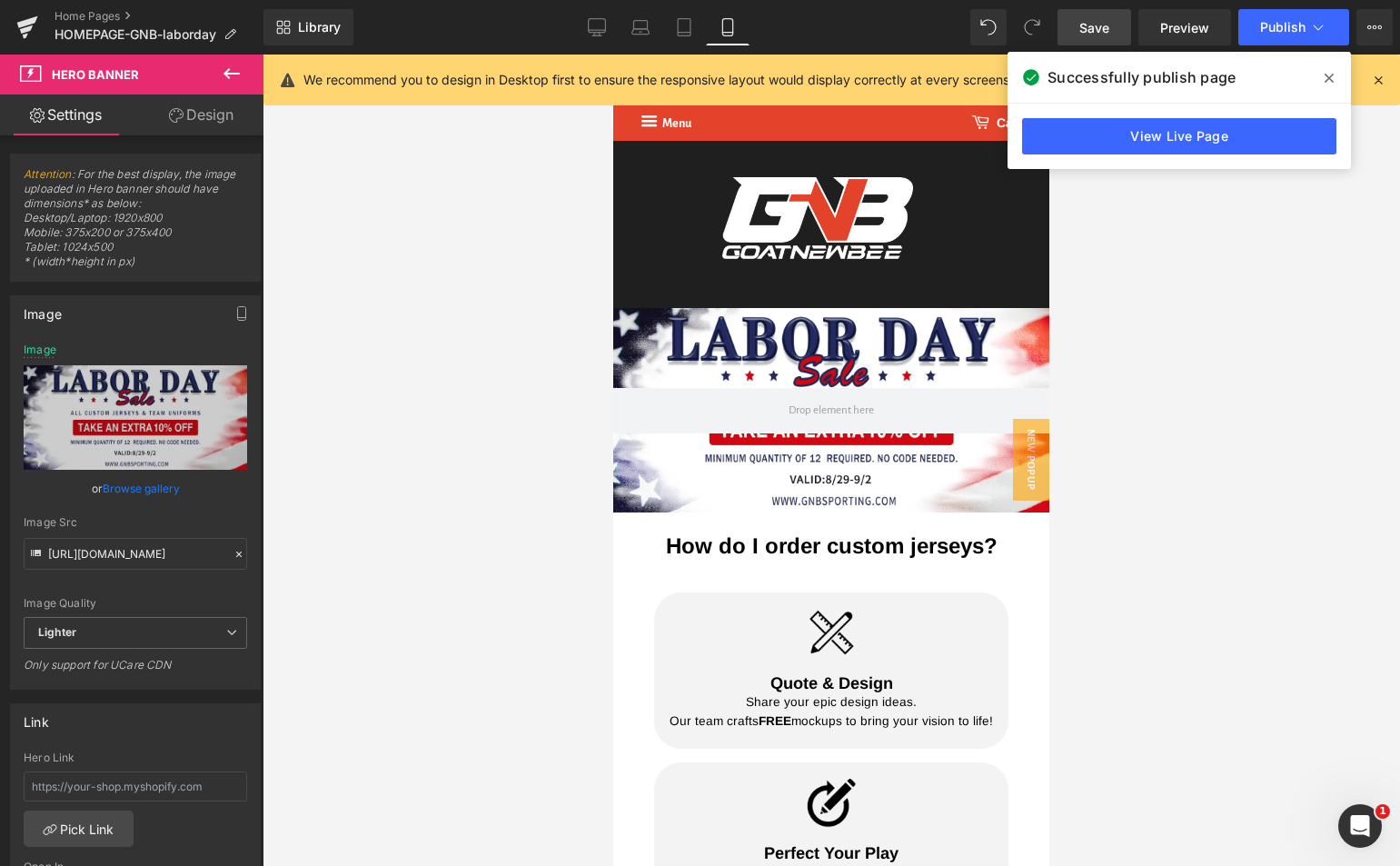
click at [1290, 369] on div at bounding box center [831, 460] width 1138 height 811
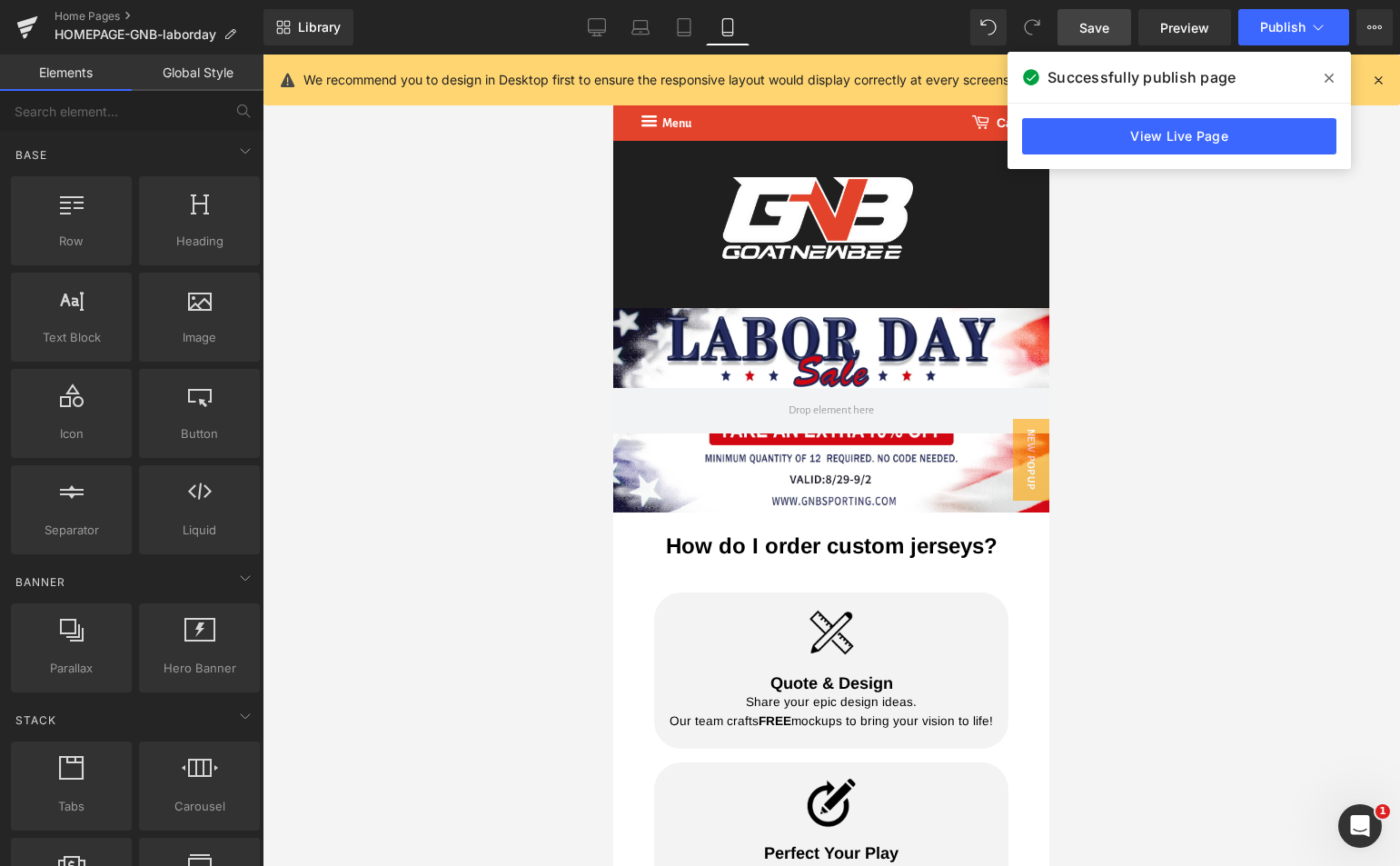
click at [700, 46] on div "Library Mobile Desktop Laptop Tablet Mobile Save Preview Publish Scheduled View…" at bounding box center [832, 27] width 1137 height 55
click at [687, 33] on icon at bounding box center [684, 33] width 13 height 0
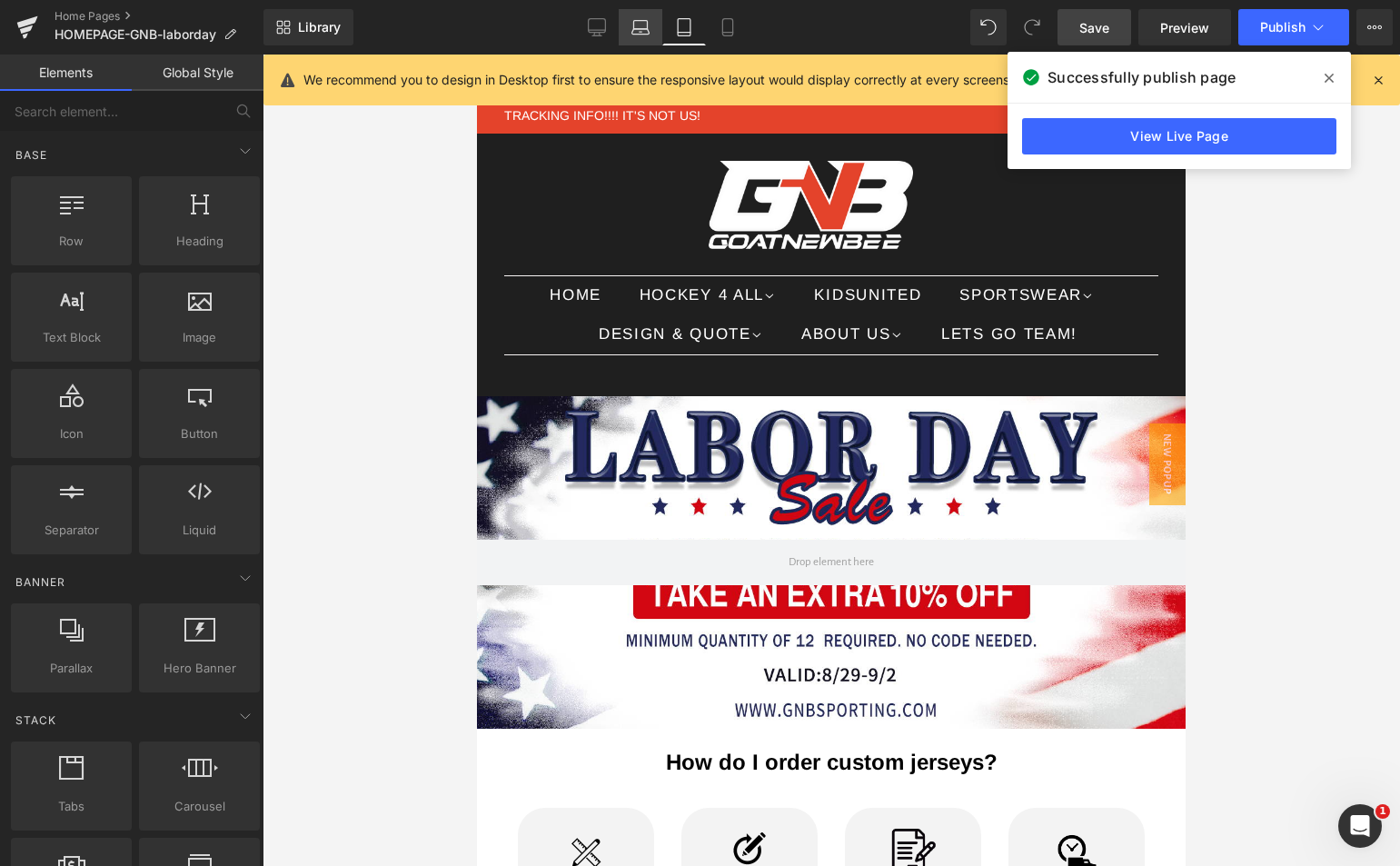
scroll to position [341, 0]
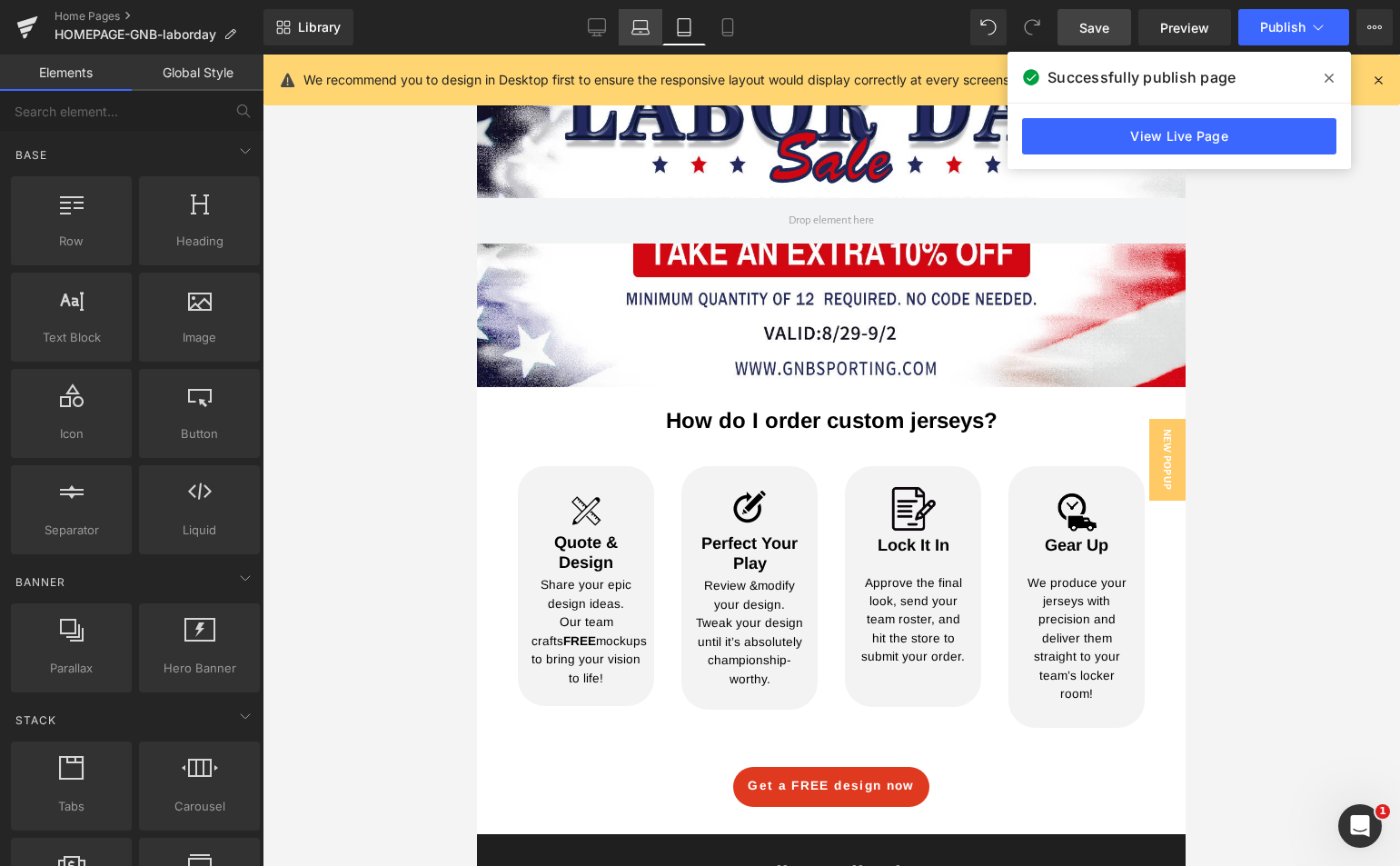
click at [635, 24] on icon at bounding box center [640, 27] width 18 height 18
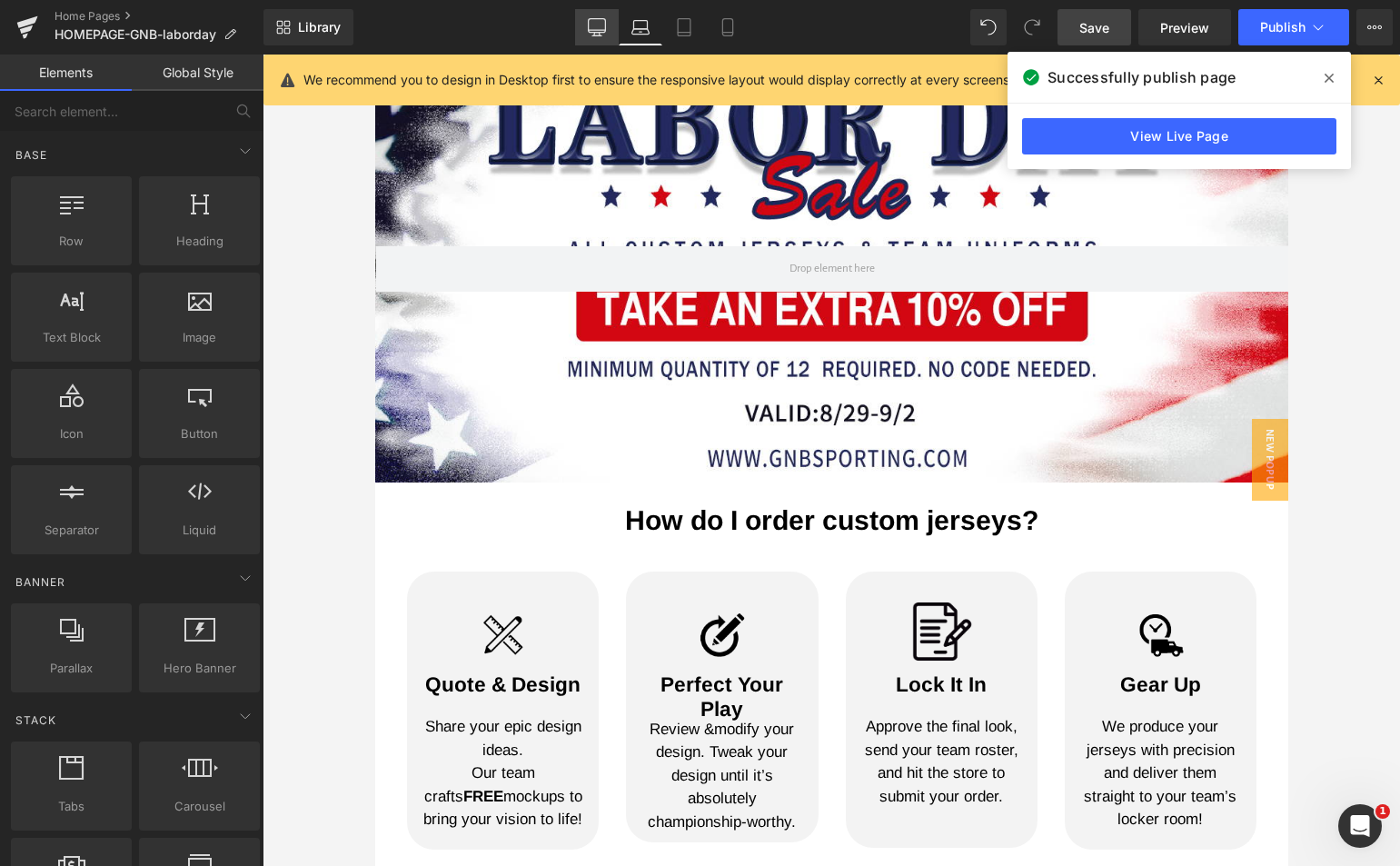
click at [587, 30] on link "Desktop" at bounding box center [597, 27] width 44 height 36
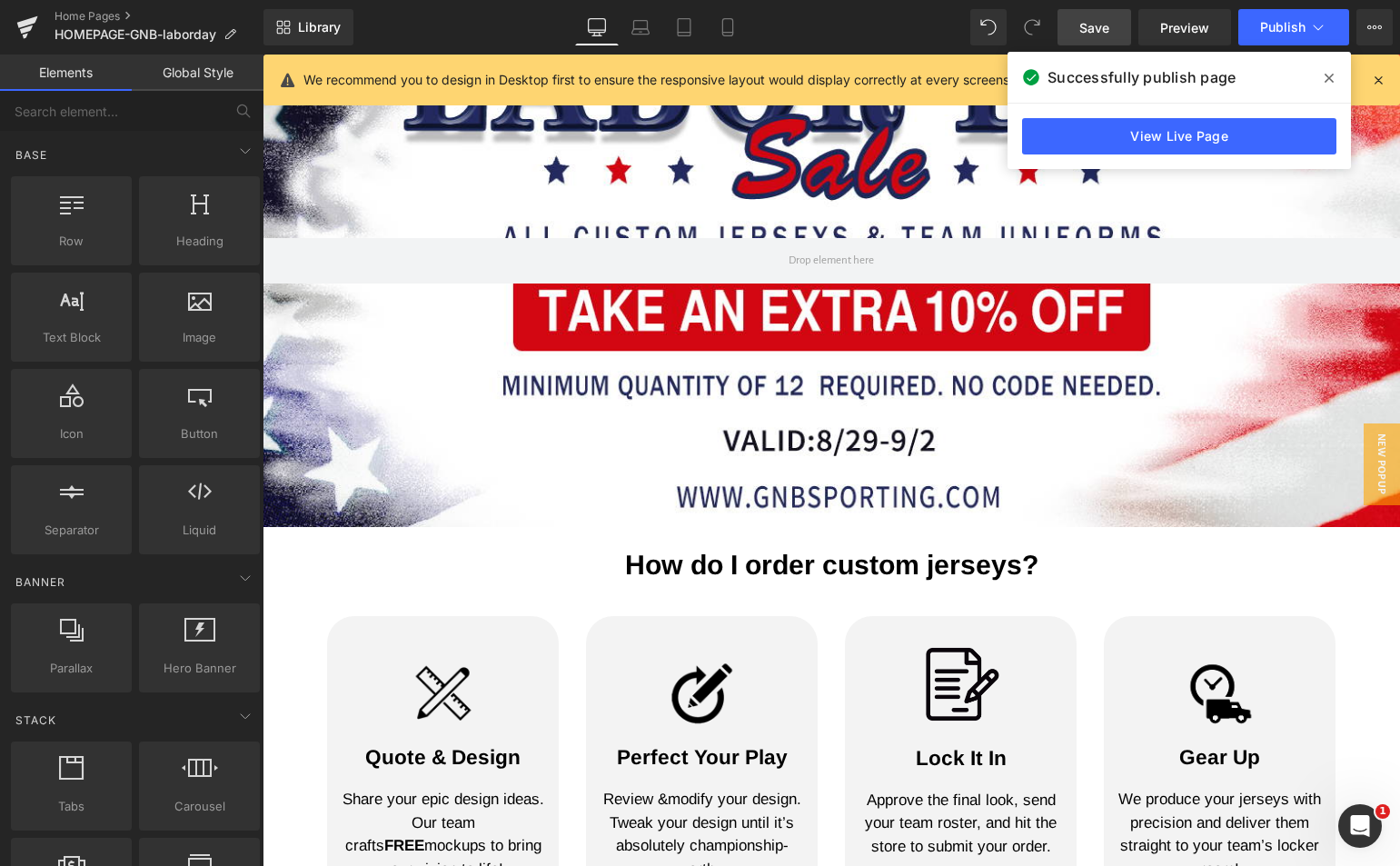
scroll to position [320, 0]
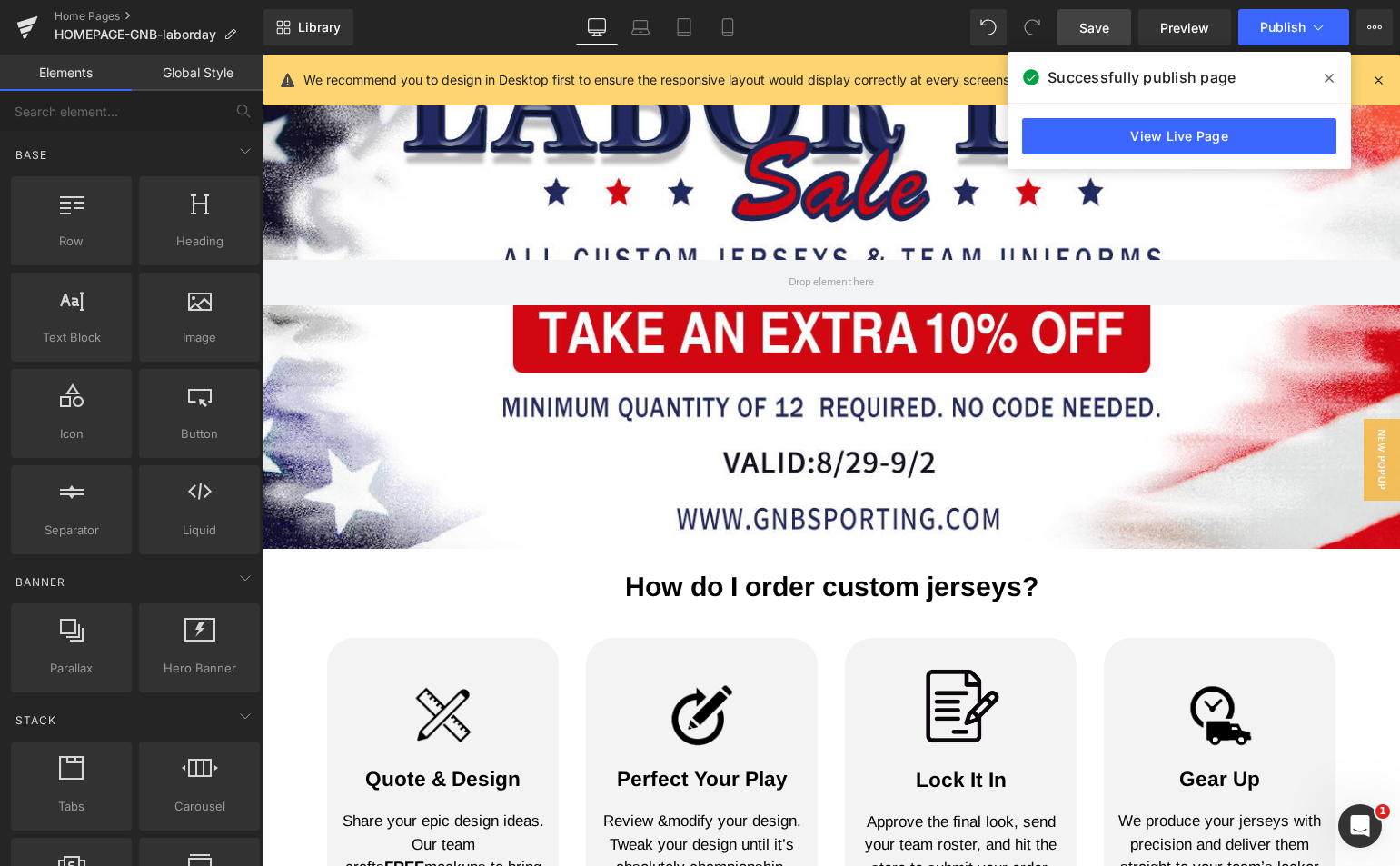
click at [1104, 22] on span "Save" at bounding box center [1094, 27] width 30 height 19
